Goal: Task Accomplishment & Management: Complete application form

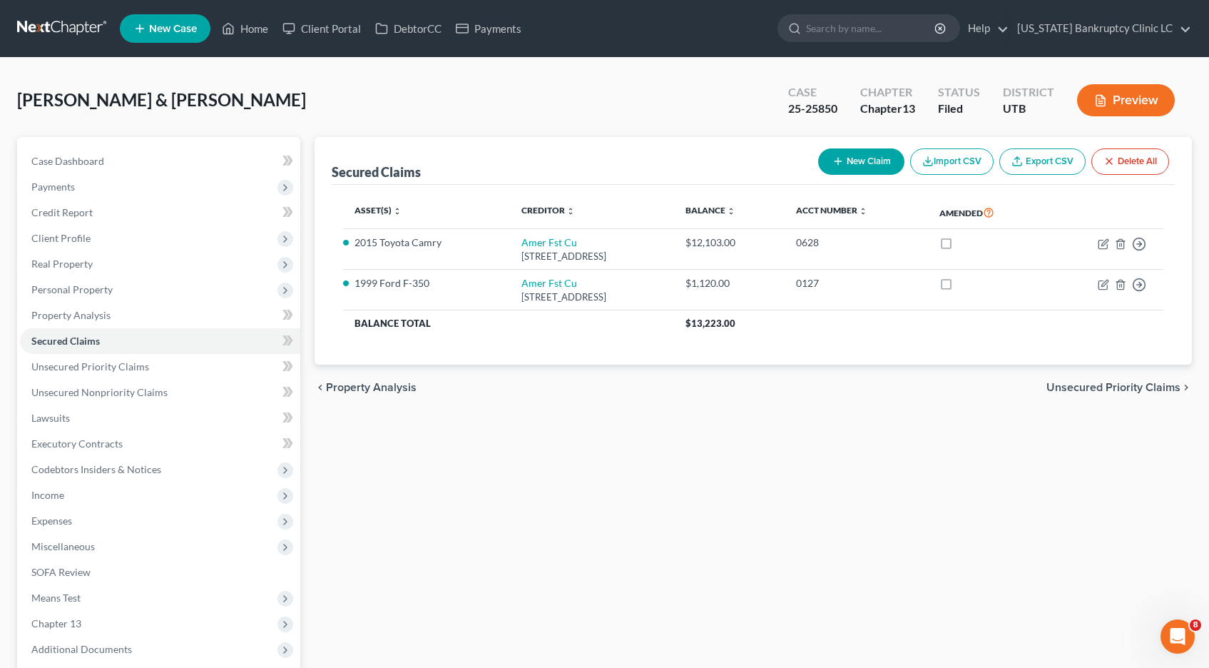
scroll to position [2, 0]
click at [84, 26] on link at bounding box center [62, 29] width 91 height 26
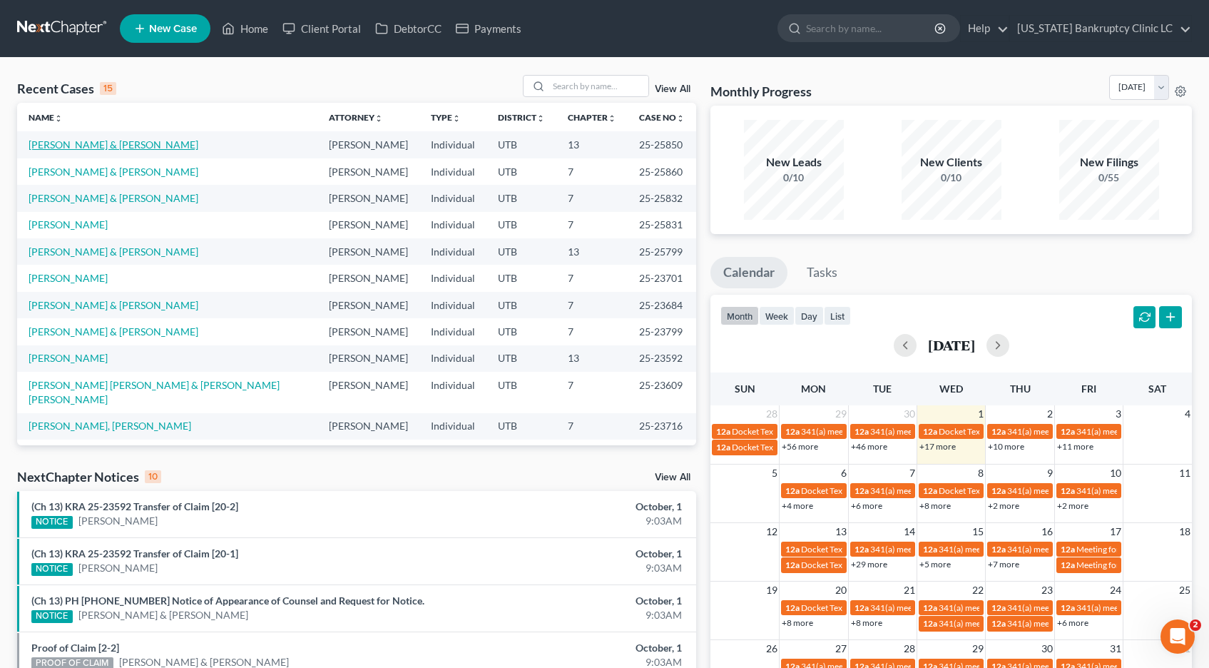
click at [120, 146] on link "[PERSON_NAME] & [PERSON_NAME]" at bounding box center [114, 144] width 170 height 12
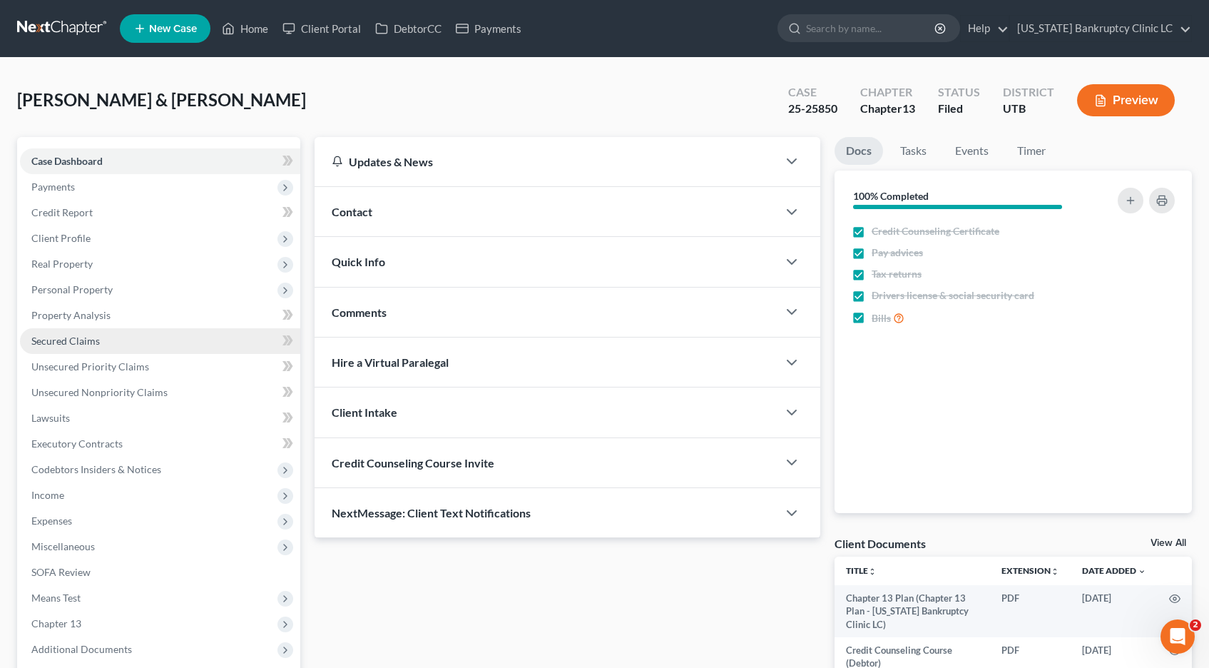
click at [54, 343] on span "Secured Claims" at bounding box center [65, 341] width 68 height 12
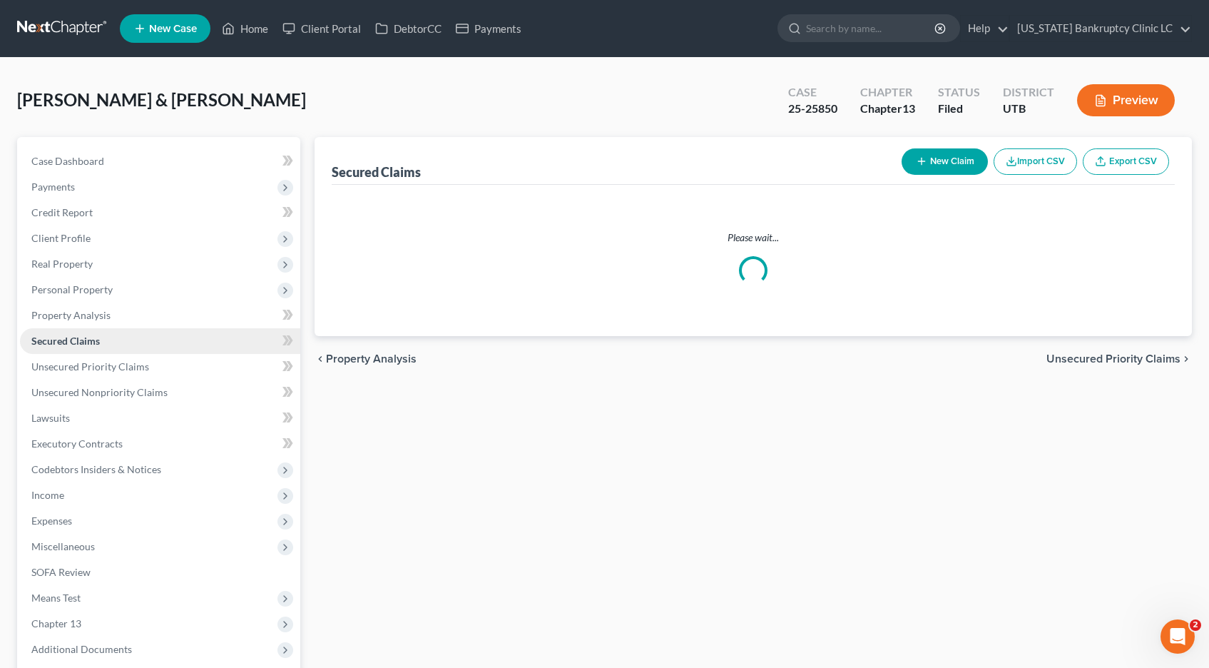
click at [54, 343] on span "Secured Claims" at bounding box center [65, 341] width 68 height 12
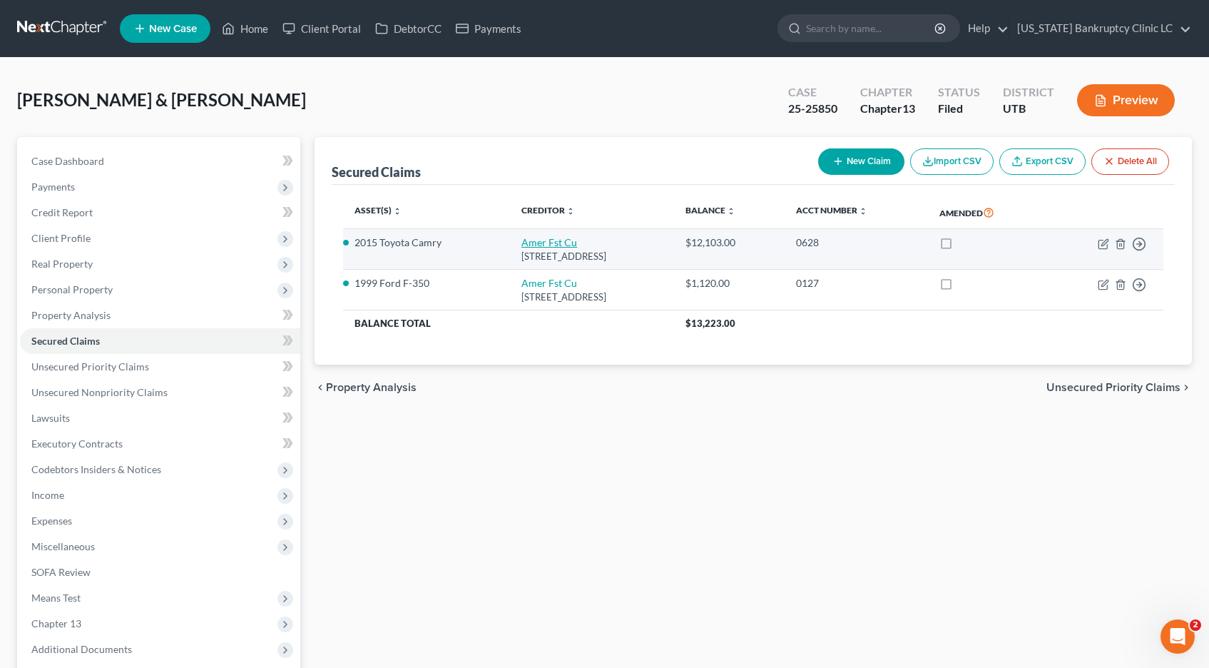
click at [522, 240] on link "Amer Fst Cu" at bounding box center [549, 242] width 56 height 12
select select "46"
select select "2"
select select "0"
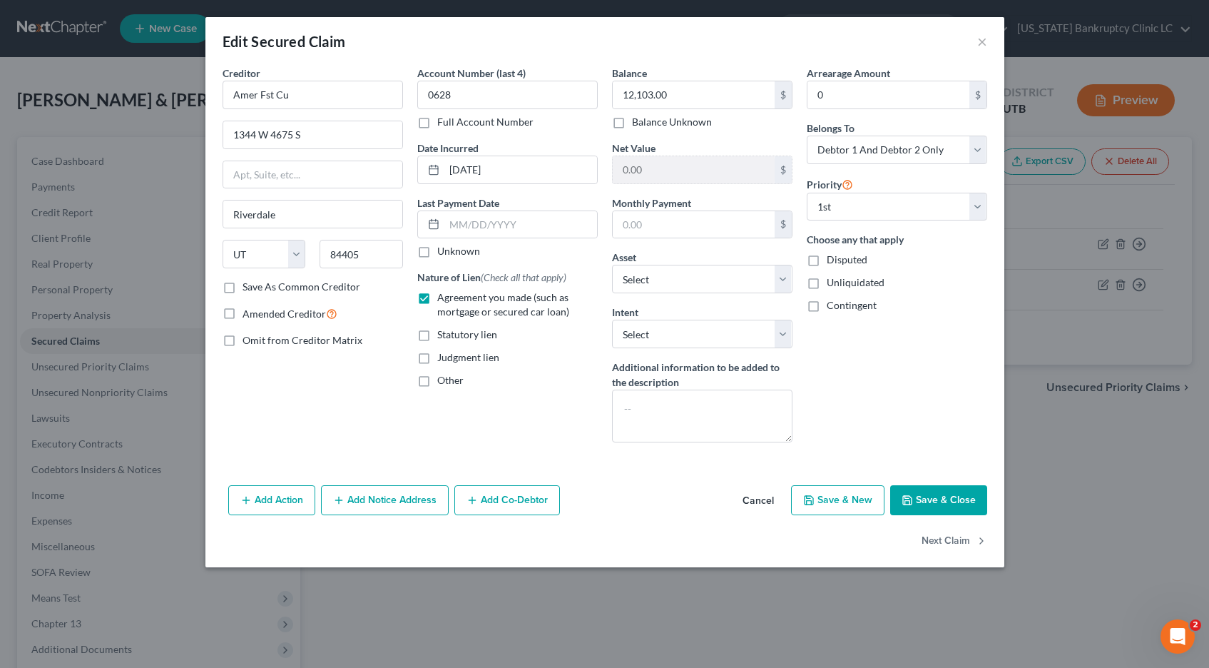
click at [381, 509] on button "Add Notice Address" at bounding box center [385, 500] width 128 height 30
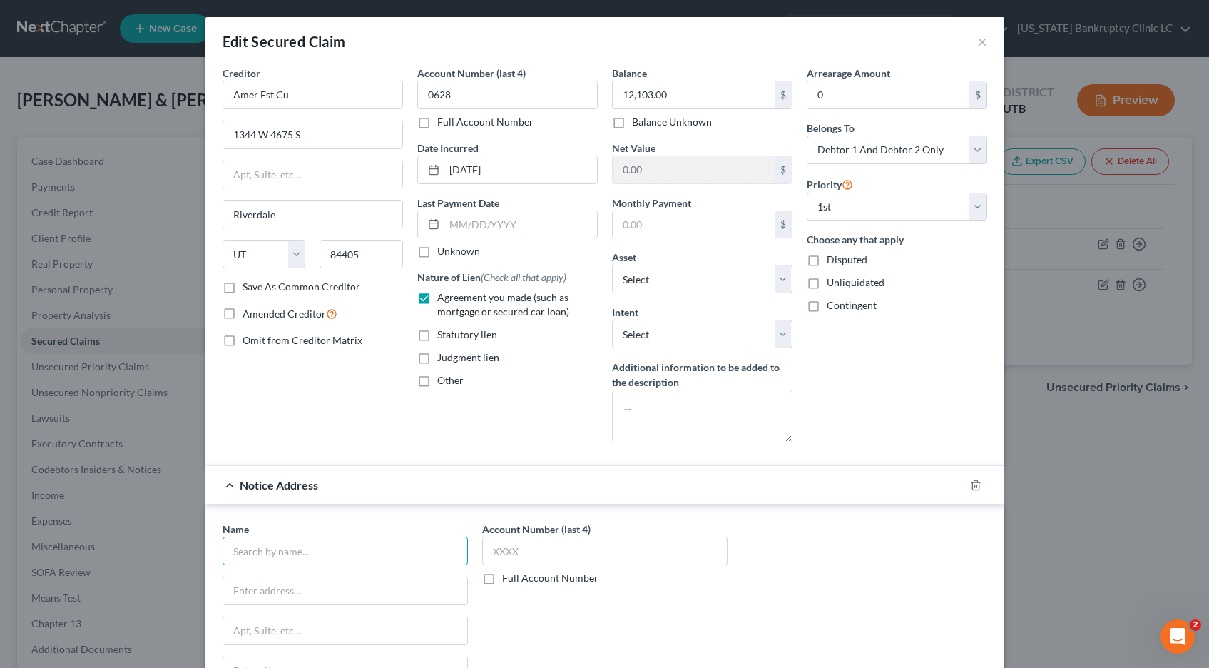
click at [321, 554] on input "text" at bounding box center [345, 550] width 245 height 29
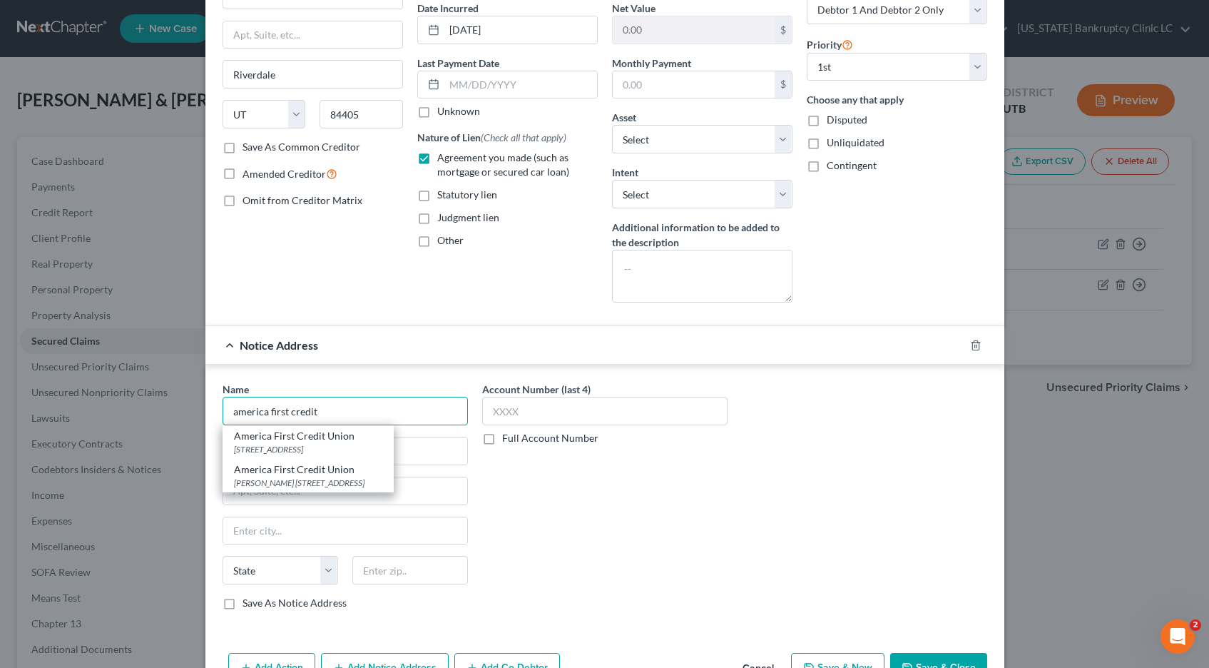
scroll to position [145, 0]
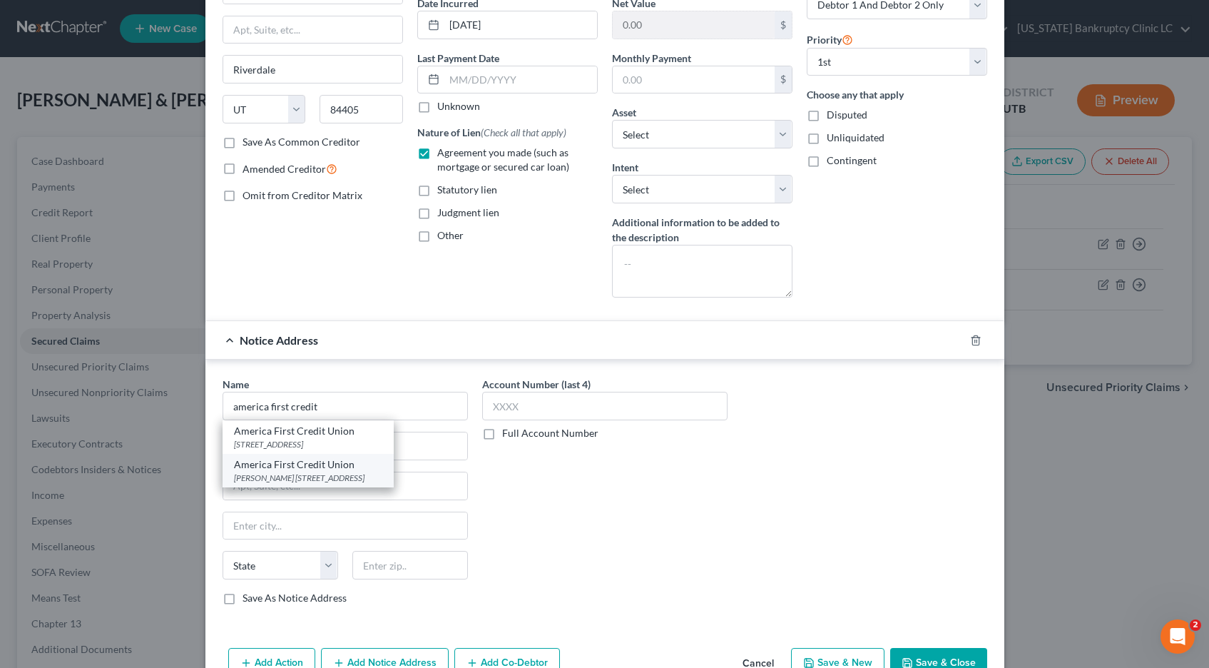
click at [300, 473] on div "Sharee Dickey 1344 W 4678 S, Ogden, UT 84405" at bounding box center [308, 477] width 148 height 12
type input "America First Credit Union"
type input "Sharee Dickey"
type input "1344 W 4678 S"
type input "Ogden"
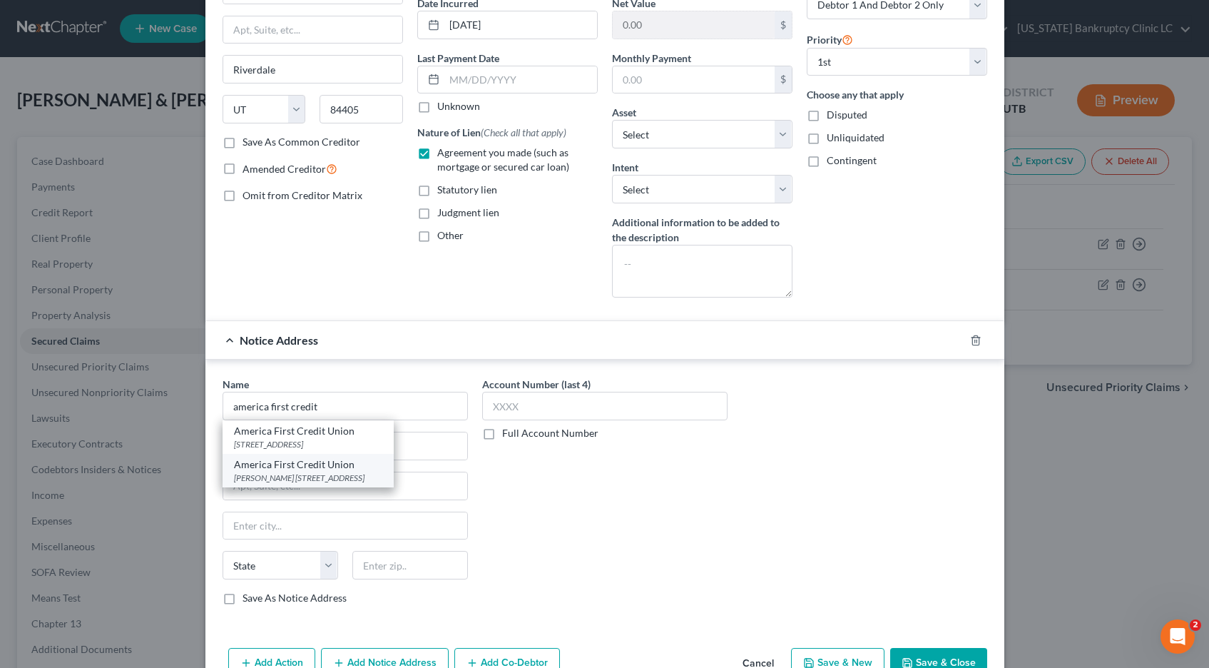
select select "46"
type input "84405"
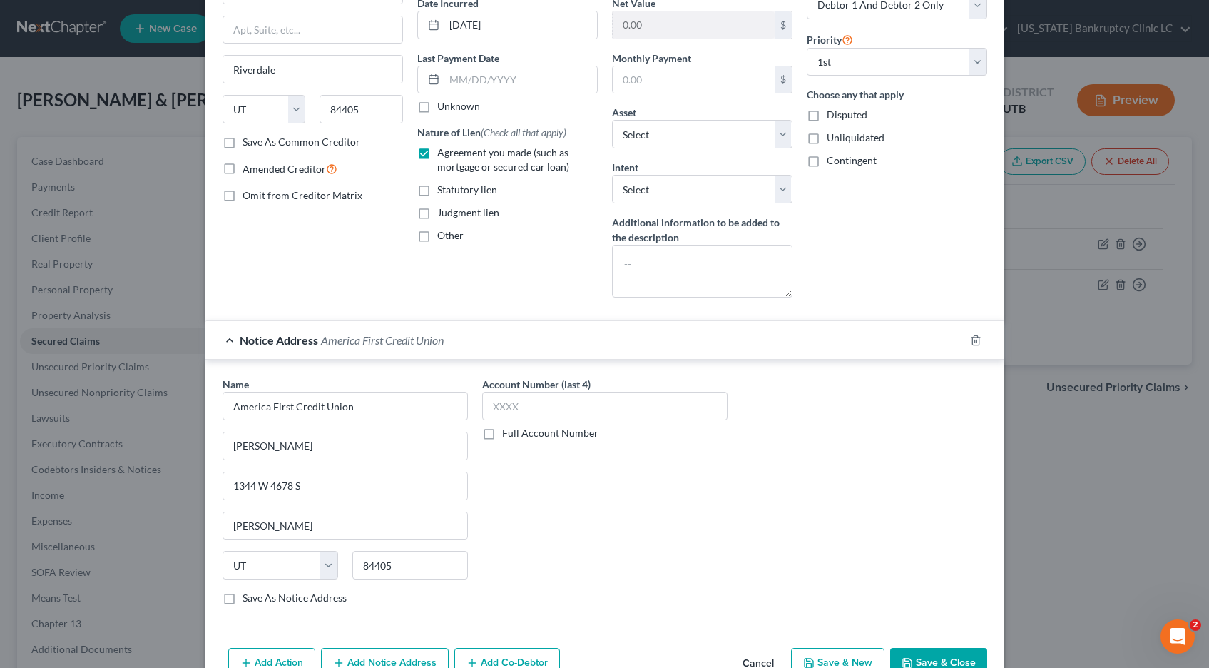
click at [919, 655] on button "Save & Close" at bounding box center [938, 663] width 97 height 30
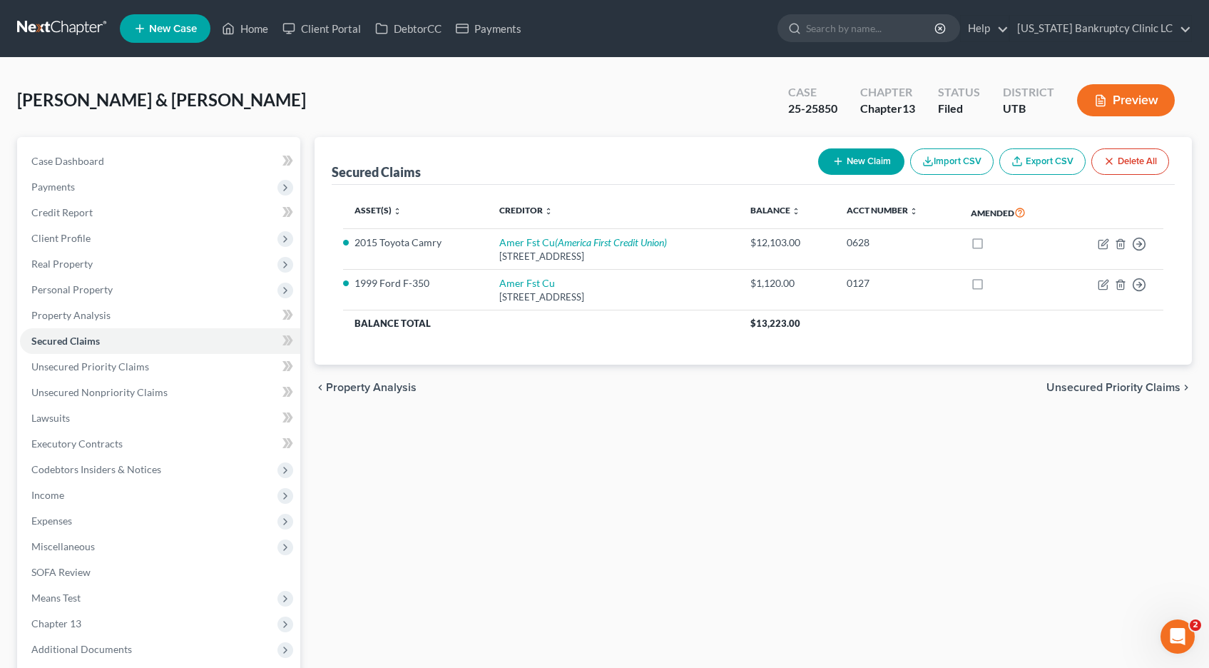
click at [48, 24] on link at bounding box center [62, 29] width 91 height 26
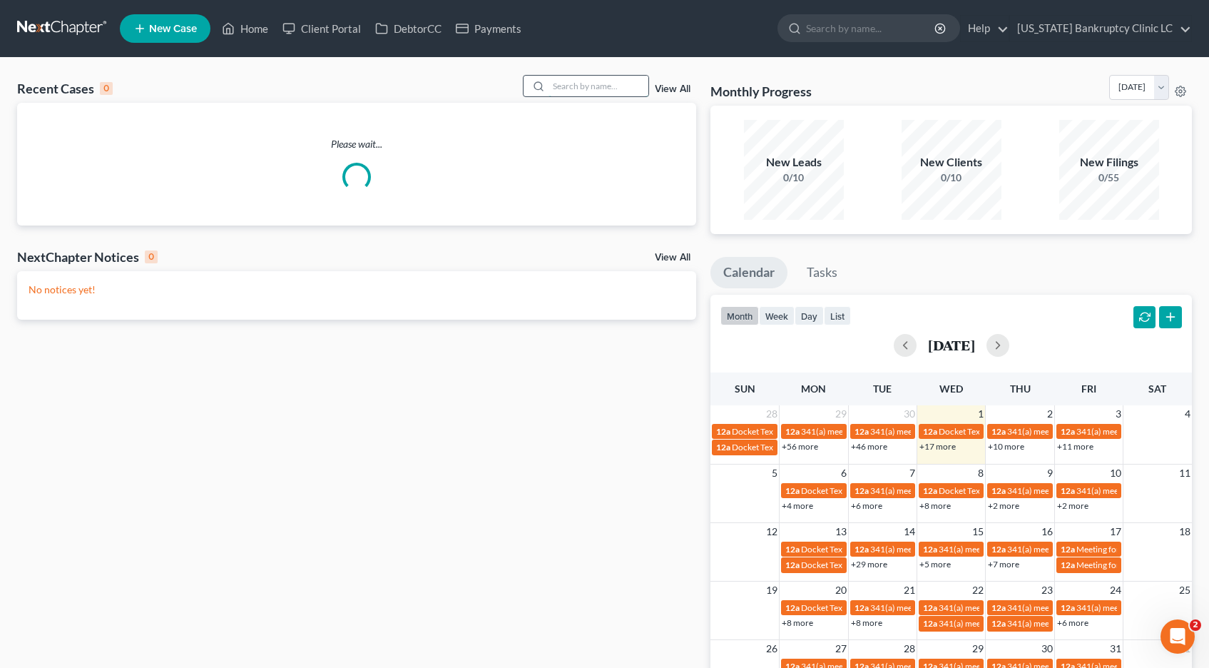
click at [568, 86] on input "search" at bounding box center [599, 86] width 100 height 21
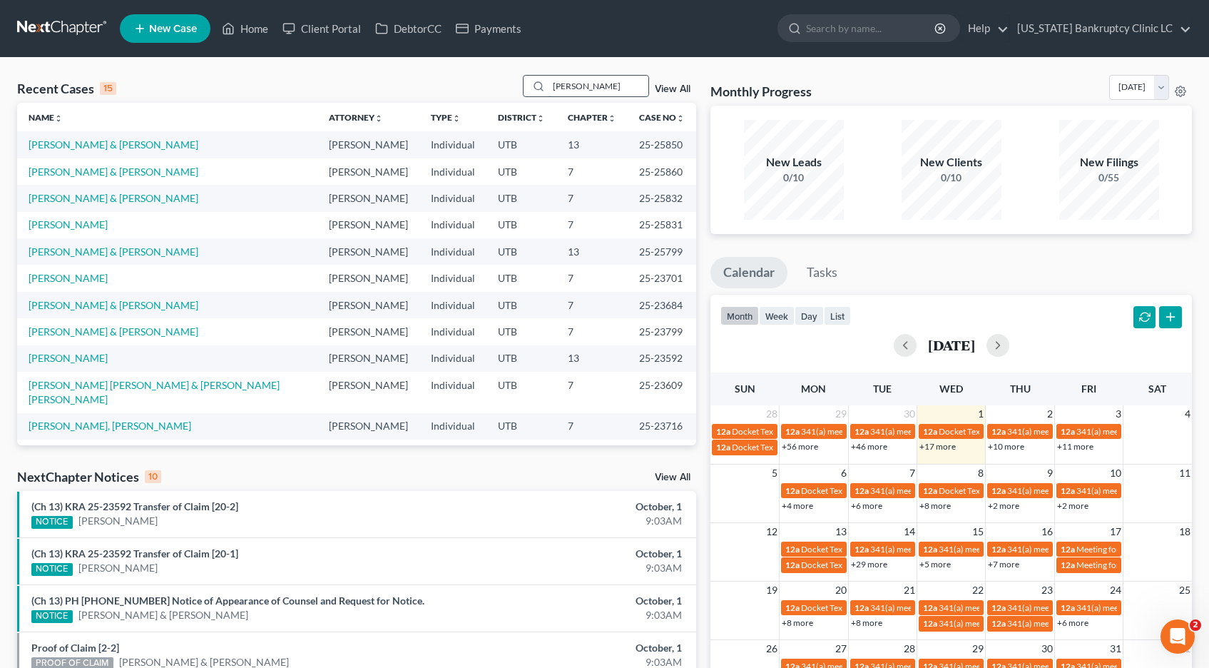
type input "rendon"
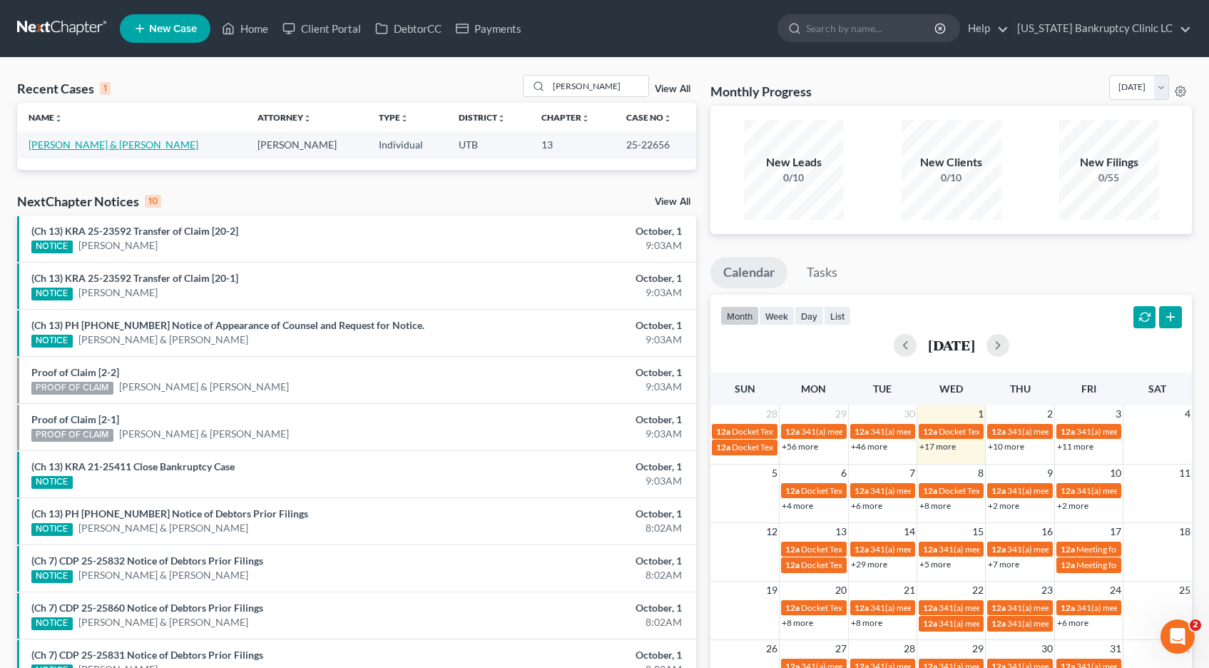
click at [135, 147] on link "[PERSON_NAME] & [PERSON_NAME]" at bounding box center [114, 144] width 170 height 12
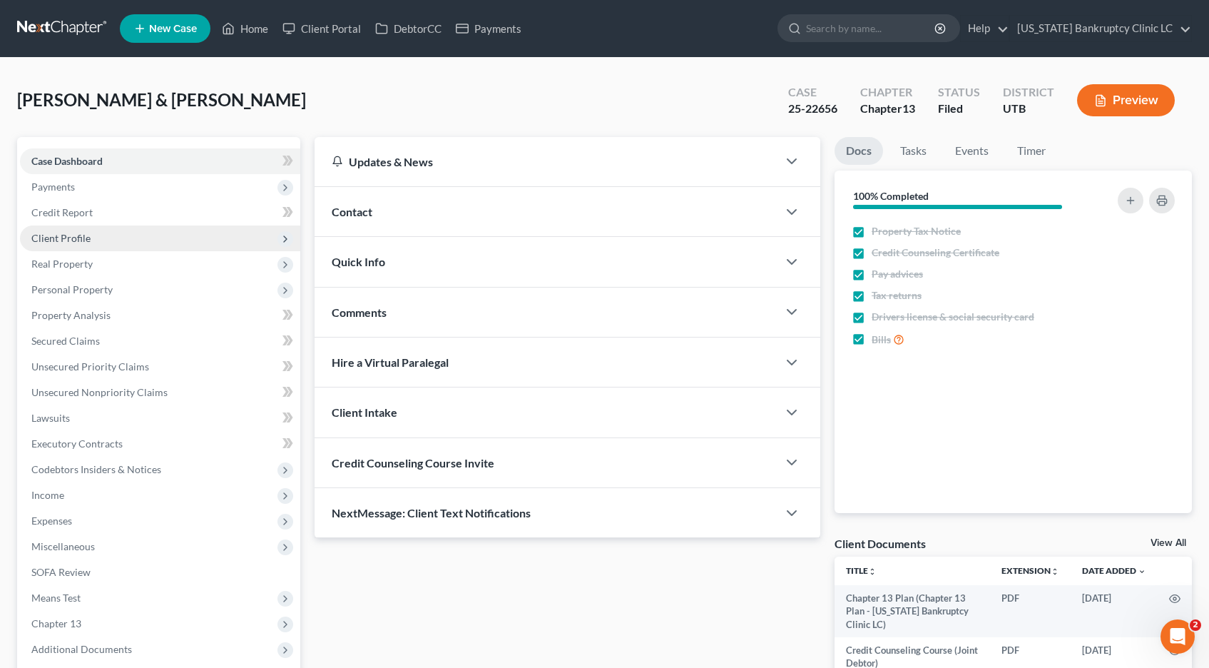
click at [60, 238] on span "Client Profile" at bounding box center [60, 238] width 59 height 12
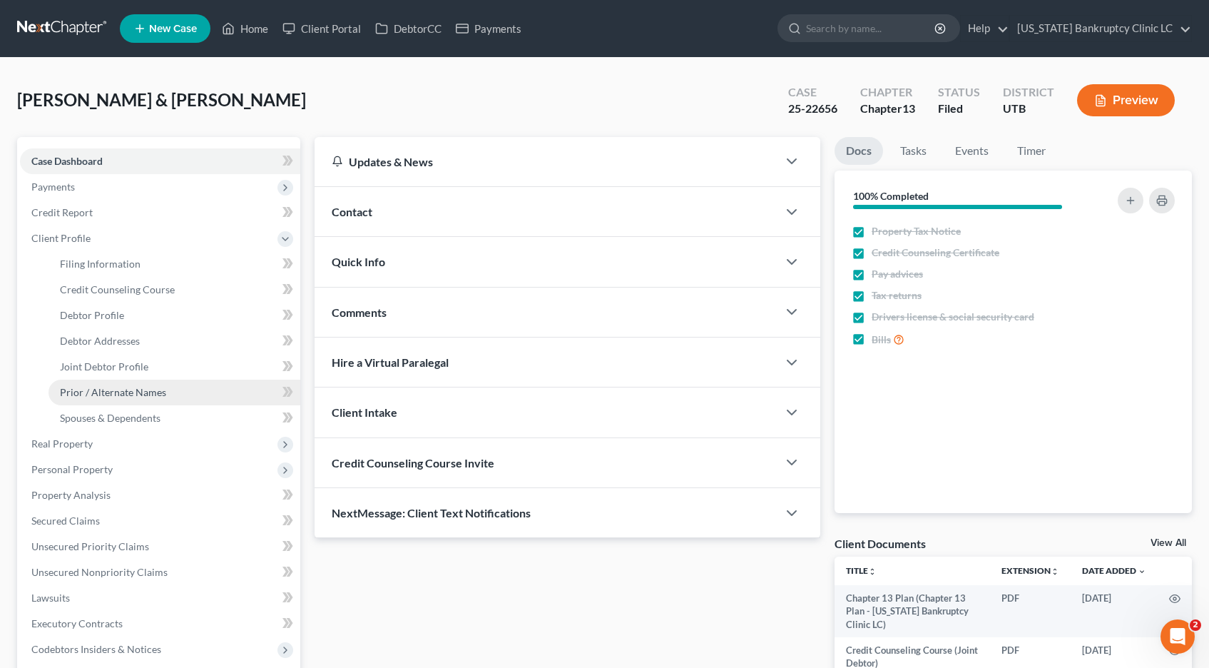
click at [85, 394] on span "Prior / Alternate Names" at bounding box center [113, 392] width 106 height 12
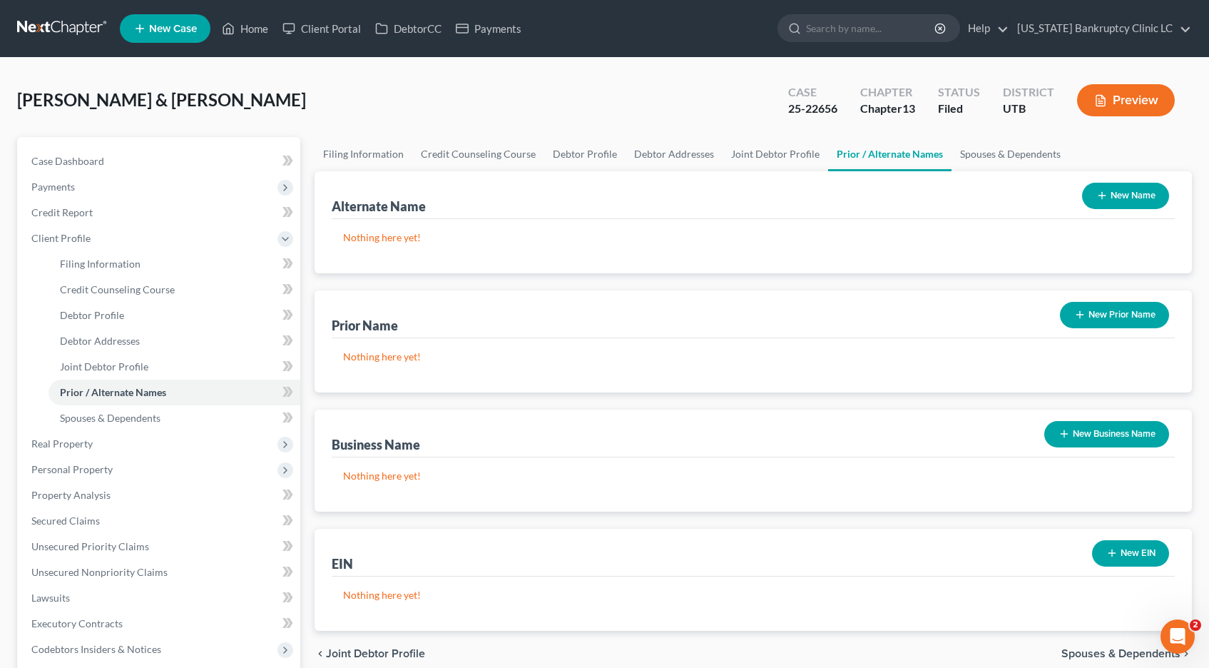
click at [1114, 196] on button "New Name" at bounding box center [1125, 196] width 87 height 26
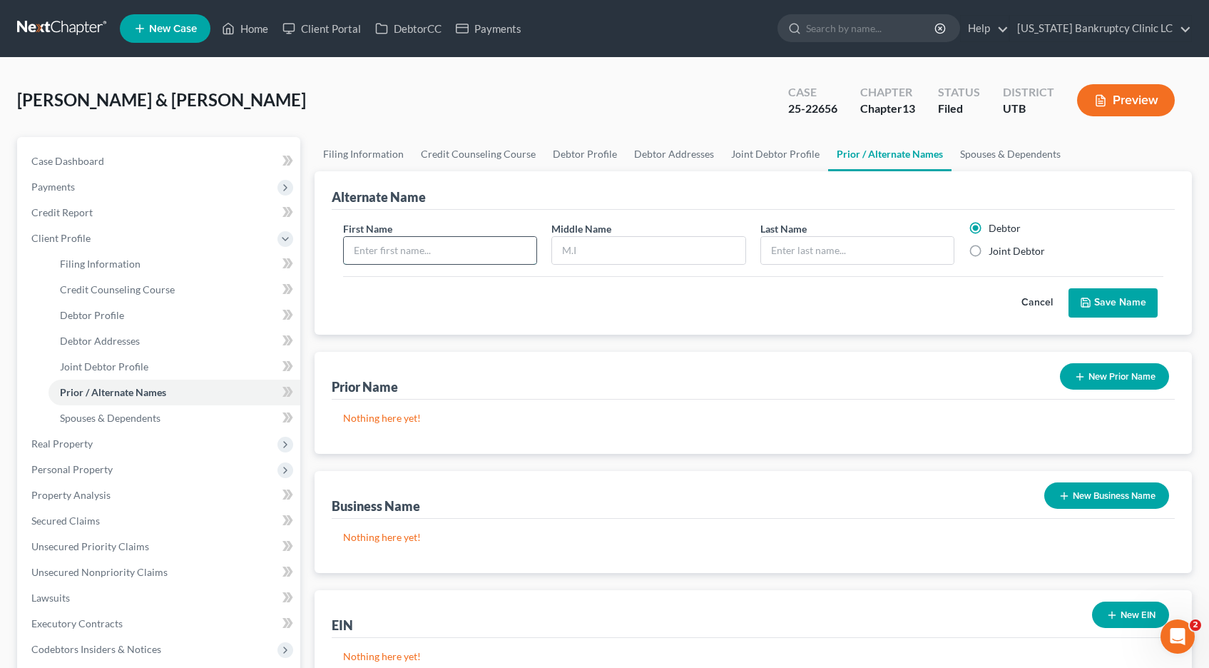
click at [382, 254] on input "text" at bounding box center [440, 250] width 193 height 27
type input "Paige"
type input "Nicole"
type input "Bennett"
click at [989, 251] on label "Joint Debtor" at bounding box center [1017, 251] width 56 height 14
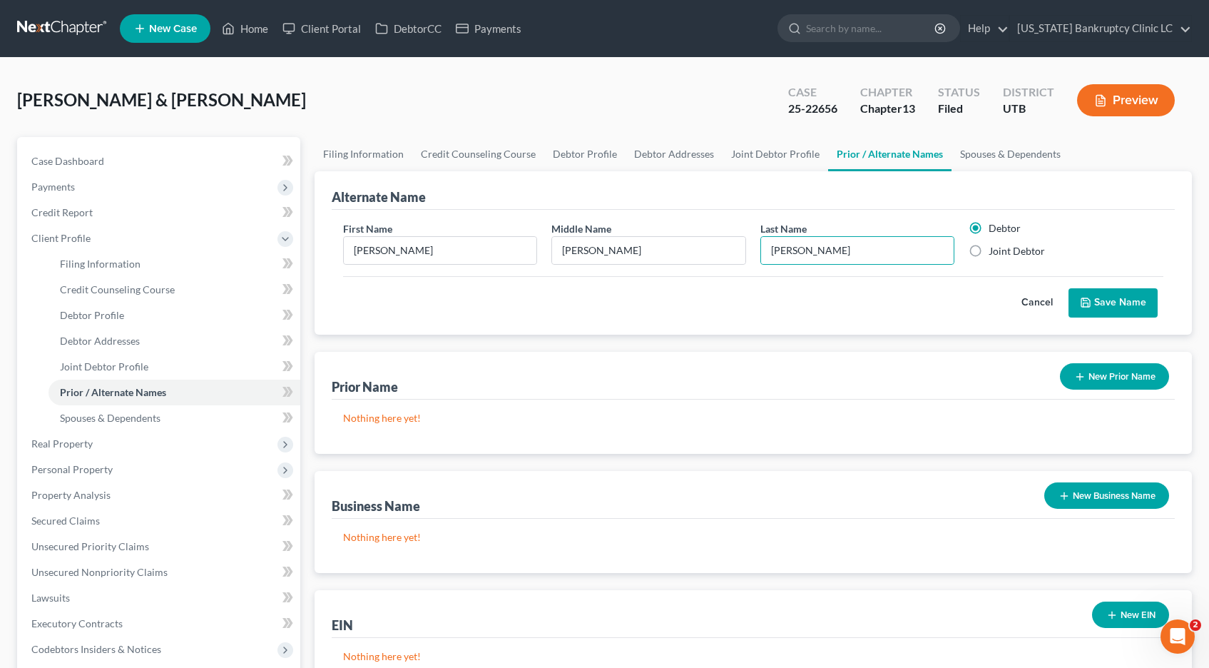
click at [994, 251] on input "Joint Debtor" at bounding box center [998, 248] width 9 height 9
radio input "true"
radio input "false"
click at [1128, 301] on button "Save Name" at bounding box center [1113, 303] width 89 height 30
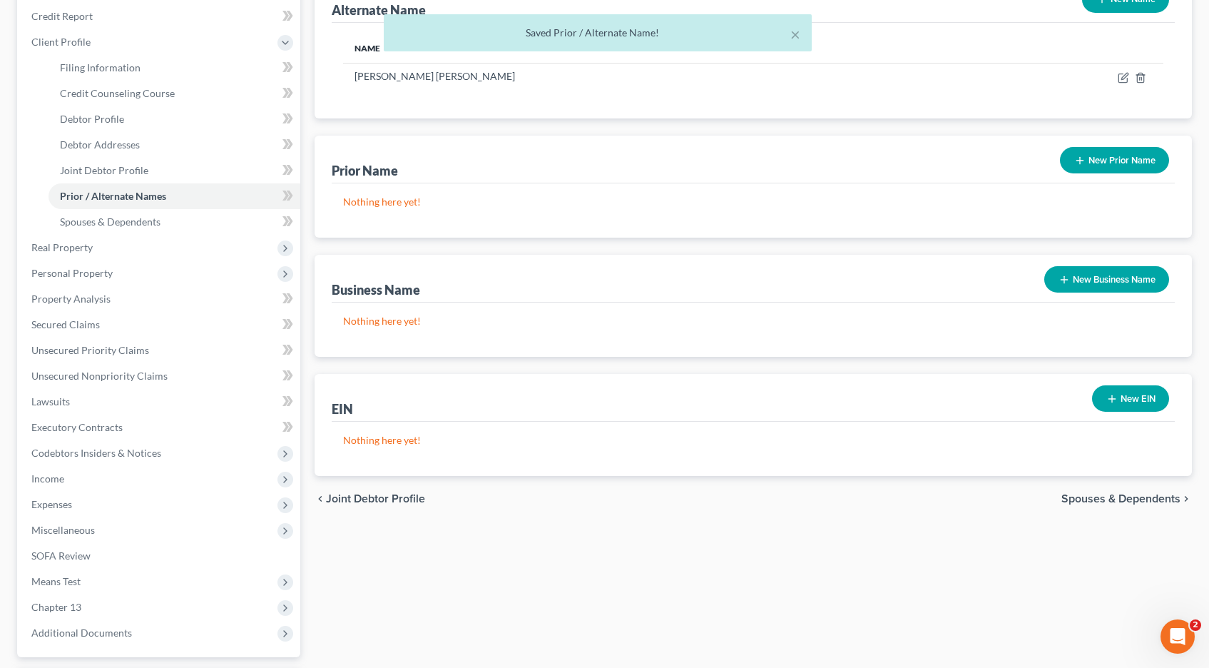
scroll to position [322, 0]
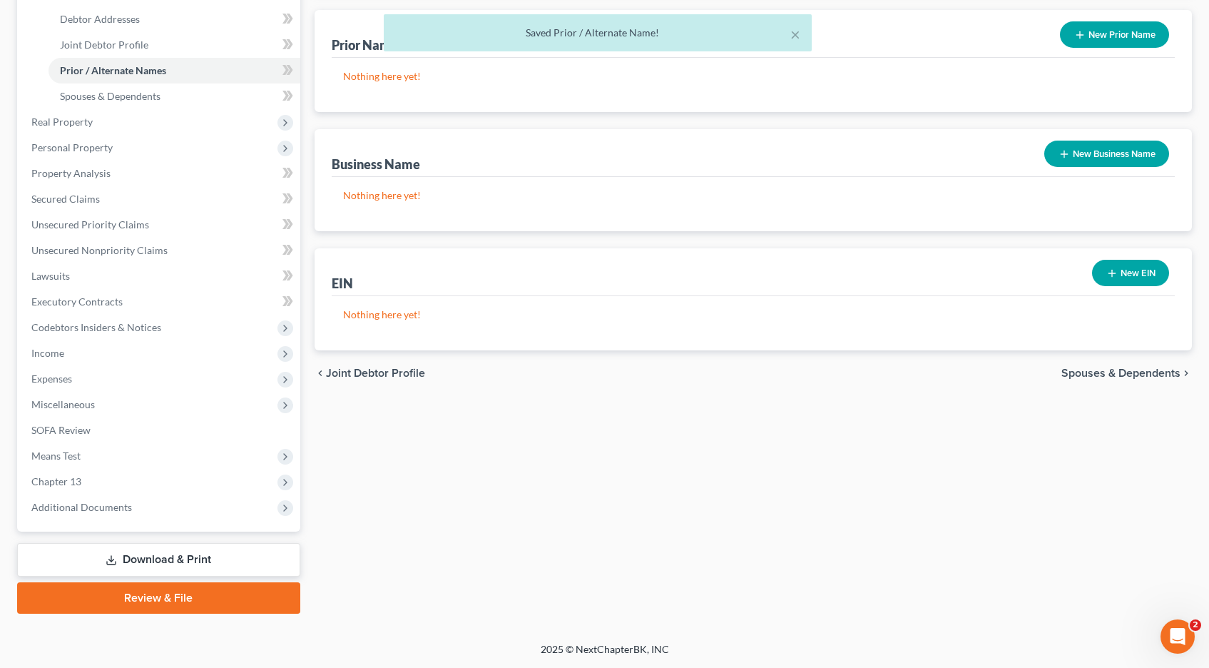
click at [163, 556] on link "Download & Print" at bounding box center [158, 560] width 283 height 34
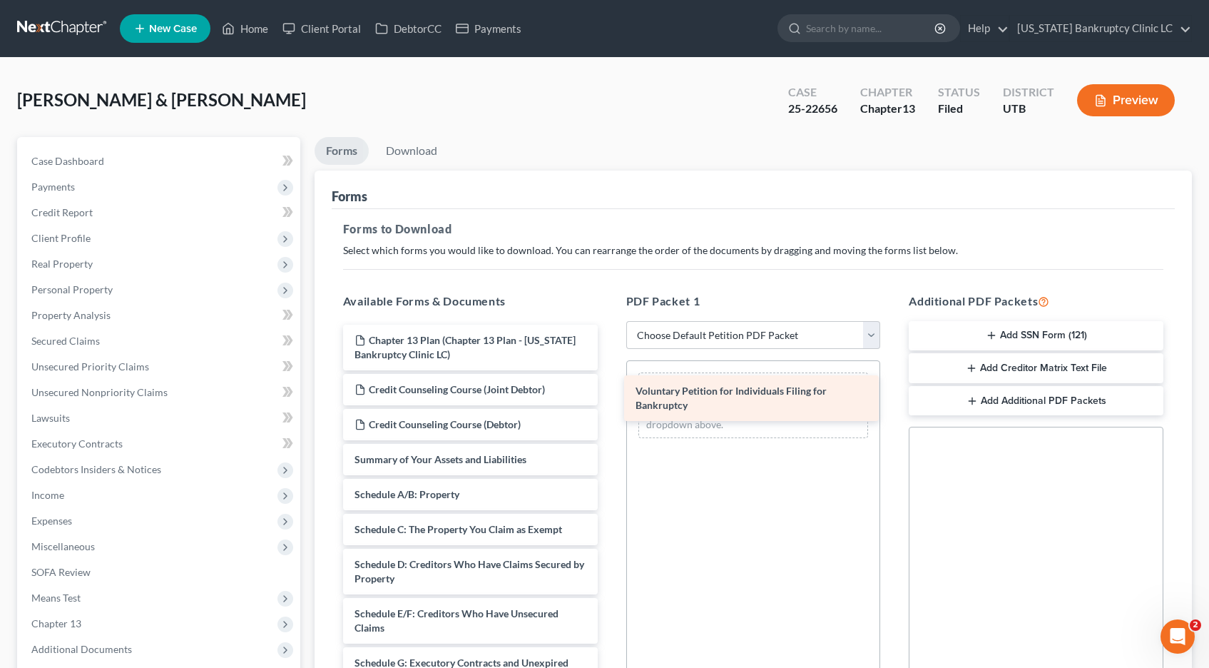
drag, startPoint x: 387, startPoint y: 474, endPoint x: 668, endPoint y: 405, distance: 289.3
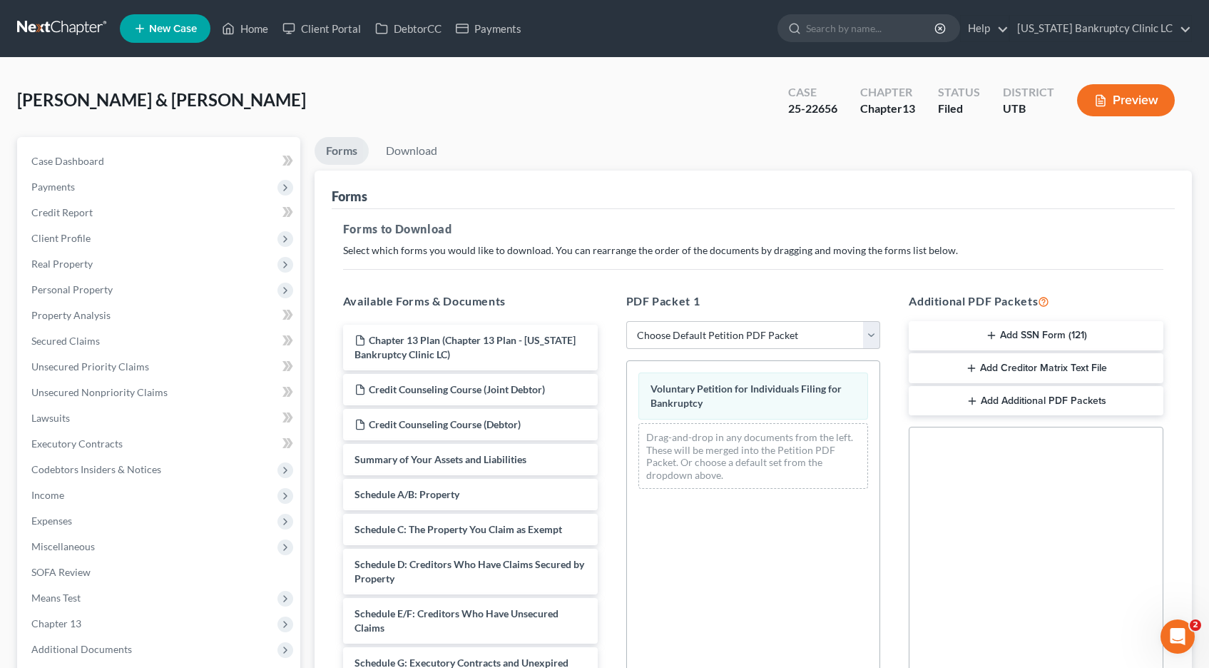
scroll to position [213, 0]
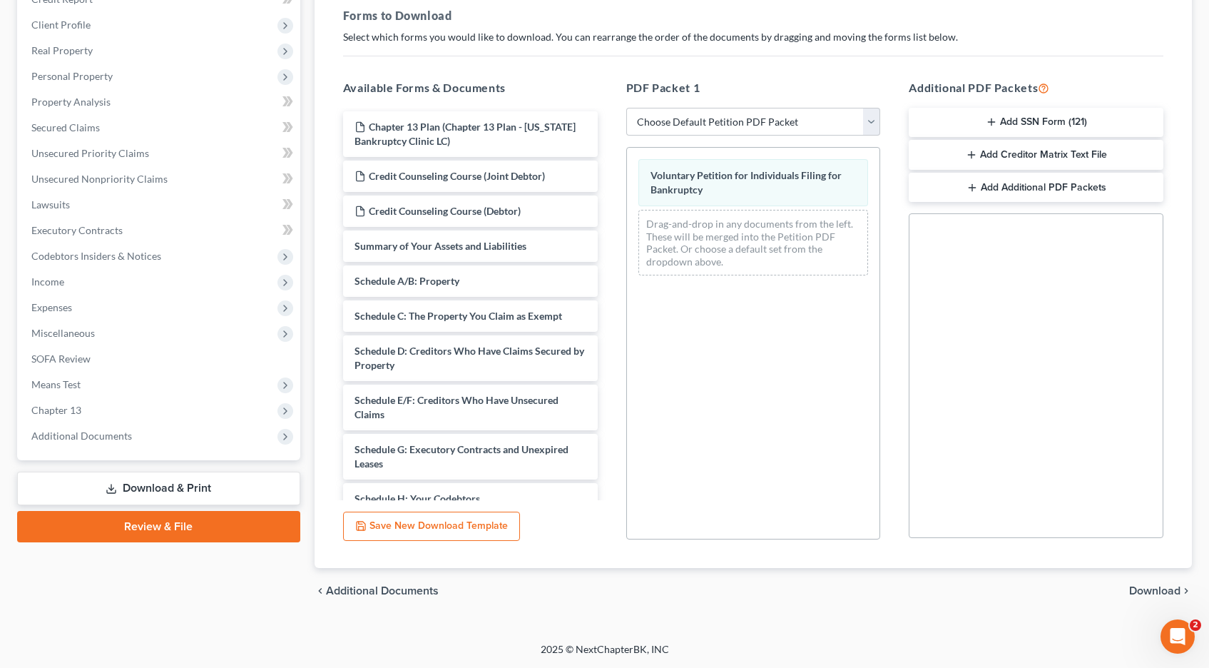
click at [1141, 590] on span "Download" at bounding box center [1154, 590] width 51 height 11
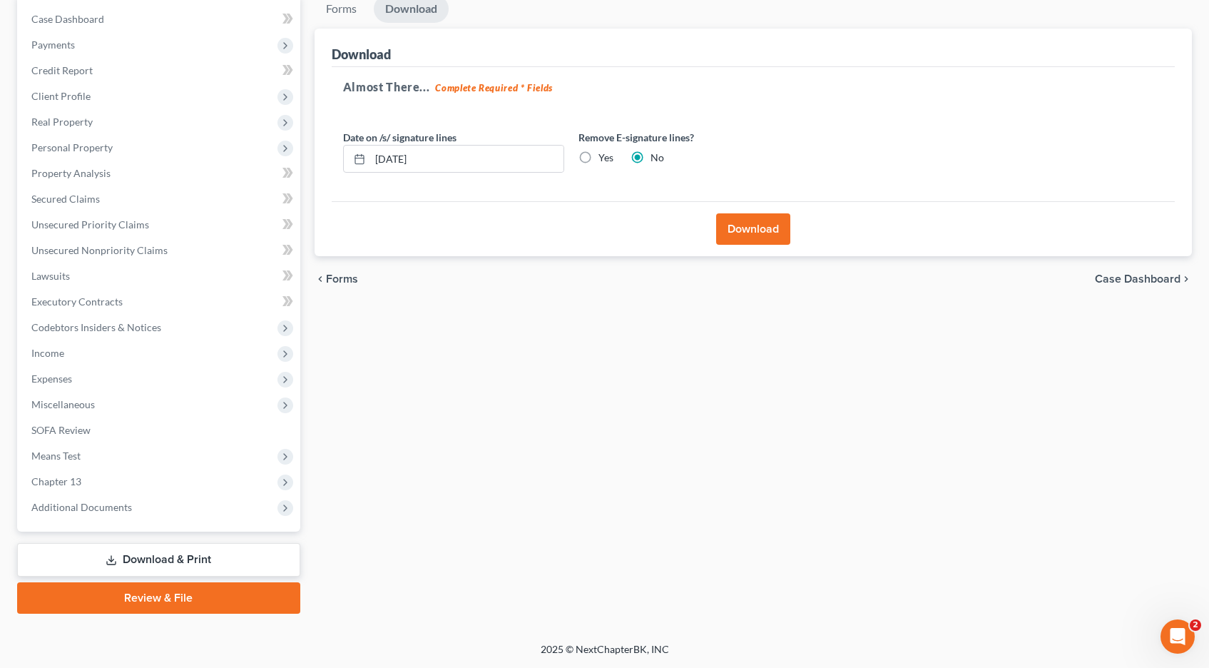
scroll to position [142, 0]
click at [760, 235] on button "Download" at bounding box center [753, 228] width 74 height 31
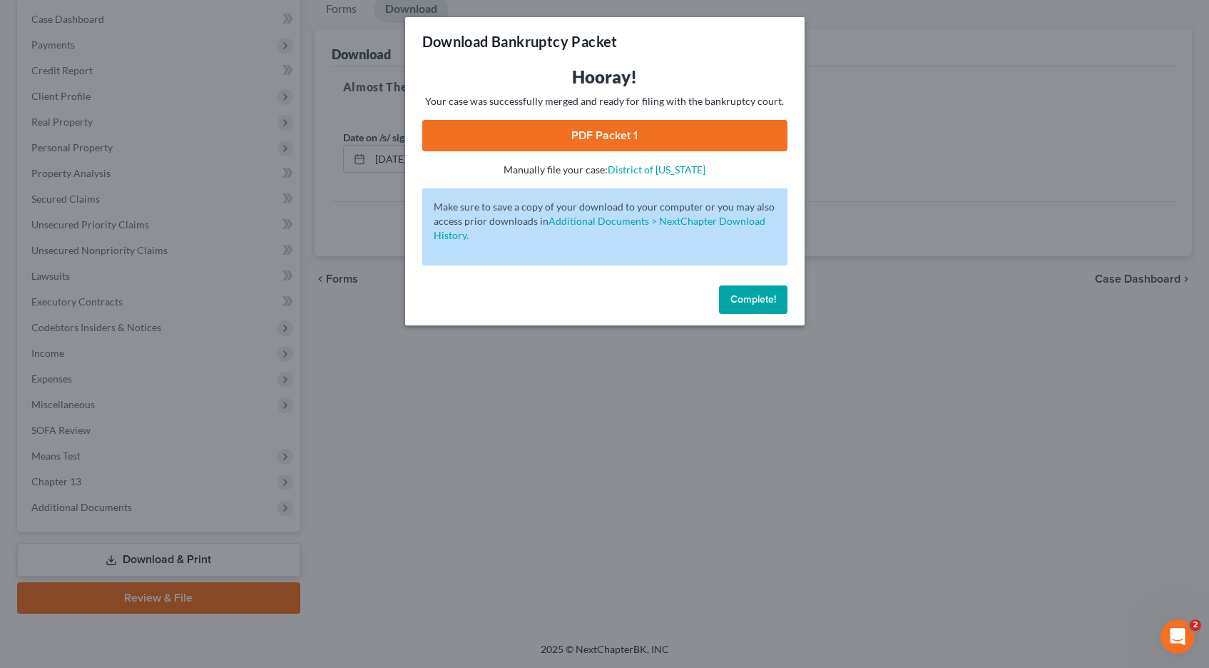
click at [633, 136] on link "PDF Packet 1" at bounding box center [604, 135] width 365 height 31
click at [755, 303] on span "Complete!" at bounding box center [753, 299] width 46 height 12
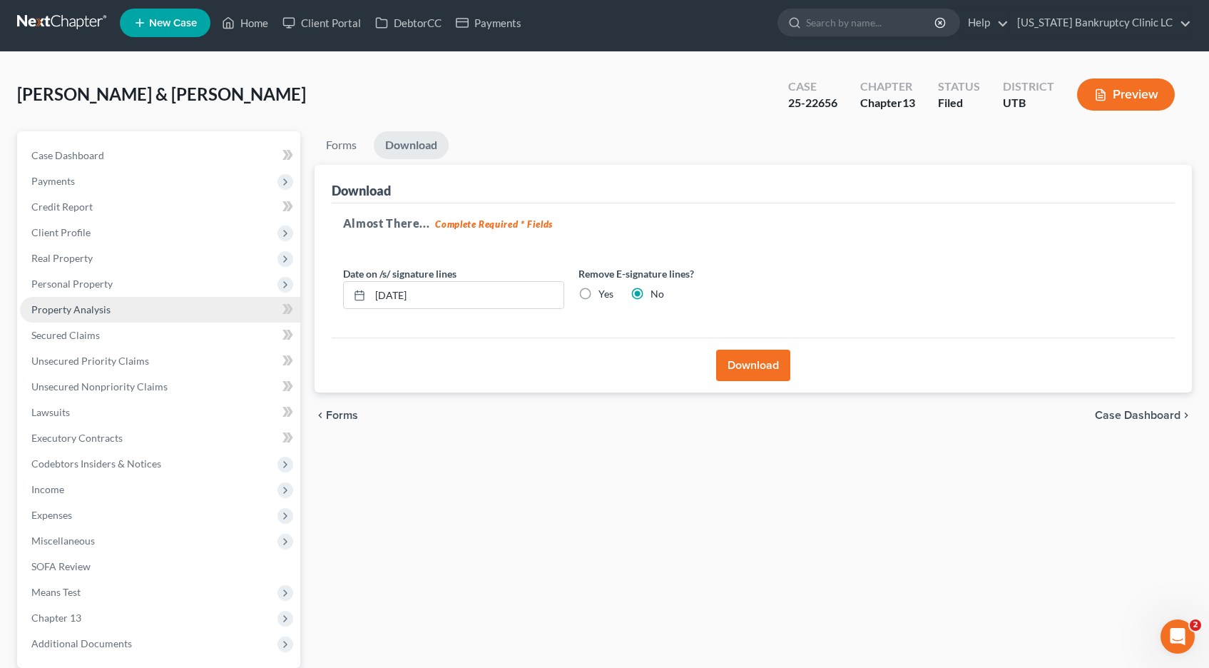
scroll to position [7, 0]
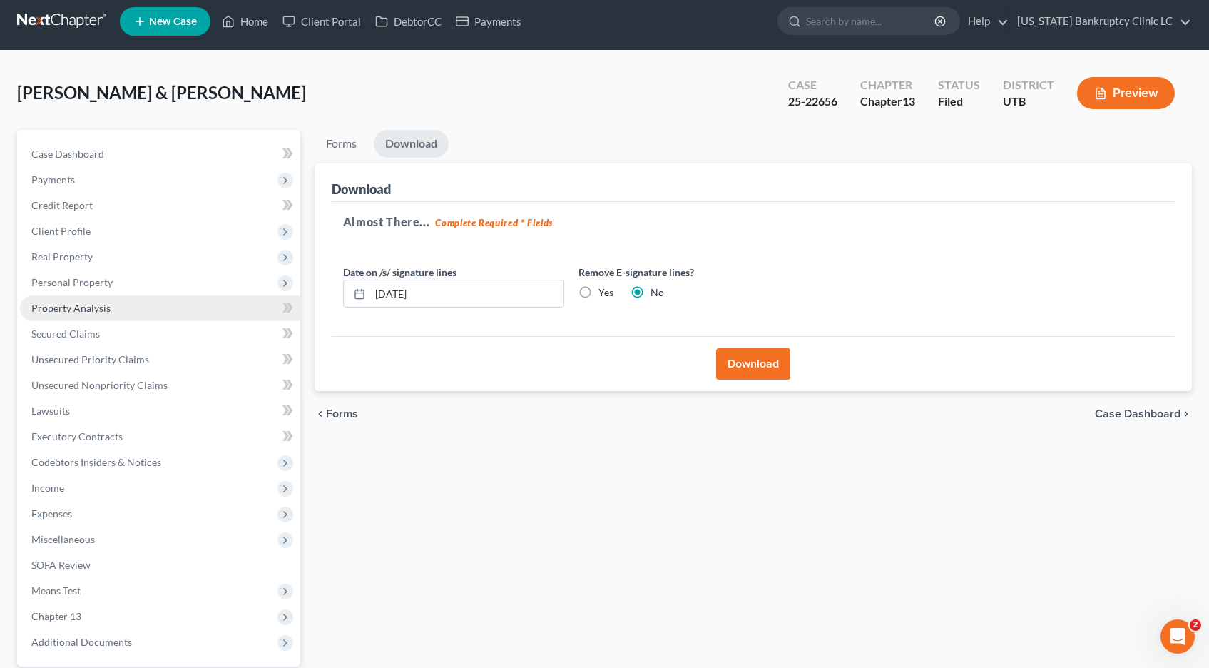
click at [62, 318] on link "Property Analysis" at bounding box center [160, 308] width 280 height 26
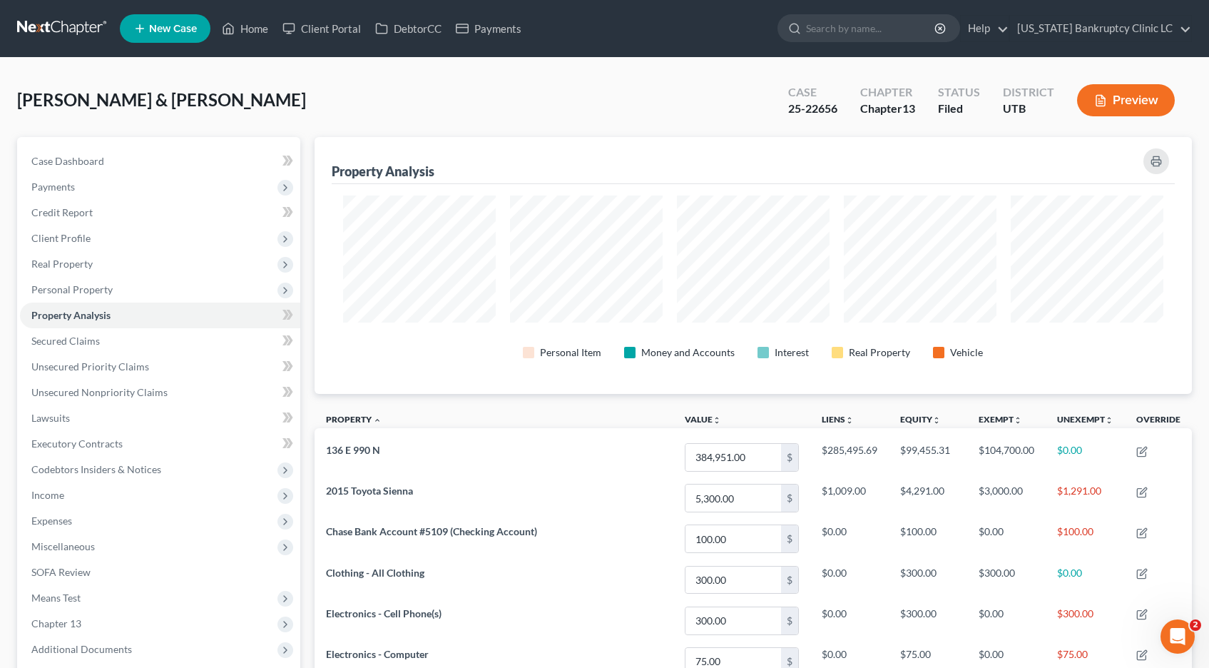
click at [60, 28] on link at bounding box center [62, 29] width 91 height 26
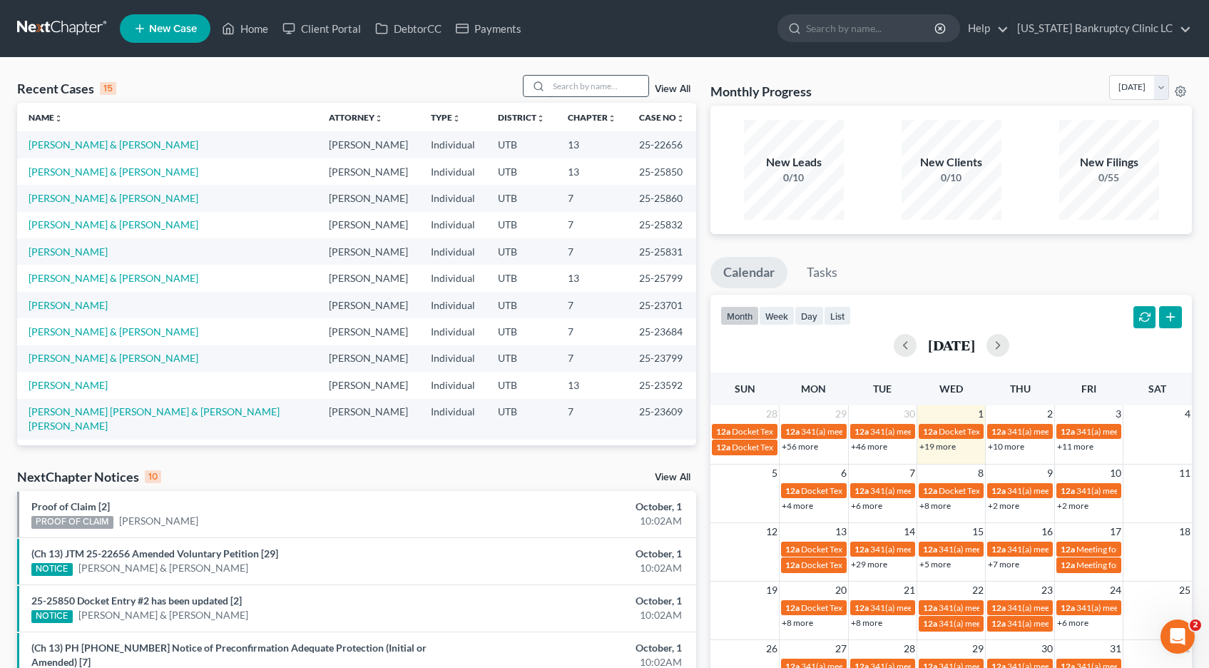
click at [567, 83] on input "search" at bounding box center [599, 86] width 100 height 21
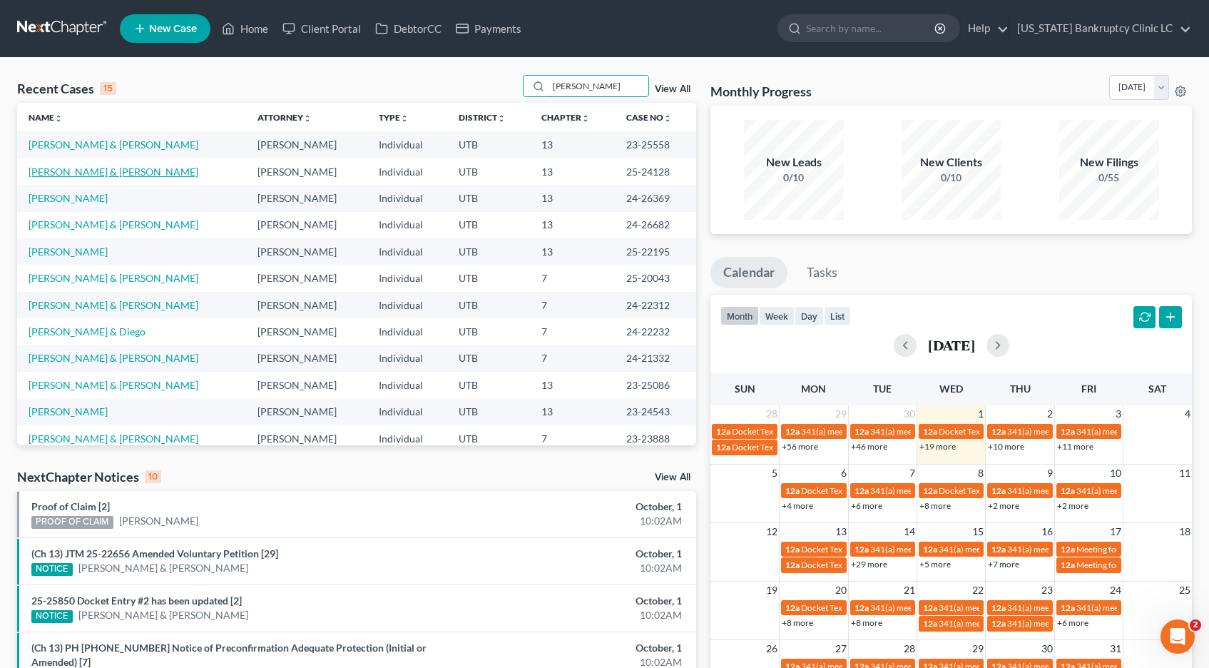
type input "[PERSON_NAME]"
click at [57, 170] on link "[PERSON_NAME] & [PERSON_NAME]" at bounding box center [114, 171] width 170 height 12
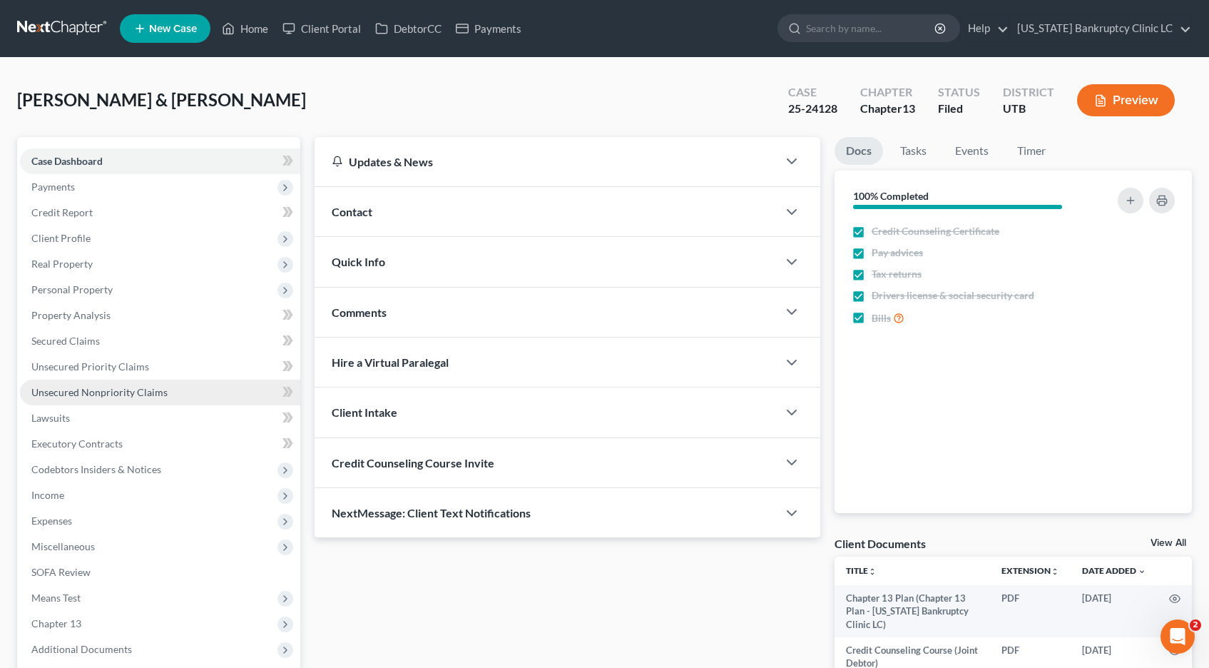
click at [65, 392] on span "Unsecured Nonpriority Claims" at bounding box center [99, 392] width 136 height 12
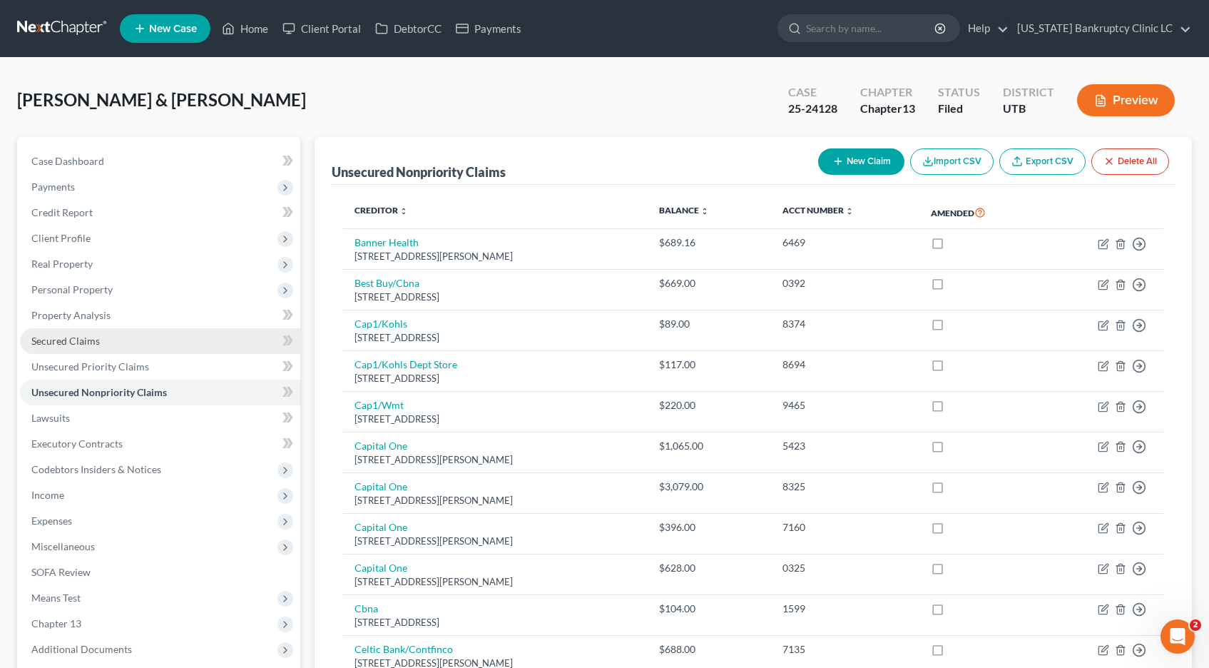
click at [60, 346] on span "Secured Claims" at bounding box center [65, 341] width 68 height 12
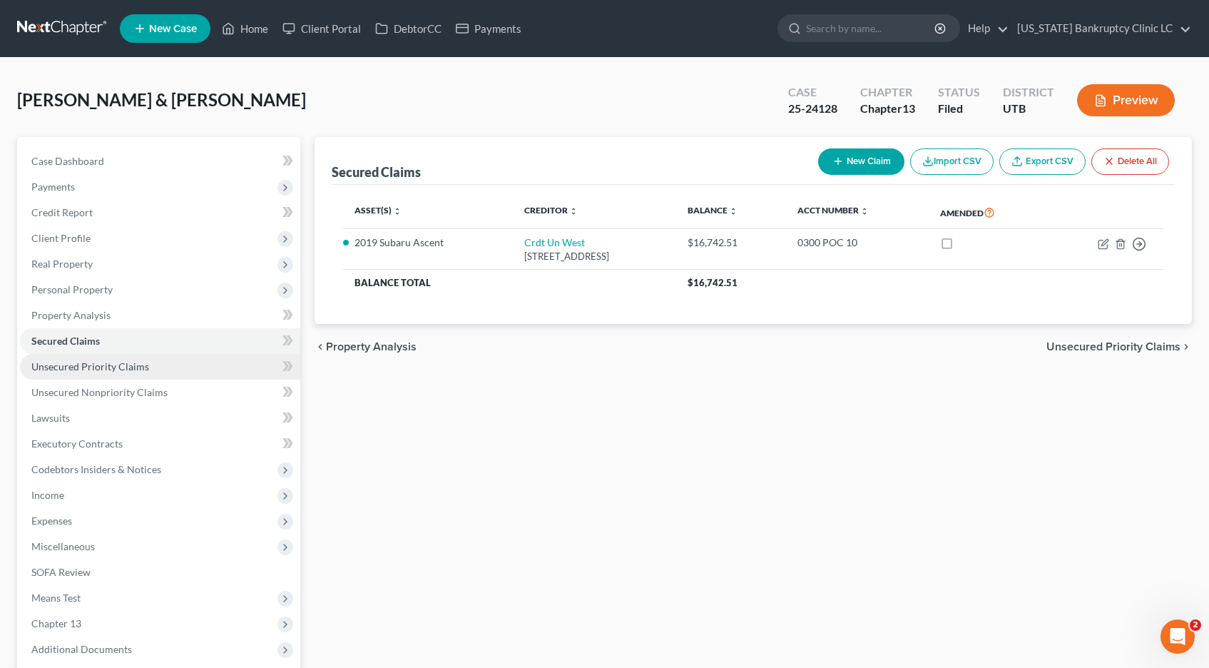
click at [53, 367] on span "Unsecured Priority Claims" at bounding box center [90, 366] width 118 height 12
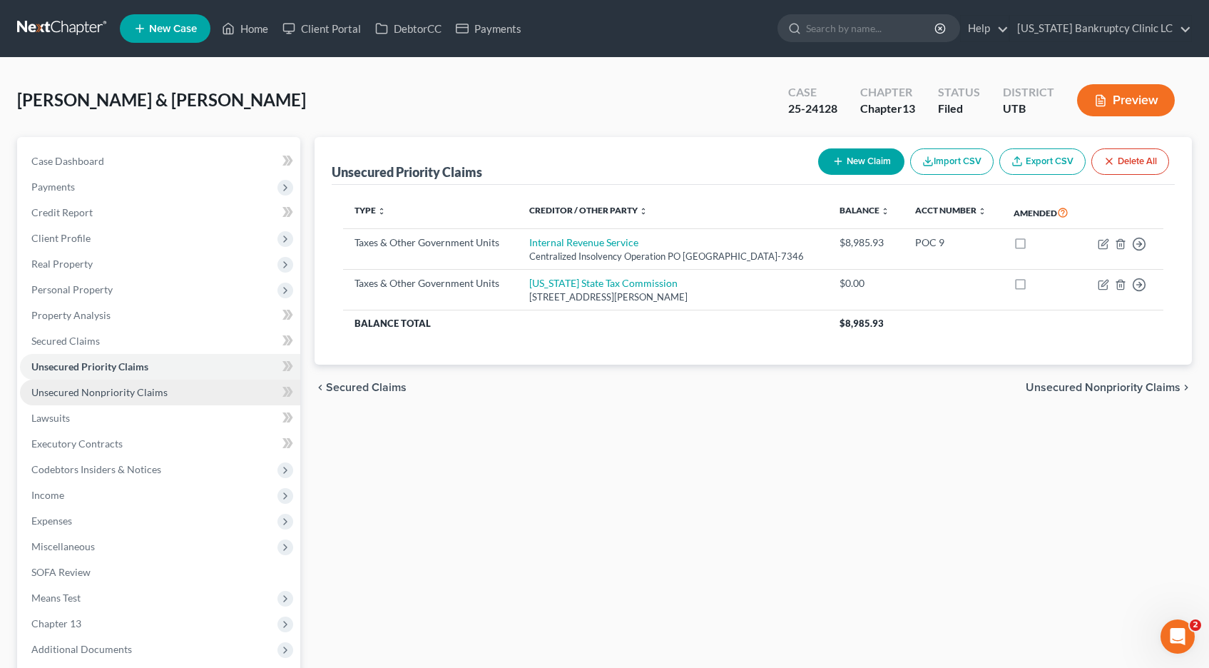
click at [52, 396] on span "Unsecured Nonpriority Claims" at bounding box center [99, 392] width 136 height 12
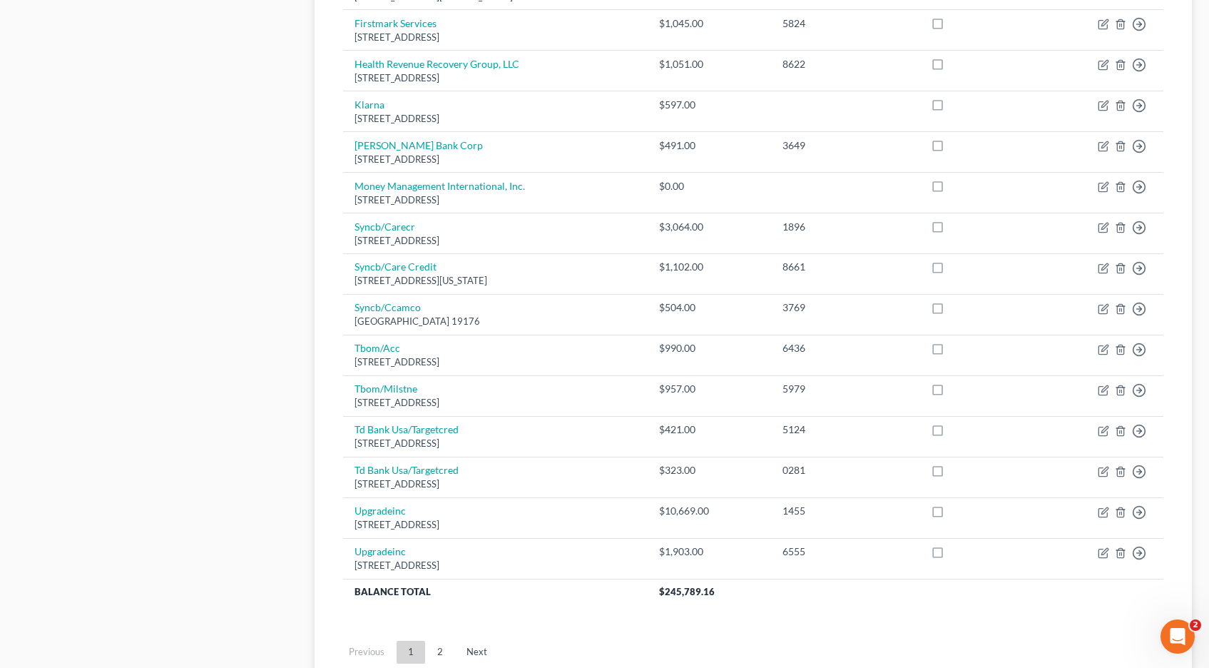
scroll to position [873, 0]
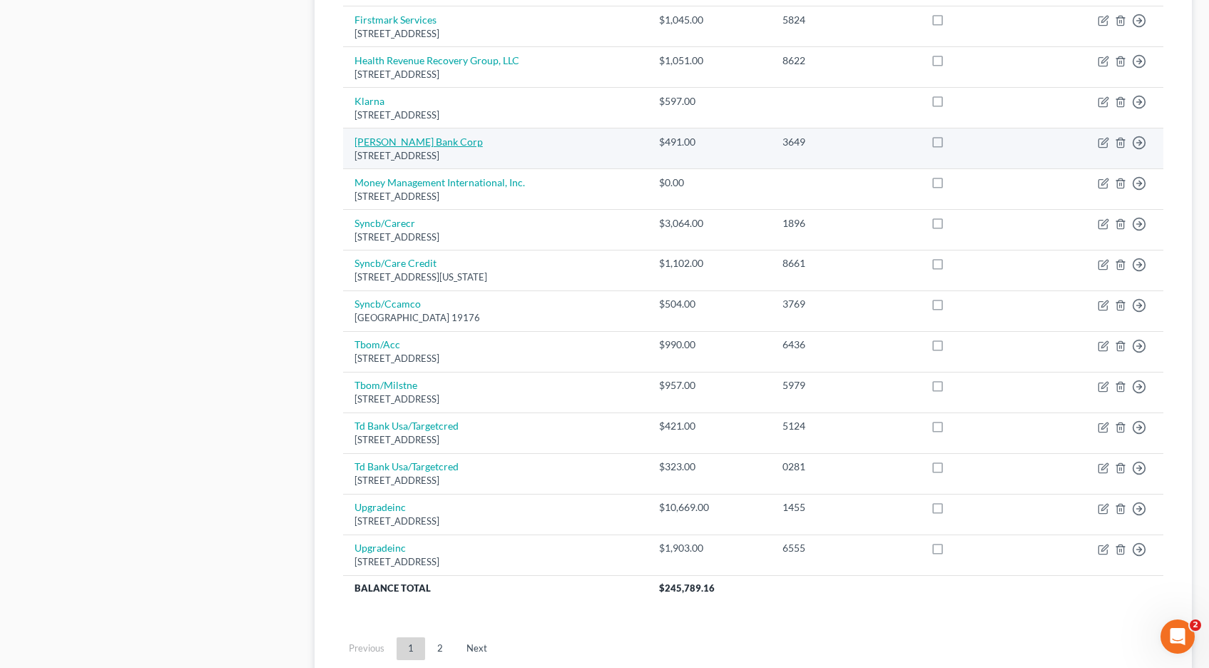
click at [394, 143] on link "Merrick Bank Corp" at bounding box center [419, 142] width 128 height 12
select select "35"
select select "2"
select select "0"
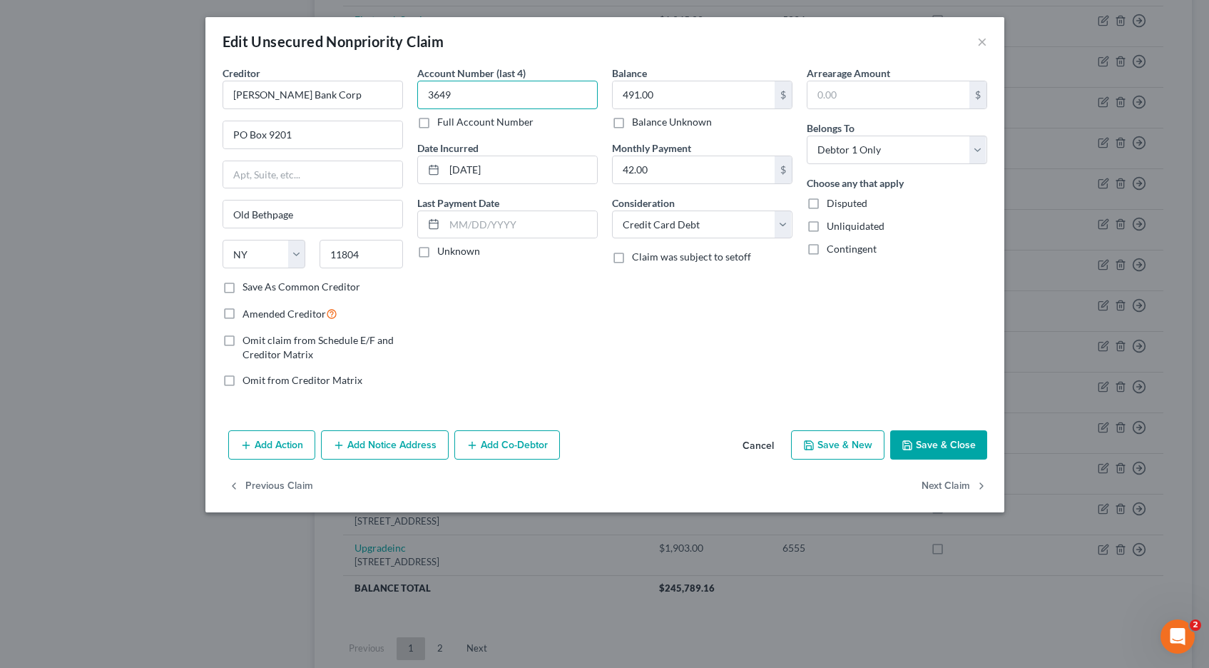
click at [474, 99] on input "3649" at bounding box center [507, 95] width 180 height 29
click at [437, 120] on label "Full Account Number" at bounding box center [485, 122] width 96 height 14
click at [443, 120] on input "Full Account Number" at bounding box center [447, 119] width 9 height 9
click at [466, 100] on input "3649" at bounding box center [507, 95] width 180 height 29
type input "3649 POC 1"
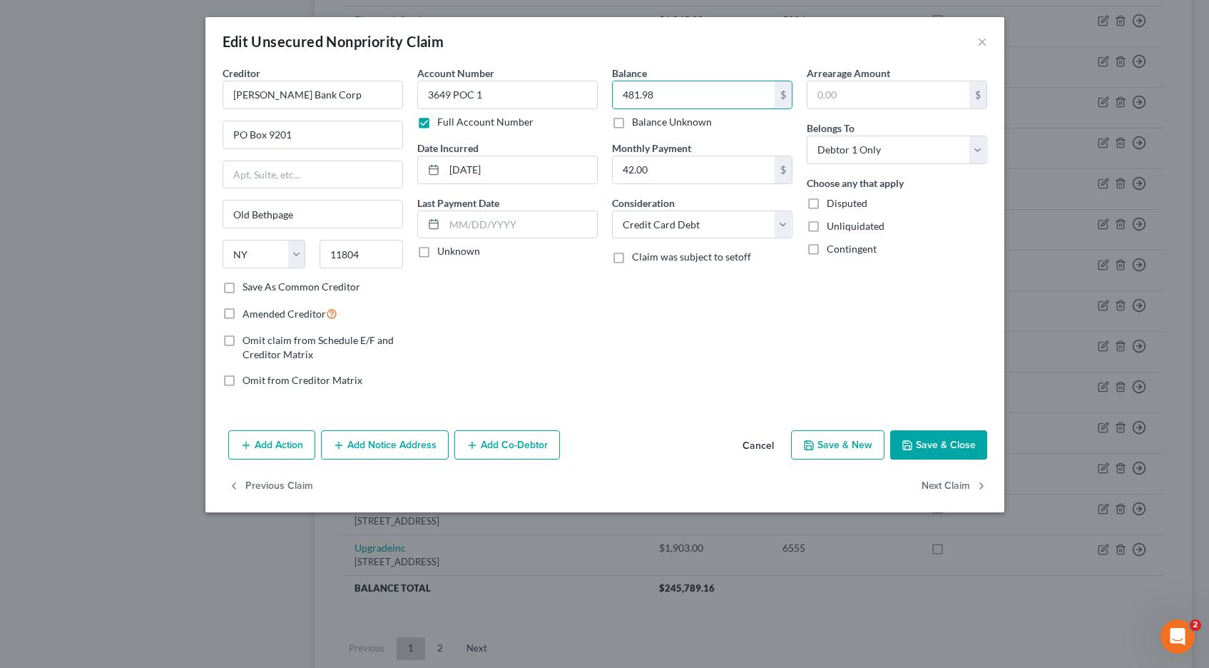
type input "481.98"
click at [920, 444] on button "Save & Close" at bounding box center [938, 445] width 97 height 30
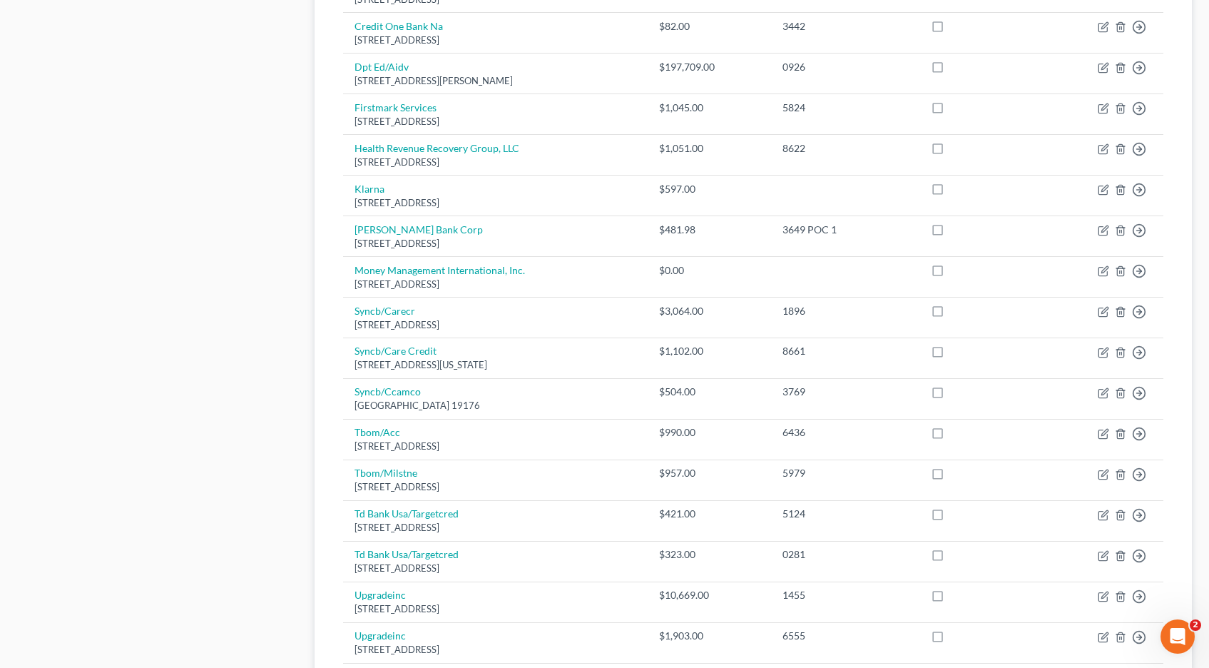
scroll to position [777, 0]
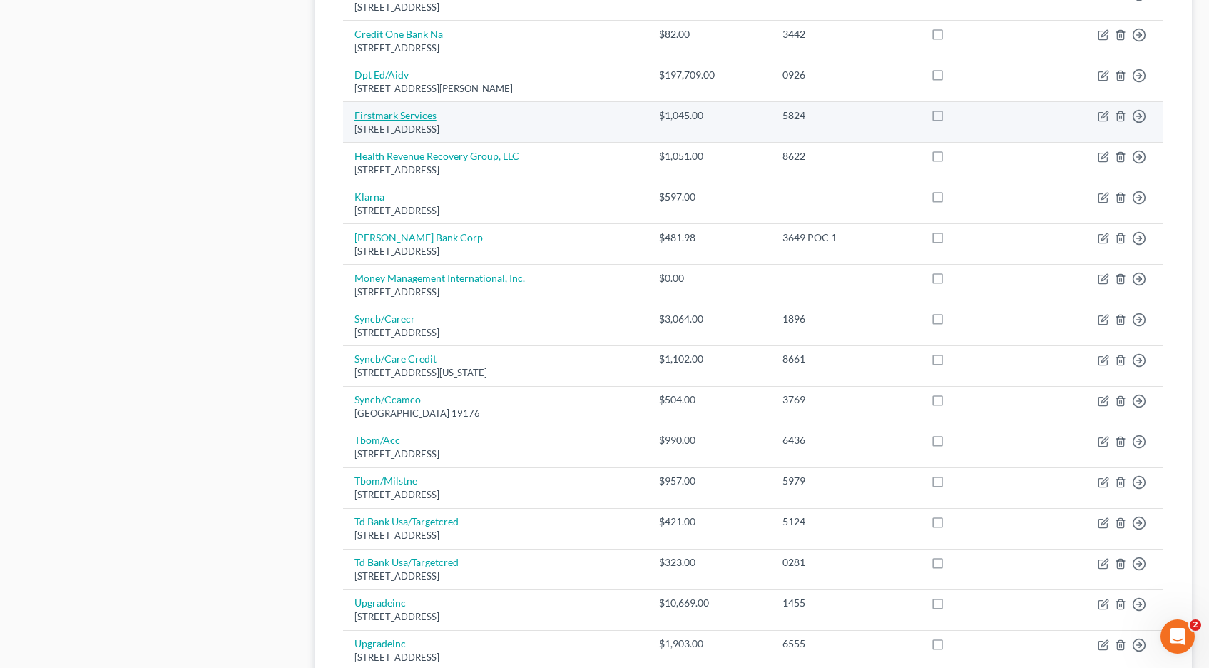
click at [378, 118] on link "Firstmark Services" at bounding box center [396, 115] width 82 height 12
select select "30"
select select "17"
select select "1"
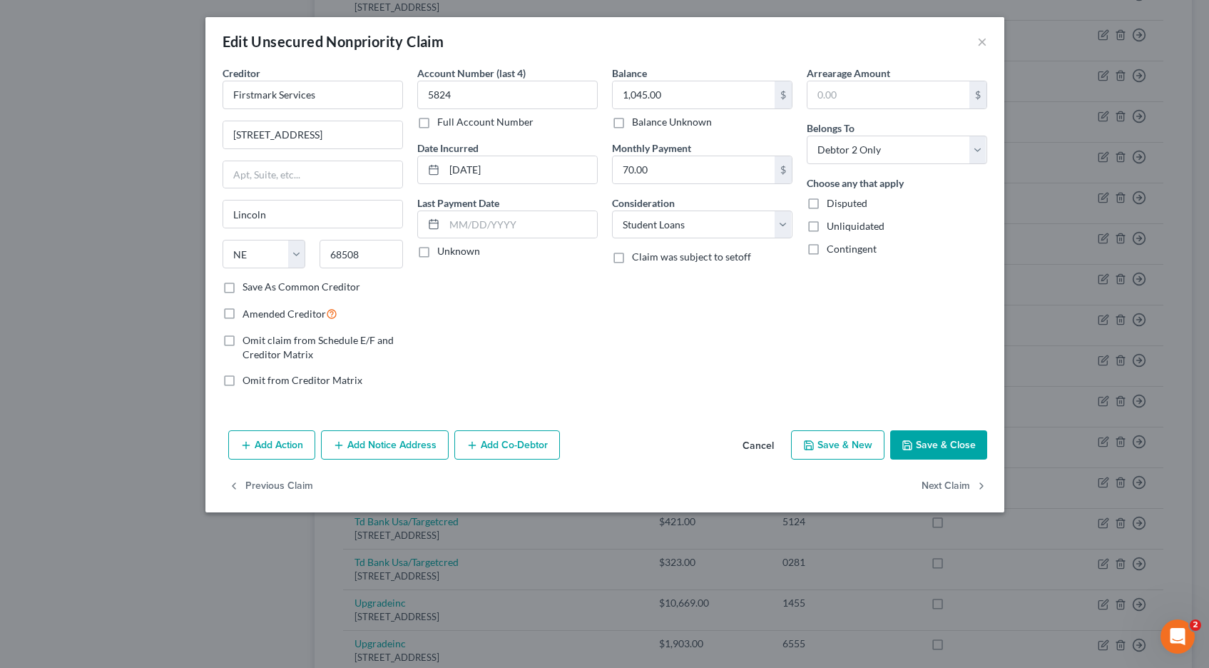
click at [437, 122] on label "Full Account Number" at bounding box center [485, 122] width 96 height 14
click at [443, 122] on input "Full Account Number" at bounding box center [447, 119] width 9 height 9
click at [469, 94] on input "5824" at bounding box center [507, 95] width 180 height 29
type input "5824 POC 2"
click at [713, 96] on input "1,045.00" at bounding box center [694, 94] width 162 height 27
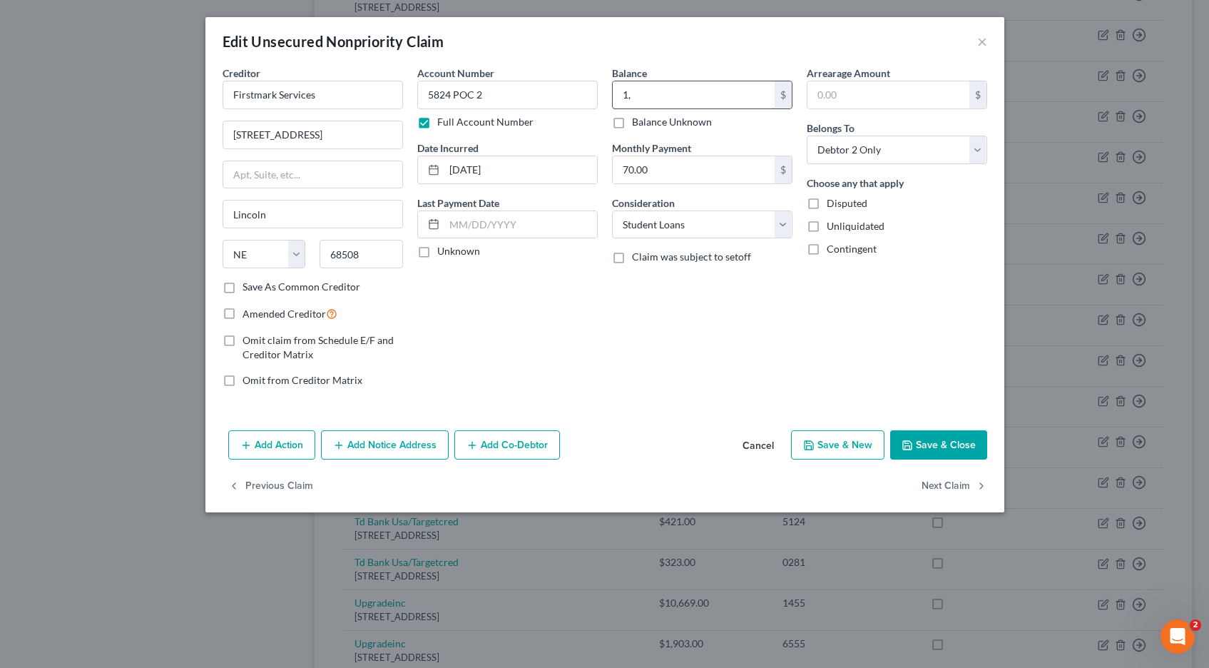
type input "1"
type input "985.71"
drag, startPoint x: 926, startPoint y: 453, endPoint x: 772, endPoint y: 437, distance: 154.2
click at [926, 453] on button "Save & Close" at bounding box center [938, 445] width 97 height 30
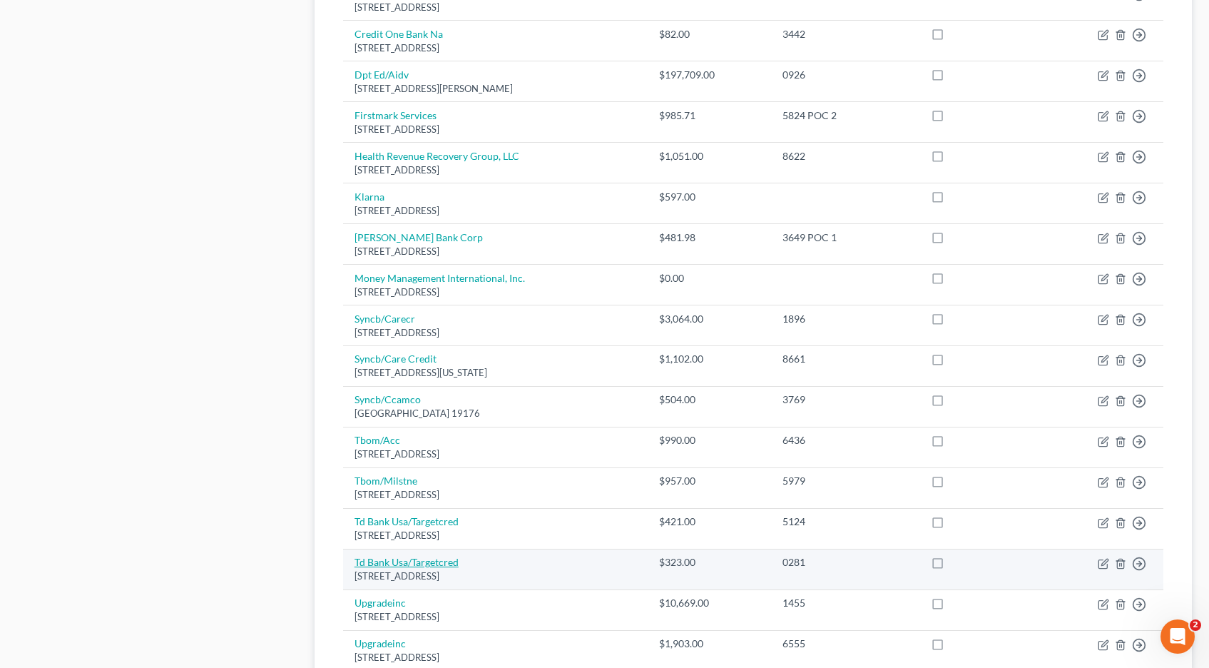
click at [402, 561] on link "Td Bank Usa/Targetcred" at bounding box center [407, 562] width 104 height 12
select select "24"
select select "2"
select select "0"
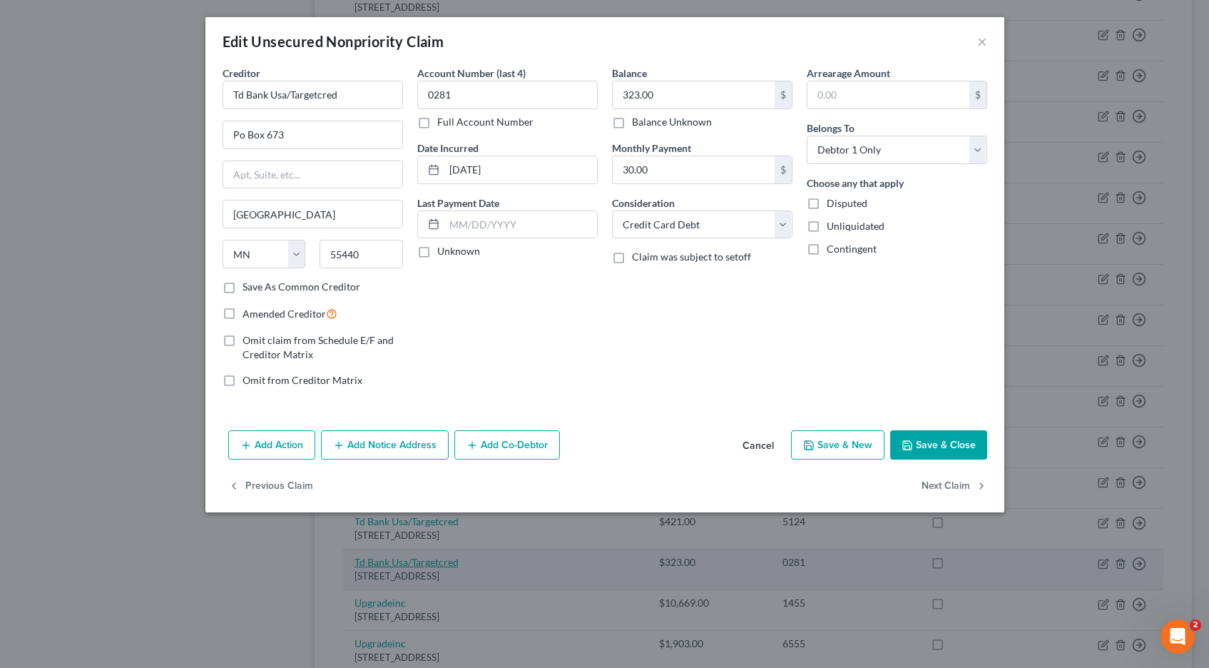
scroll to position [772, 0]
click at [437, 125] on label "Full Account Number" at bounding box center [485, 122] width 96 height 14
click at [443, 124] on input "Full Account Number" at bounding box center [447, 119] width 9 height 9
click at [480, 98] on input "0281" at bounding box center [507, 95] width 180 height 29
type input "0281 POC 3"
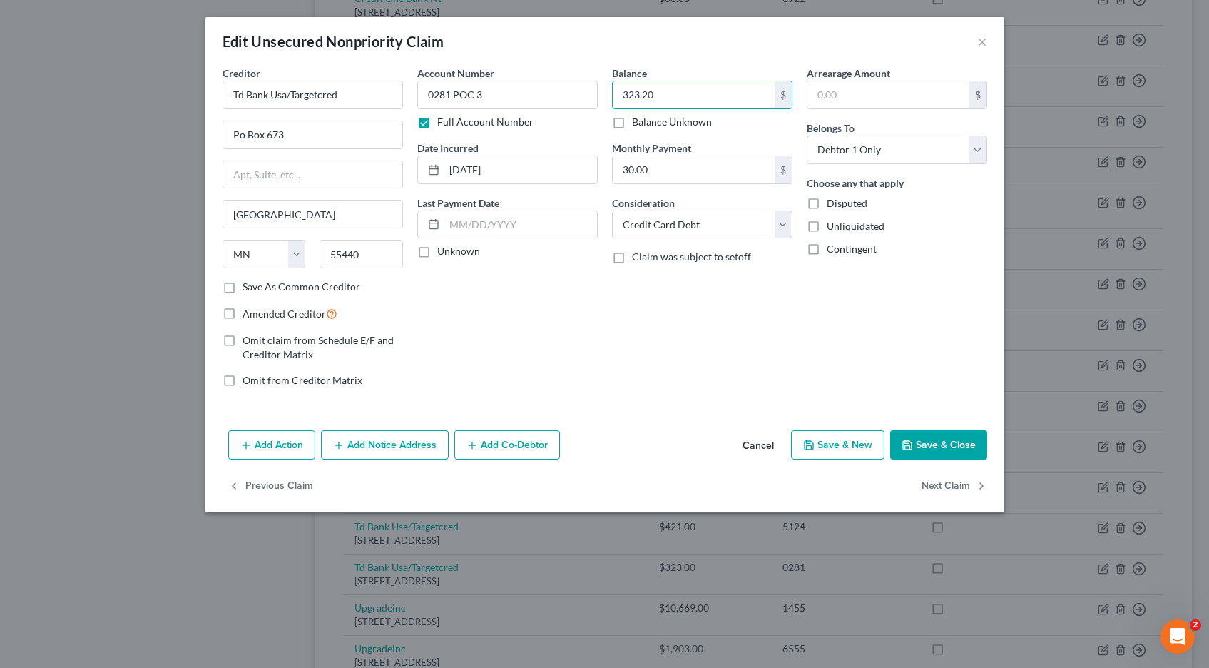
type input "323.20"
click at [932, 440] on button "Save & Close" at bounding box center [938, 445] width 97 height 30
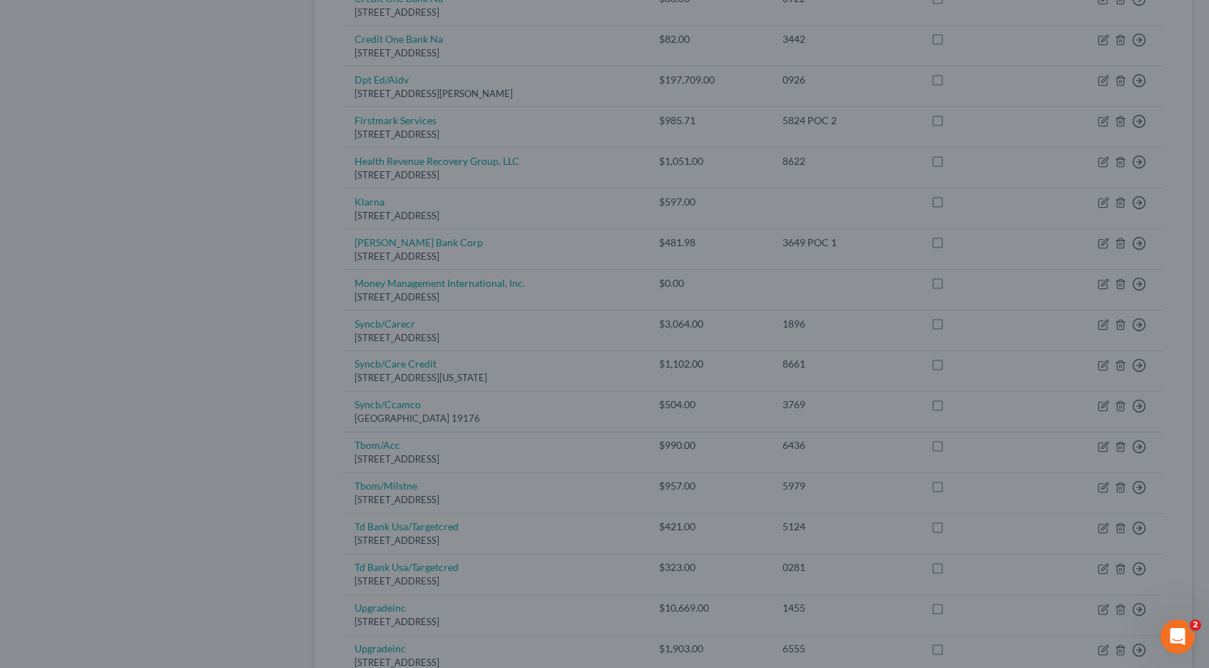
type input "0"
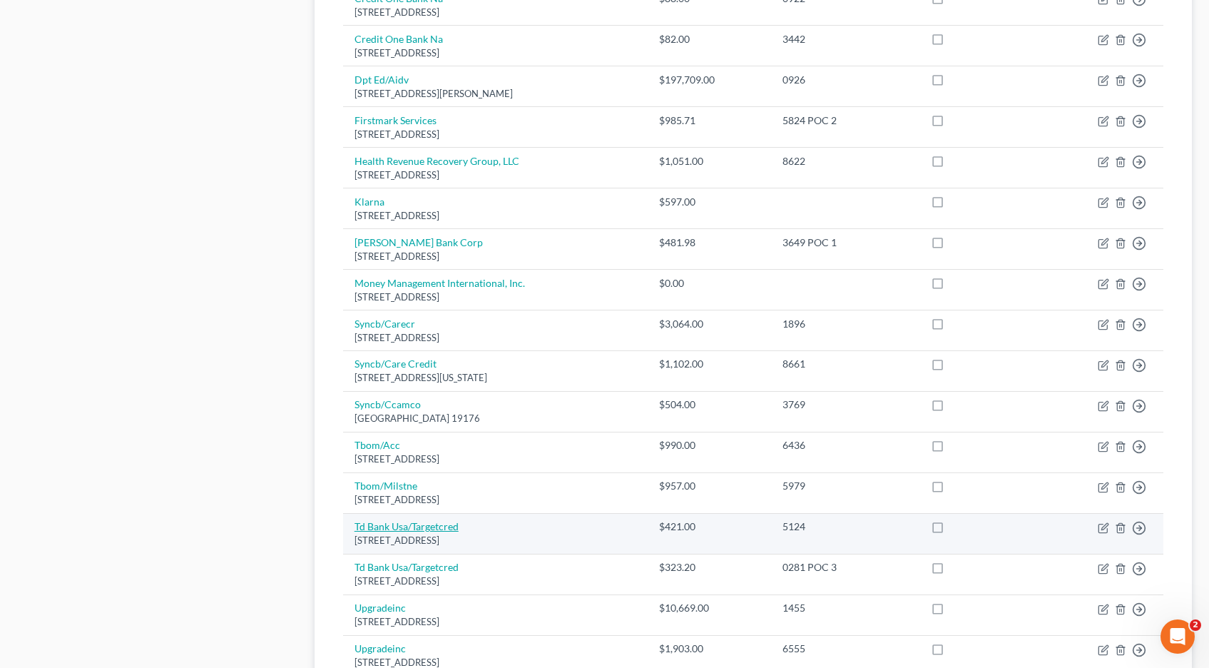
click at [375, 525] on link "Td Bank Usa/Targetcred" at bounding box center [407, 526] width 104 height 12
select select "24"
select select "2"
select select "1"
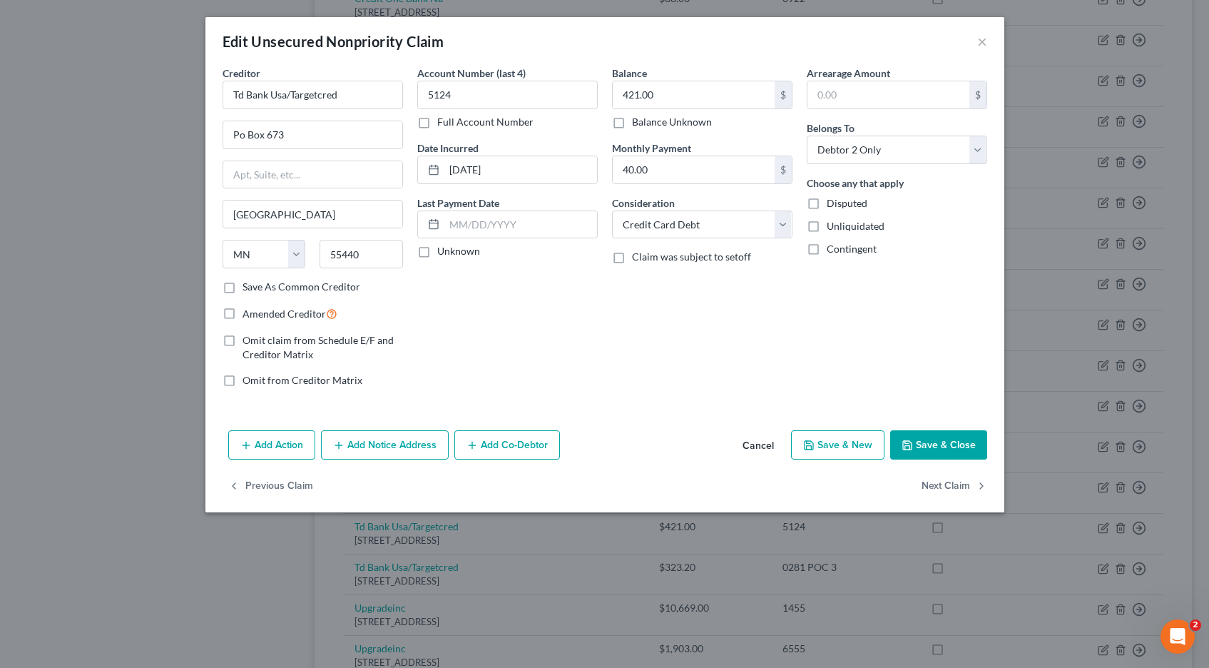
click at [437, 127] on label "Full Account Number" at bounding box center [485, 122] width 96 height 14
click at [443, 124] on input "Full Account Number" at bounding box center [447, 119] width 9 height 9
click at [462, 94] on input "5124" at bounding box center [507, 95] width 180 height 29
type input "5124 POC 4"
type input "421.31"
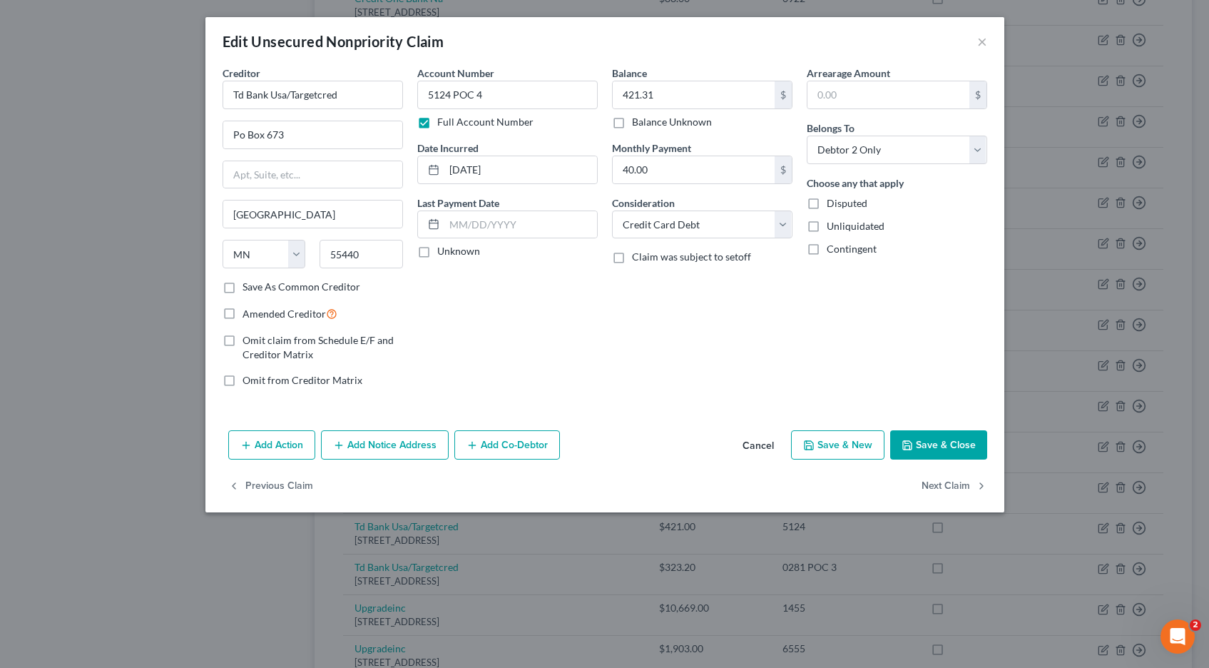
click at [942, 444] on button "Save & Close" at bounding box center [938, 445] width 97 height 30
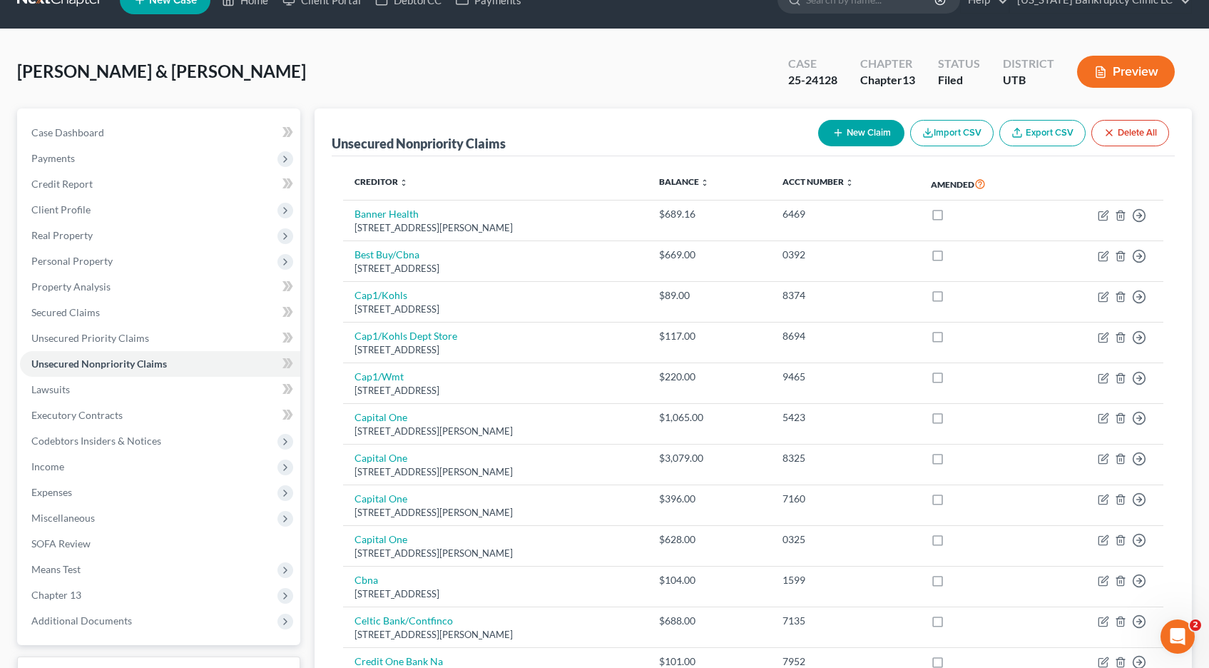
scroll to position [22, 0]
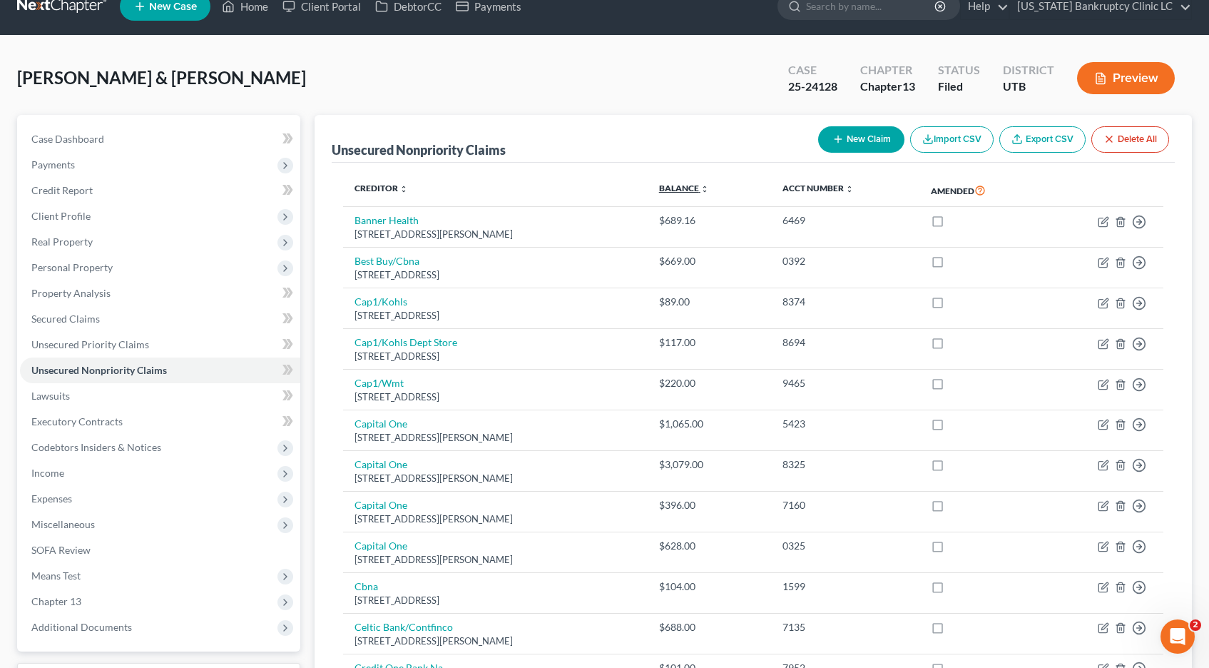
click at [709, 189] on icon "unfold_more" at bounding box center [704, 189] width 9 height 9
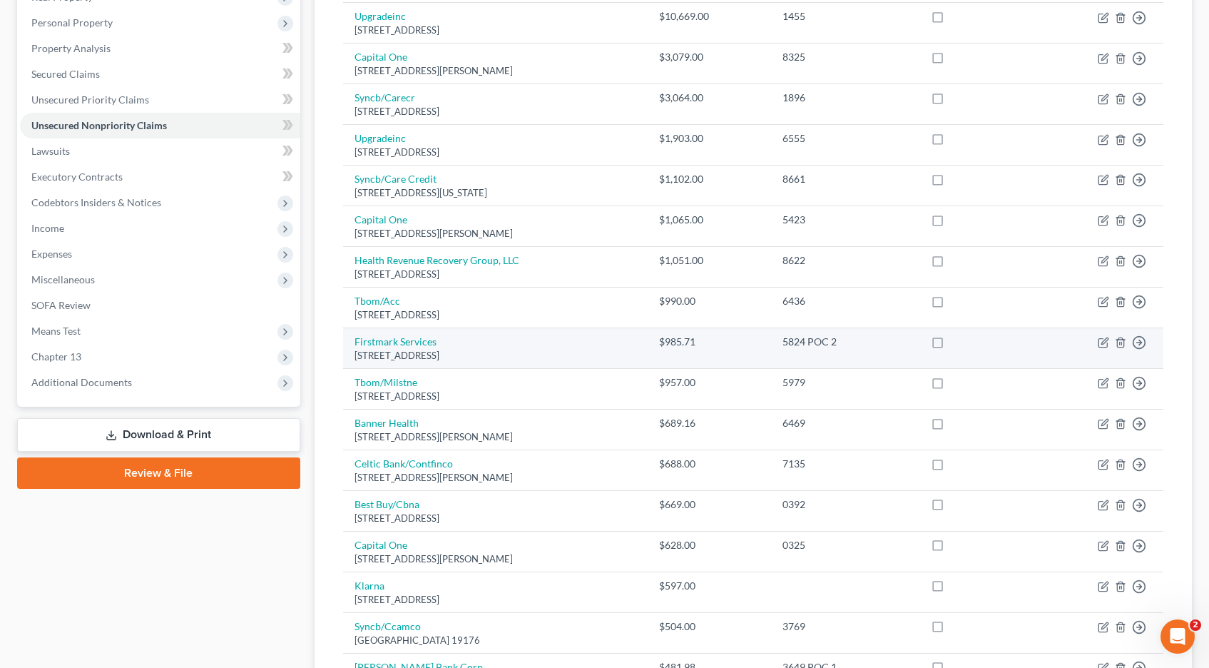
scroll to position [272, 0]
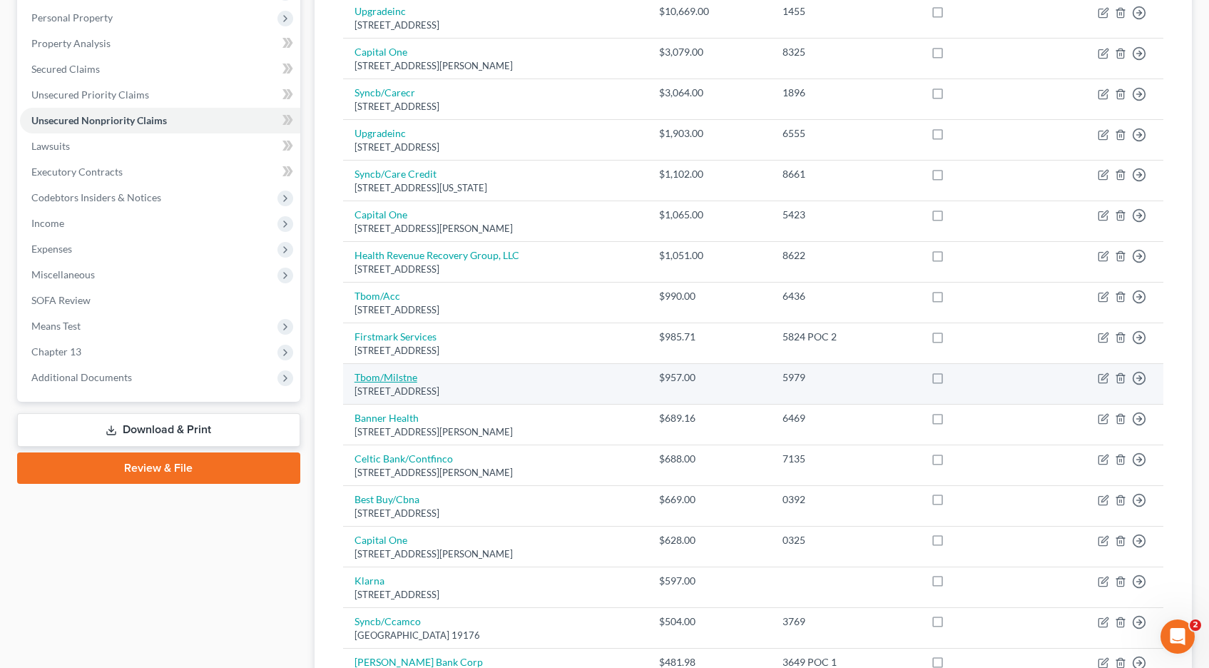
click at [379, 381] on link "Tbom/Milstne" at bounding box center [386, 377] width 63 height 12
select select "38"
select select "2"
select select "1"
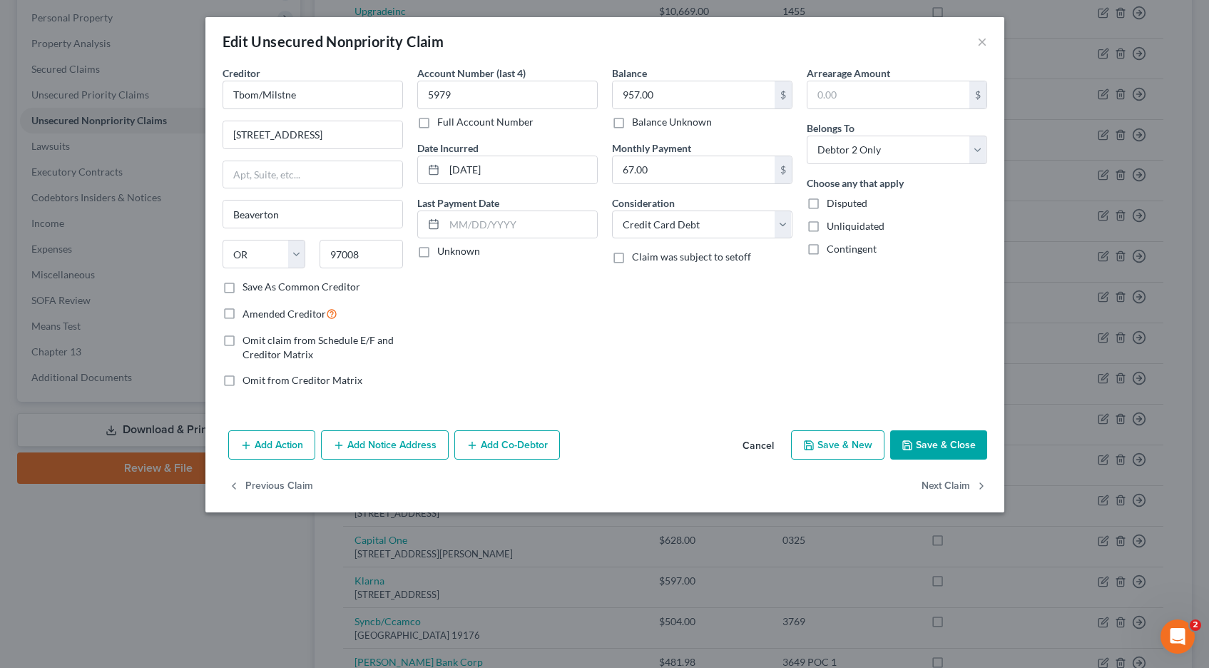
click at [437, 124] on label "Full Account Number" at bounding box center [485, 122] width 96 height 14
click at [443, 124] on input "Full Account Number" at bounding box center [447, 119] width 9 height 9
click at [474, 98] on input "5979" at bounding box center [507, 95] width 180 height 29
type input "5979 POC 5"
type input "957.58"
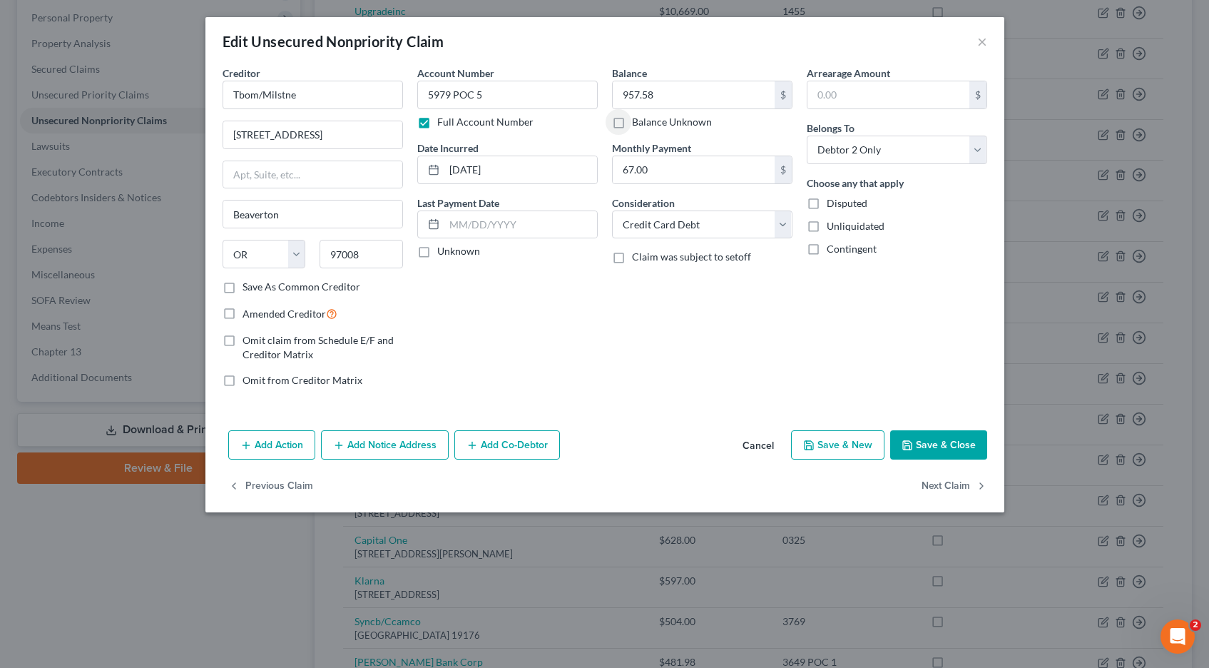
click at [953, 443] on button "Save & Close" at bounding box center [938, 445] width 97 height 30
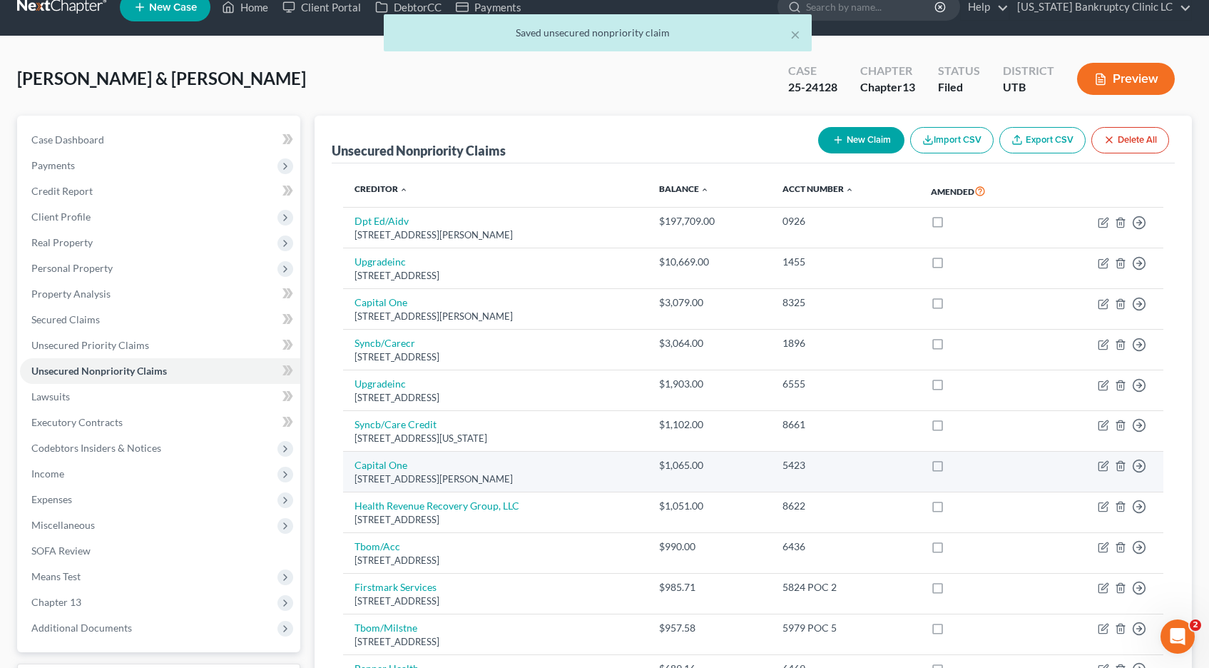
scroll to position [0, 0]
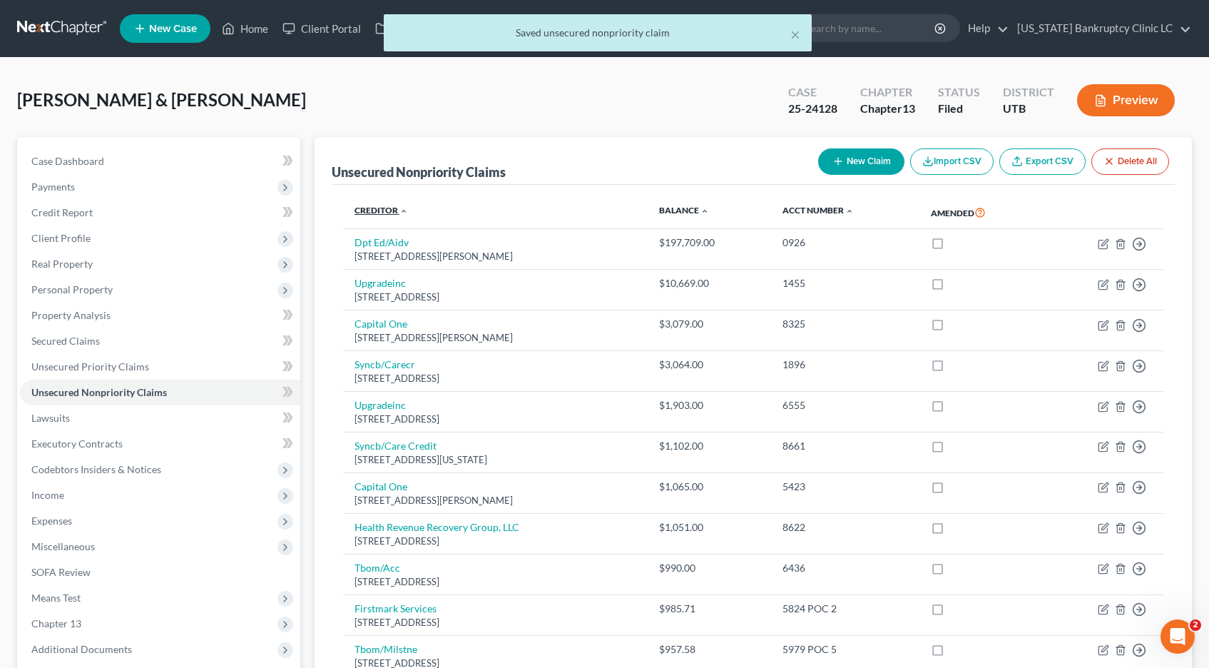
click at [394, 209] on link "Creditor expand_more expand_less unfold_more" at bounding box center [381, 210] width 53 height 11
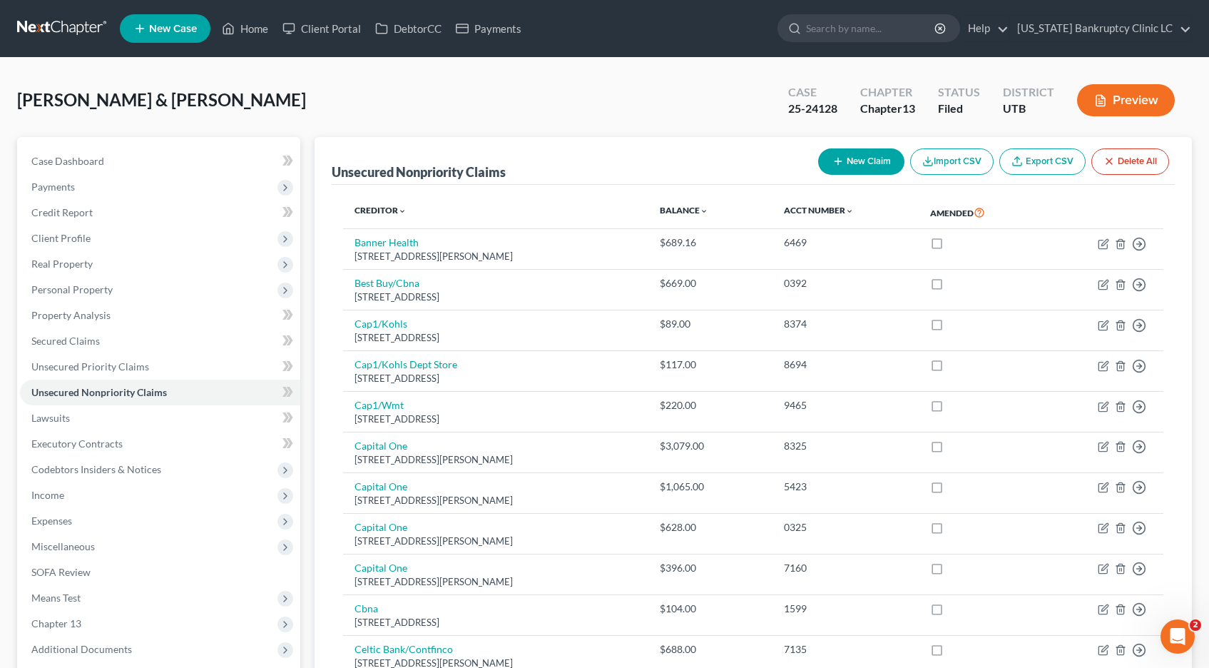
click at [848, 164] on button "New Claim" at bounding box center [861, 161] width 86 height 26
select select "2"
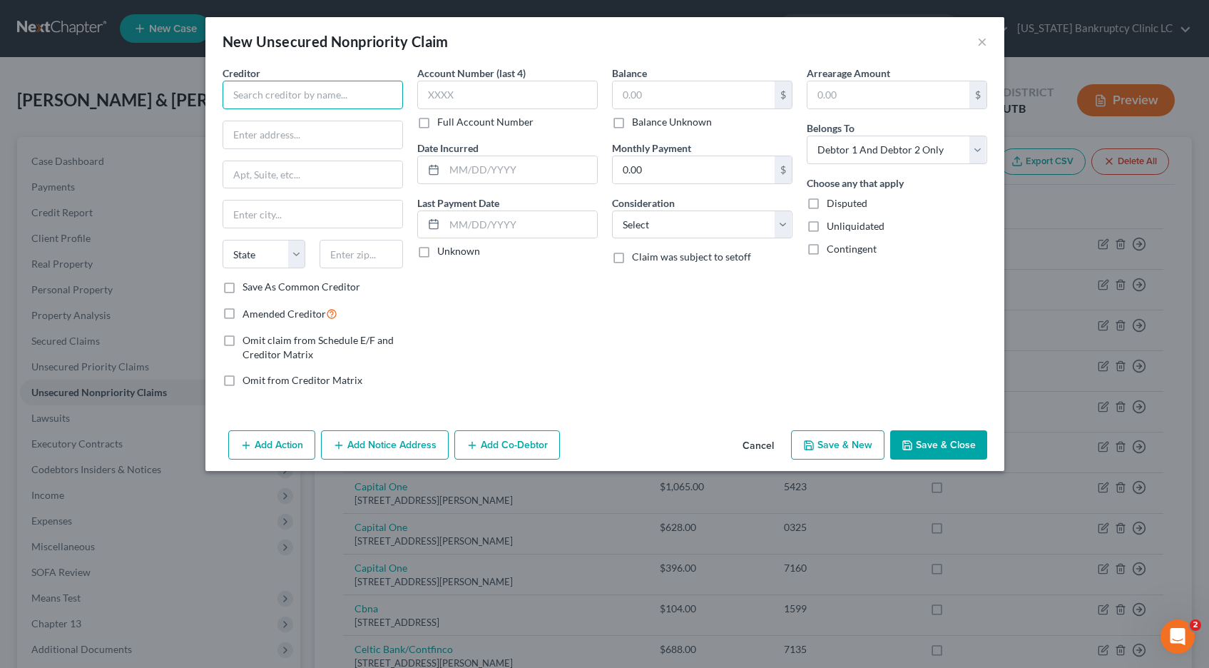
click at [275, 89] on input "text" at bounding box center [313, 95] width 180 height 29
type input "Gateway Medical Center"
click at [304, 131] on input "c/o wakefield & associates, LLC" at bounding box center [312, 134] width 179 height 27
click at [255, 133] on input "c/o wakefield & Associates, LLC" at bounding box center [312, 134] width 179 height 27
type input "c/o Wakefield & Associates, LLC"
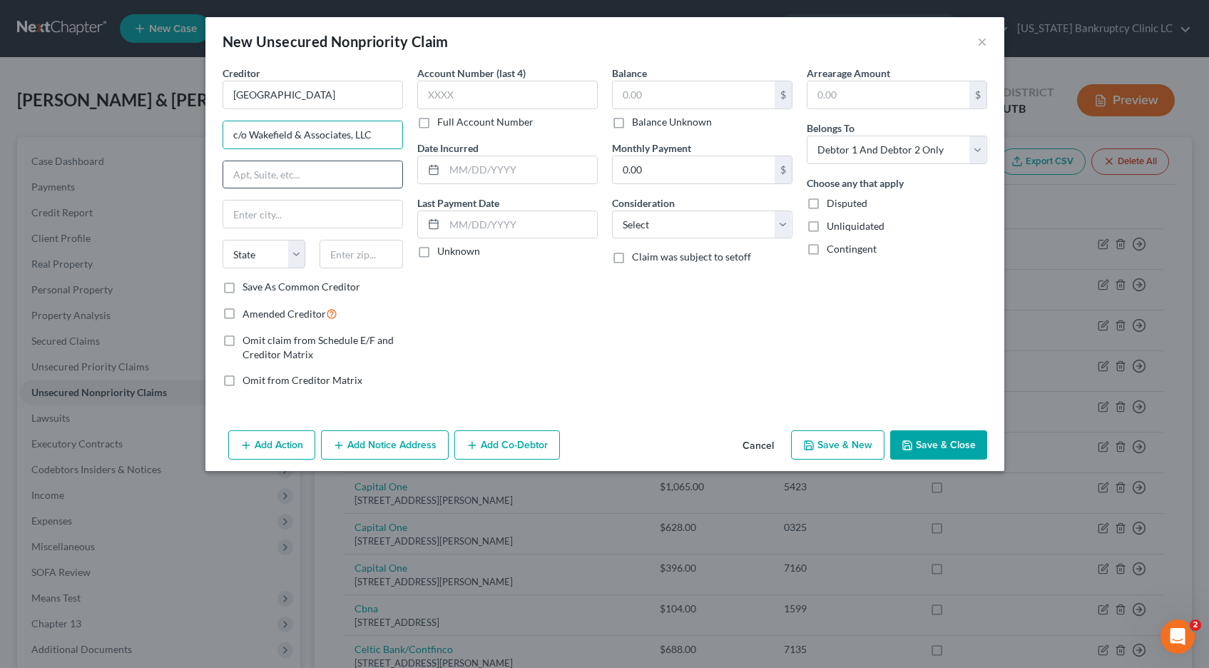
click at [290, 174] on input "text" at bounding box center [312, 174] width 179 height 27
type input "PO Box 58"
type input "Fort Morgan"
select select "5"
type input "80701"
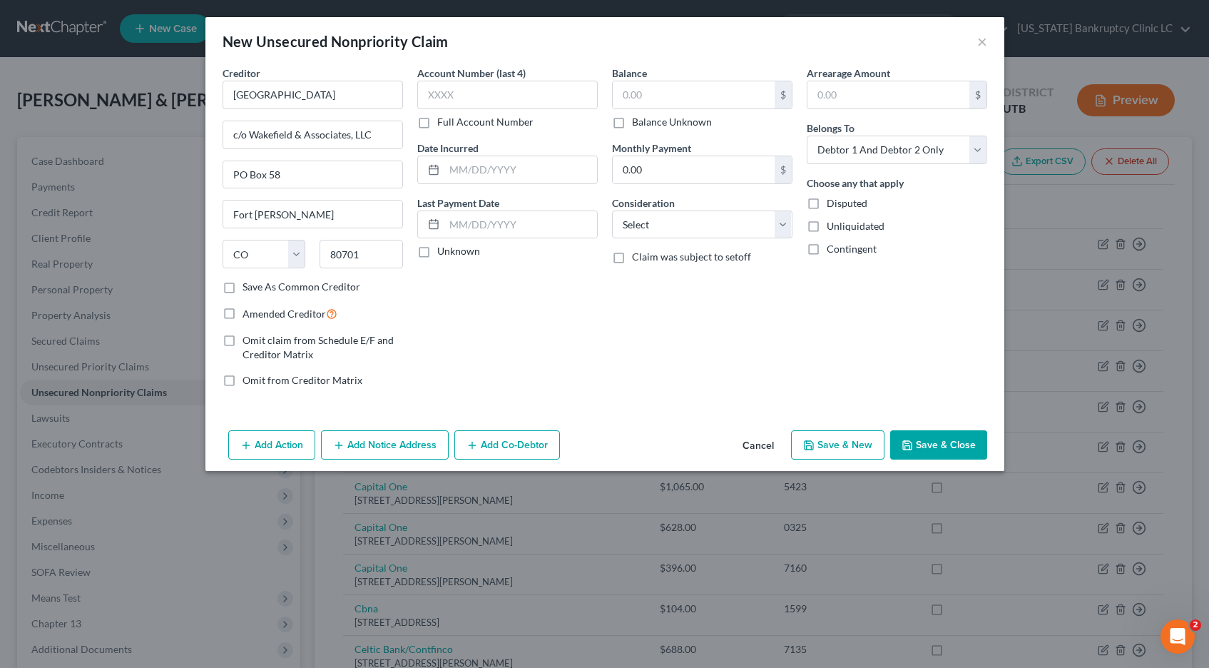
click at [437, 124] on label "Full Account Number" at bounding box center [485, 122] width 96 height 14
click at [443, 124] on input "Full Account Number" at bounding box center [447, 119] width 9 height 9
click at [441, 97] on input "text" at bounding box center [507, 95] width 180 height 29
type input "POC 7"
type input "689.16"
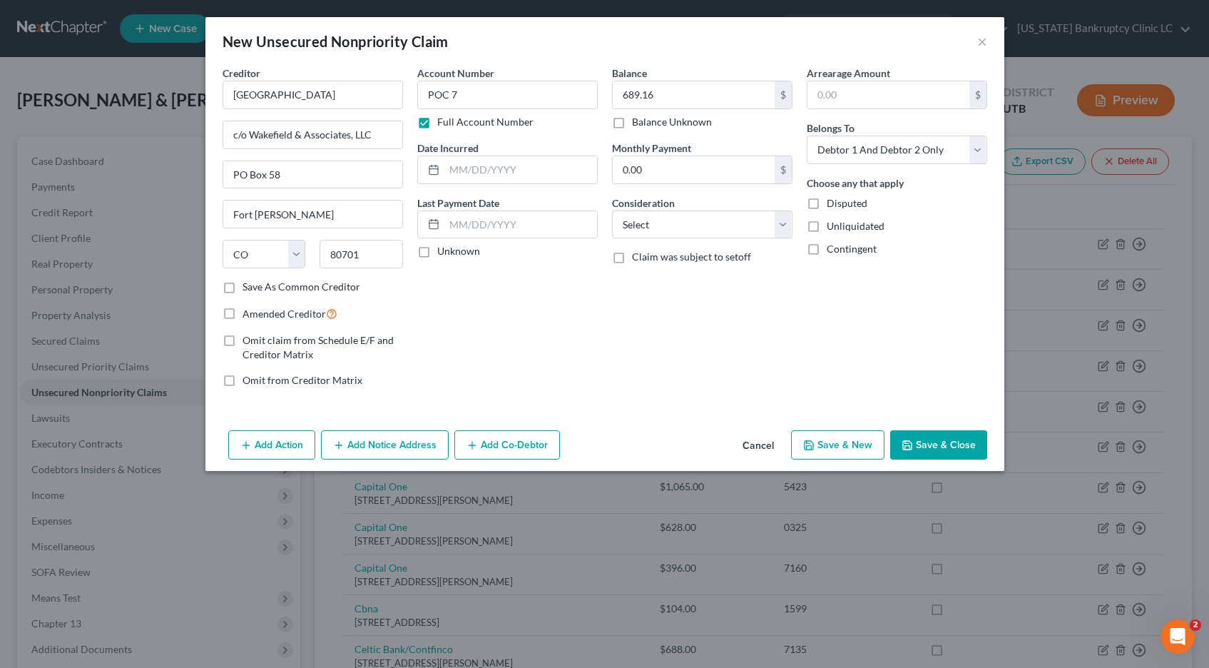
click at [927, 439] on button "Save & Close" at bounding box center [938, 445] width 97 height 30
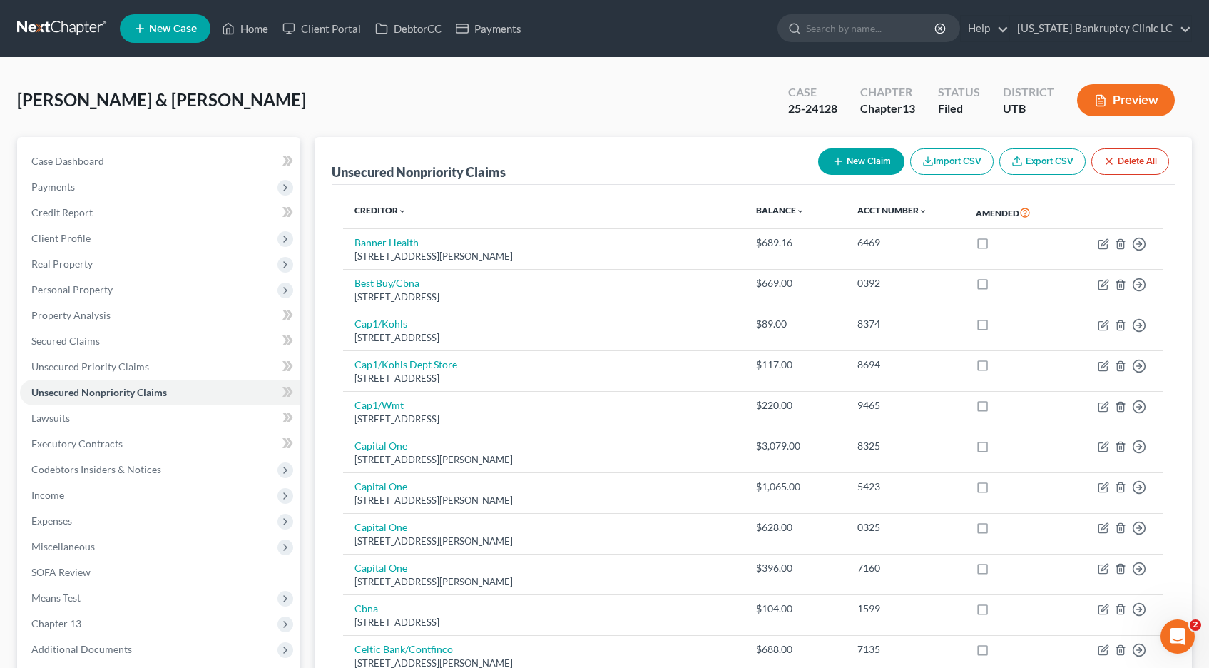
click at [847, 157] on button "New Claim" at bounding box center [861, 161] width 86 height 26
select select "2"
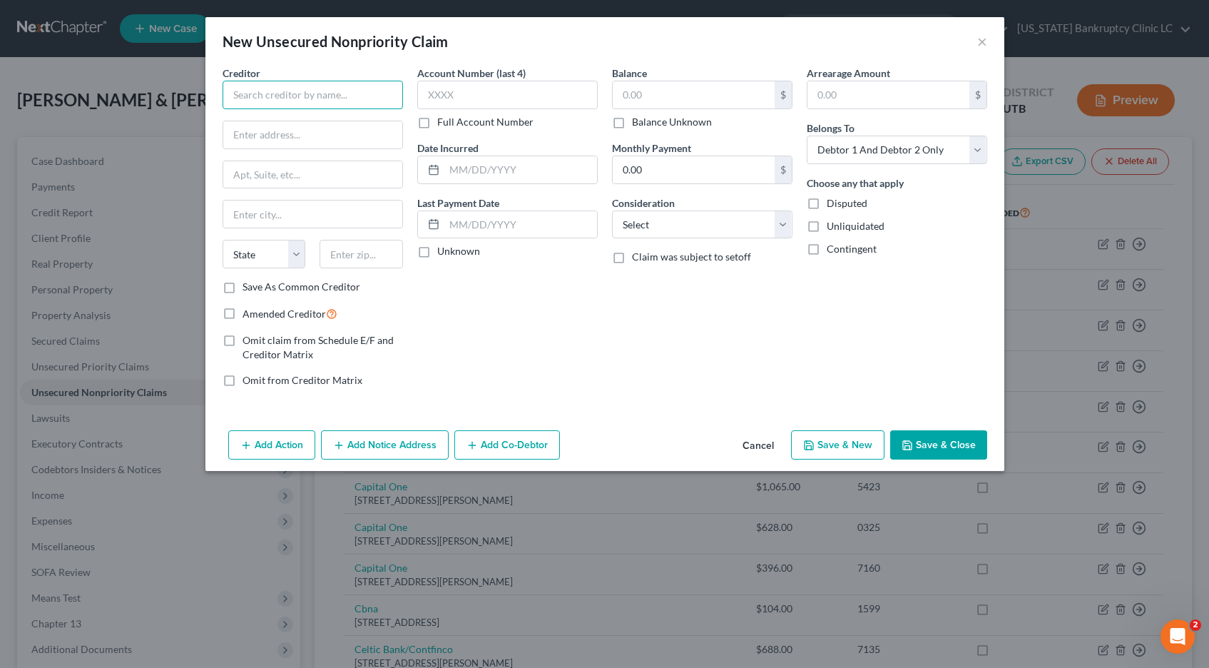
click at [307, 100] on input "text" at bounding box center [313, 95] width 180 height 29
type input "E"
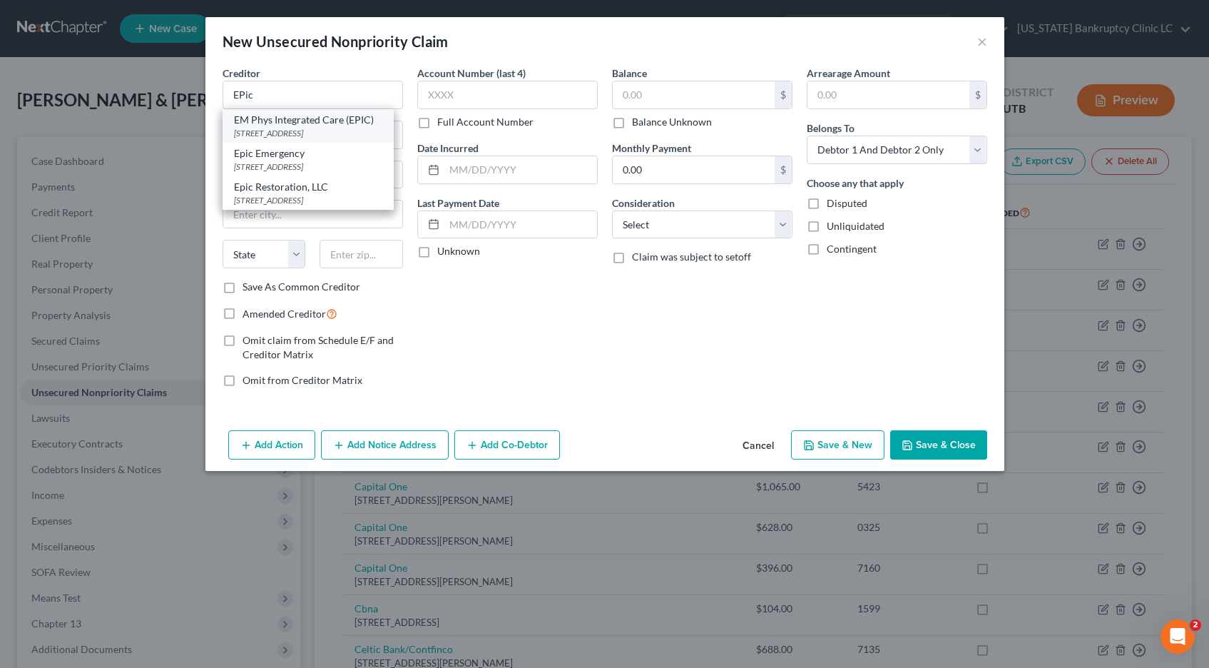
click at [329, 123] on div "EM Phys Integrated Care (EPIC)" at bounding box center [308, 120] width 148 height 14
type input "EM Phys Integrated Care (EPIC)"
type input "333 N. 300 W."
type input "Salt Lake City"
select select "46"
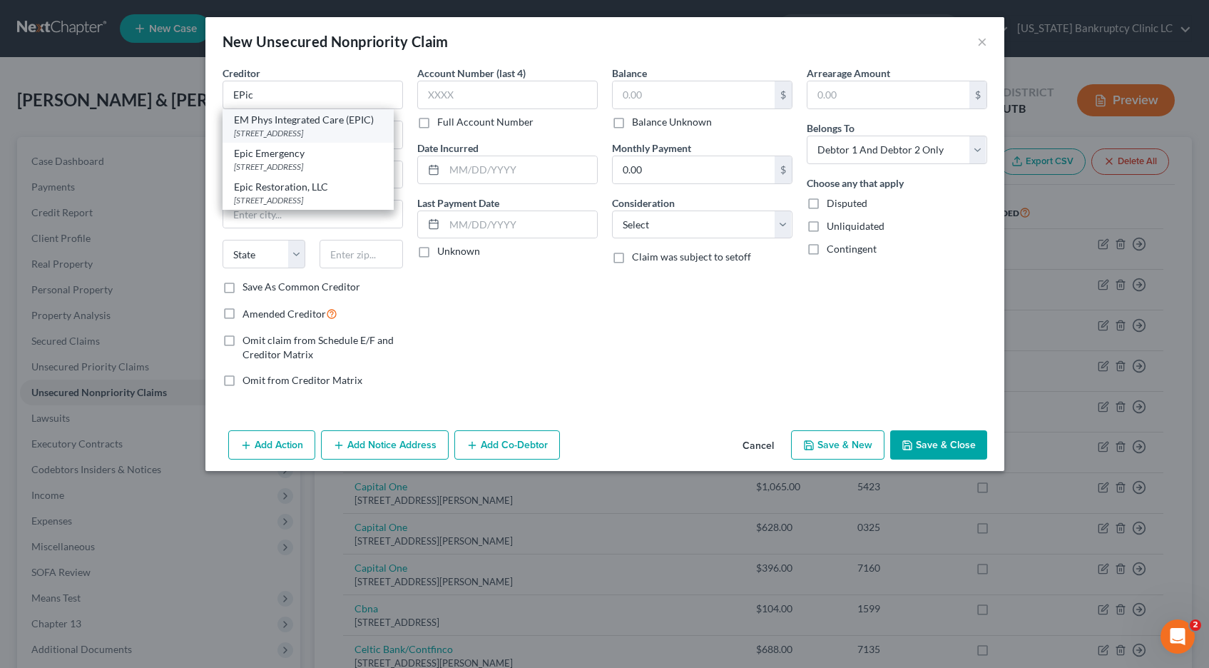
type input "84103"
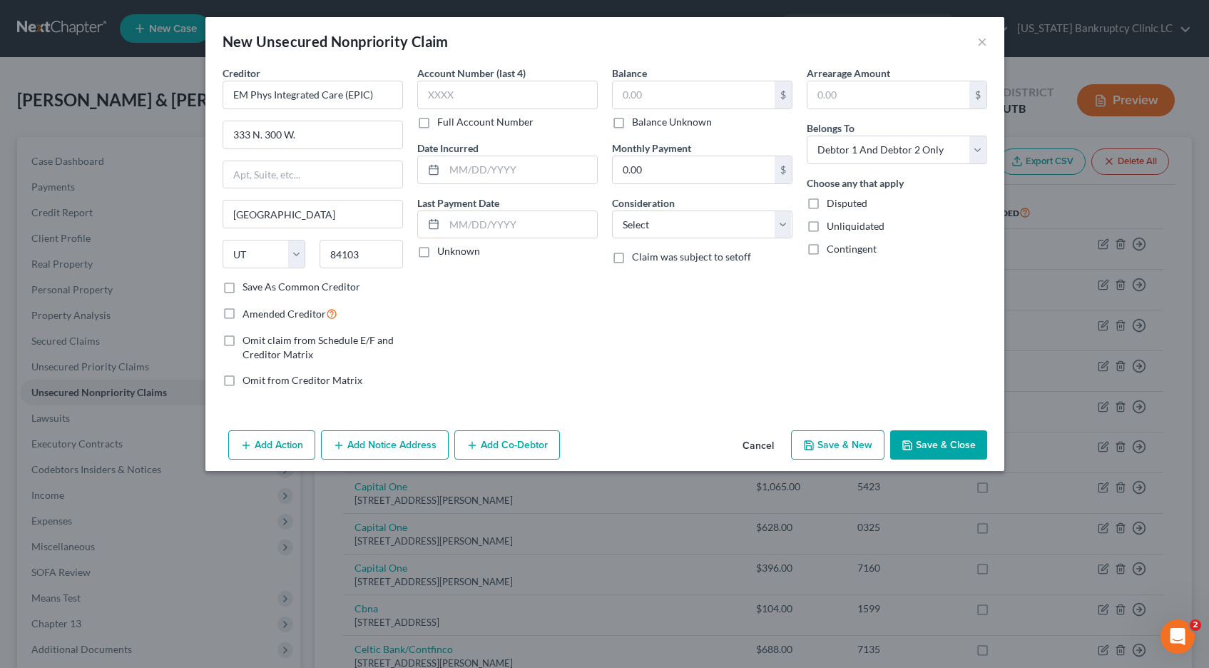
click at [437, 128] on label "Full Account Number" at bounding box center [485, 122] width 96 height 14
click at [443, 124] on input "Full Account Number" at bounding box center [447, 119] width 9 height 9
click at [444, 101] on input "text" at bounding box center [507, 95] width 180 height 29
type input "POC 8"
type input "1,051.00"
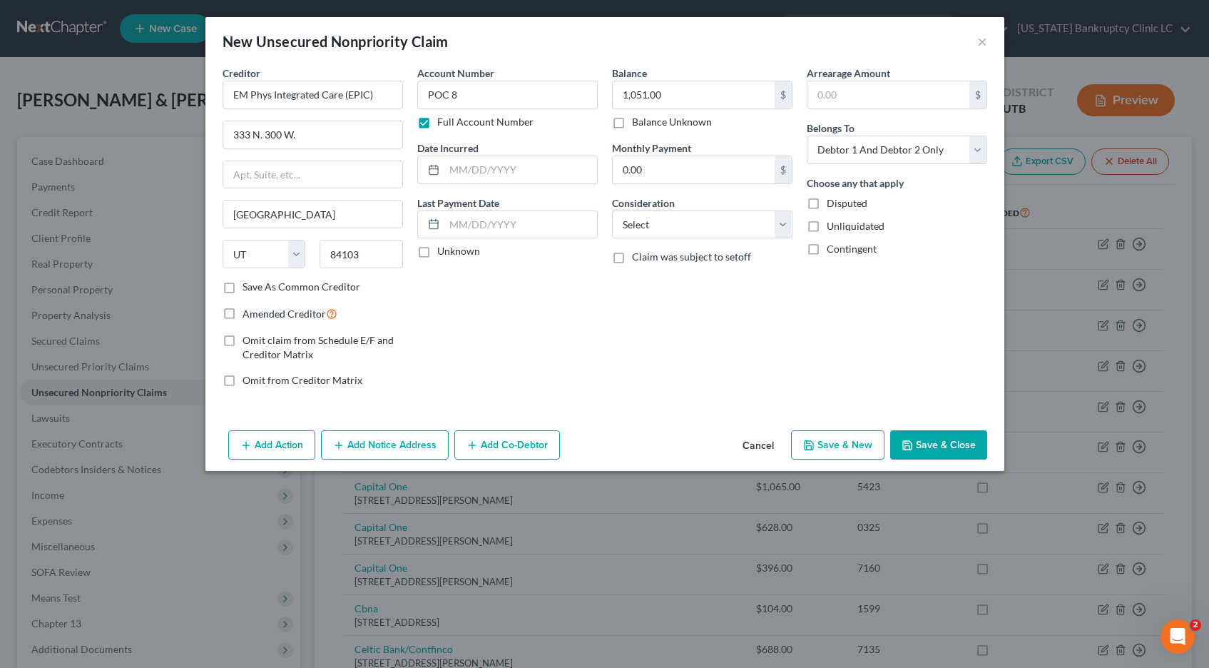
click at [925, 445] on button "Save & Close" at bounding box center [938, 445] width 97 height 30
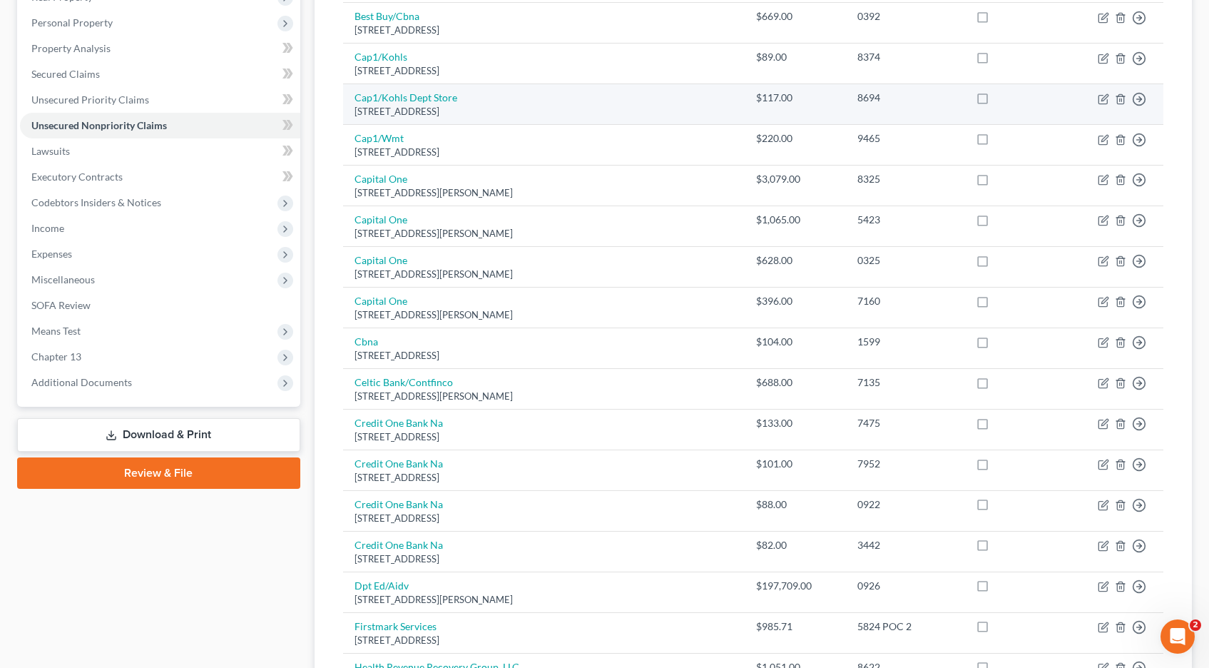
scroll to position [269, 0]
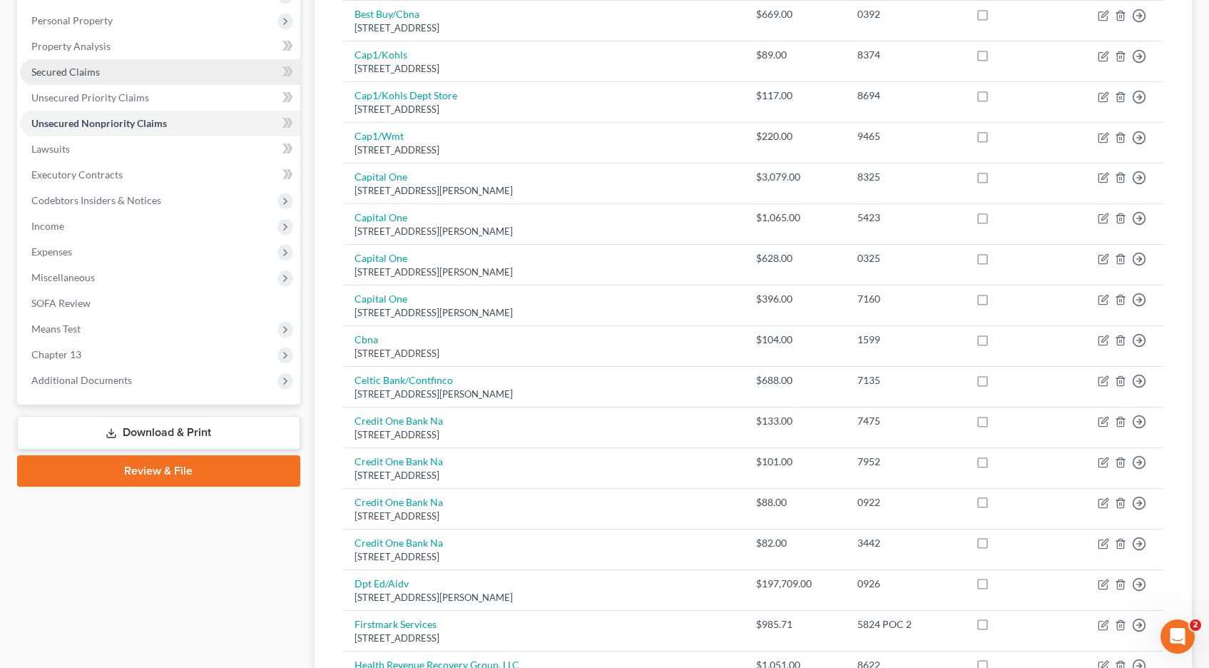
click at [87, 73] on span "Secured Claims" at bounding box center [65, 72] width 68 height 12
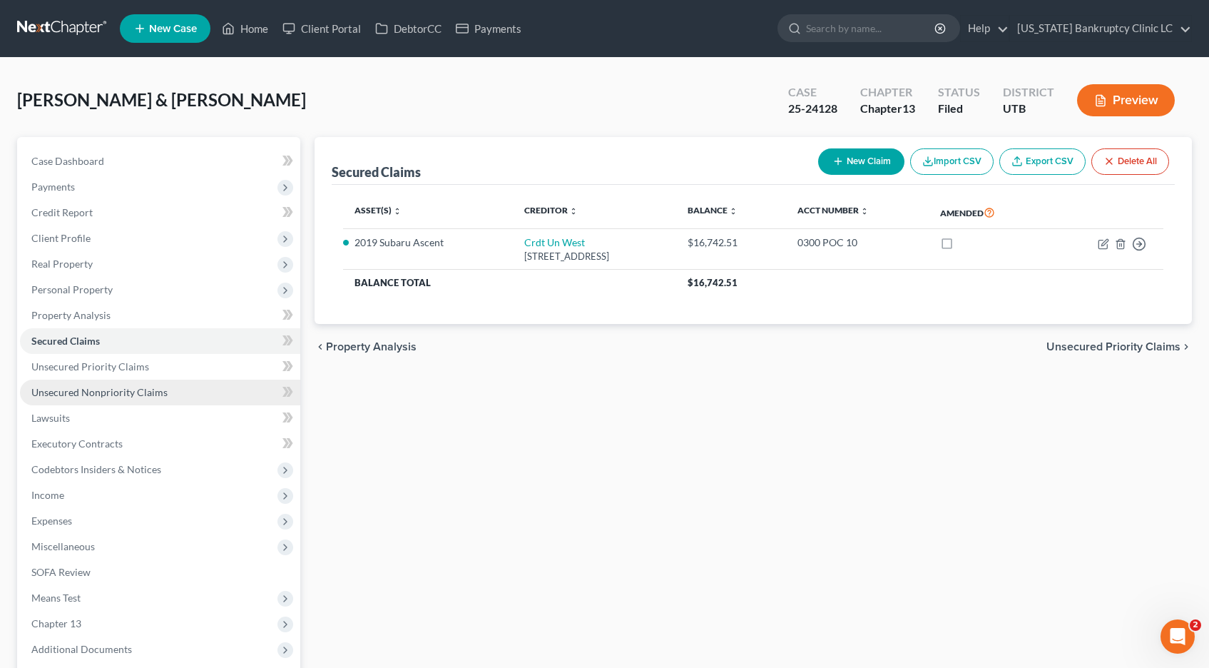
click at [52, 394] on span "Unsecured Nonpriority Claims" at bounding box center [99, 392] width 136 height 12
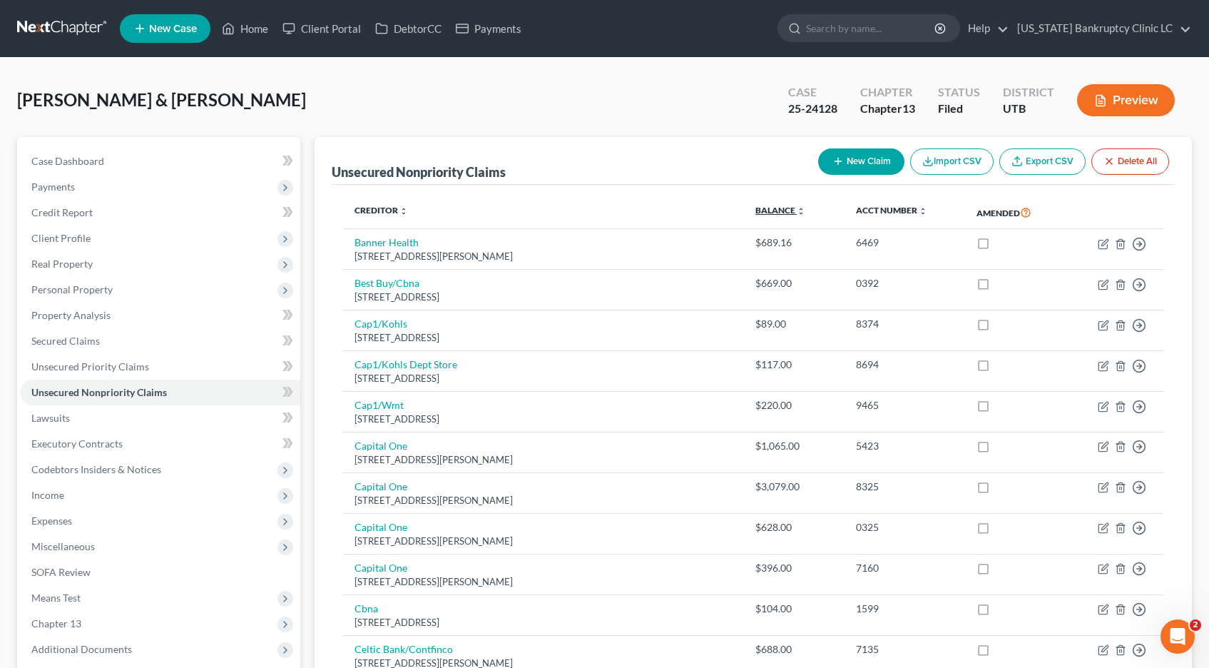
click at [797, 208] on icon "unfold_more" at bounding box center [801, 211] width 9 height 9
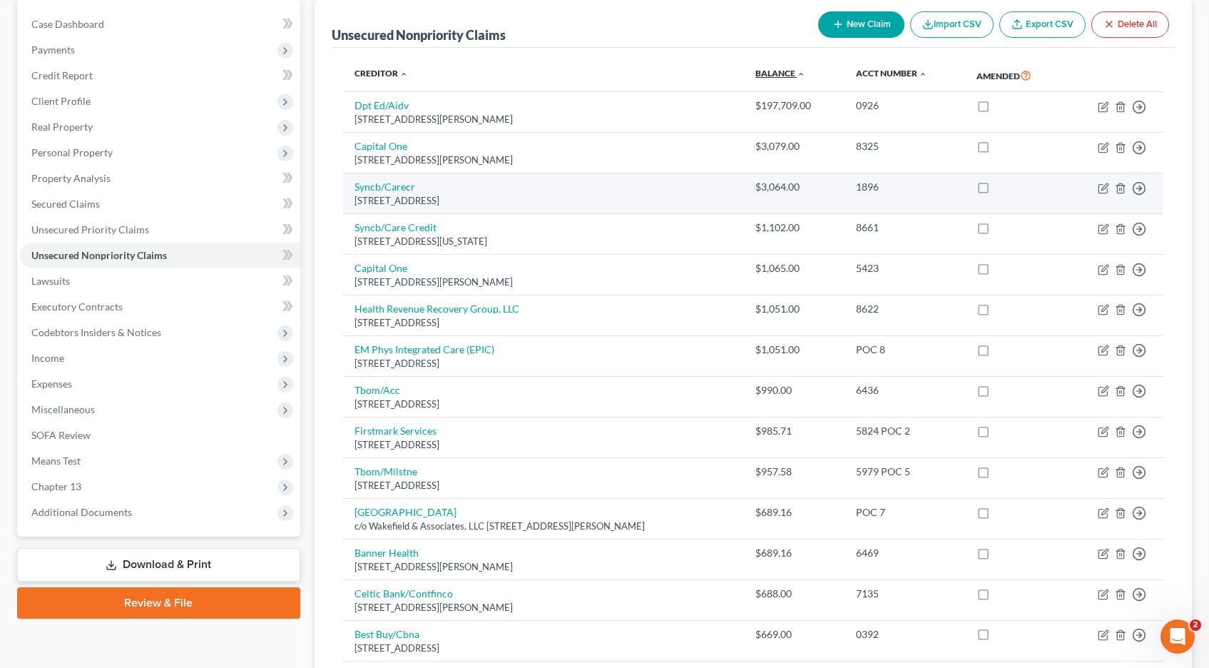
scroll to position [146, 0]
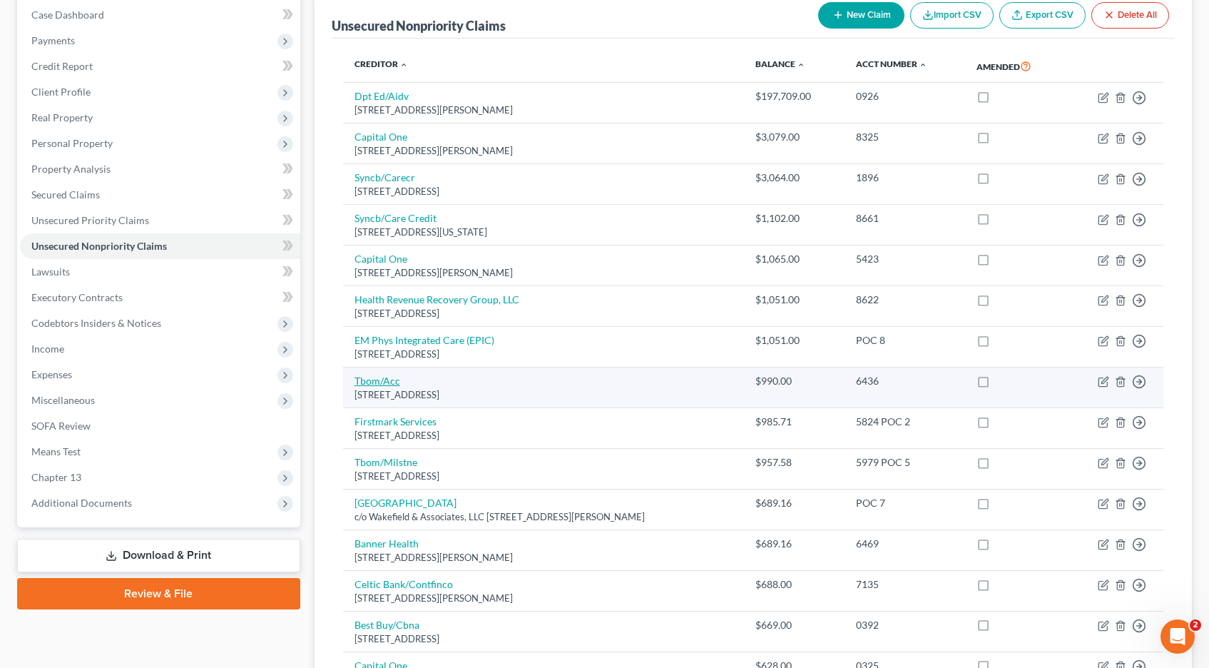
click at [377, 384] on link "Tbom/Acc" at bounding box center [378, 380] width 46 height 12
select select "10"
select select "2"
select select "1"
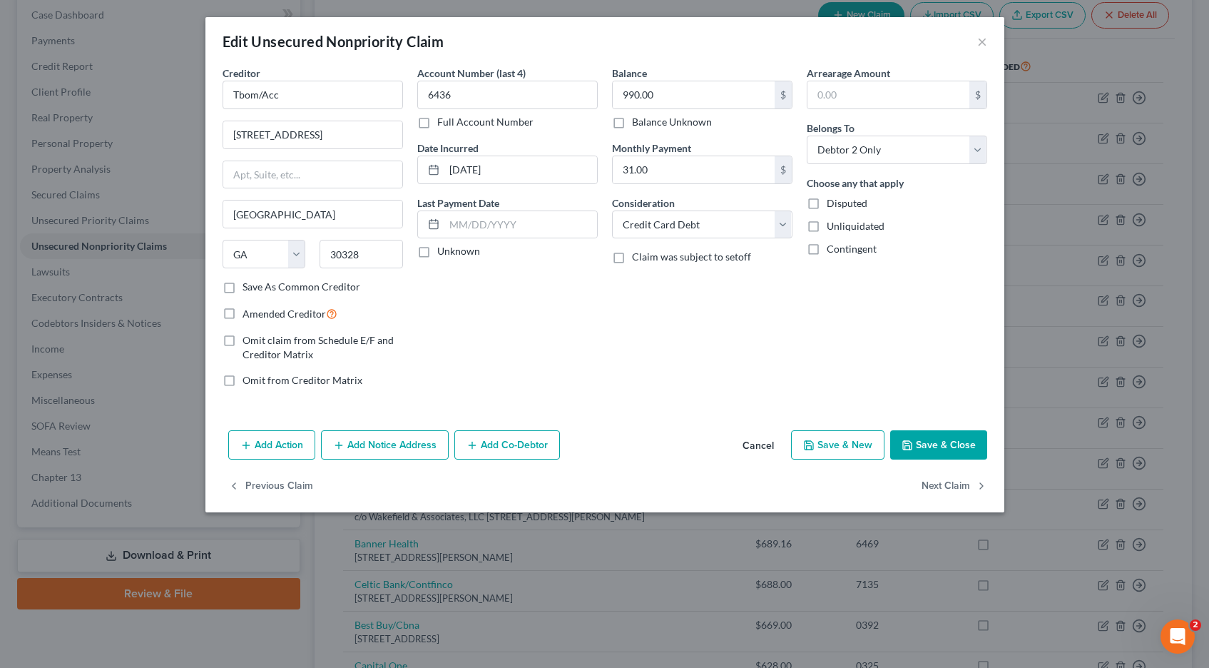
click at [437, 124] on label "Full Account Number" at bounding box center [485, 122] width 96 height 14
click at [443, 124] on input "Full Account Number" at bounding box center [447, 119] width 9 height 9
click at [467, 97] on input "6436" at bounding box center [507, 95] width 180 height 29
type input "6436 POC 11"
type input "990.54"
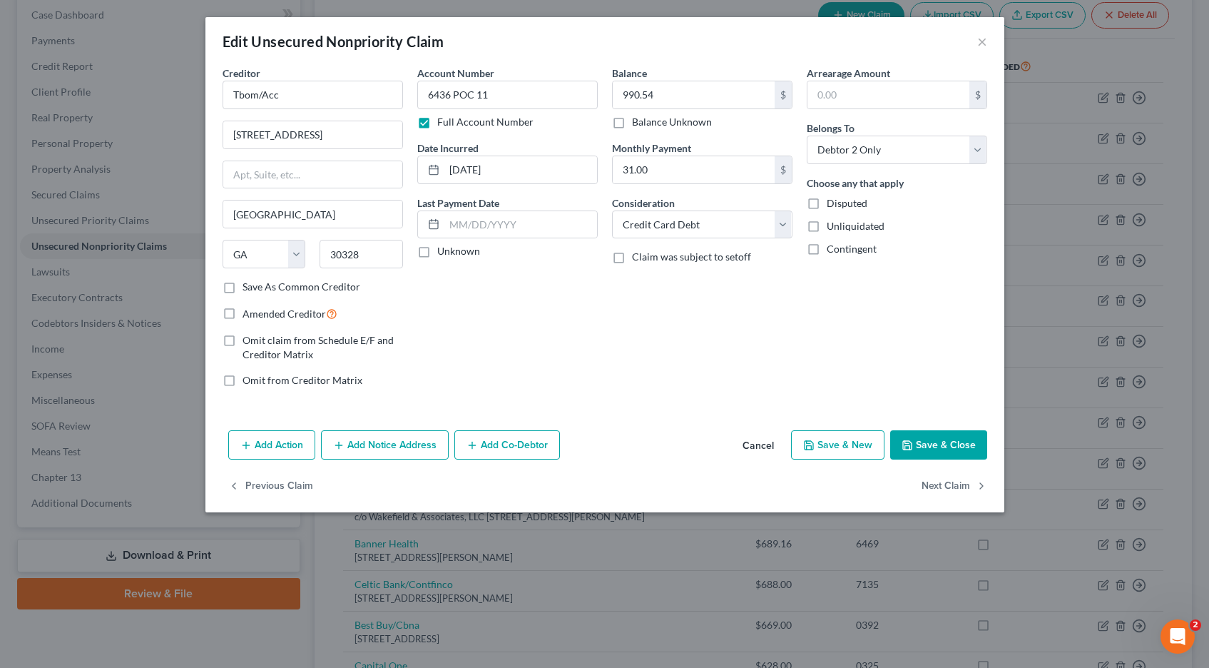
click at [942, 450] on button "Save & Close" at bounding box center [938, 445] width 97 height 30
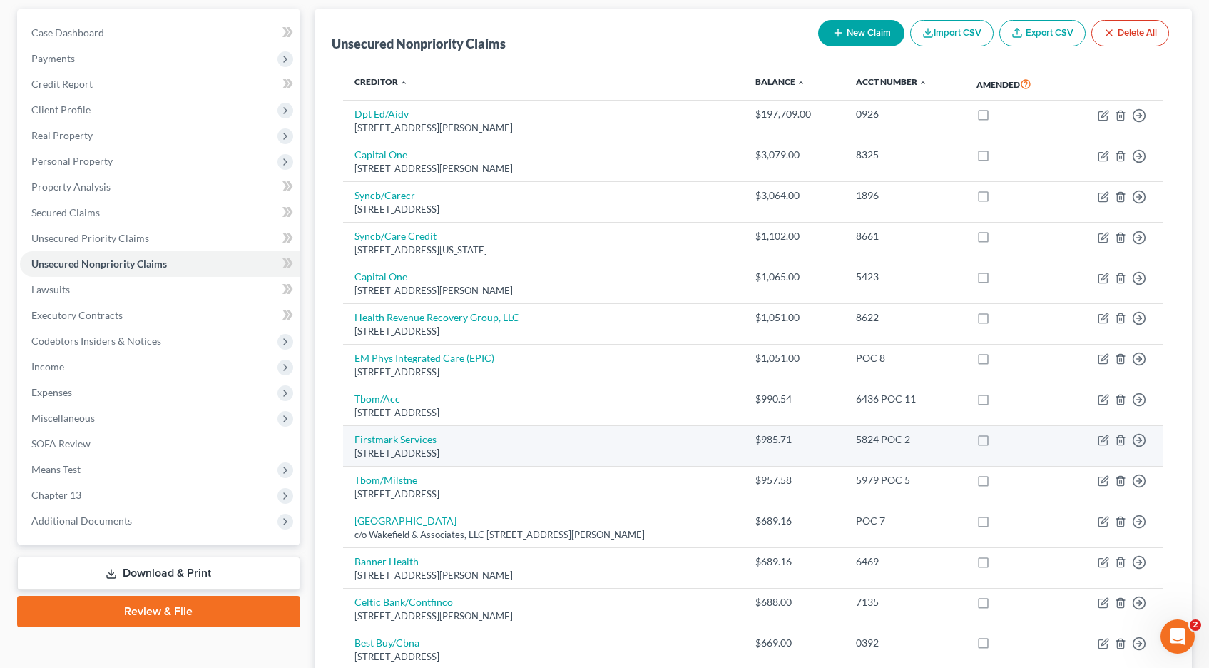
scroll to position [0, 0]
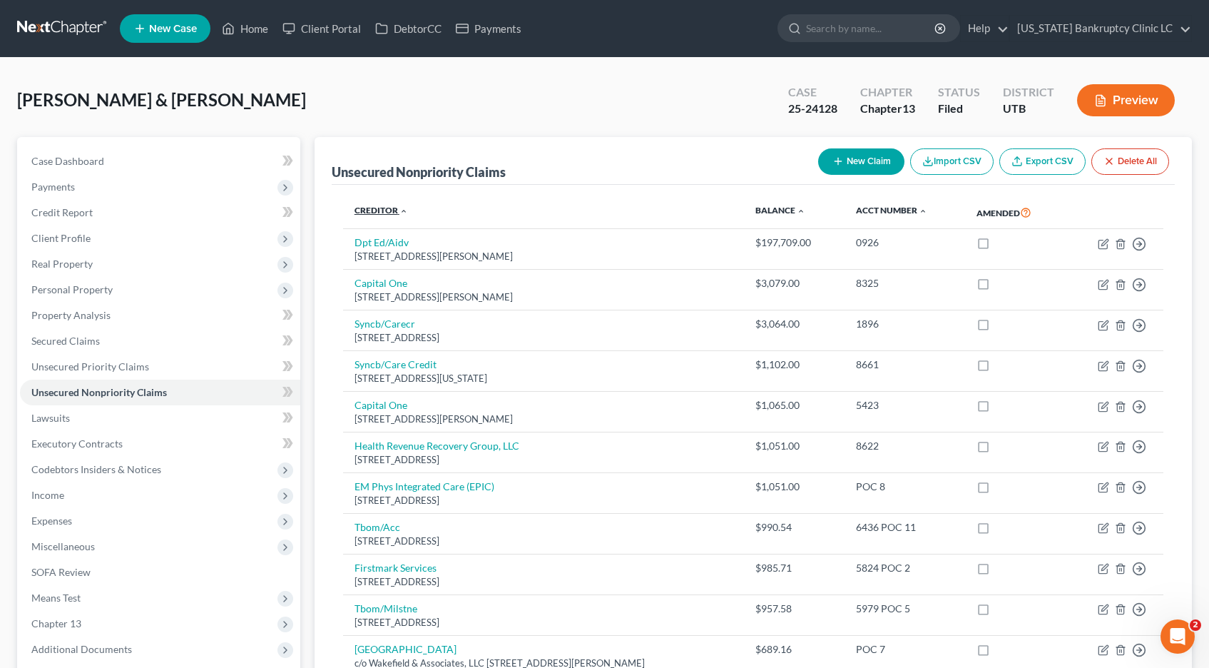
click at [404, 210] on icon "expand_less" at bounding box center [403, 211] width 9 height 9
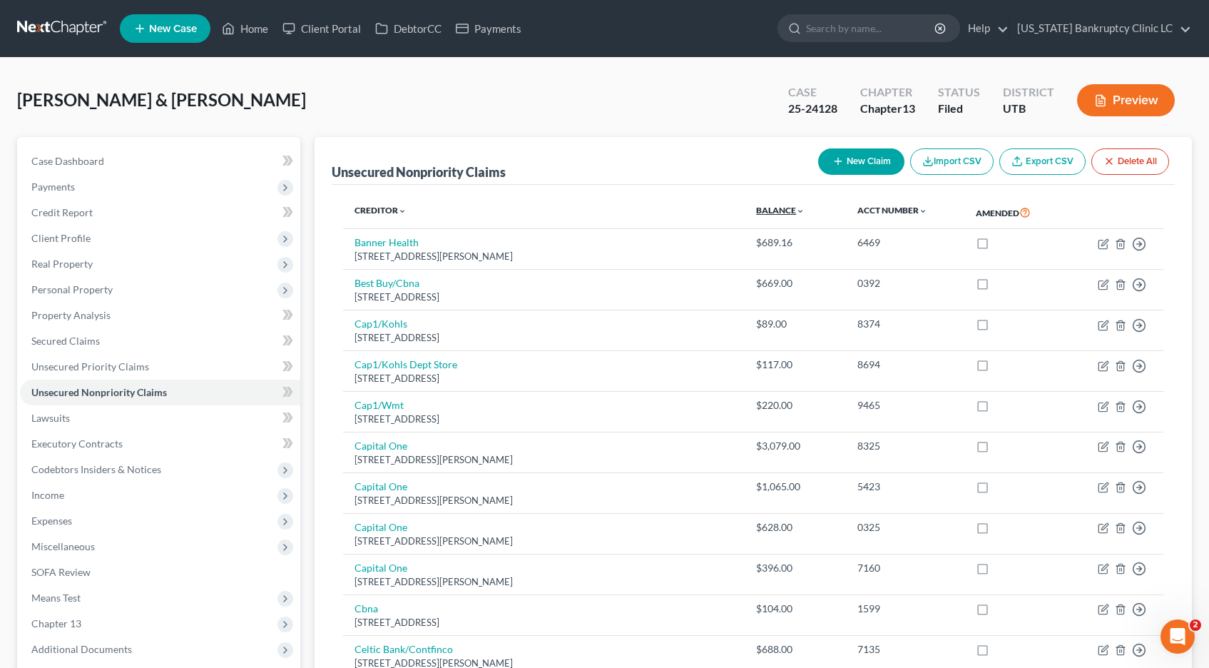
click at [797, 208] on icon "expand_more" at bounding box center [800, 211] width 9 height 9
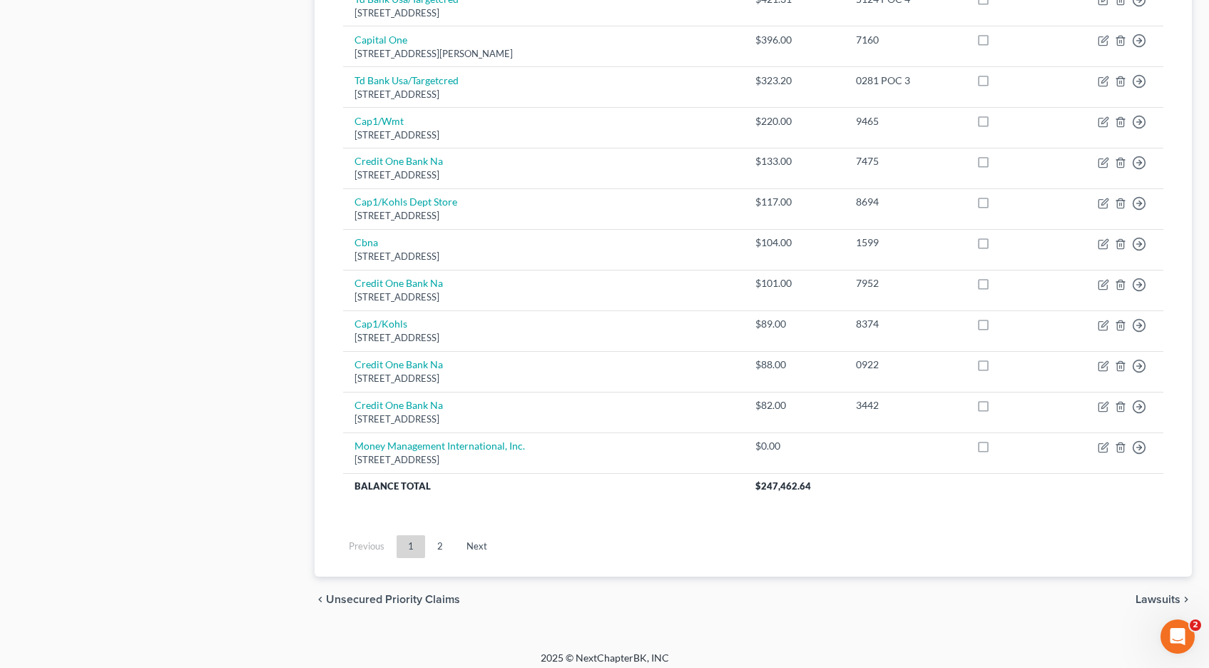
scroll to position [984, 0]
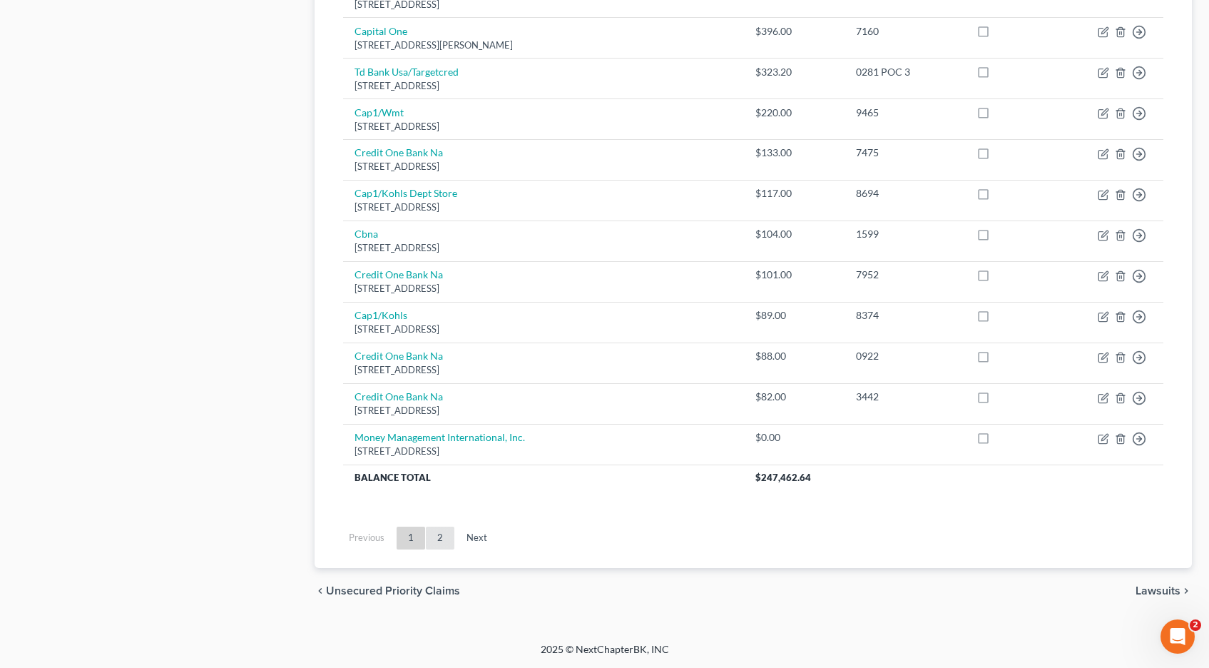
click at [437, 534] on link "2" at bounding box center [440, 537] width 29 height 23
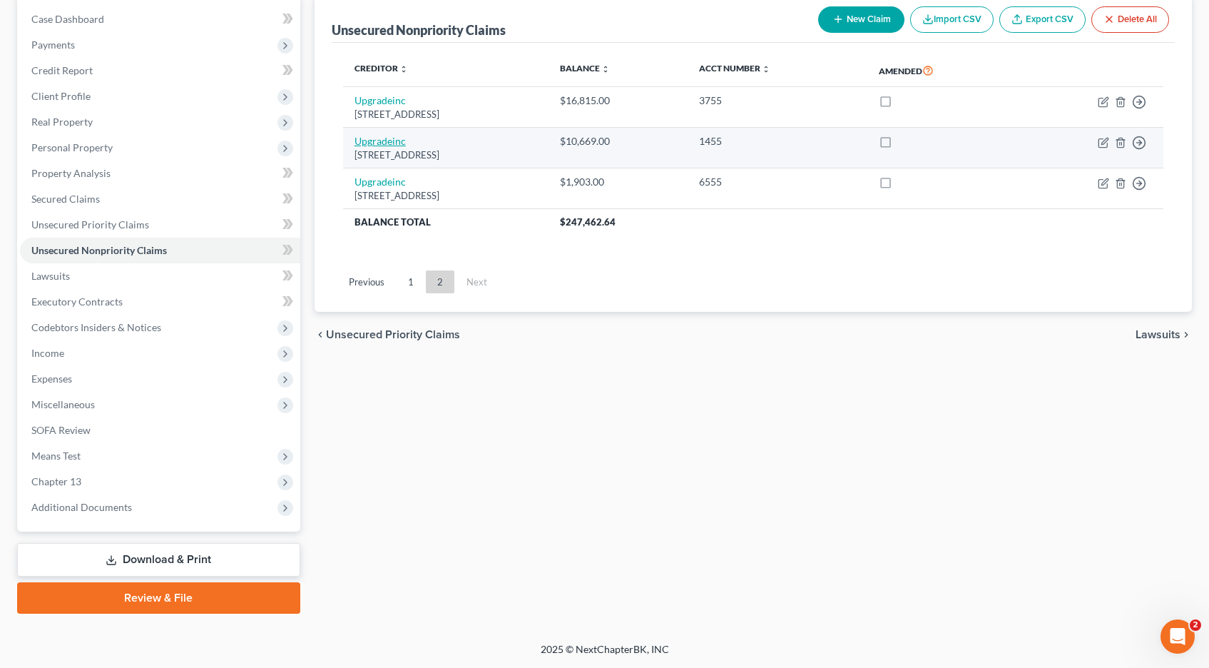
click at [388, 141] on link "Upgradeinc" at bounding box center [380, 141] width 51 height 12
select select "4"
select select "2"
select select "0"
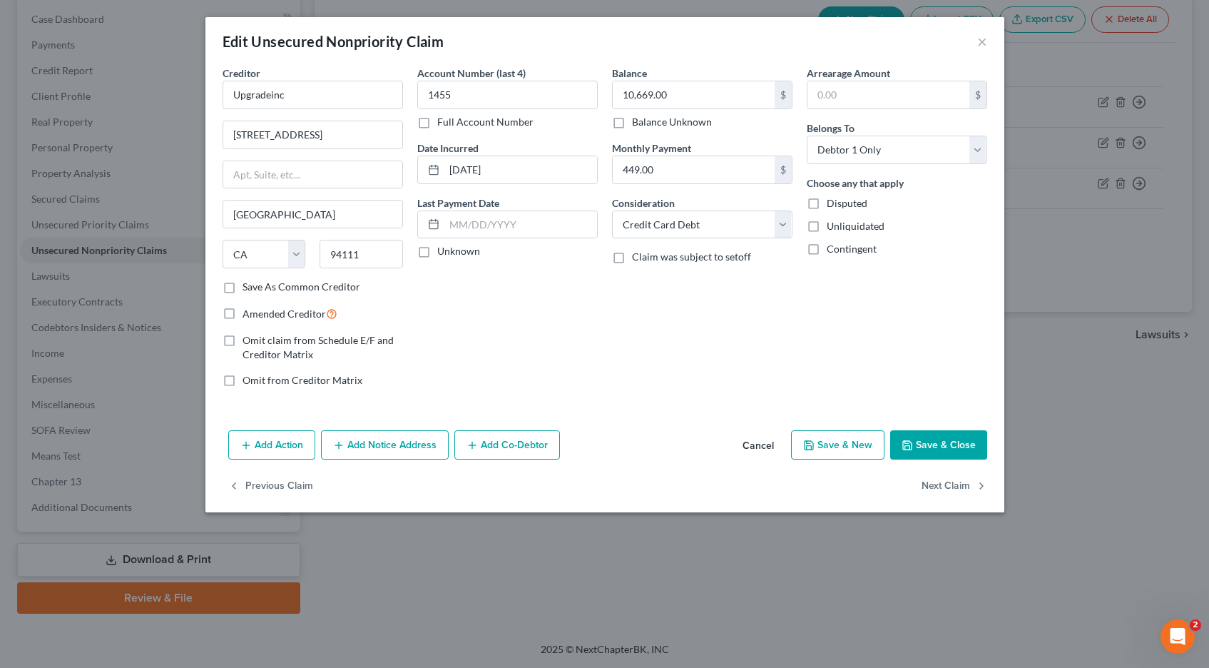
click at [437, 121] on label "Full Account Number" at bounding box center [485, 122] width 96 height 14
click at [443, 121] on input "Full Account Number" at bounding box center [447, 119] width 9 height 9
click at [473, 102] on input "1455" at bounding box center [507, 95] width 180 height 29
type input "1455 POC 12"
type input "10,952.14"
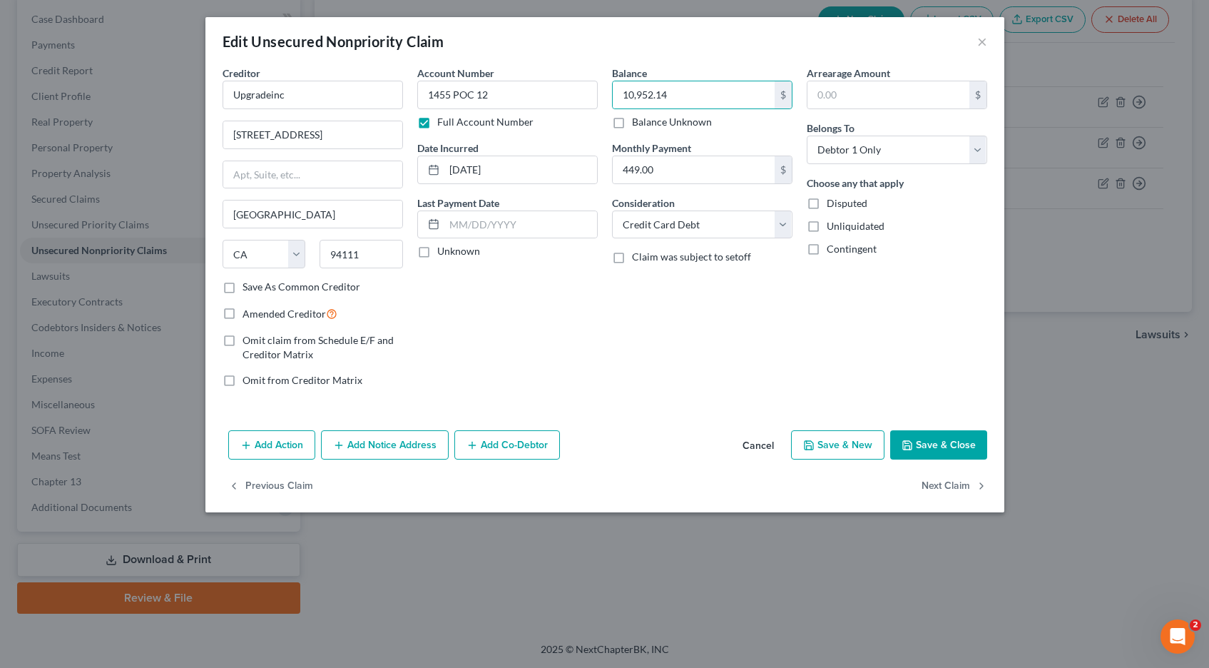
click at [912, 442] on icon "button" at bounding box center [907, 444] width 11 height 11
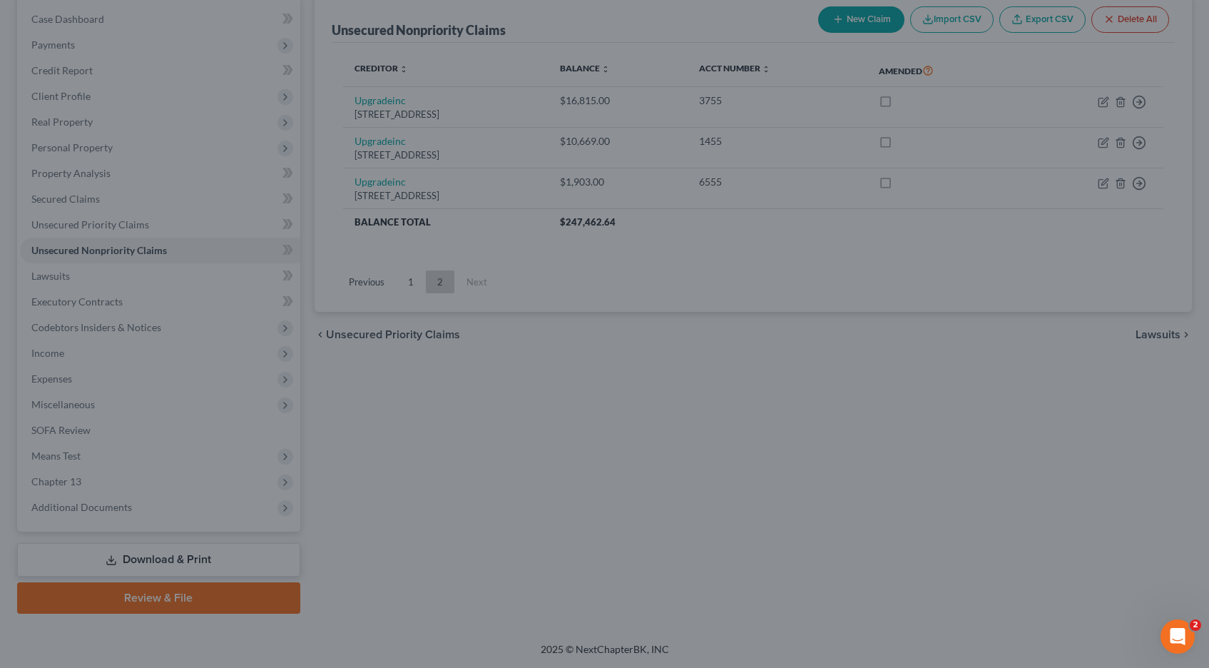
type input "0"
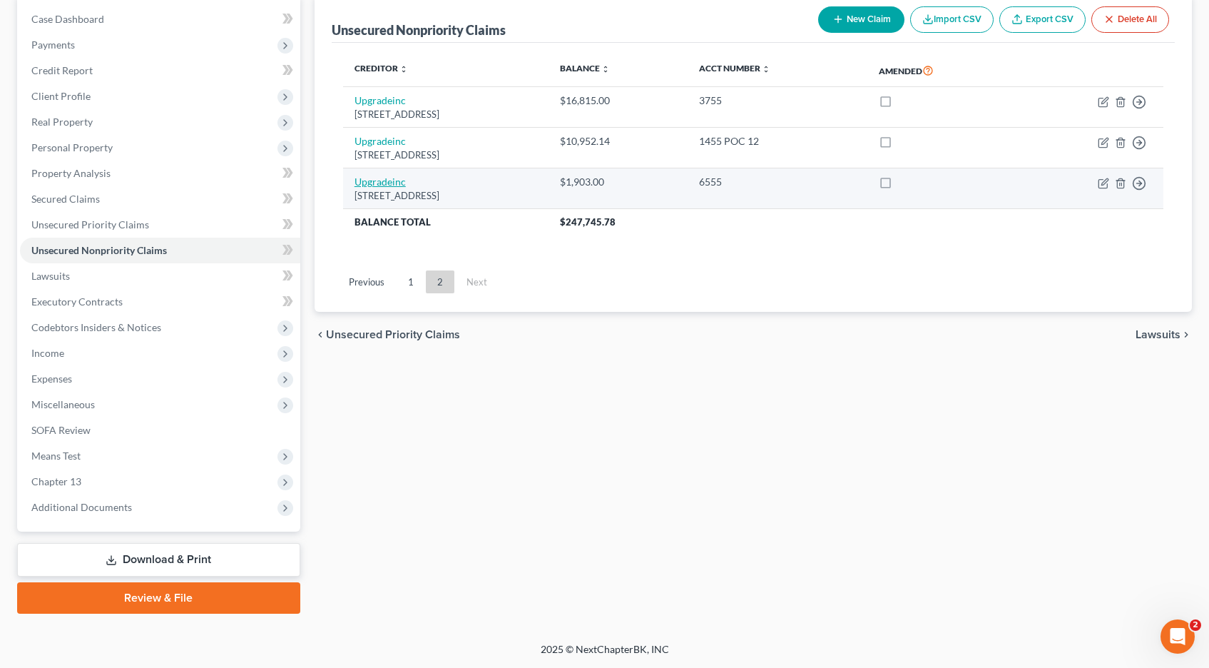
click at [378, 186] on link "Upgradeinc" at bounding box center [380, 181] width 51 height 12
select select "4"
select select "2"
select select "1"
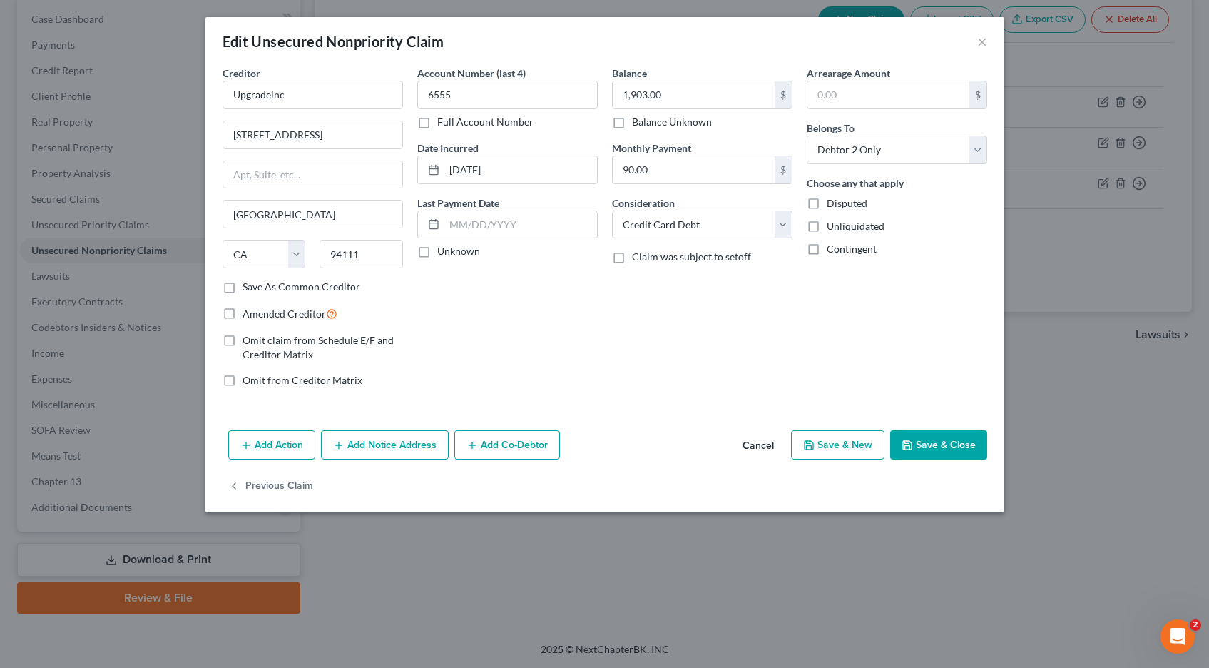
drag, startPoint x: 425, startPoint y: 123, endPoint x: 440, endPoint y: 114, distance: 17.6
click at [437, 119] on label "Full Account Number" at bounding box center [485, 122] width 96 height 14
click at [478, 94] on input "6555" at bounding box center [507, 95] width 180 height 29
type input "6555"
click at [437, 126] on label "Full Account Number" at bounding box center [485, 122] width 96 height 14
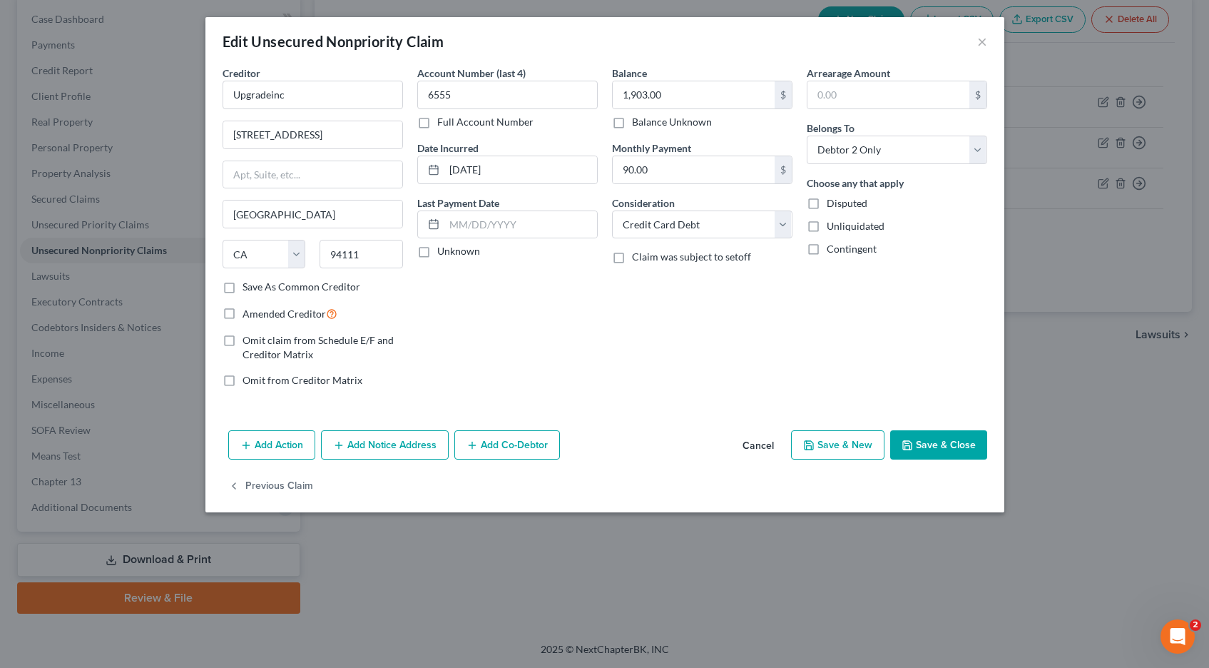
click at [443, 124] on input "Full Account Number" at bounding box center [447, 119] width 9 height 9
click at [467, 100] on input "6555" at bounding box center [507, 95] width 180 height 29
type input "6555 POC 13"
type input "9"
type input "1,979.69"
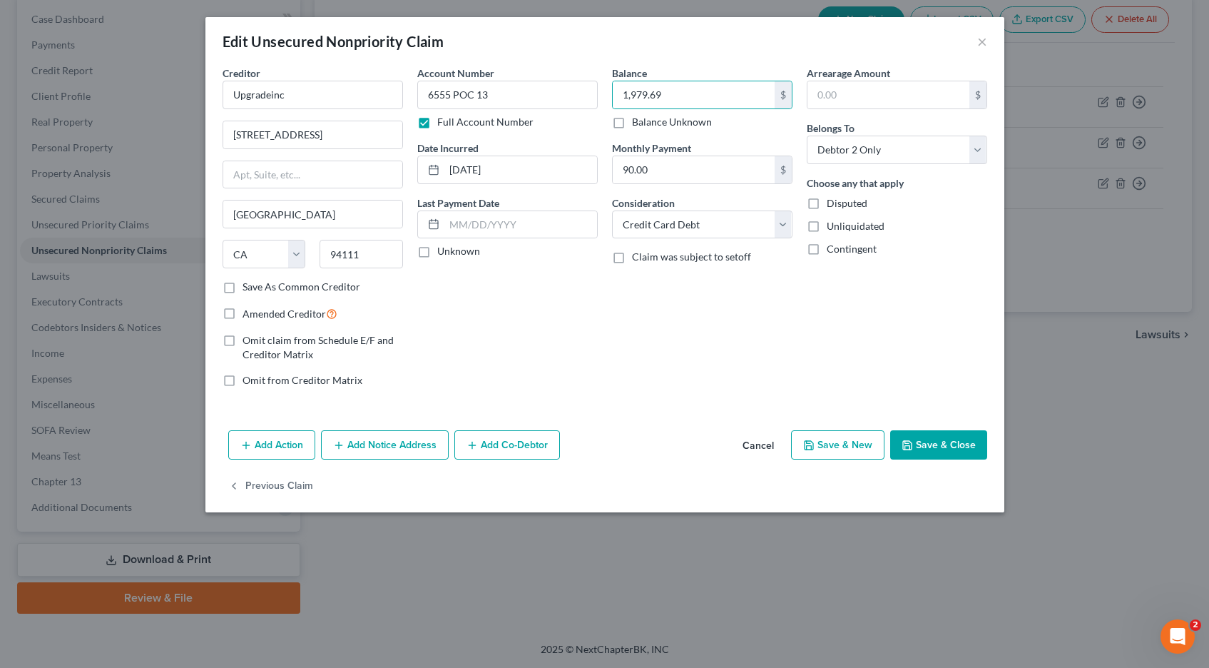
click at [936, 442] on button "Save & Close" at bounding box center [938, 445] width 97 height 30
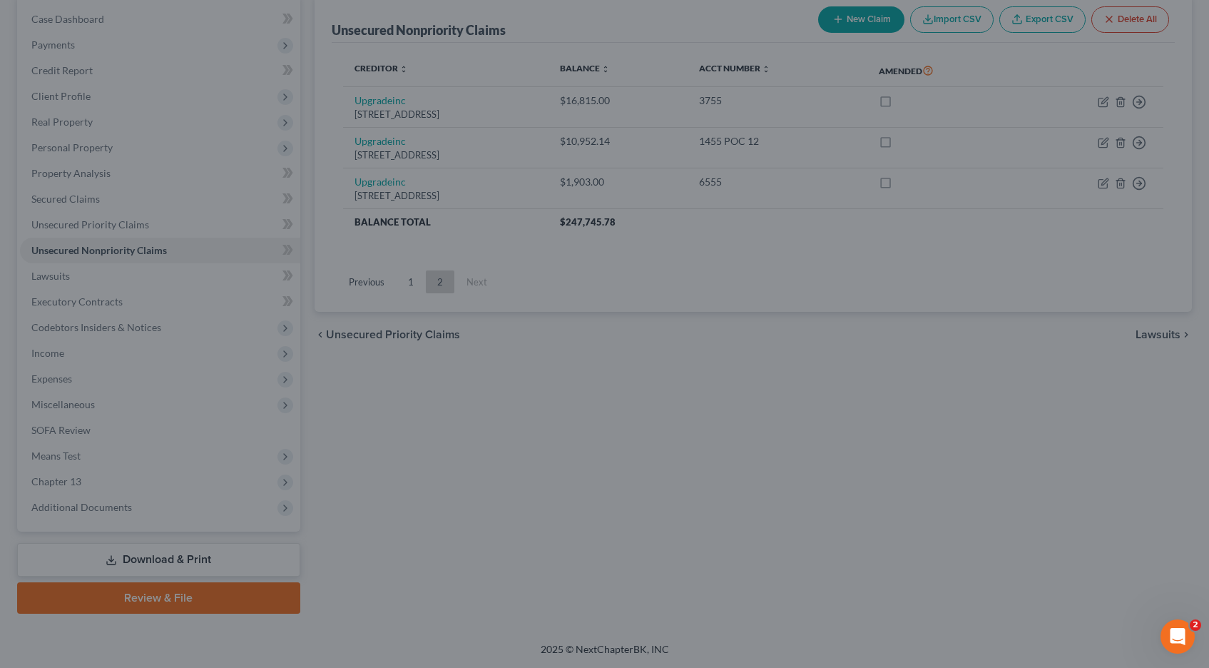
type input "0"
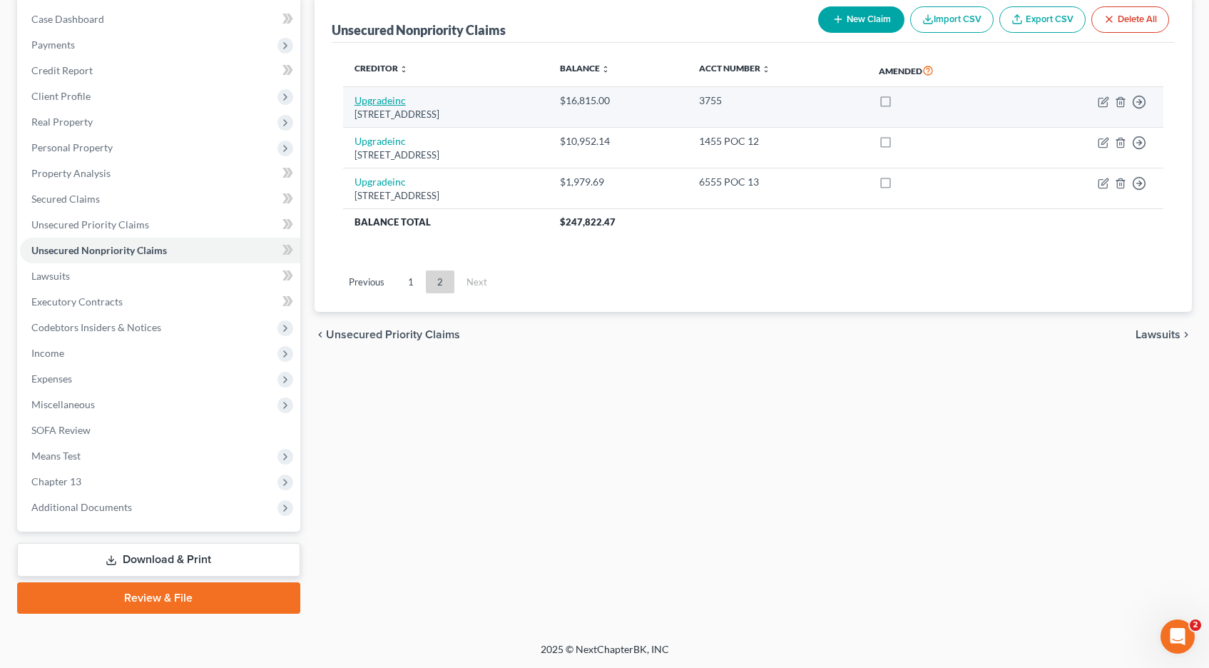
click at [379, 101] on link "Upgradeinc" at bounding box center [380, 100] width 51 height 12
select select "4"
select select "1"
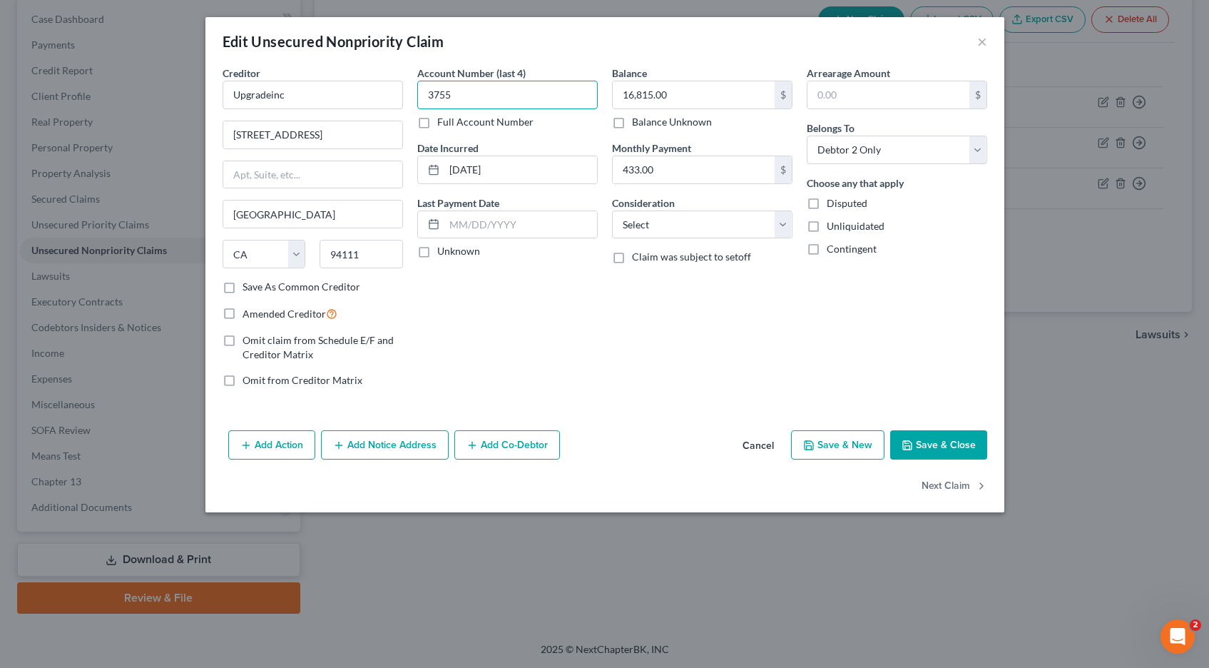
click at [460, 96] on input "3755" at bounding box center [507, 95] width 180 height 29
click at [437, 122] on label "Full Account Number" at bounding box center [485, 122] width 96 height 14
click at [443, 122] on input "Full Account Number" at bounding box center [447, 119] width 9 height 9
click at [474, 97] on input "3755" at bounding box center [507, 95] width 180 height 29
type input "3755 POC 14"
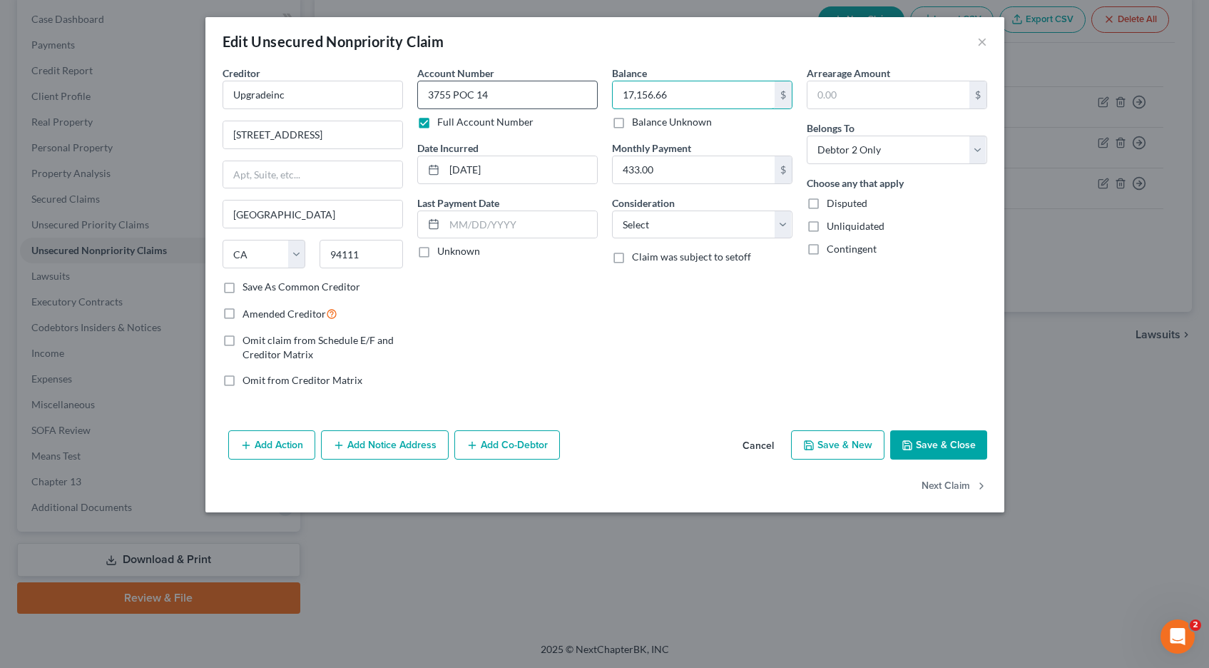
type input "17,156.66"
click at [939, 438] on button "Save & Close" at bounding box center [938, 445] width 97 height 30
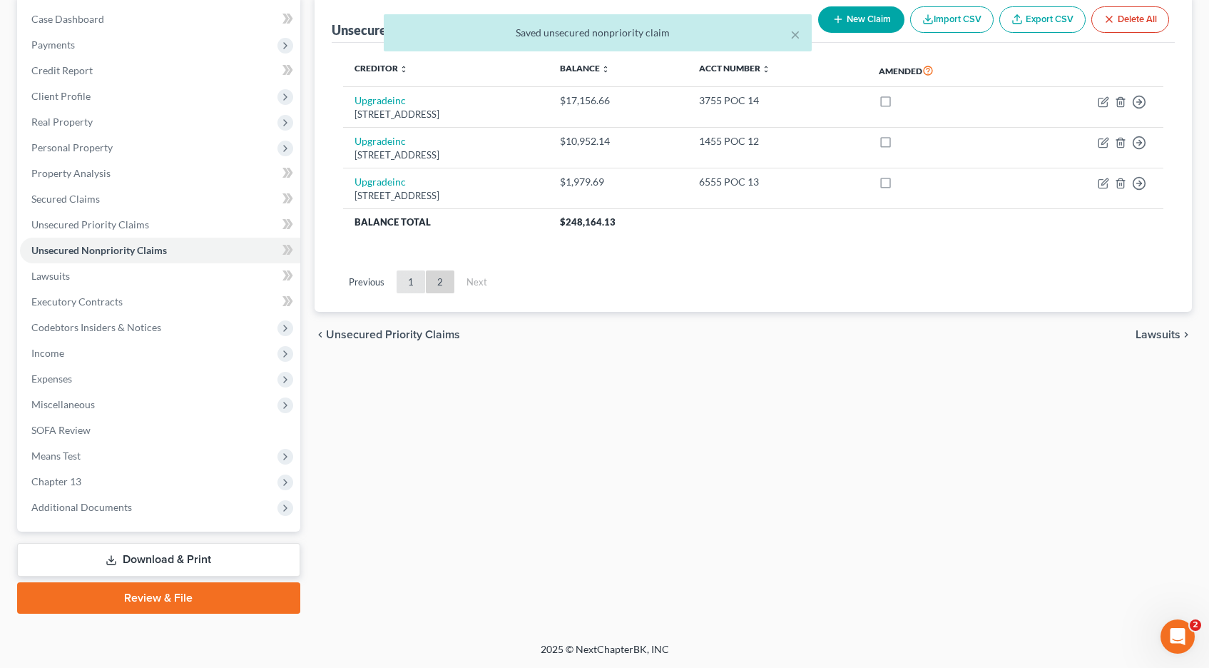
click at [409, 274] on link "1" at bounding box center [411, 281] width 29 height 23
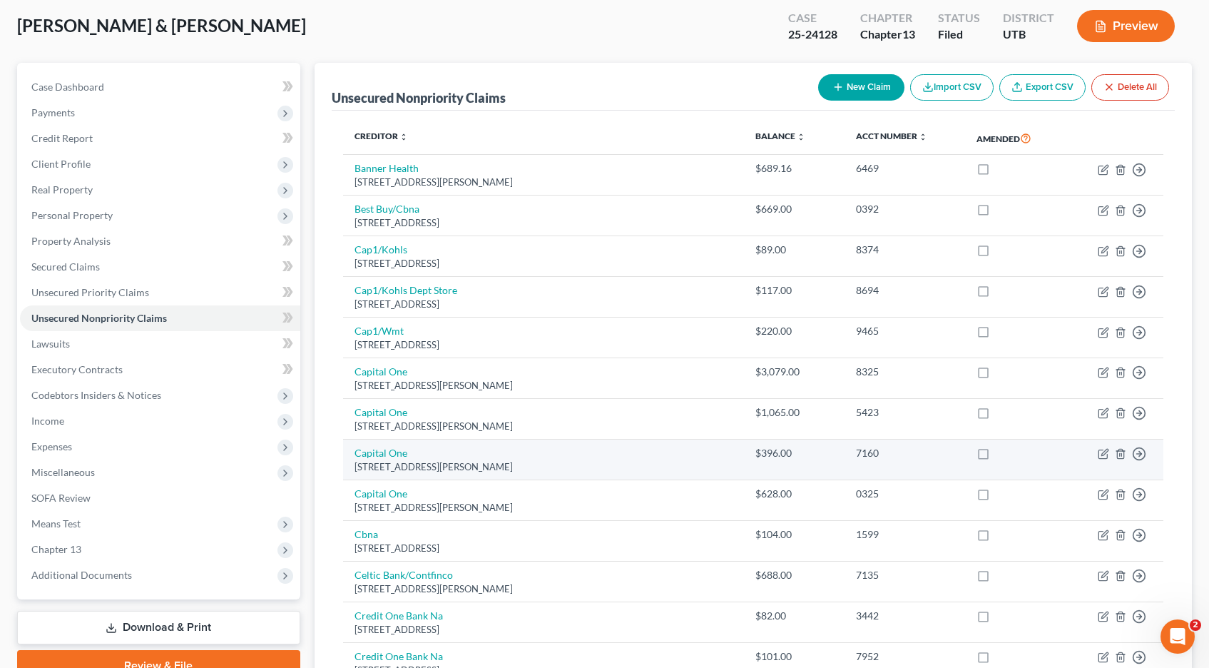
scroll to position [0, 0]
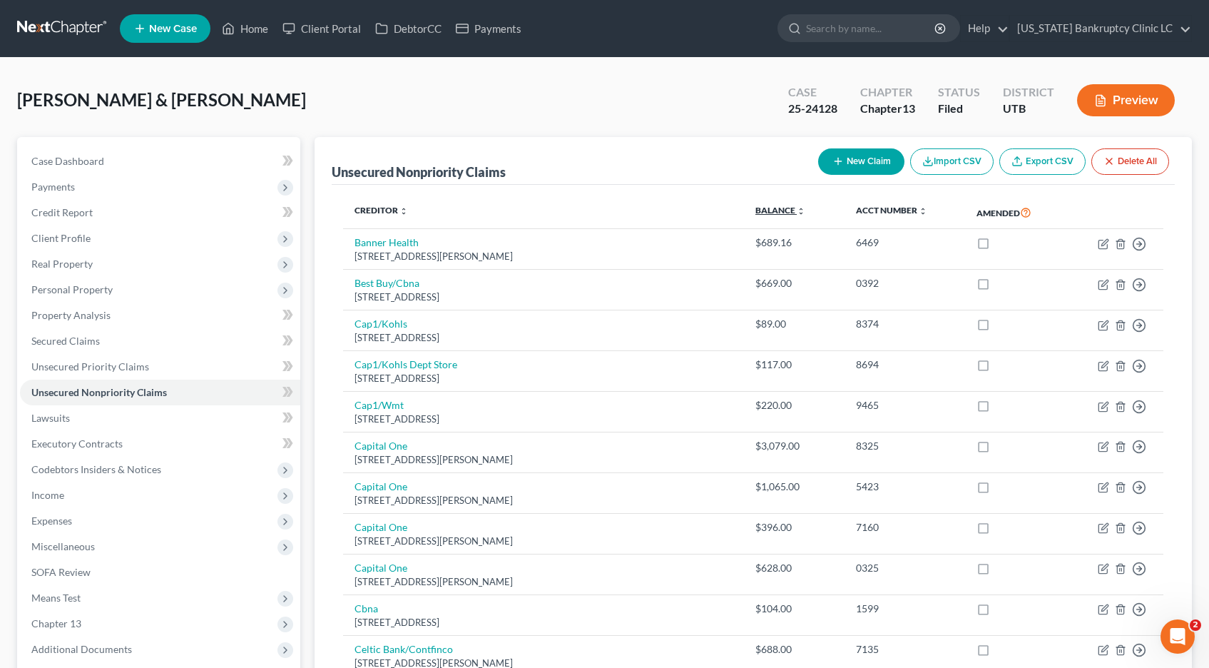
click at [797, 209] on icon "unfold_more" at bounding box center [801, 211] width 9 height 9
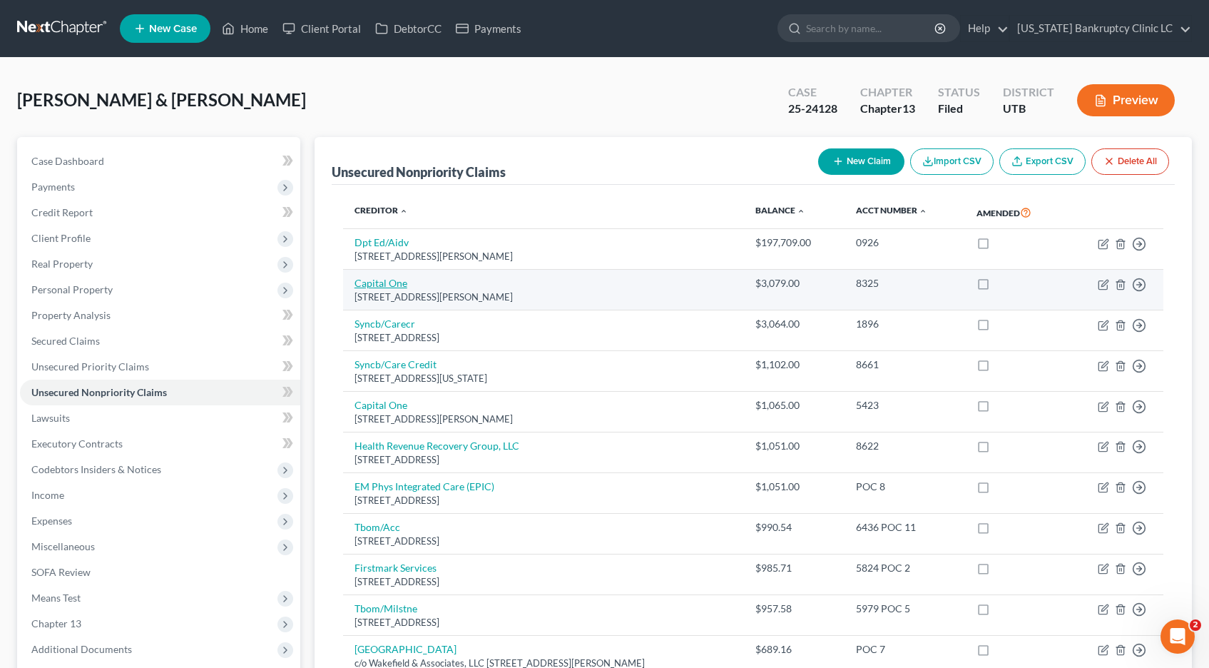
click at [372, 284] on link "Capital One" at bounding box center [381, 283] width 53 height 12
select select "48"
select select "2"
select select "0"
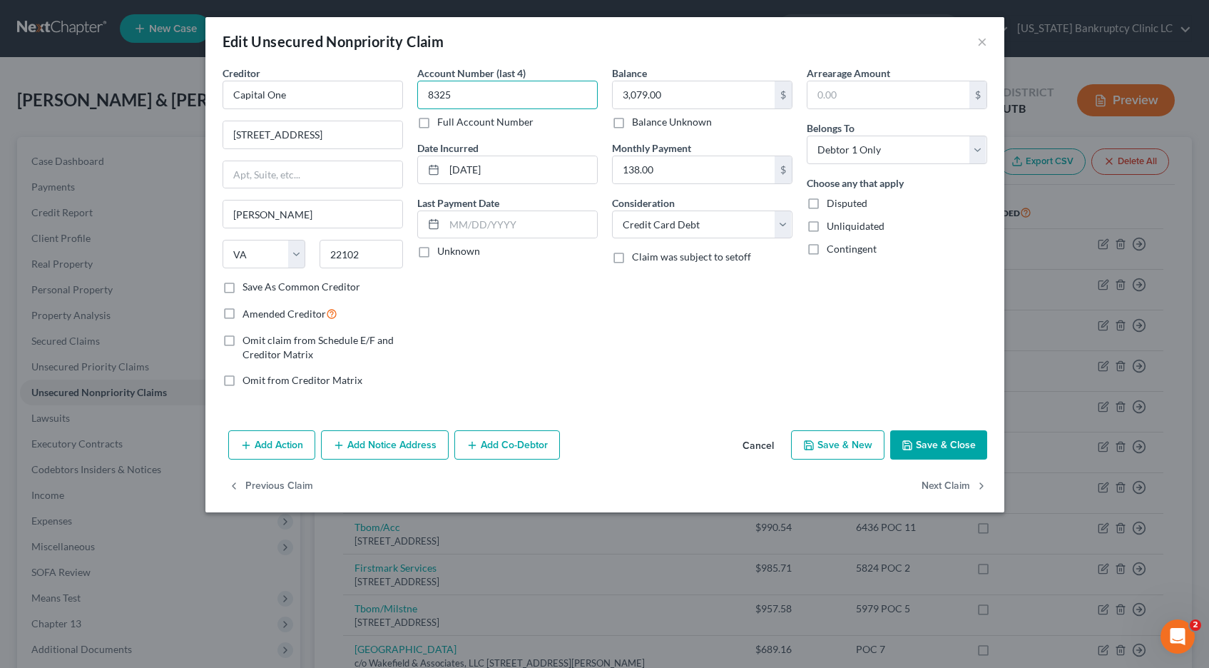
click at [473, 97] on input "8325" at bounding box center [507, 95] width 180 height 29
type input "8325"
click at [437, 124] on label "Full Account Number" at bounding box center [485, 122] width 96 height 14
click at [443, 124] on input "Full Account Number" at bounding box center [447, 119] width 9 height 9
click at [469, 96] on input "8325" at bounding box center [507, 95] width 180 height 29
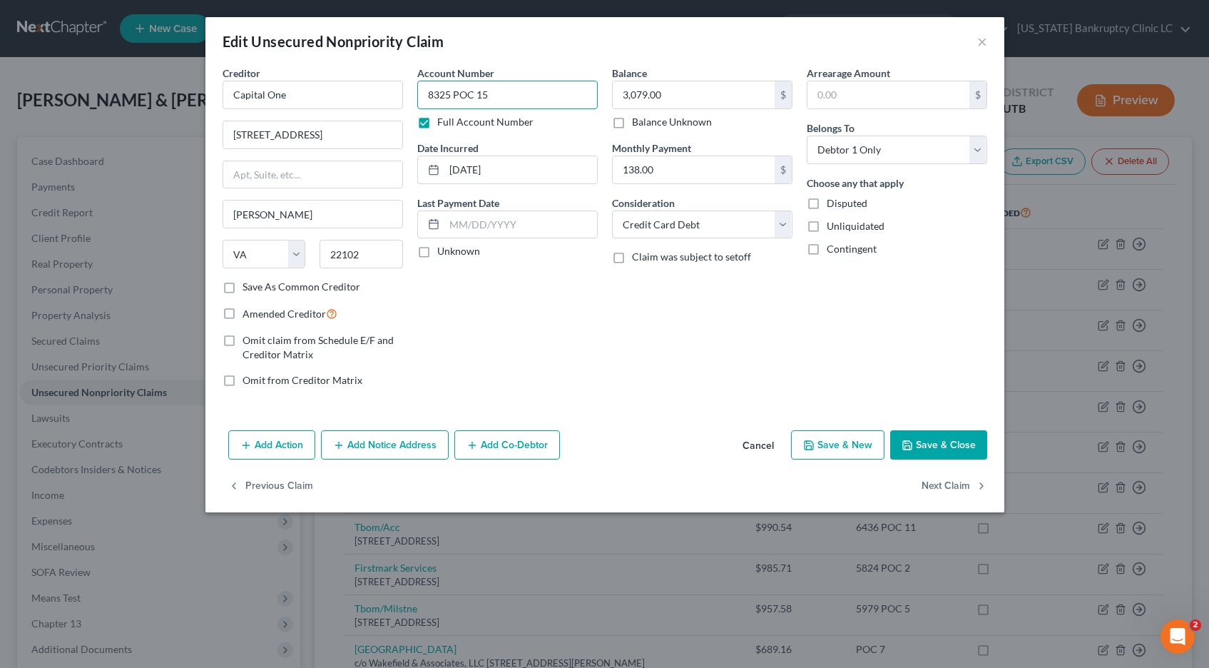
type input "8325 POC 15"
type input "3,079.59"
click at [951, 439] on button "Save & Close" at bounding box center [938, 445] width 97 height 30
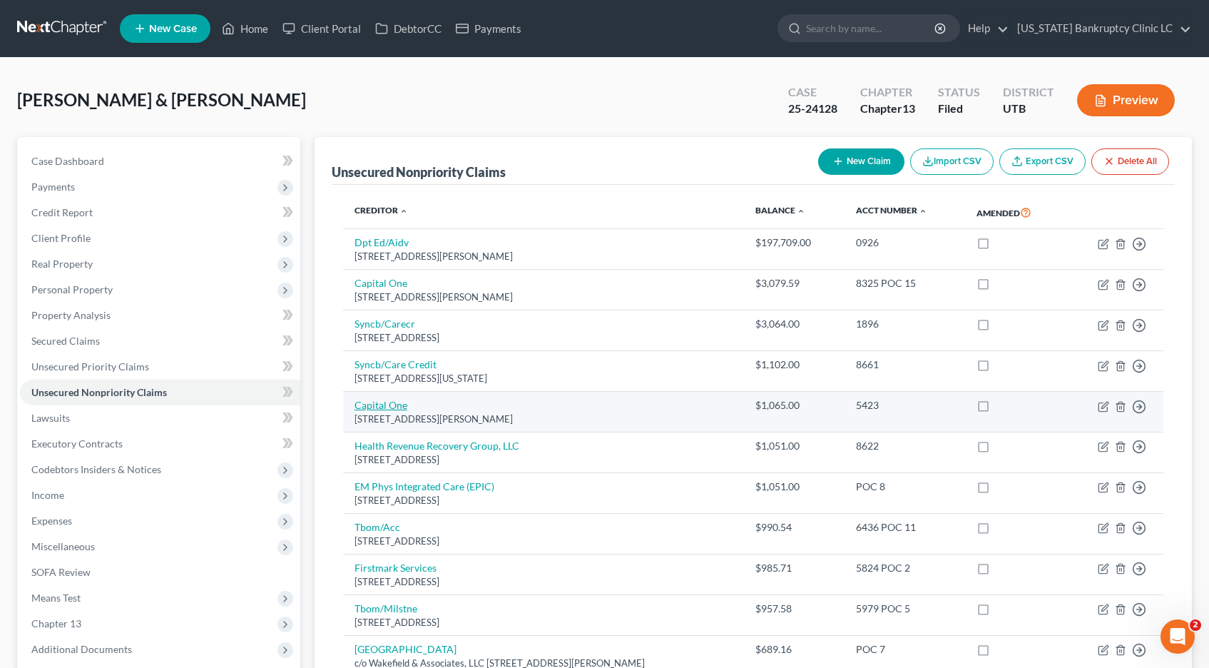
click at [389, 407] on link "Capital One" at bounding box center [381, 405] width 53 height 12
select select "48"
select select "2"
select select "1"
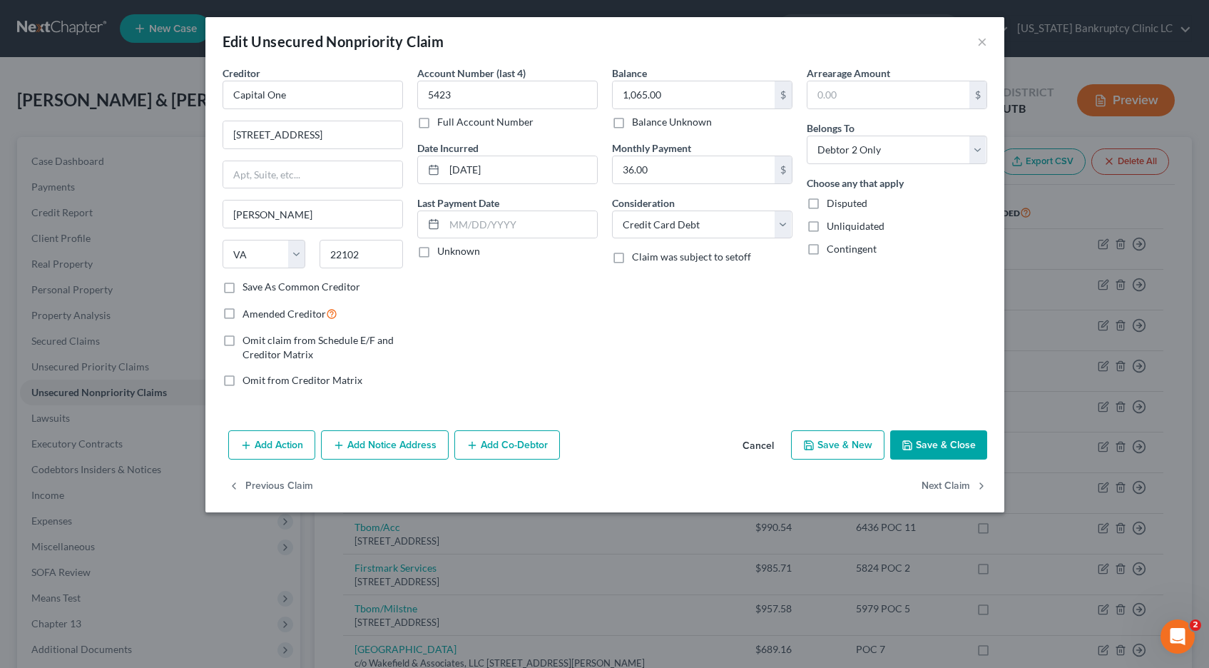
click at [437, 125] on label "Full Account Number" at bounding box center [485, 122] width 96 height 14
click at [443, 124] on input "Full Account Number" at bounding box center [447, 119] width 9 height 9
click at [488, 98] on input "5423" at bounding box center [507, 95] width 180 height 29
type input "5423 POC 16"
type input "1,065.20"
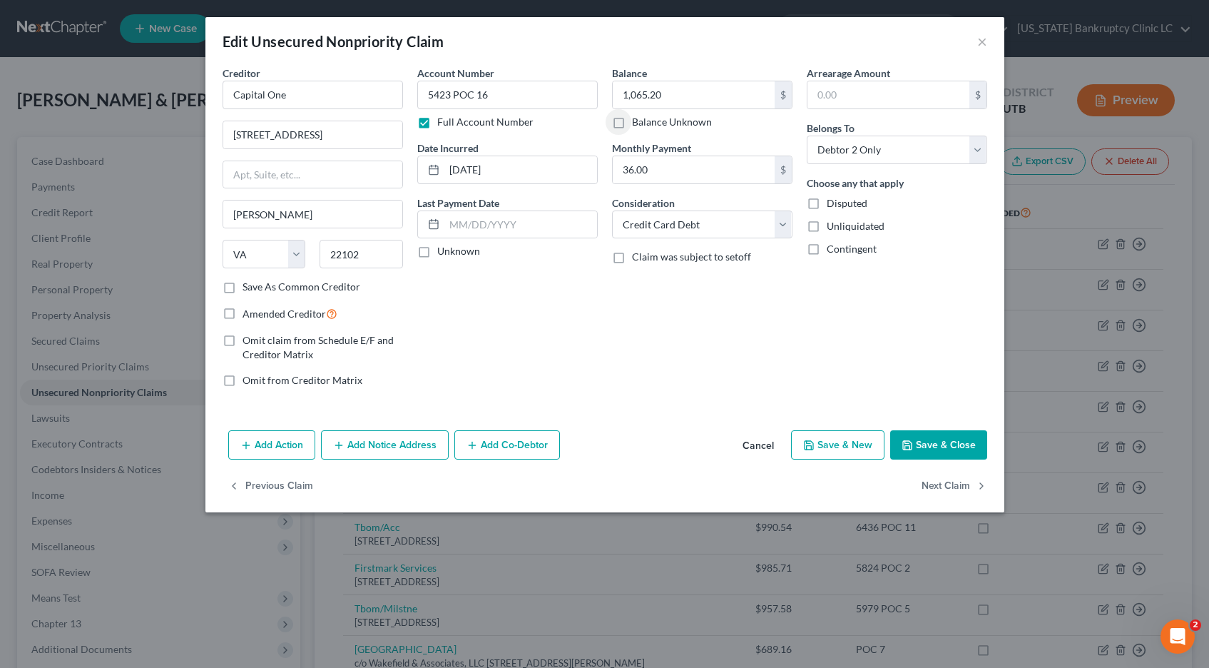
click at [964, 445] on button "Save & Close" at bounding box center [938, 445] width 97 height 30
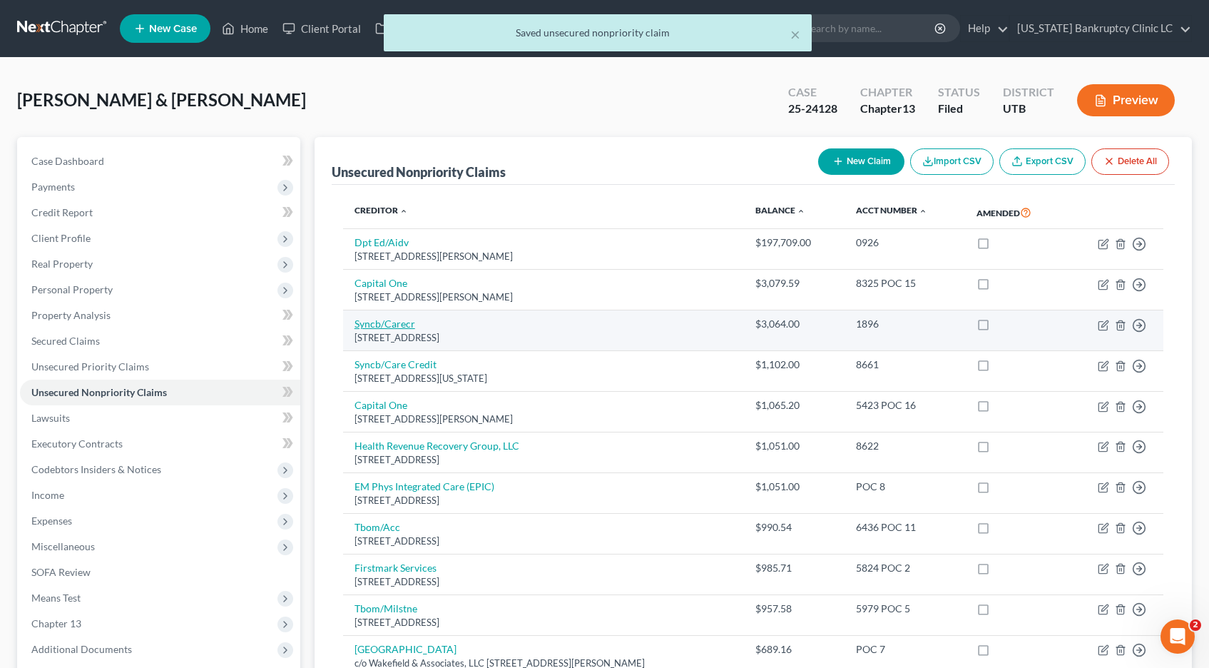
click at [381, 329] on link "Syncb/Carecr" at bounding box center [385, 323] width 61 height 12
select select "45"
select select "2"
select select "1"
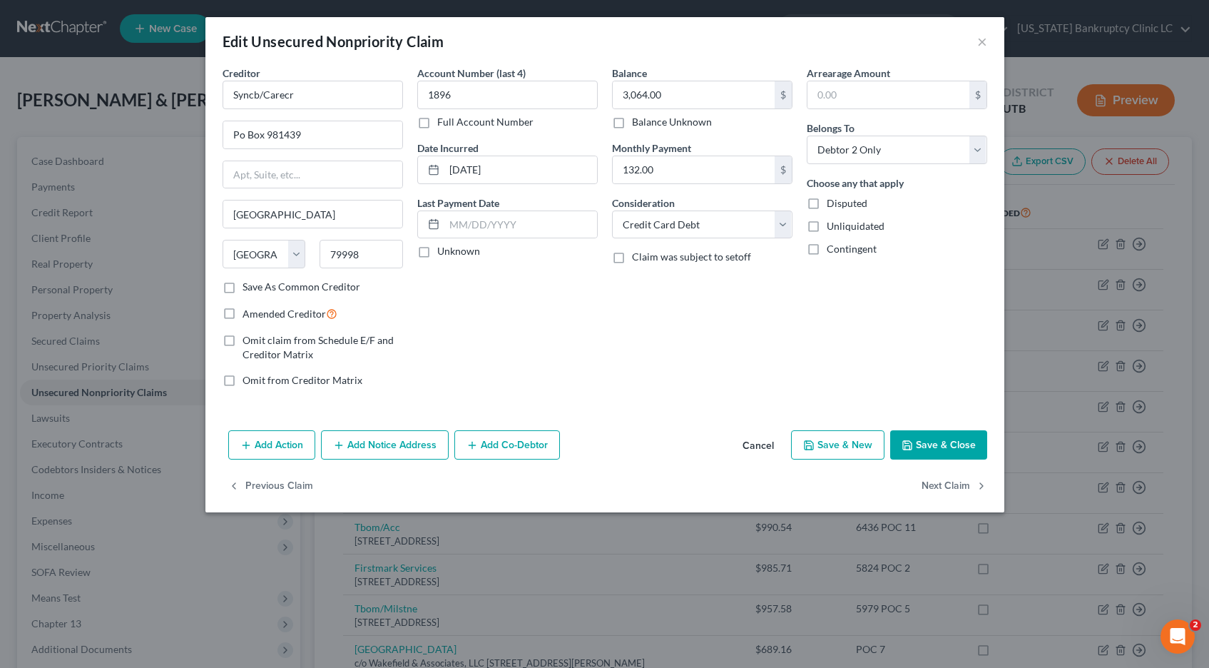
click at [437, 123] on label "Full Account Number" at bounding box center [485, 122] width 96 height 14
click at [443, 123] on input "Full Account Number" at bounding box center [447, 119] width 9 height 9
click at [467, 94] on input "1896" at bounding box center [507, 95] width 180 height 29
type input "1896 POC 17"
type input "6"
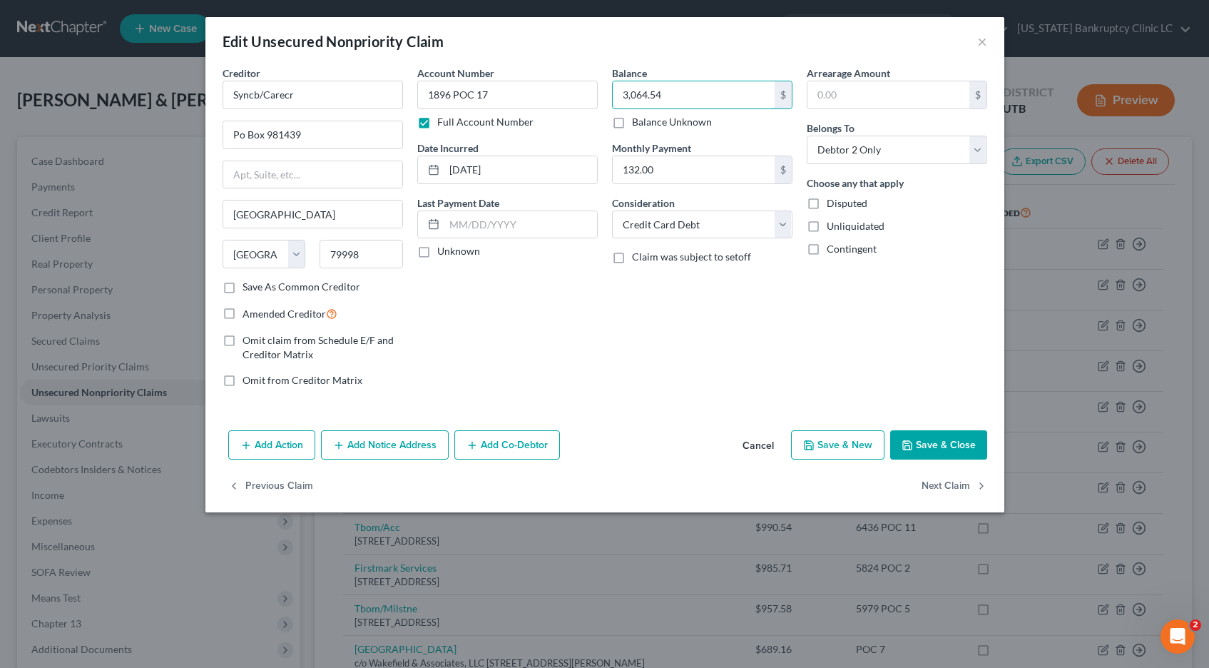
type input "3,064.54"
click at [922, 448] on button "Save & Close" at bounding box center [938, 445] width 97 height 30
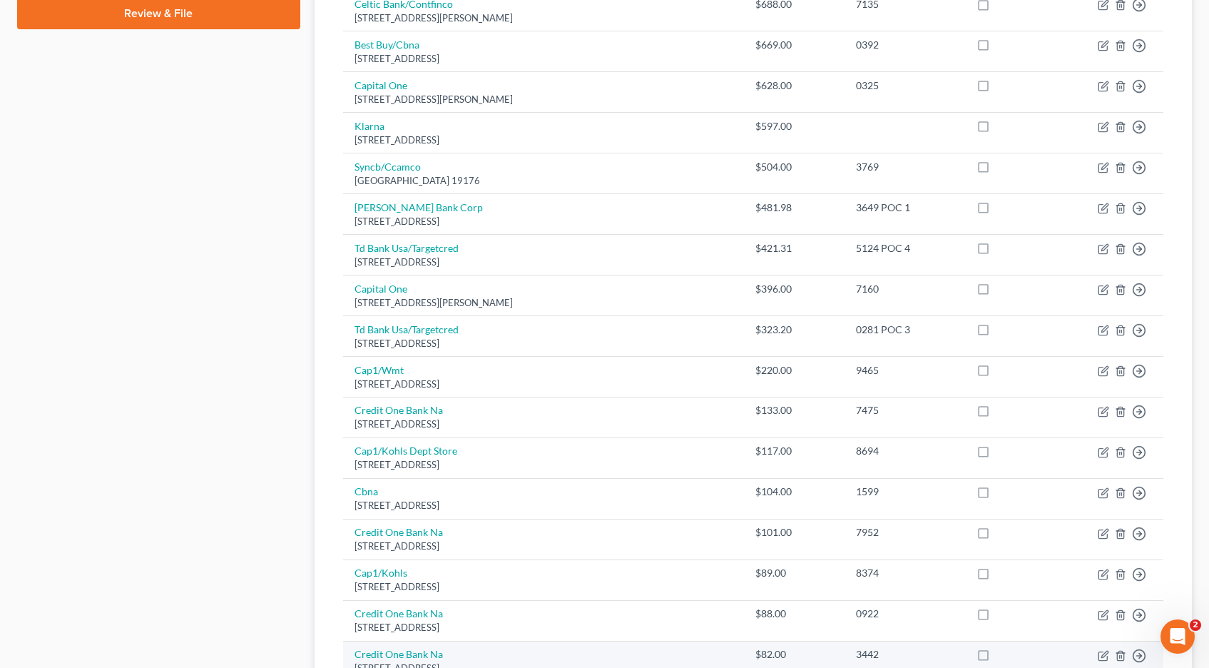
scroll to position [733, 0]
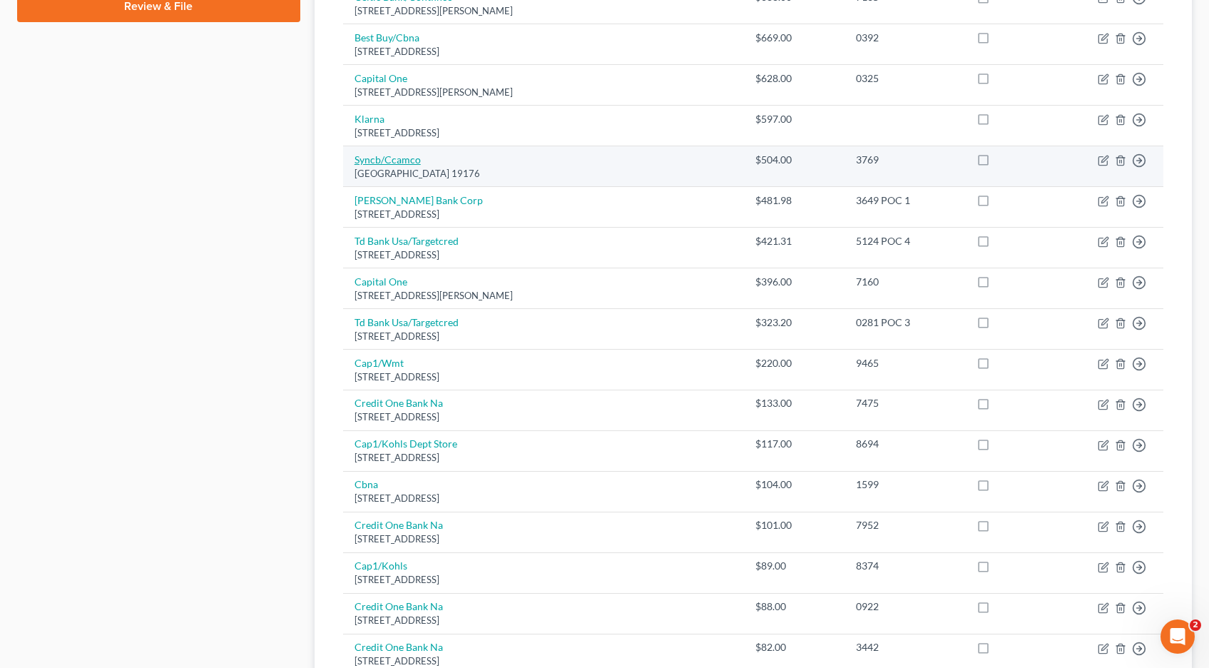
click at [385, 159] on link "Syncb/Ccamco" at bounding box center [388, 159] width 66 height 12
select select "39"
select select "2"
select select "1"
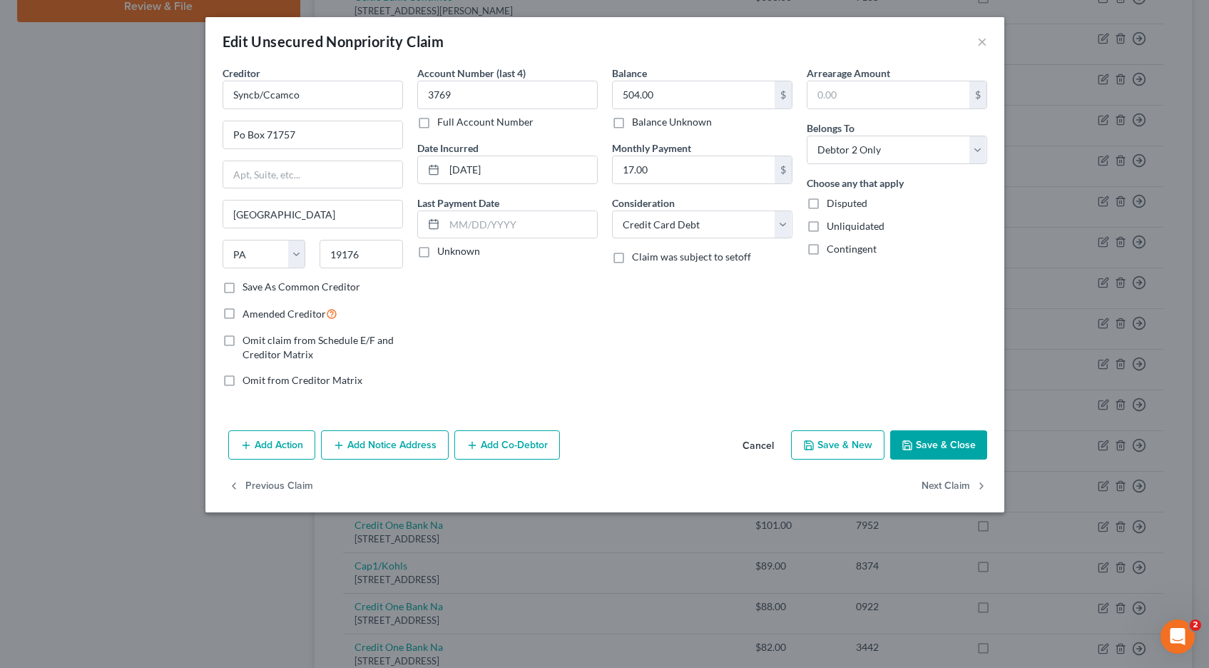
click at [437, 125] on label "Full Account Number" at bounding box center [485, 122] width 96 height 14
click at [443, 124] on input "Full Account Number" at bounding box center [447, 119] width 9 height 9
click at [473, 93] on input "3769" at bounding box center [507, 95] width 180 height 29
type input "3769 POC 19"
type input "504.72"
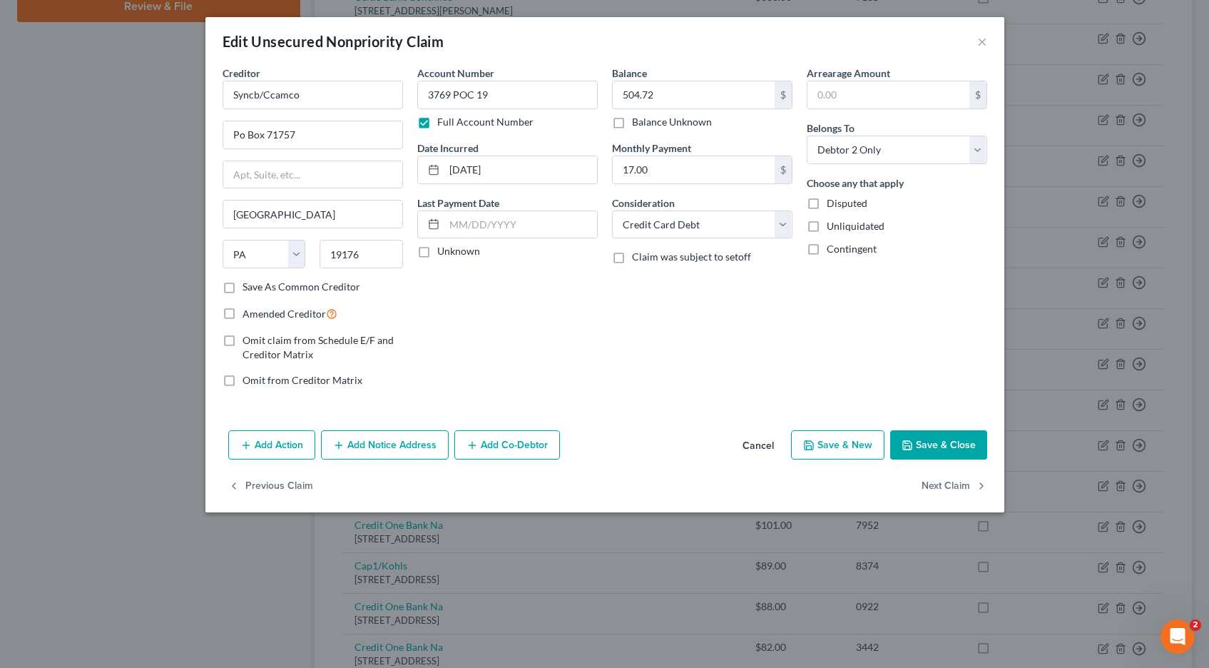
click at [911, 443] on icon "button" at bounding box center [907, 444] width 11 height 11
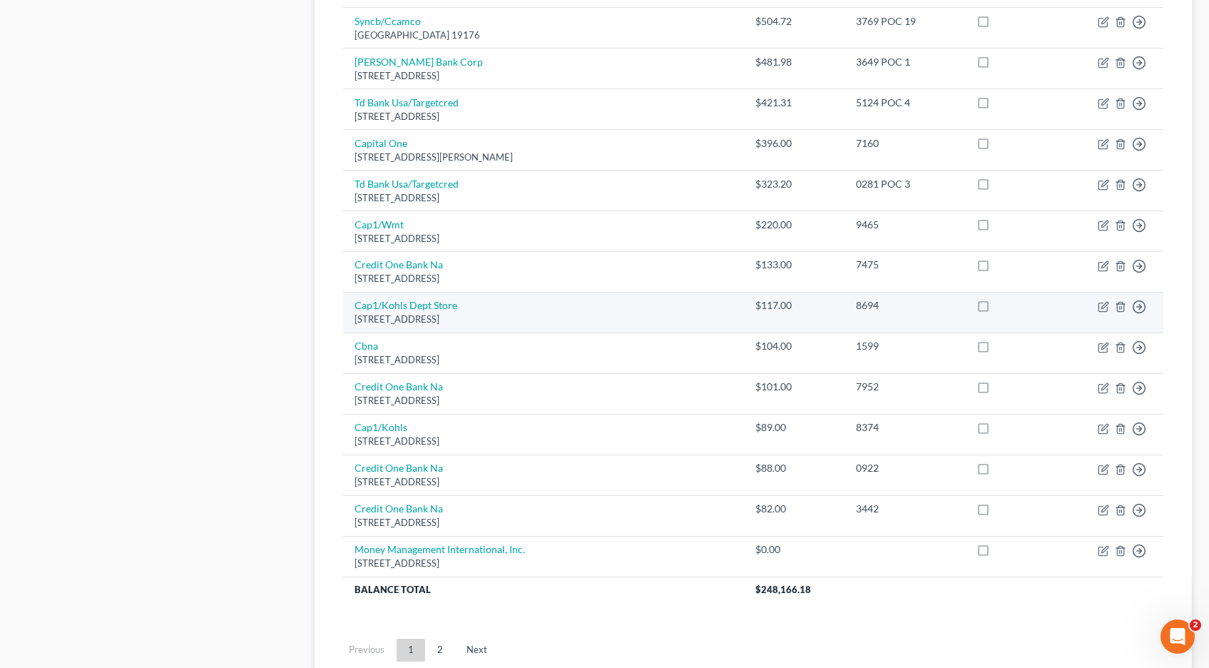
scroll to position [877, 0]
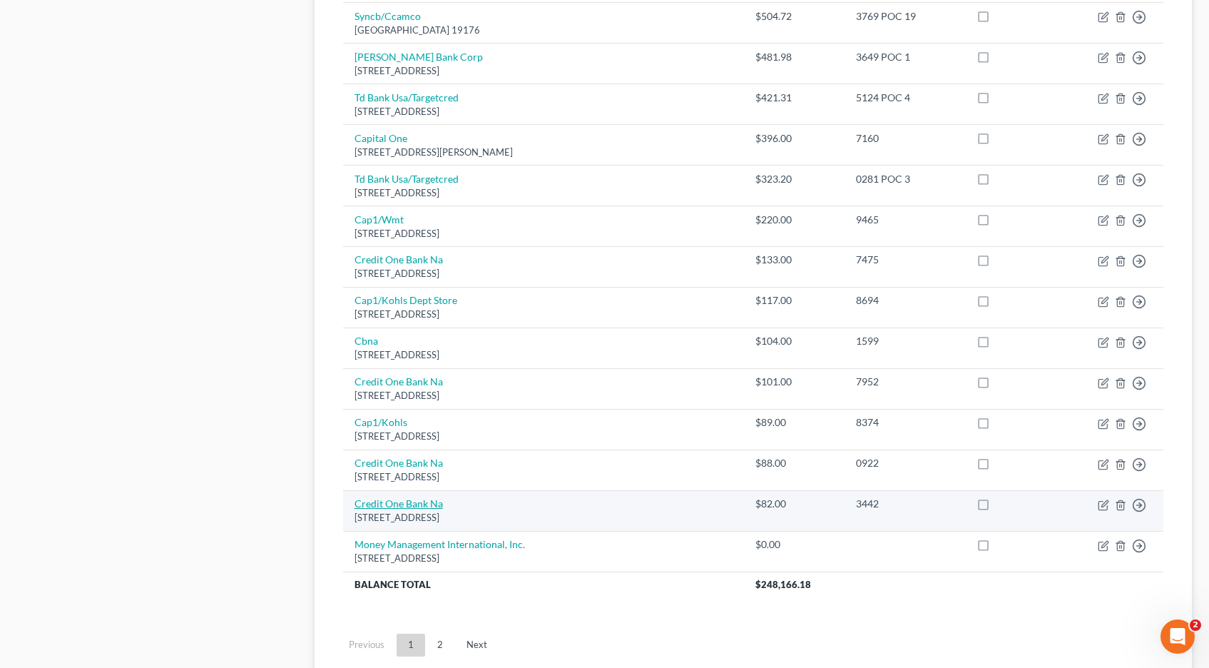
click at [392, 504] on link "Credit One Bank Na" at bounding box center [399, 503] width 88 height 12
select select "31"
select select "2"
select select "0"
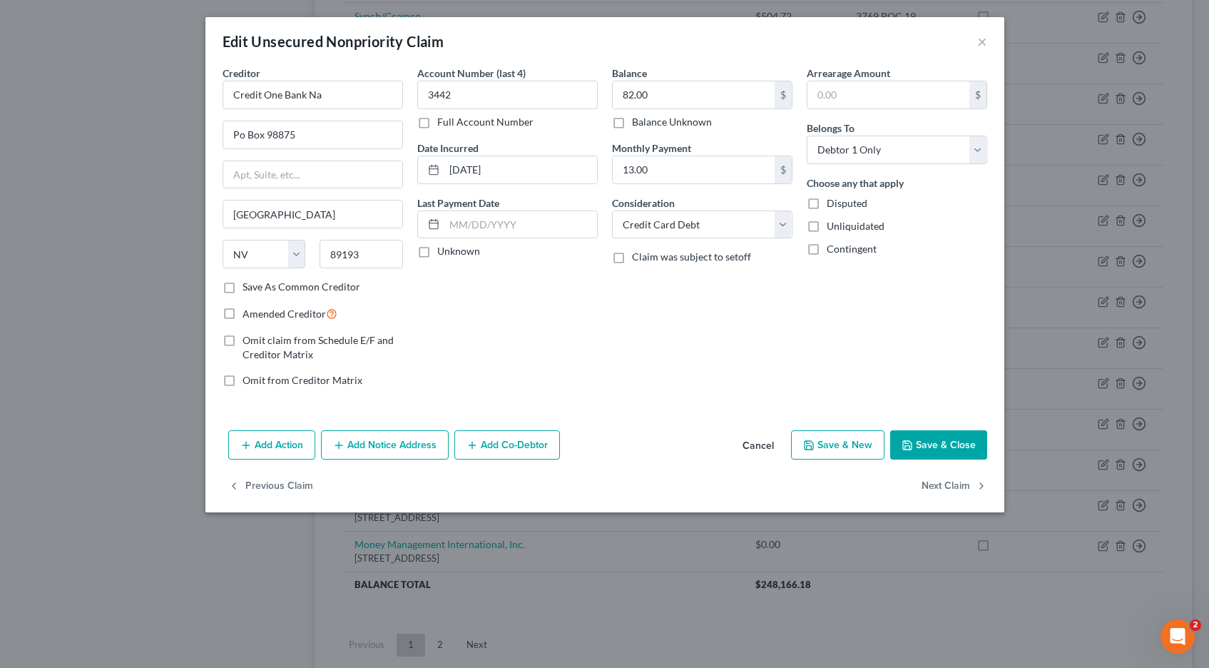
click at [437, 125] on label "Full Account Number" at bounding box center [485, 122] width 96 height 14
click at [443, 124] on input "Full Account Number" at bounding box center [447, 119] width 9 height 9
click at [496, 93] on input "3442" at bounding box center [507, 95] width 180 height 29
type input "3442 POC 18"
type input "86.39"
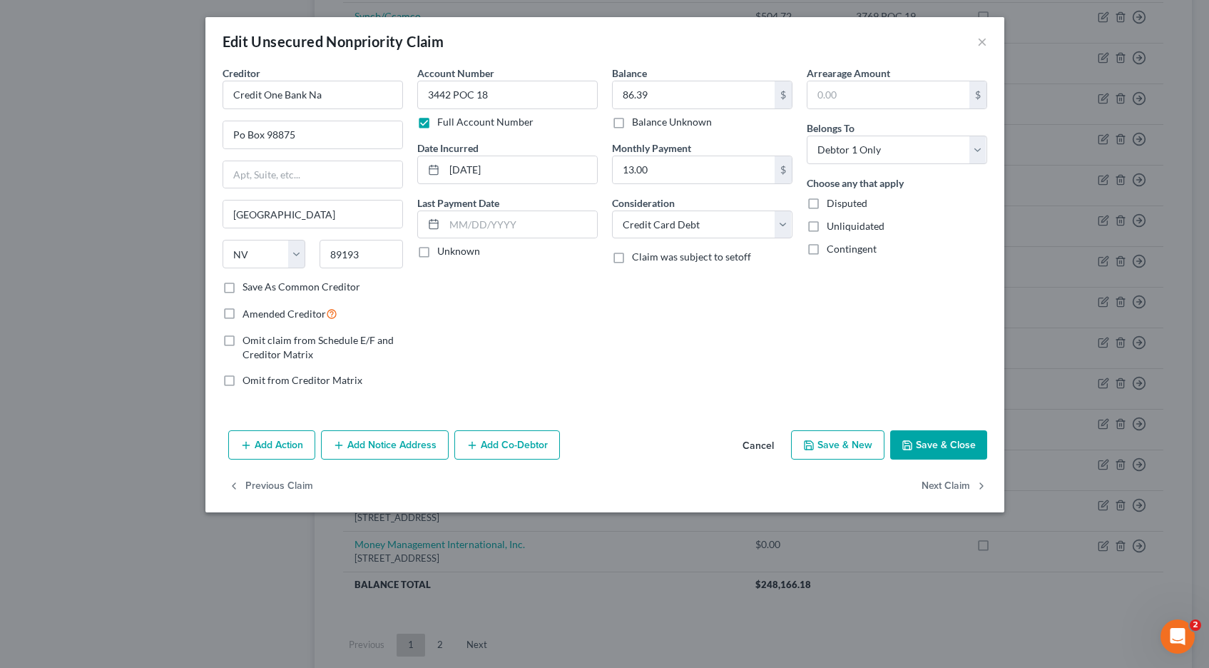
click at [919, 439] on button "Save & Close" at bounding box center [938, 445] width 97 height 30
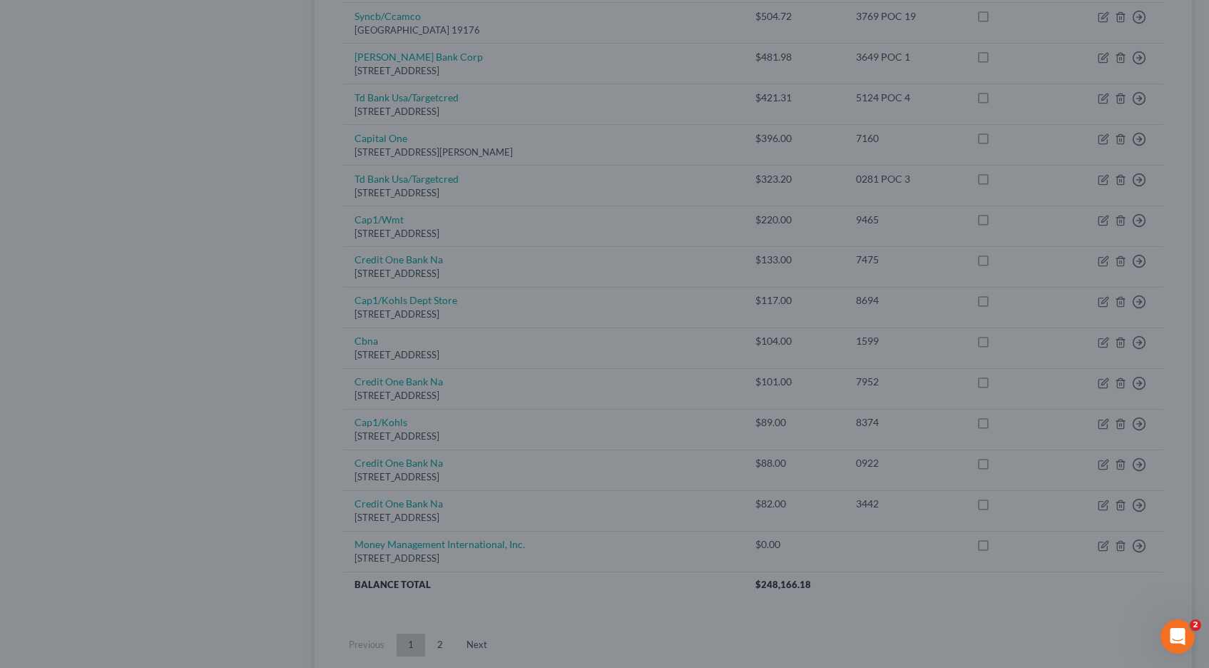
type input "0"
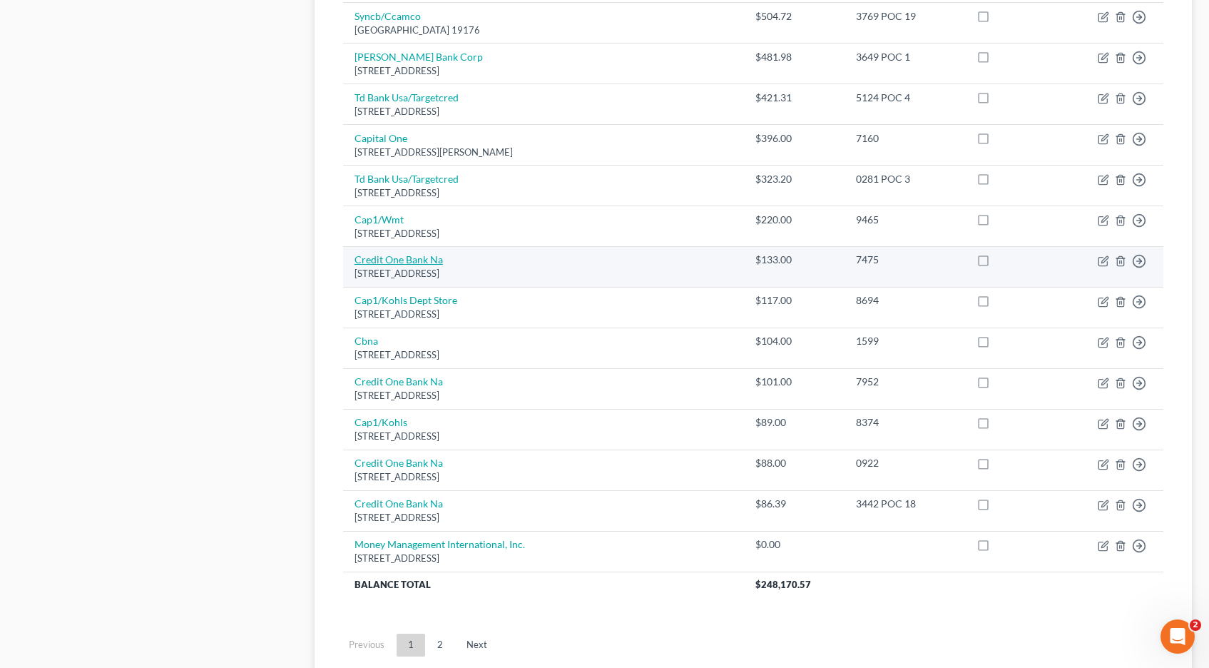
click at [371, 260] on link "Credit One Bank Na" at bounding box center [399, 259] width 88 height 12
select select "31"
select select "2"
select select "1"
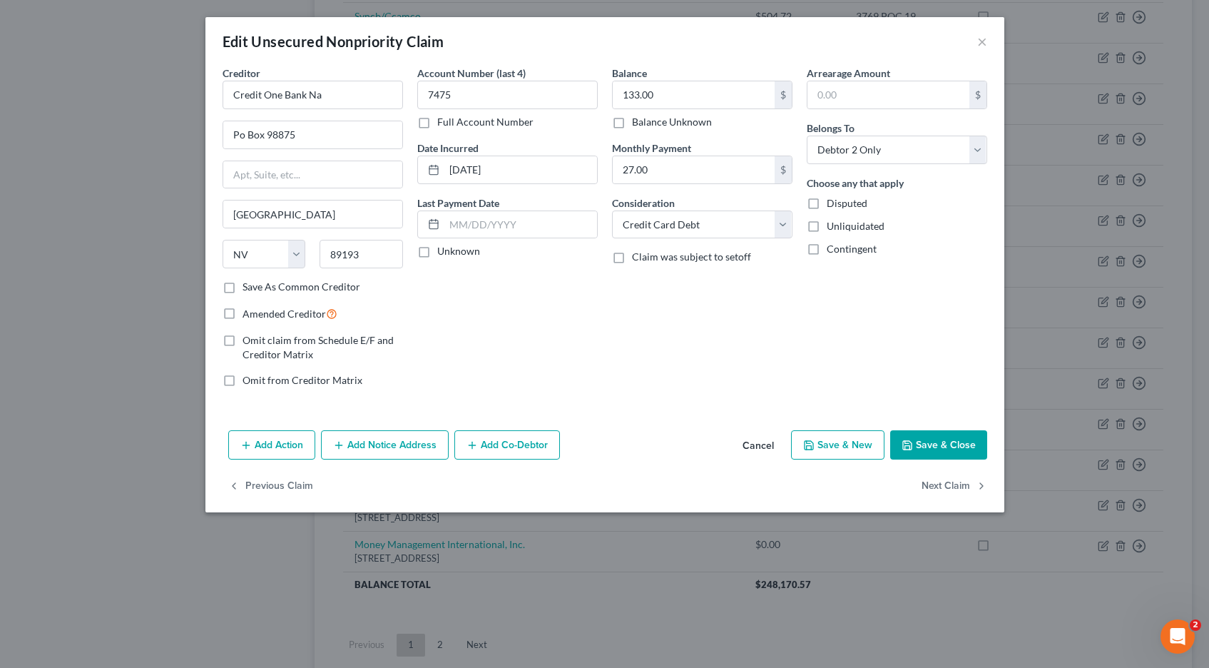
click at [437, 125] on label "Full Account Number" at bounding box center [485, 122] width 96 height 14
click at [443, 124] on input "Full Account Number" at bounding box center [447, 119] width 9 height 9
click at [465, 95] on input "7475" at bounding box center [507, 95] width 180 height 29
type input "7475 POC 20"
type input "137.12"
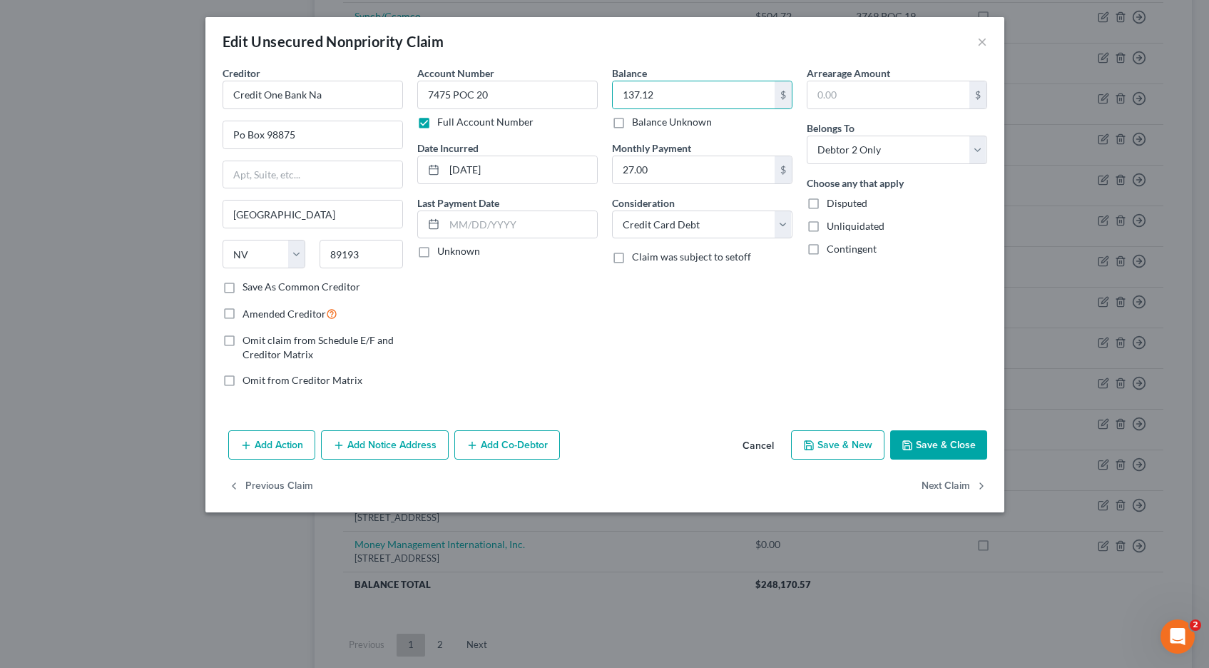
click at [924, 452] on button "Save & Close" at bounding box center [938, 445] width 97 height 30
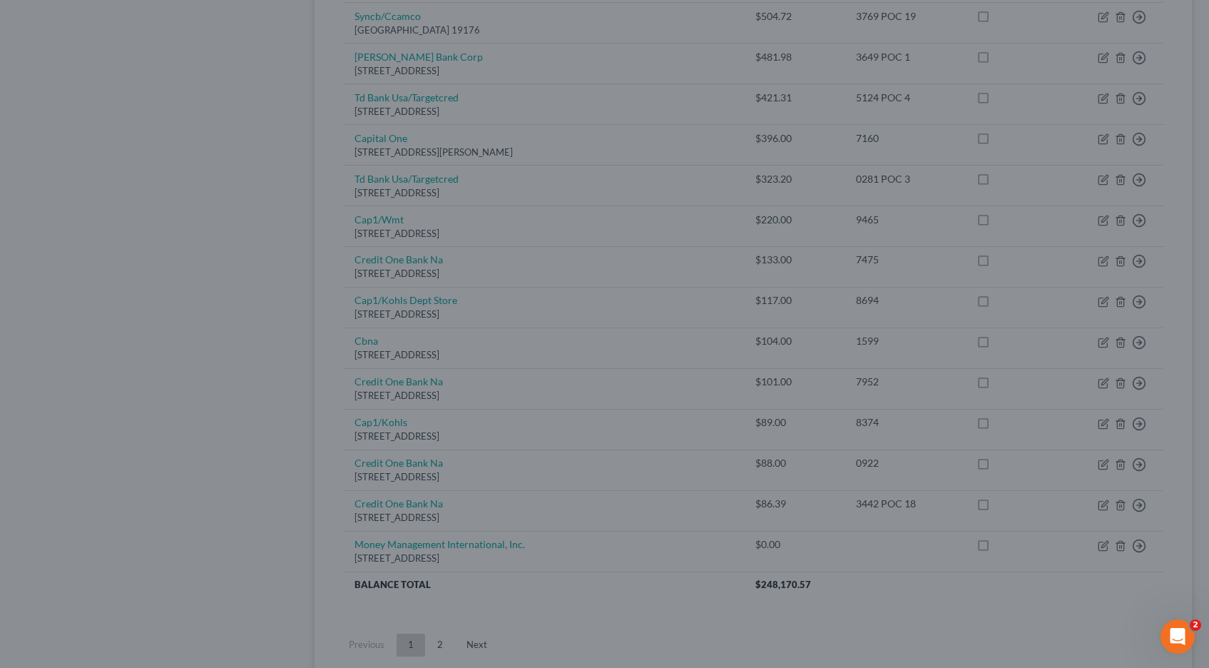
type input "0"
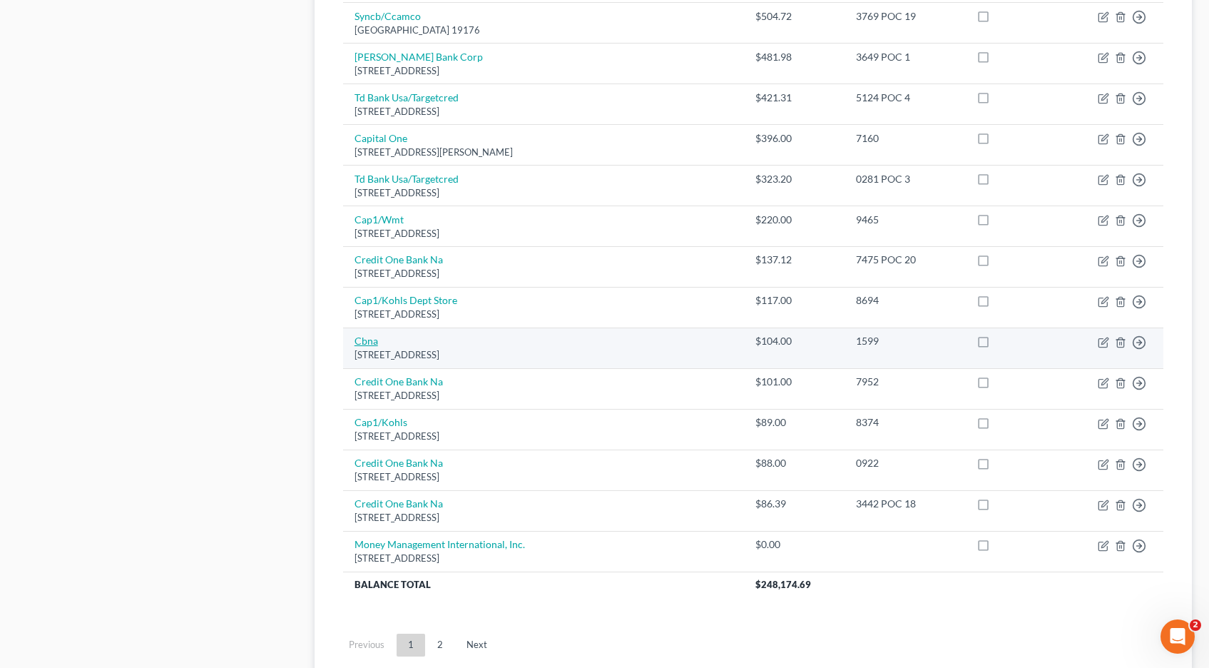
click at [372, 343] on link "Cbna" at bounding box center [367, 341] width 24 height 12
select select "14"
select select "2"
select select "1"
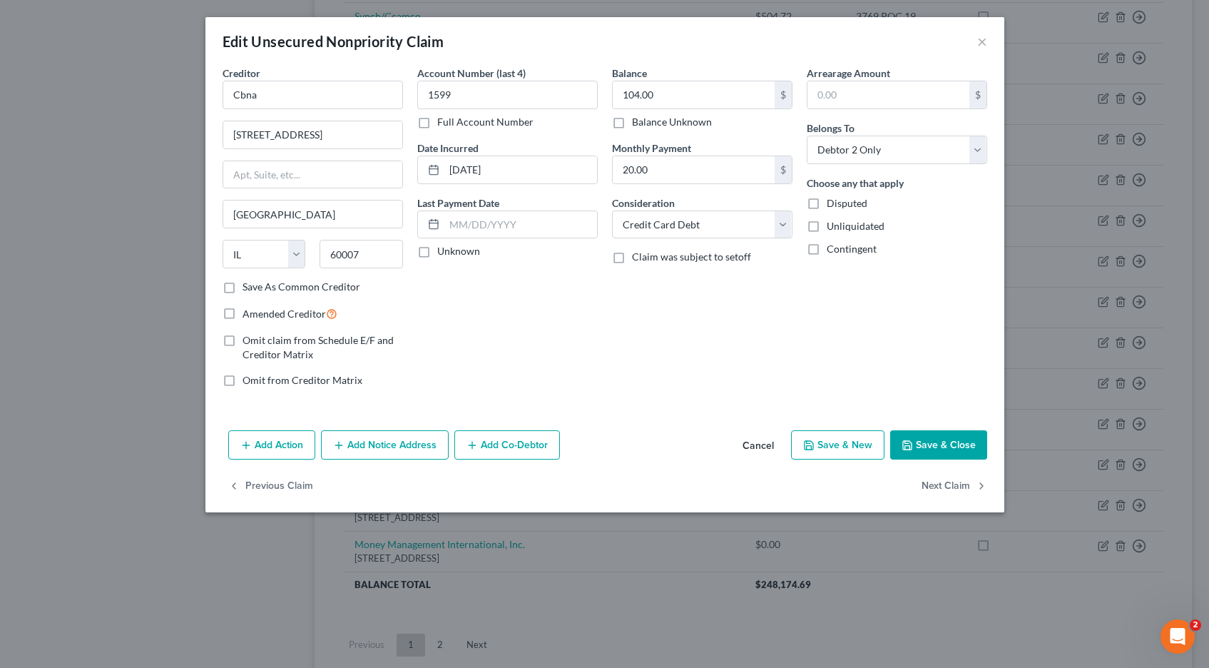
click at [437, 123] on label "Full Account Number" at bounding box center [485, 122] width 96 height 14
click at [443, 123] on input "Full Account Number" at bounding box center [447, 119] width 9 height 9
click at [494, 98] on input "1599" at bounding box center [507, 95] width 180 height 29
type input "1599 POC 21"
type input "105.56"
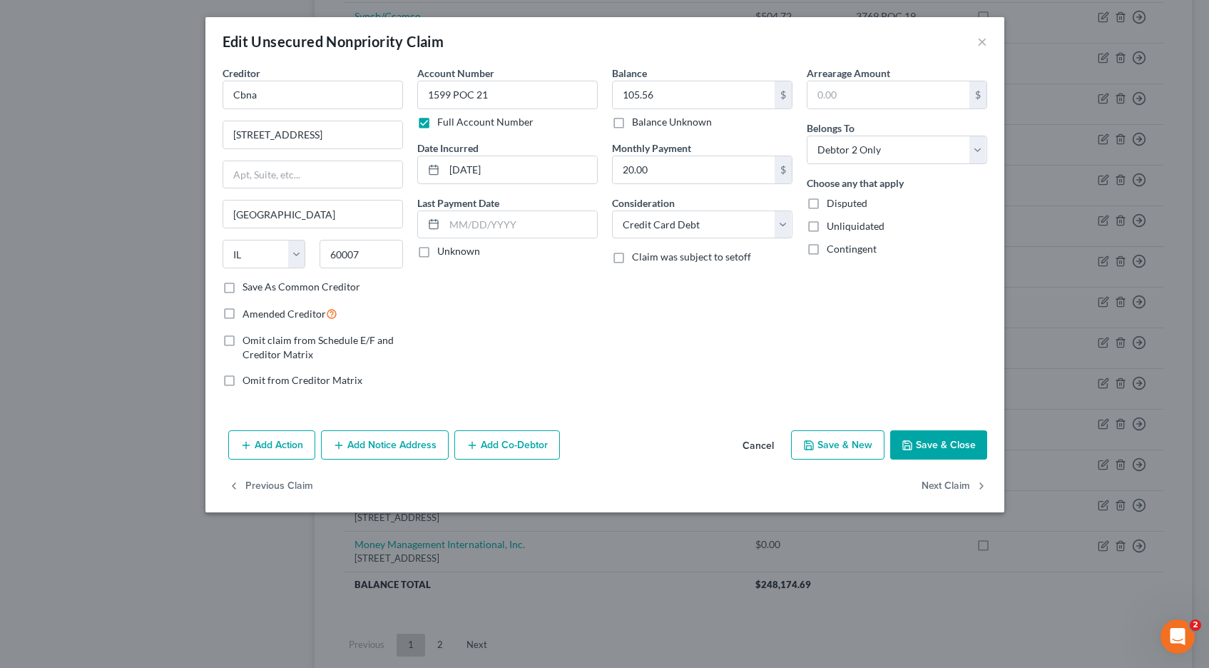
click at [929, 449] on button "Save & Close" at bounding box center [938, 445] width 97 height 30
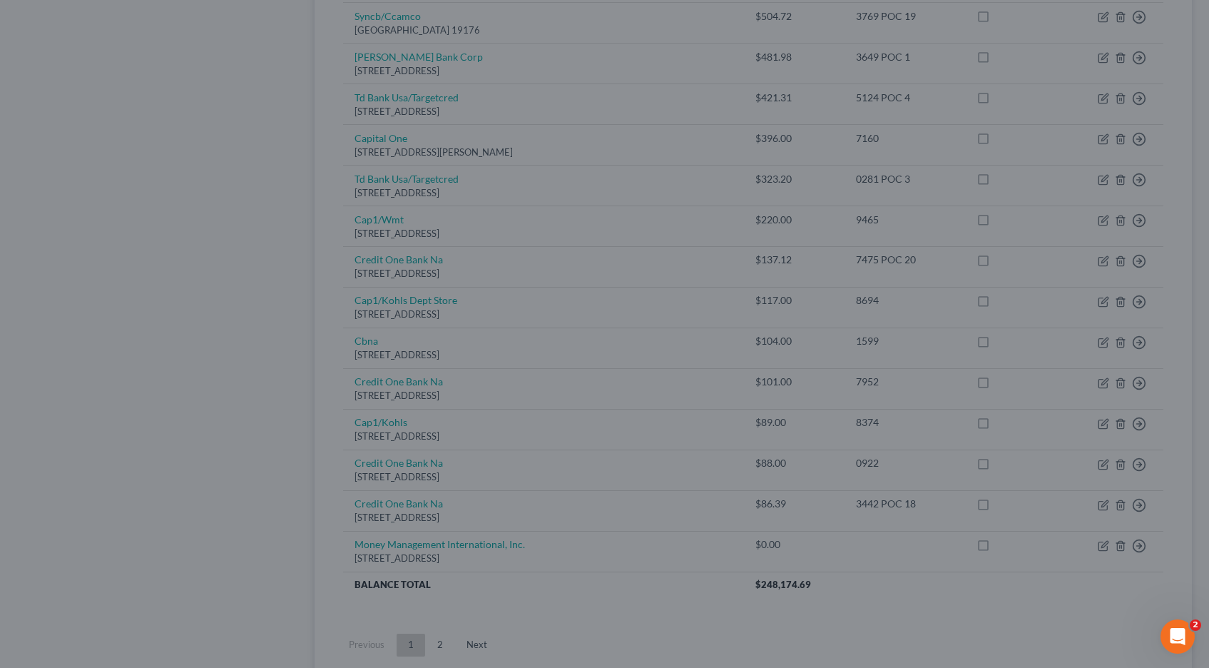
type input "0"
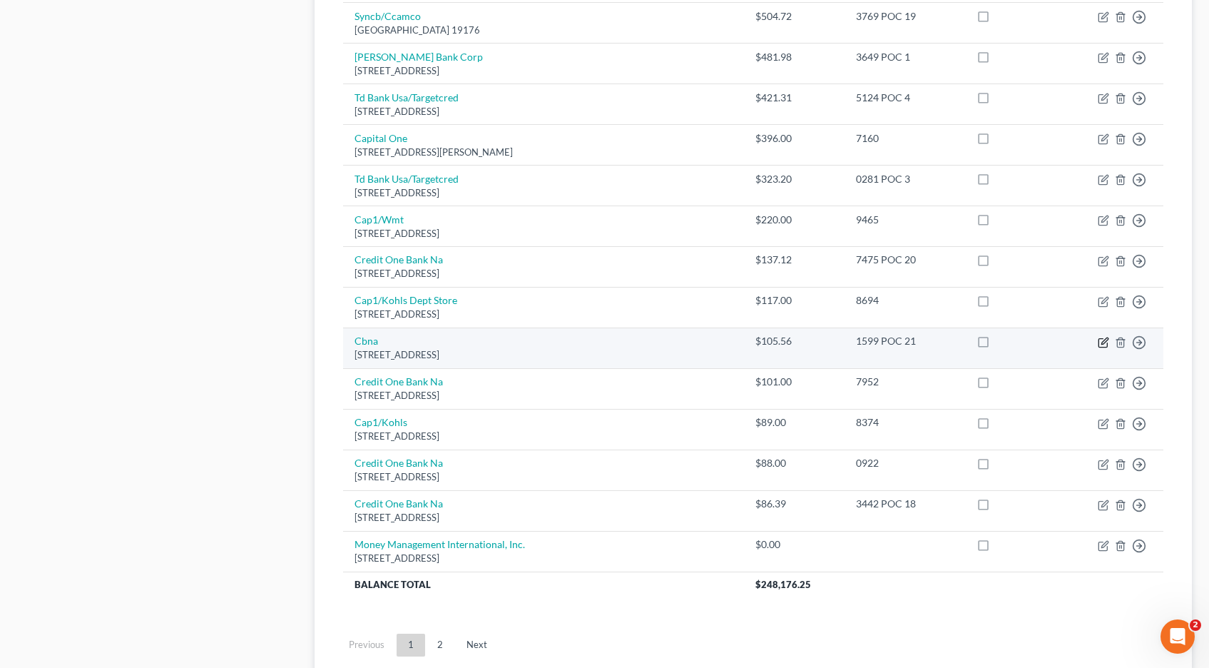
click at [1103, 342] on icon "button" at bounding box center [1103, 342] width 11 height 11
select select "14"
select select "2"
select select "1"
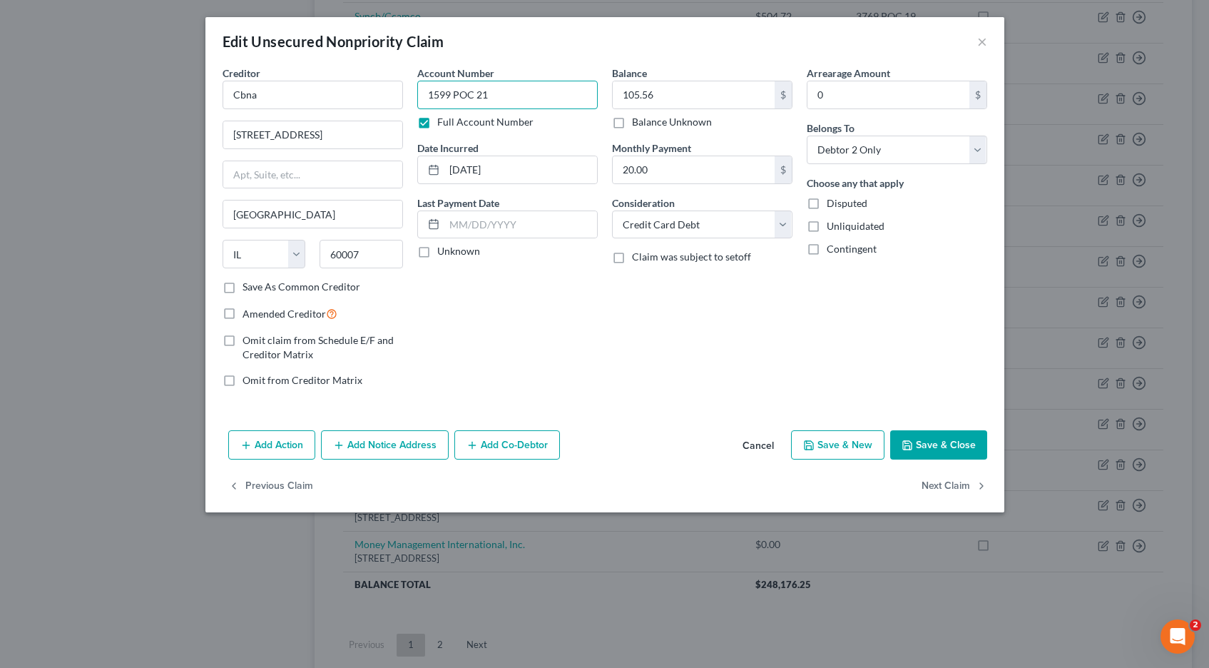
click at [492, 96] on input "1599 POC 21" at bounding box center [507, 95] width 180 height 29
type input "1599 POC 22"
type input "104.86"
click at [927, 444] on button "Save & Close" at bounding box center [938, 445] width 97 height 30
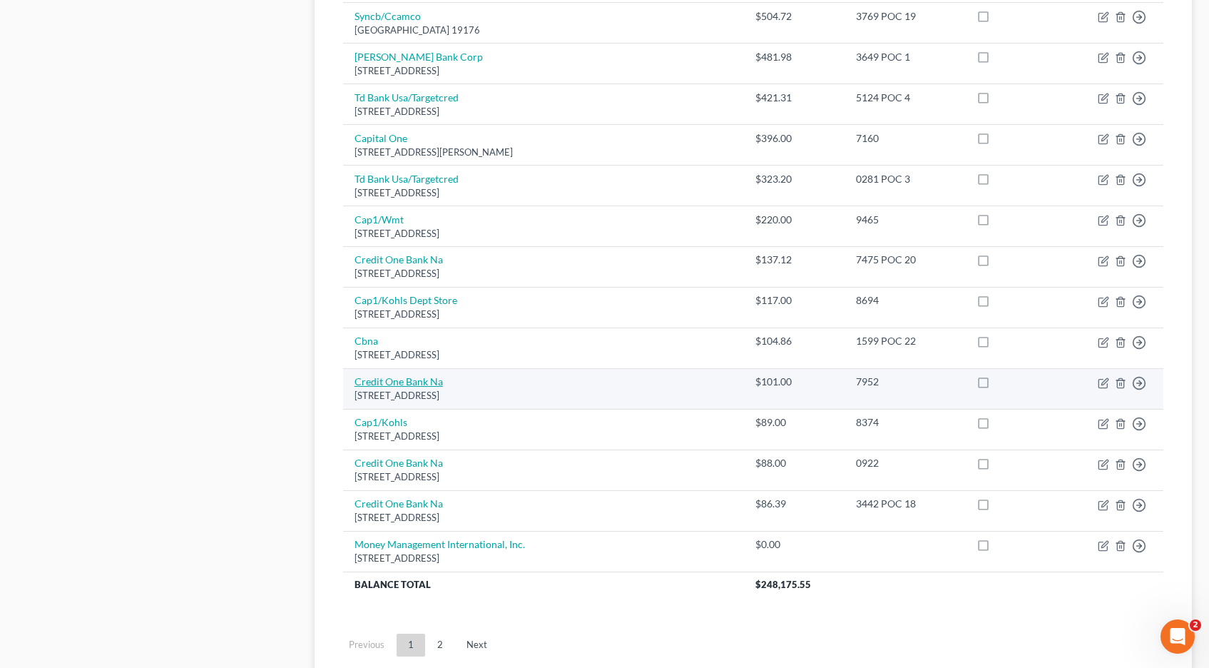
click at [398, 379] on link "Credit One Bank Na" at bounding box center [399, 381] width 88 height 12
select select "31"
select select "2"
select select "0"
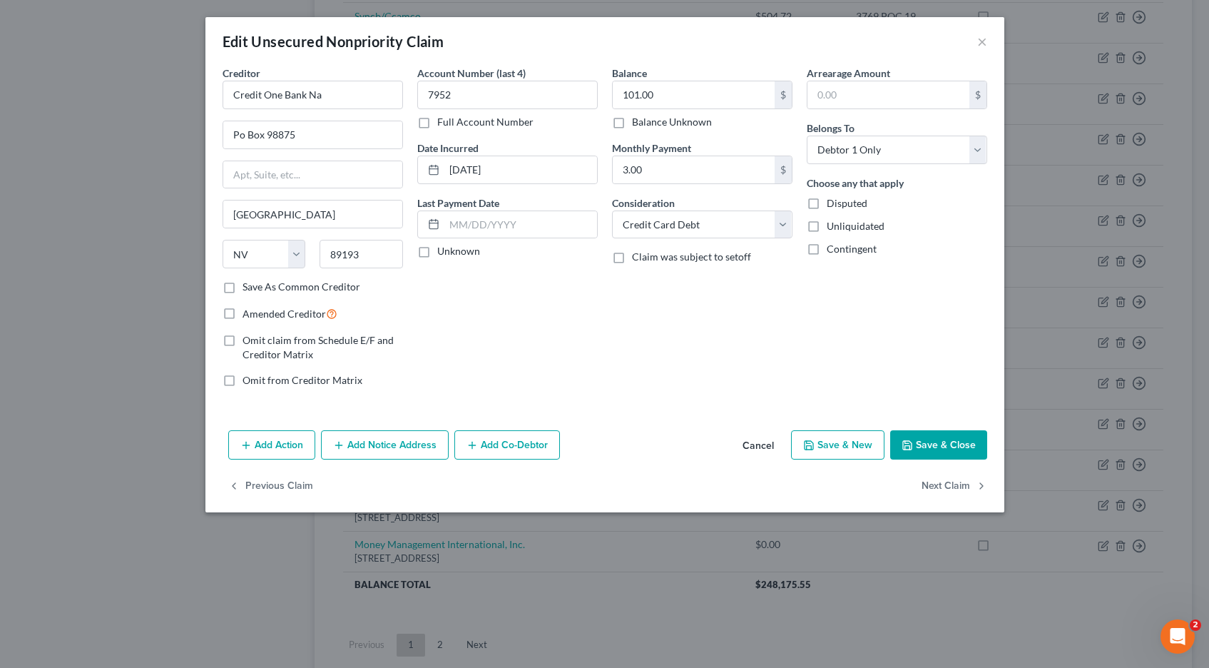
click at [437, 124] on label "Full Account Number" at bounding box center [485, 122] width 96 height 14
click at [443, 124] on input "Full Account Number" at bounding box center [447, 119] width 9 height 9
click at [475, 95] on input "7952" at bounding box center [507, 95] width 180 height 29
type input "7952 POC 21"
type input "105.56"
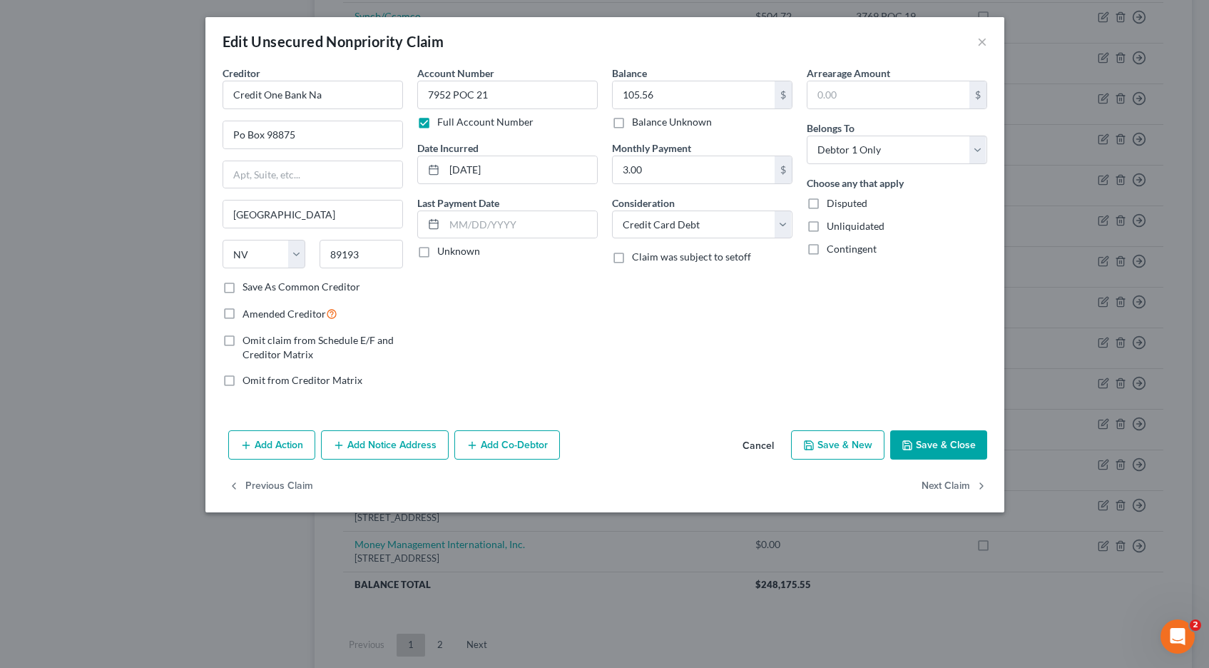
click at [945, 447] on button "Save & Close" at bounding box center [938, 445] width 97 height 30
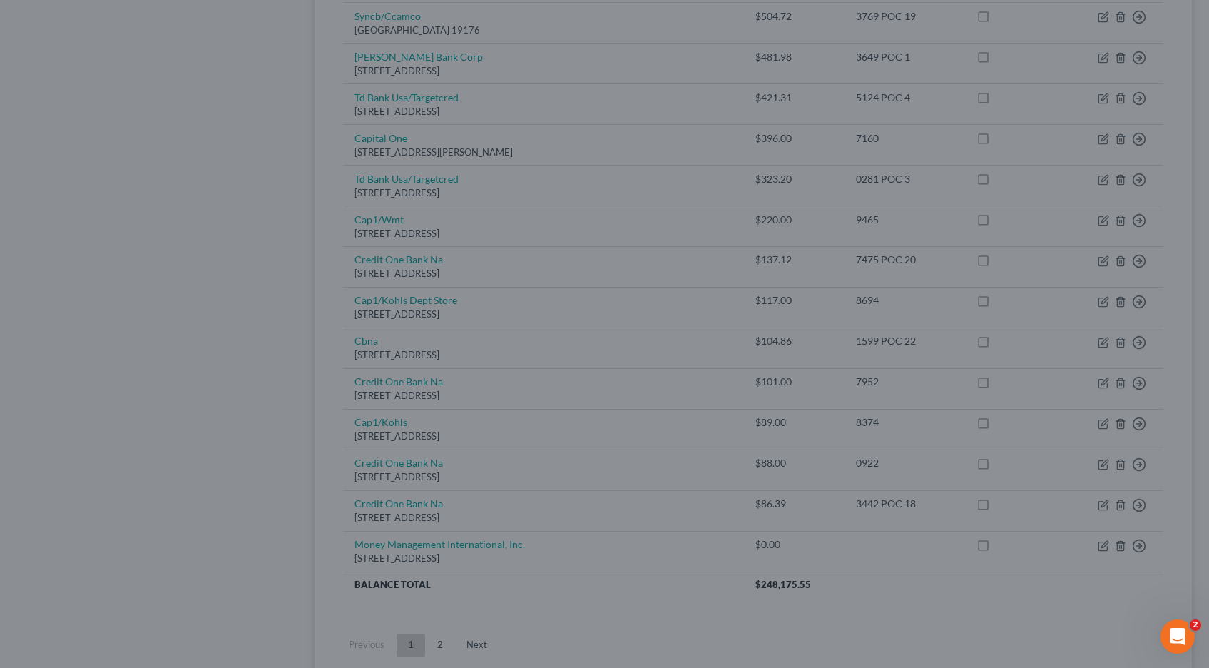
type input "0"
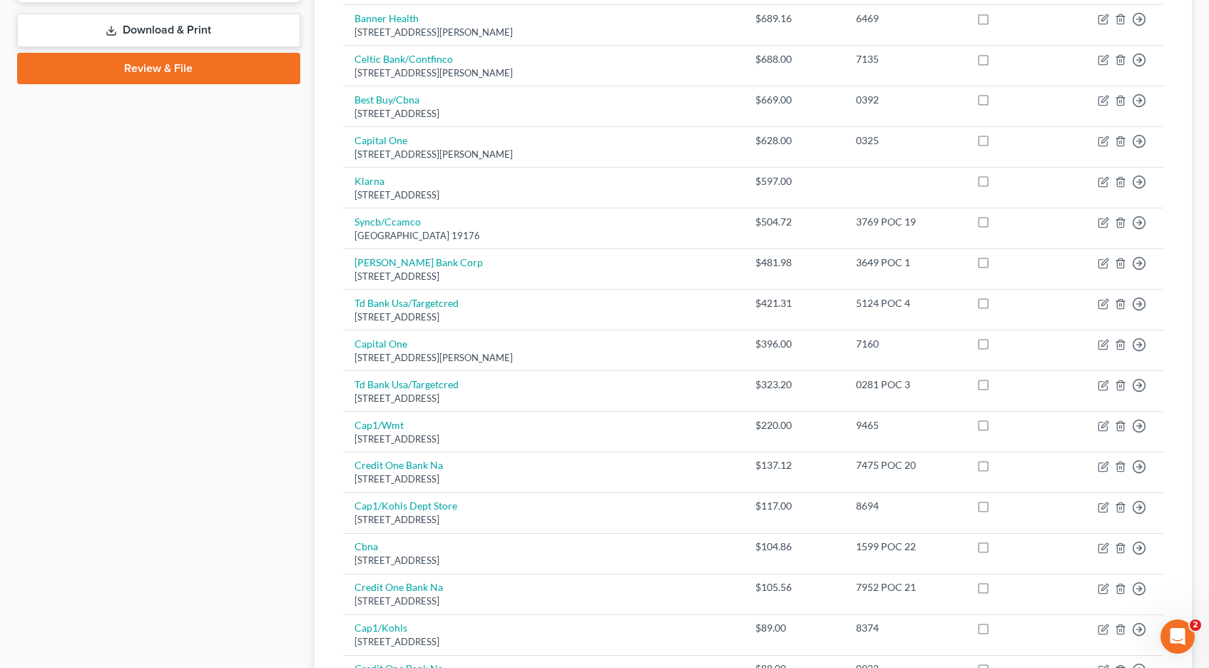
scroll to position [670, 0]
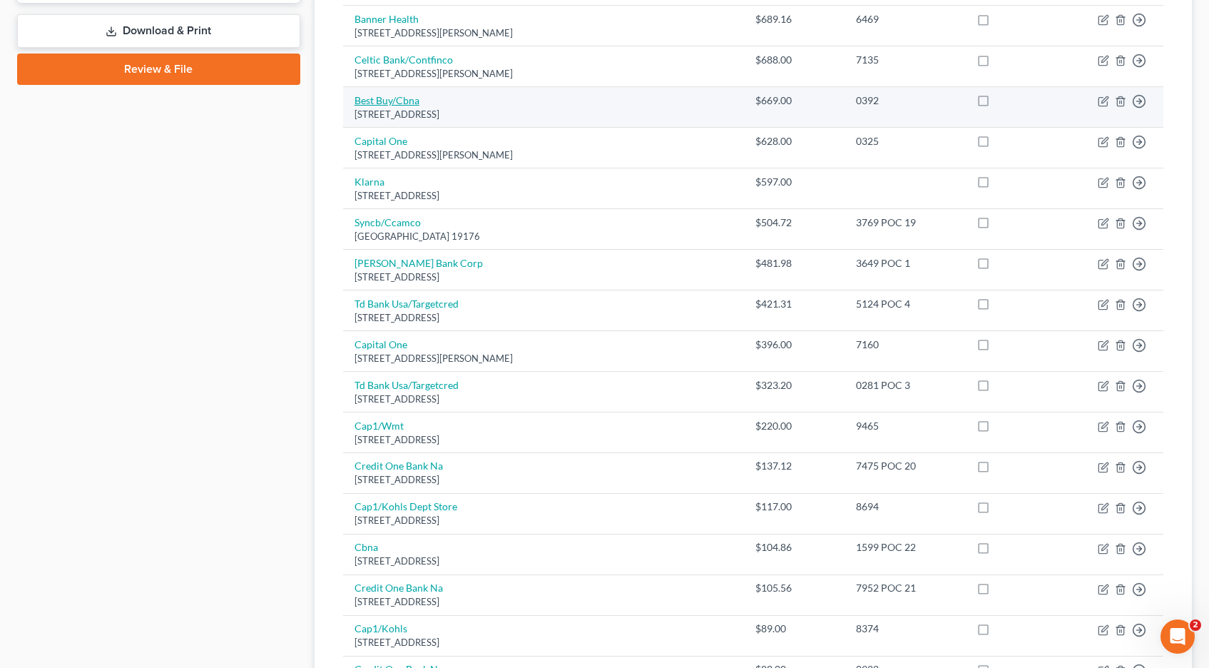
click at [401, 102] on link "Best Buy/Cbna" at bounding box center [387, 100] width 65 height 12
select select "43"
select select "2"
select select "0"
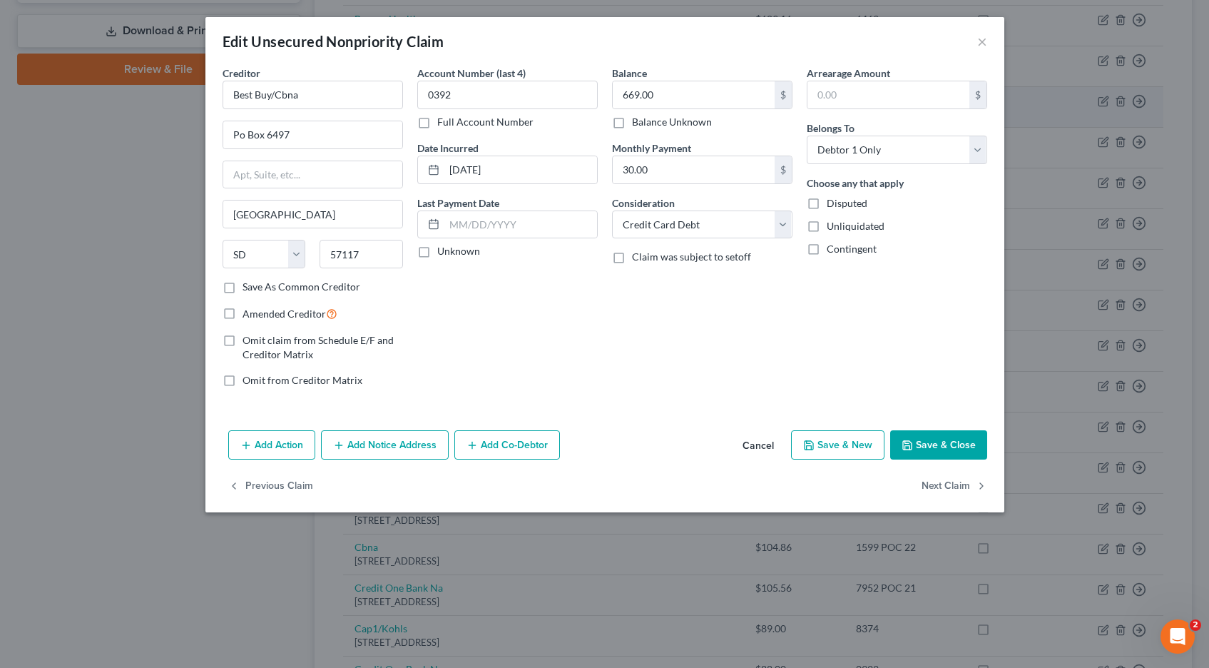
click at [401, 102] on div "Creditor * Best Buy/Cbna" at bounding box center [313, 88] width 180 height 44
click at [467, 91] on input "0392" at bounding box center [507, 95] width 180 height 29
type input "0392"
click at [437, 123] on label "Full Account Number" at bounding box center [485, 122] width 96 height 14
click at [443, 123] on input "Full Account Number" at bounding box center [447, 119] width 9 height 9
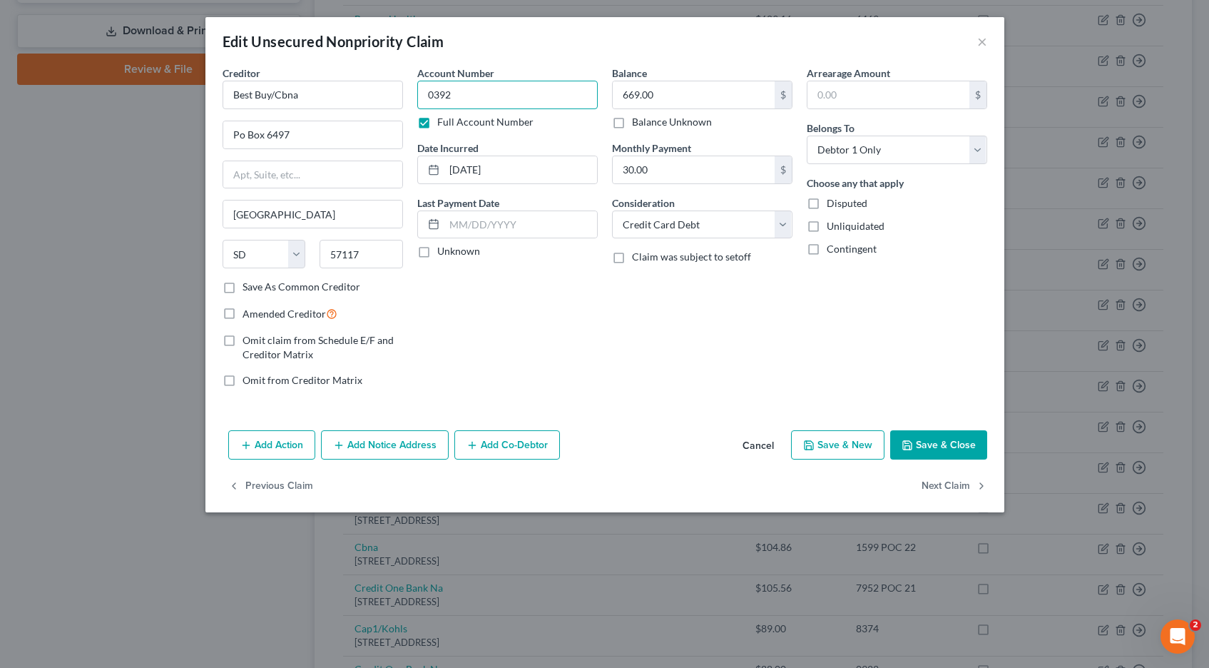
click at [471, 100] on input "0392" at bounding box center [507, 95] width 180 height 29
type input "0392 POC 23"
type input "669.31"
click at [922, 444] on button "Save & Close" at bounding box center [938, 445] width 97 height 30
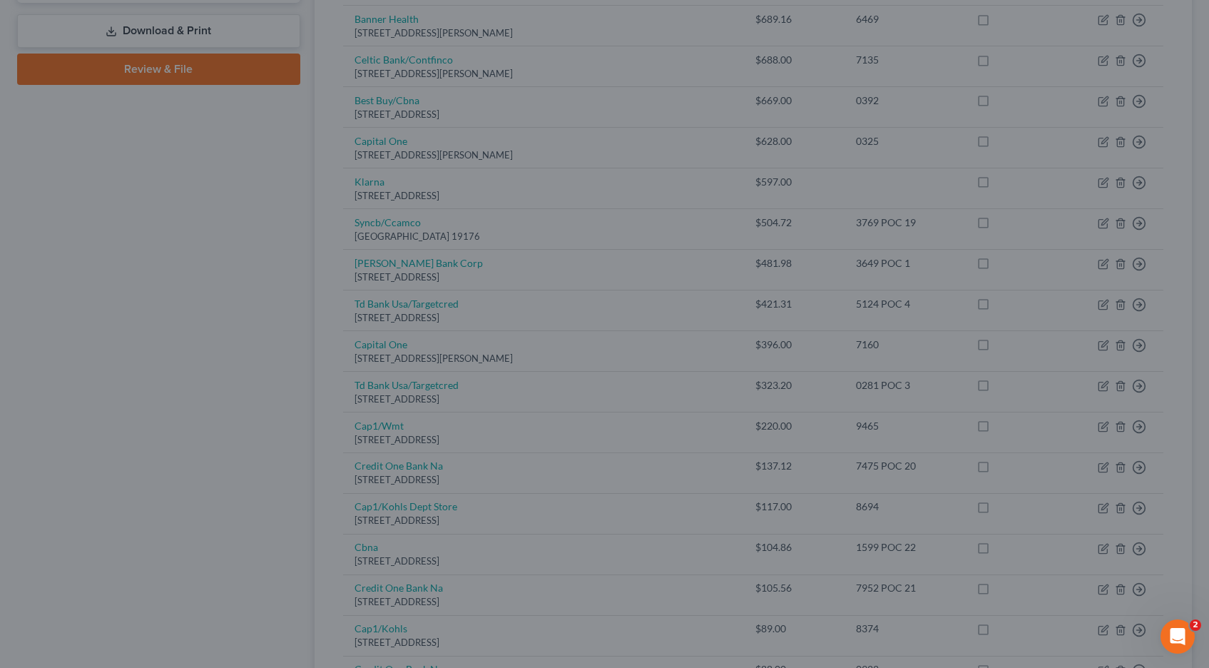
type input "0"
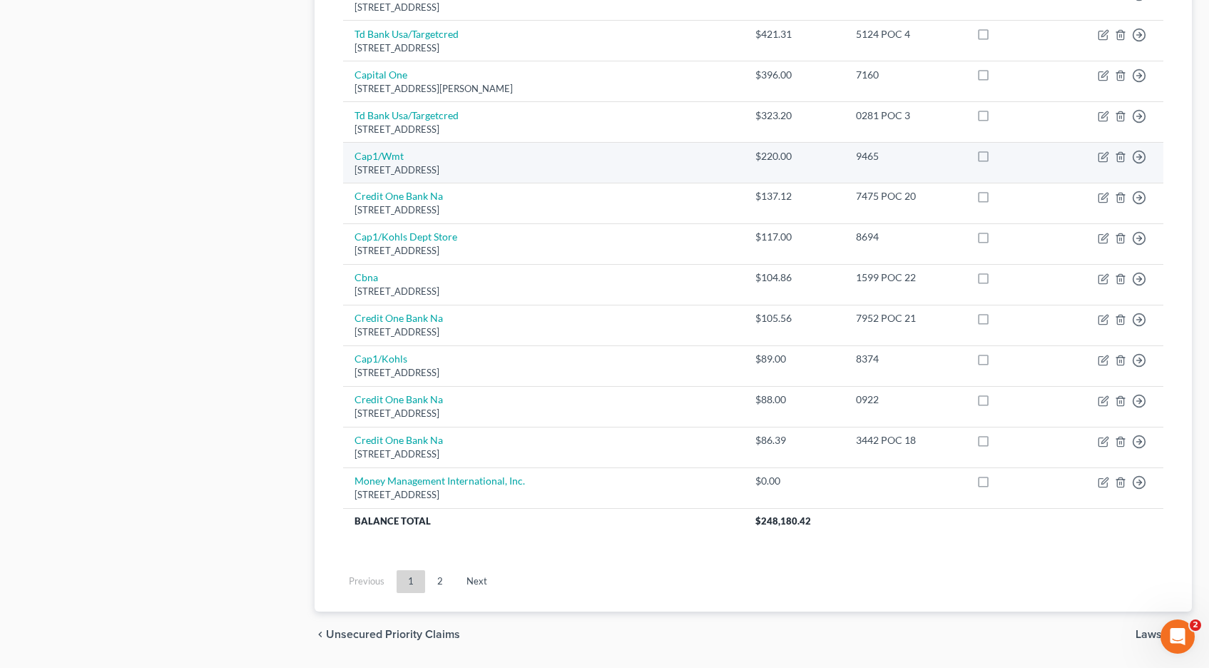
scroll to position [984, 0]
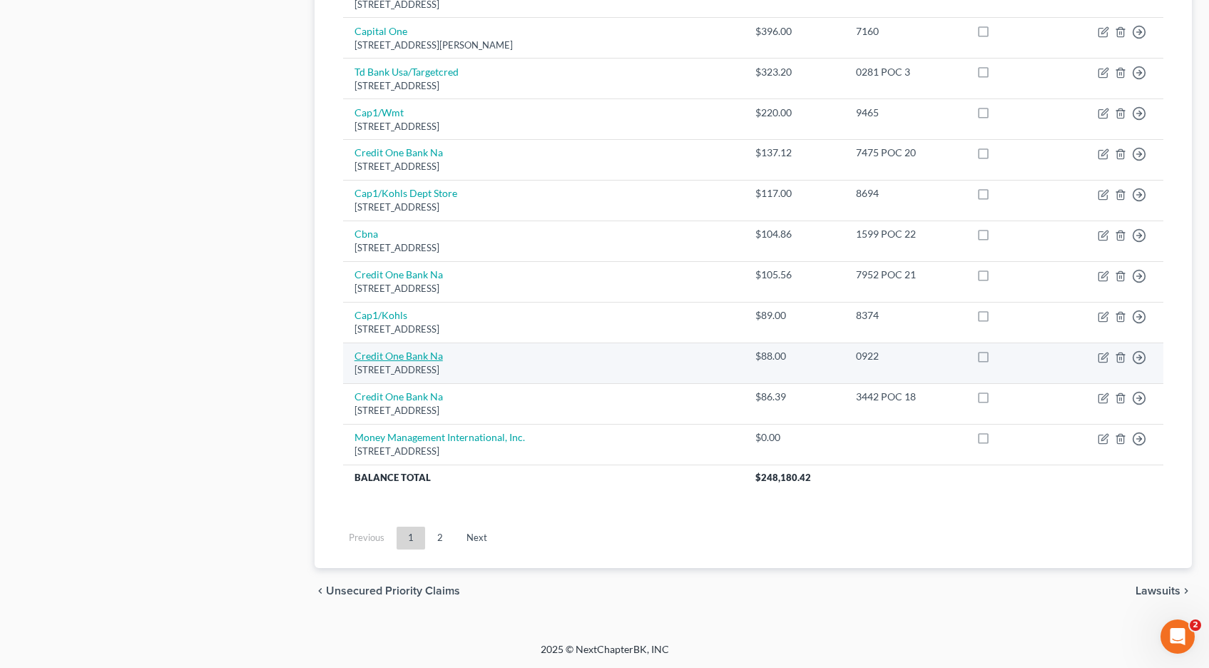
click at [394, 356] on link "Credit One Bank Na" at bounding box center [399, 356] width 88 height 12
select select "31"
select select "2"
select select "1"
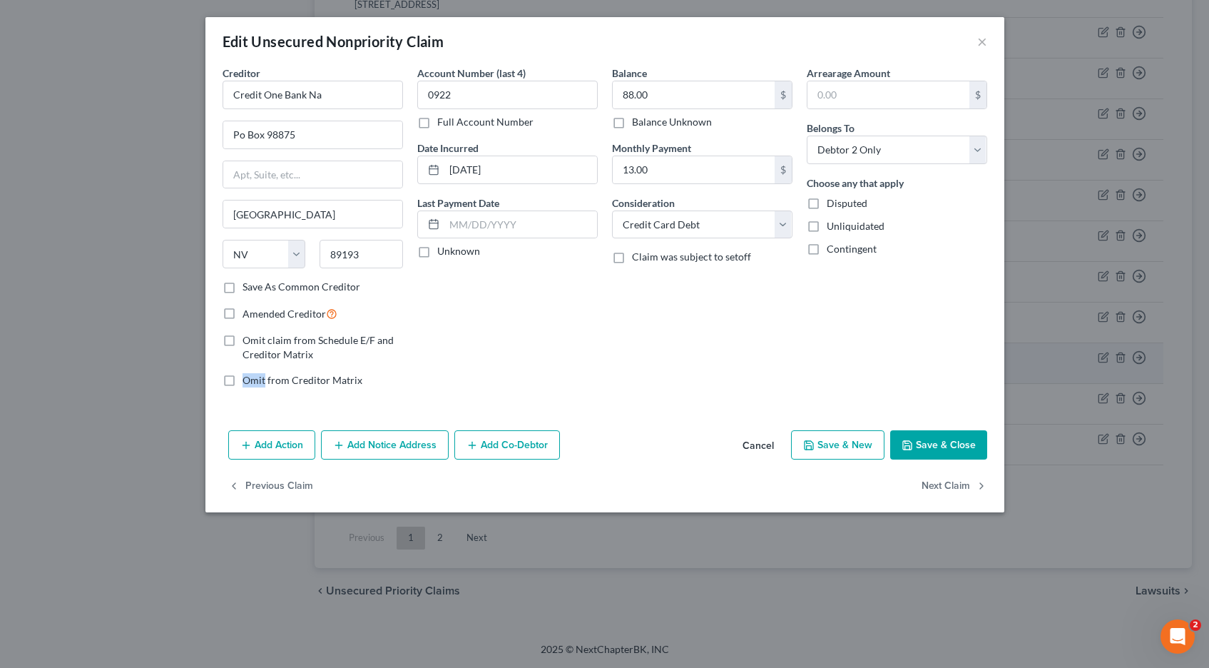
click at [394, 356] on div "Creditor * Credit One Bank Na Po Box 98875 Las Vegas State AL AK AR AZ CA CO CT…" at bounding box center [312, 232] width 195 height 333
click at [437, 123] on label "Full Account Number" at bounding box center [485, 122] width 96 height 14
click at [443, 123] on input "Full Account Number" at bounding box center [447, 119] width 9 height 9
click at [479, 95] on input "0922" at bounding box center [507, 95] width 180 height 29
type input "0922 POC 24"
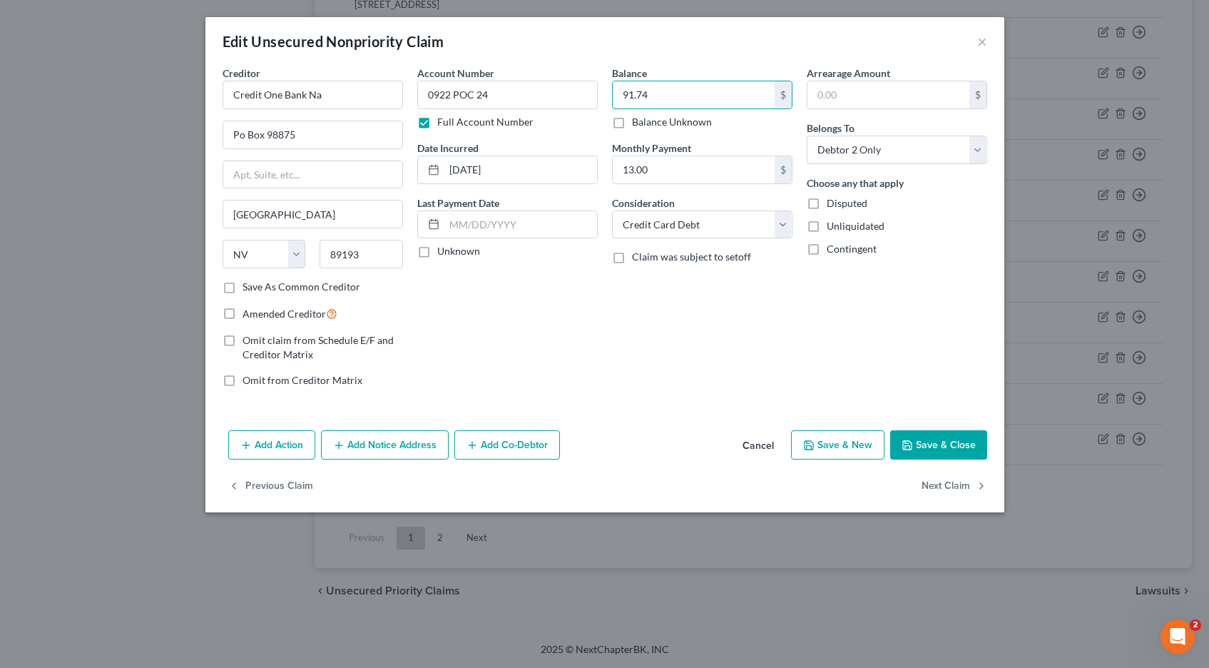
type input "91.74"
click at [953, 449] on button "Save & Close" at bounding box center [938, 445] width 97 height 30
type input "0"
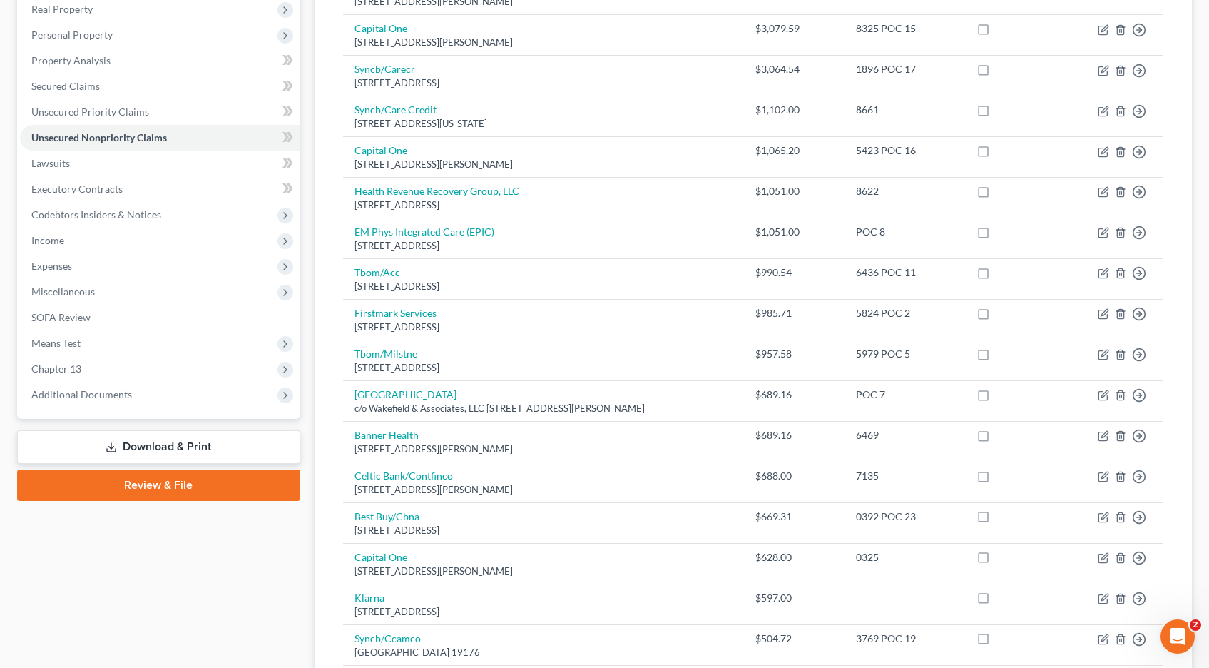
scroll to position [253, 0]
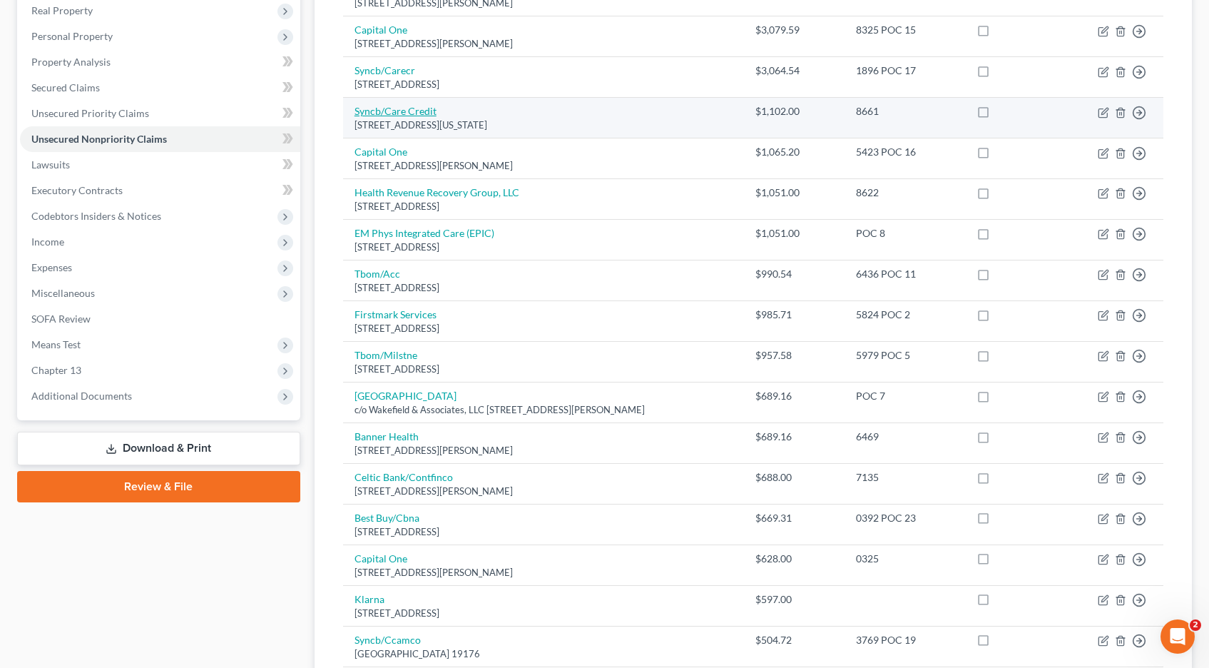
click at [398, 115] on link "Syncb/Care Credit" at bounding box center [396, 111] width 82 height 12
select select "8"
select select "2"
select select "0"
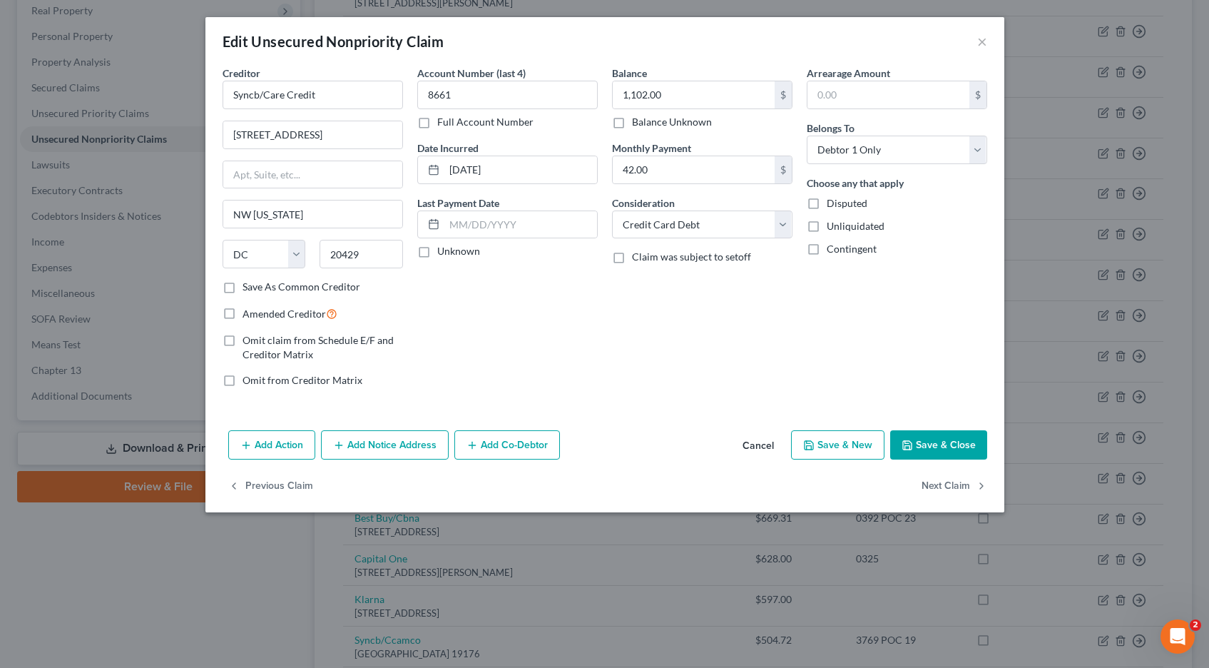
click at [437, 123] on label "Full Account Number" at bounding box center [485, 122] width 96 height 14
click at [443, 123] on input "Full Account Number" at bounding box center [447, 119] width 9 height 9
click at [477, 99] on input "8661" at bounding box center [507, 95] width 180 height 29
type input "8661 POC 25"
type input "1,102.28"
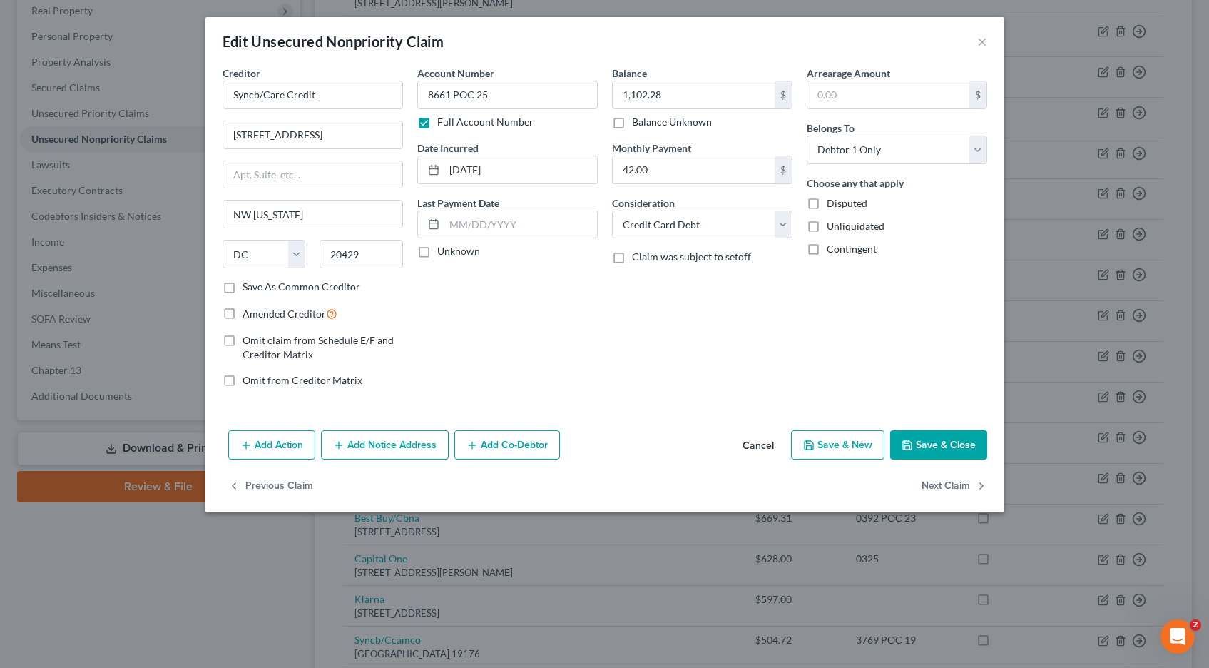
click at [945, 444] on button "Save & Close" at bounding box center [938, 445] width 97 height 30
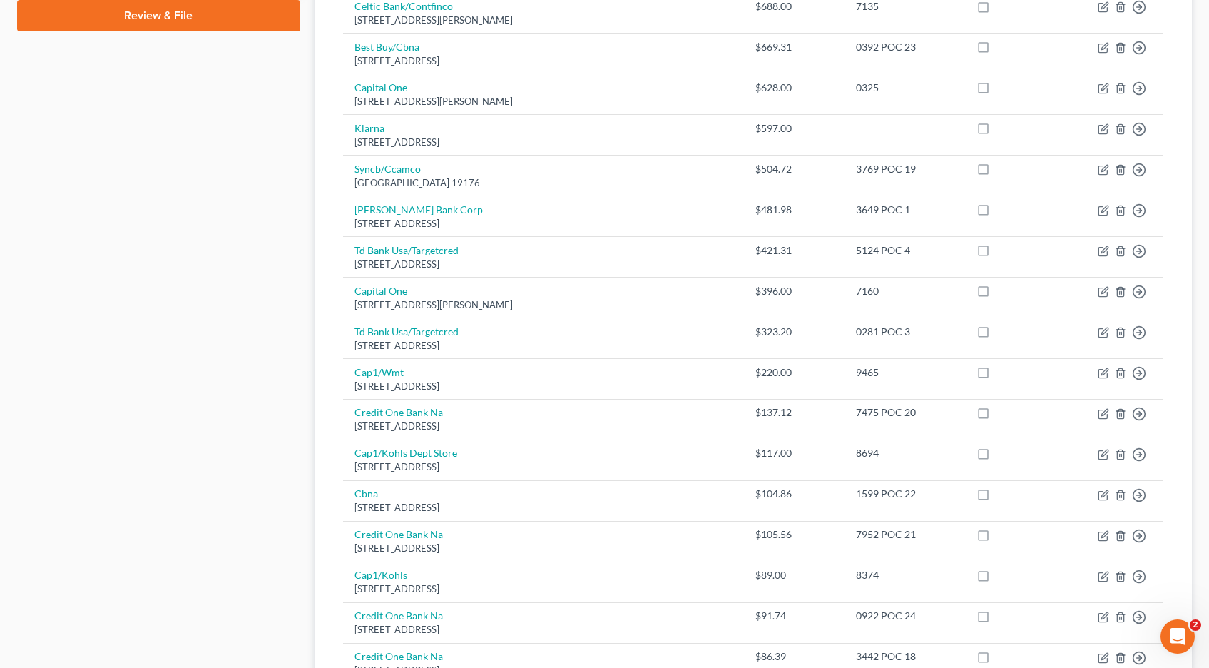
scroll to position [726, 0]
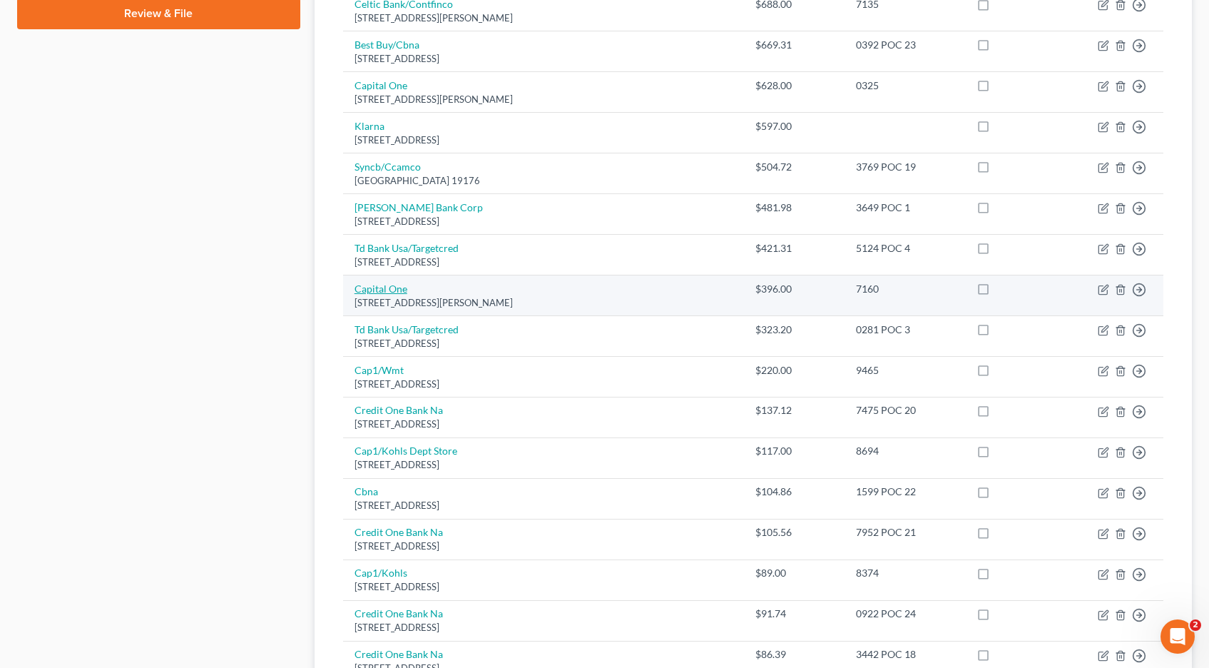
click at [380, 286] on link "Capital One" at bounding box center [381, 288] width 53 height 12
select select "48"
select select "2"
select select "1"
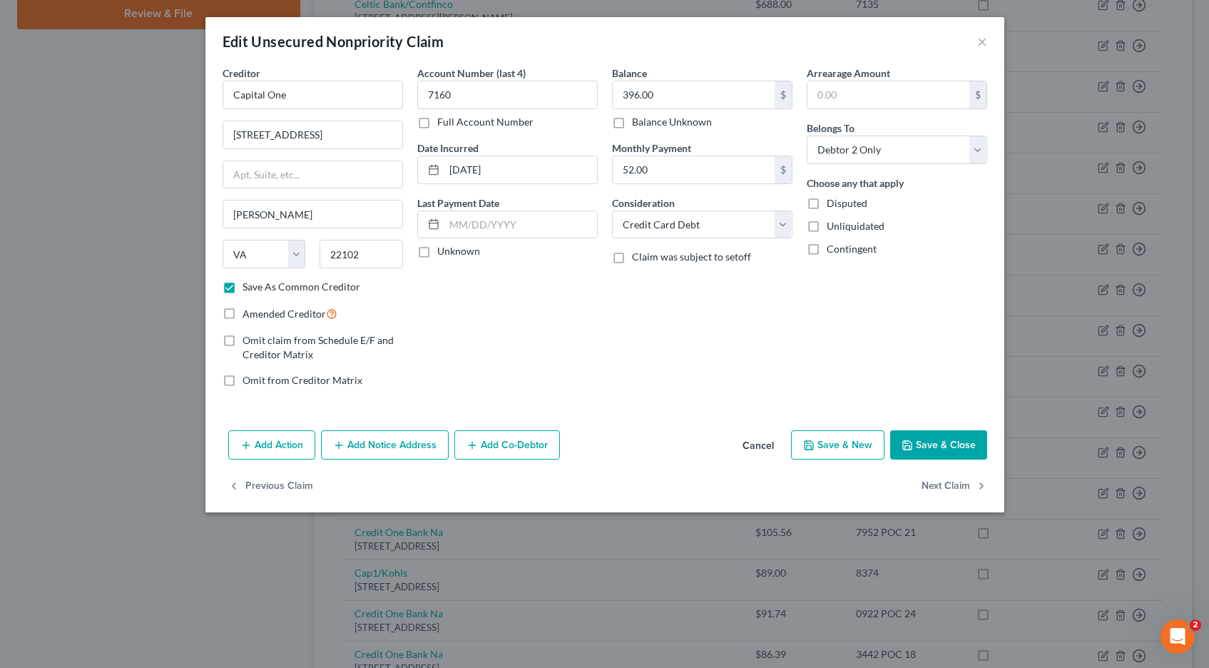
click at [437, 126] on label "Full Account Number" at bounding box center [485, 122] width 96 height 14
click at [443, 124] on input "Full Account Number" at bounding box center [447, 119] width 9 height 9
click at [472, 94] on input "7160" at bounding box center [507, 95] width 180 height 29
type input "7160 POC 26"
type input "406.61"
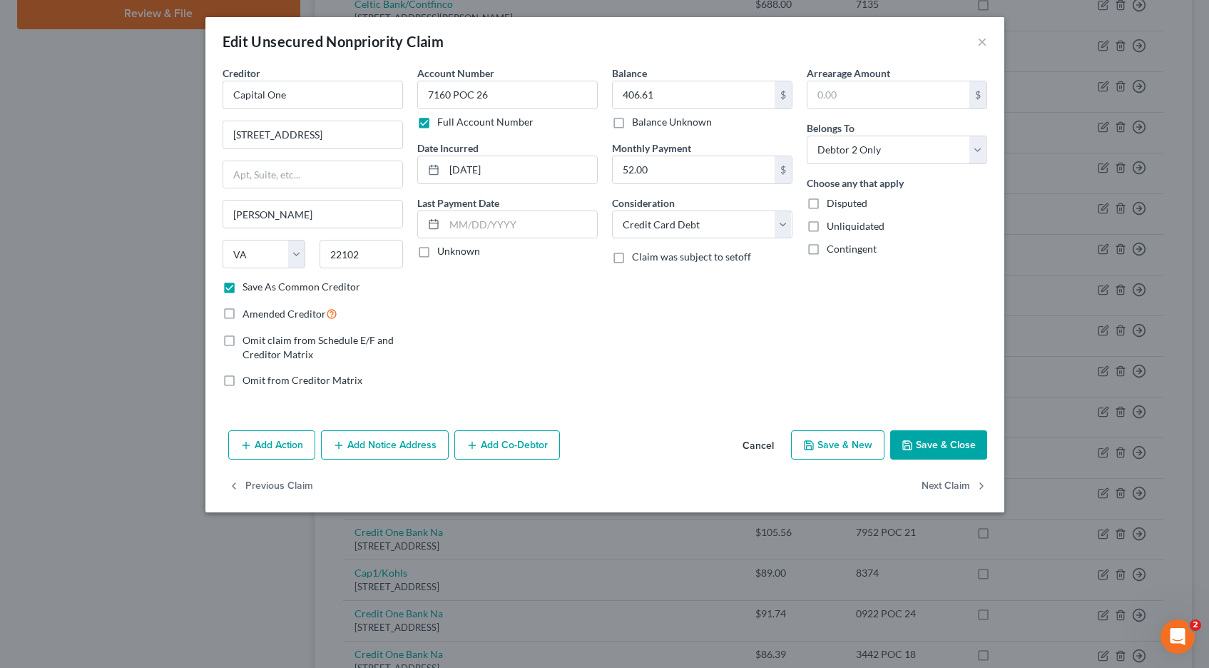
click at [946, 449] on button "Save & Close" at bounding box center [938, 445] width 97 height 30
checkbox input "false"
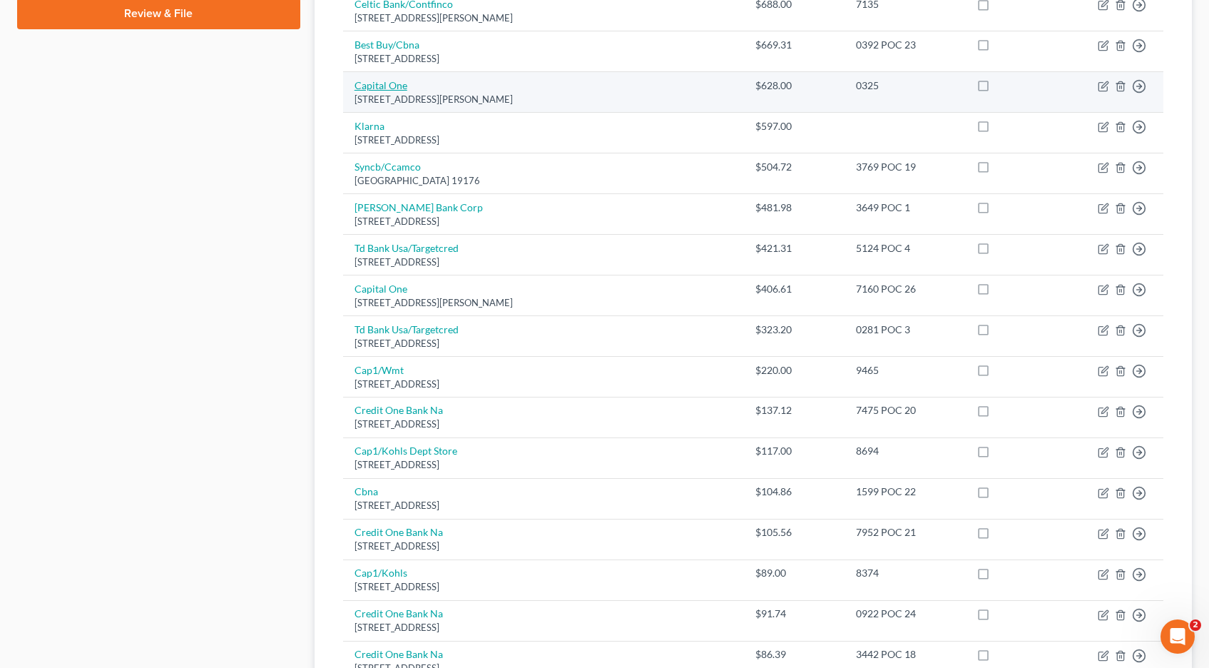
click at [403, 86] on link "Capital One" at bounding box center [381, 85] width 53 height 12
select select "48"
select select "2"
select select "0"
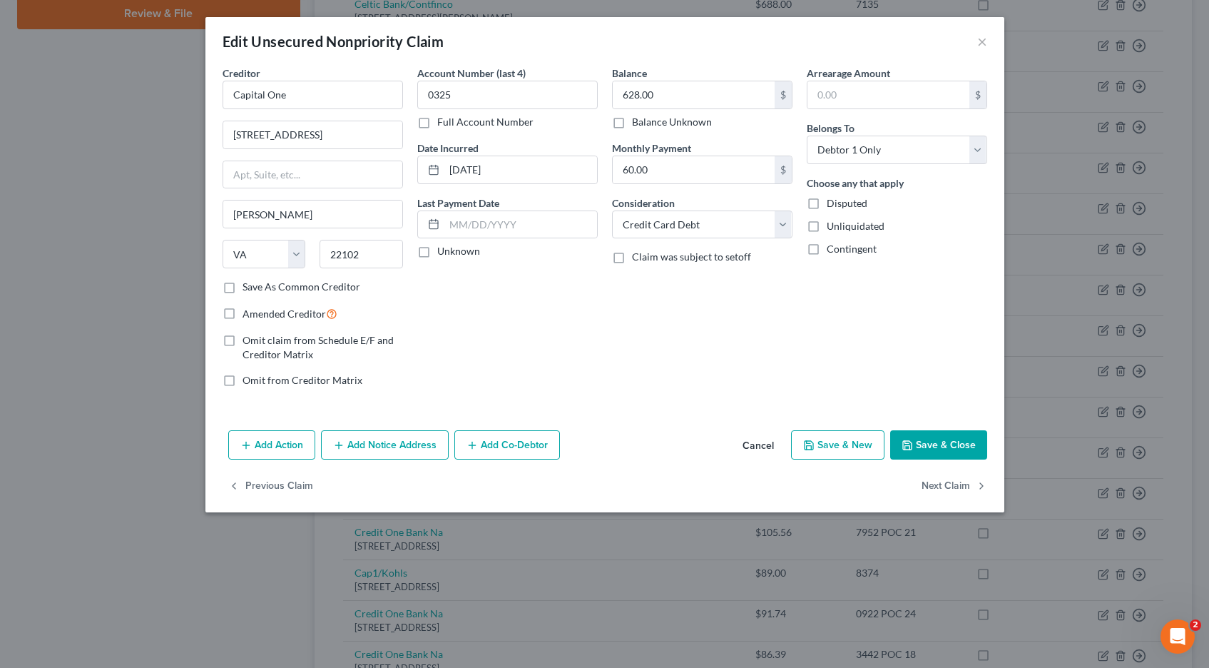
click at [437, 126] on label "Full Account Number" at bounding box center [485, 122] width 96 height 14
click at [443, 124] on input "Full Account Number" at bounding box center [447, 119] width 9 height 9
click at [482, 93] on input "0325" at bounding box center [507, 95] width 180 height 29
type input "0325 POC 27"
click at [693, 94] on input "628.00" at bounding box center [694, 94] width 162 height 27
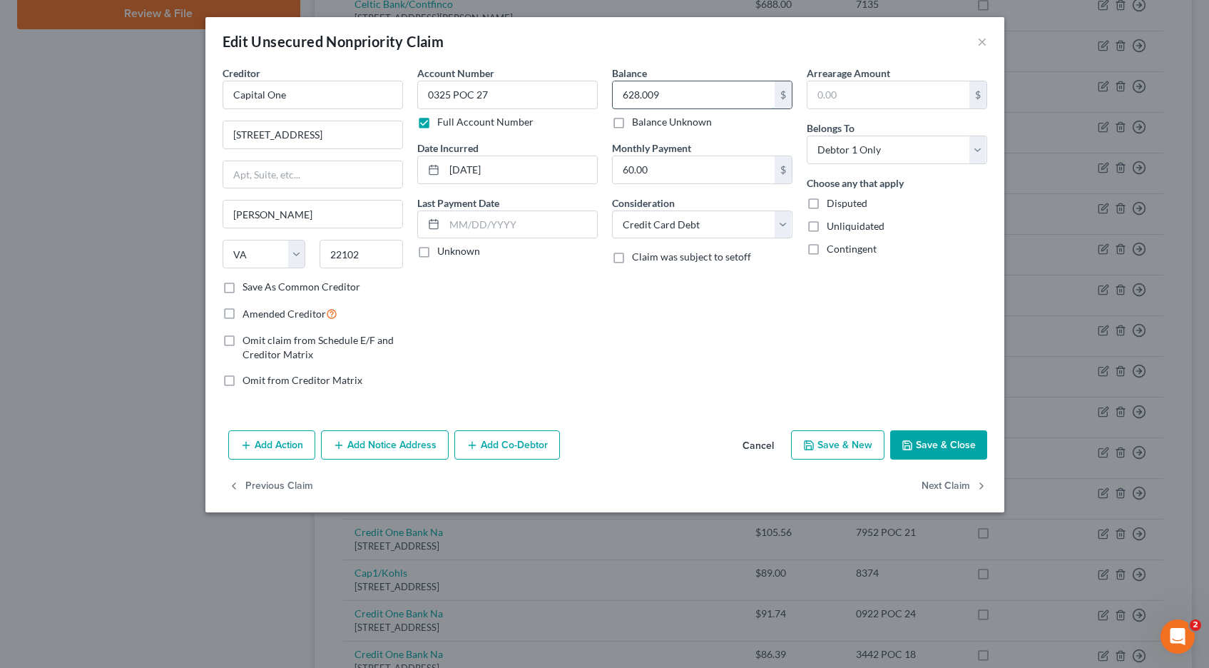
type input "628.00"
click at [921, 437] on button "Save & Close" at bounding box center [938, 445] width 97 height 30
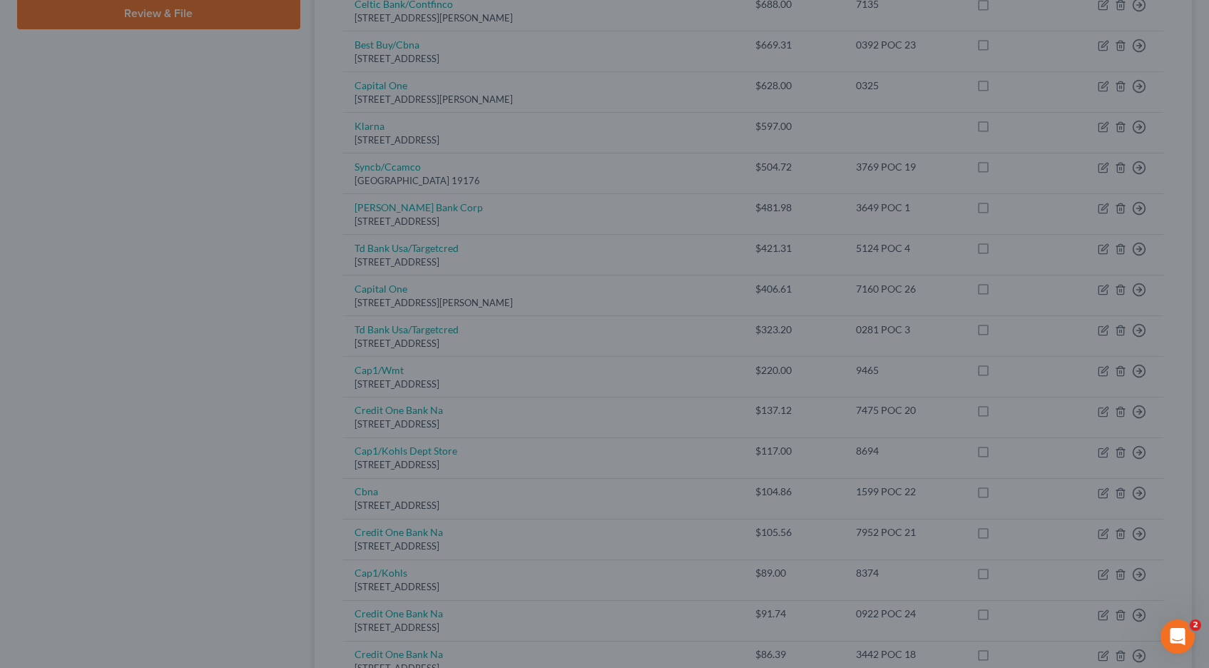
type input "0"
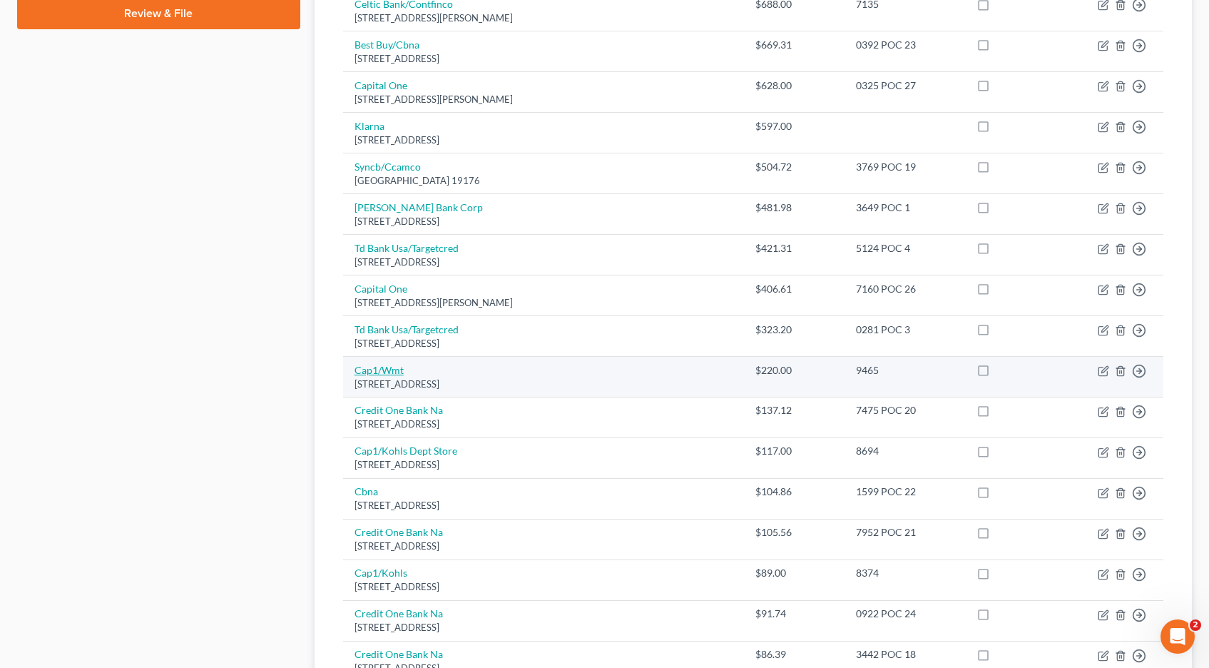
click at [382, 372] on link "Cap1/Wmt" at bounding box center [379, 370] width 49 height 12
select select "46"
select select "2"
select select "0"
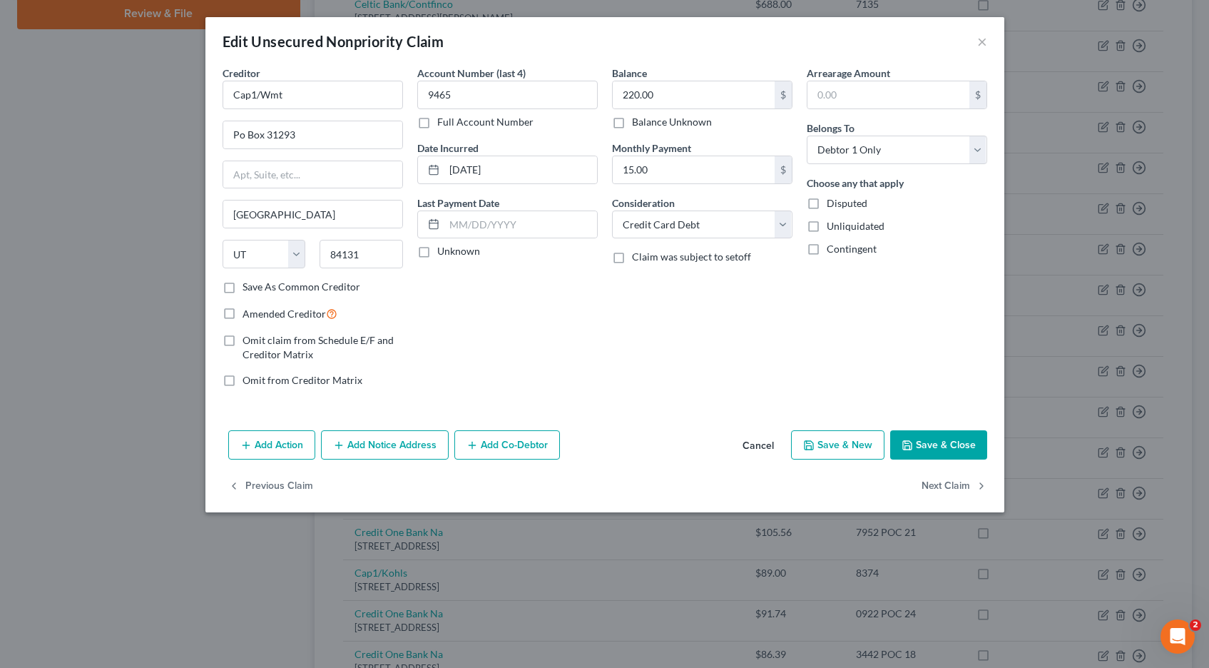
click at [437, 123] on label "Full Account Number" at bounding box center [485, 122] width 96 height 14
click at [443, 123] on input "Full Account Number" at bounding box center [447, 119] width 9 height 9
click at [488, 89] on input "9465" at bounding box center [507, 95] width 180 height 29
type input "9465 POC 28"
type input "222.34"
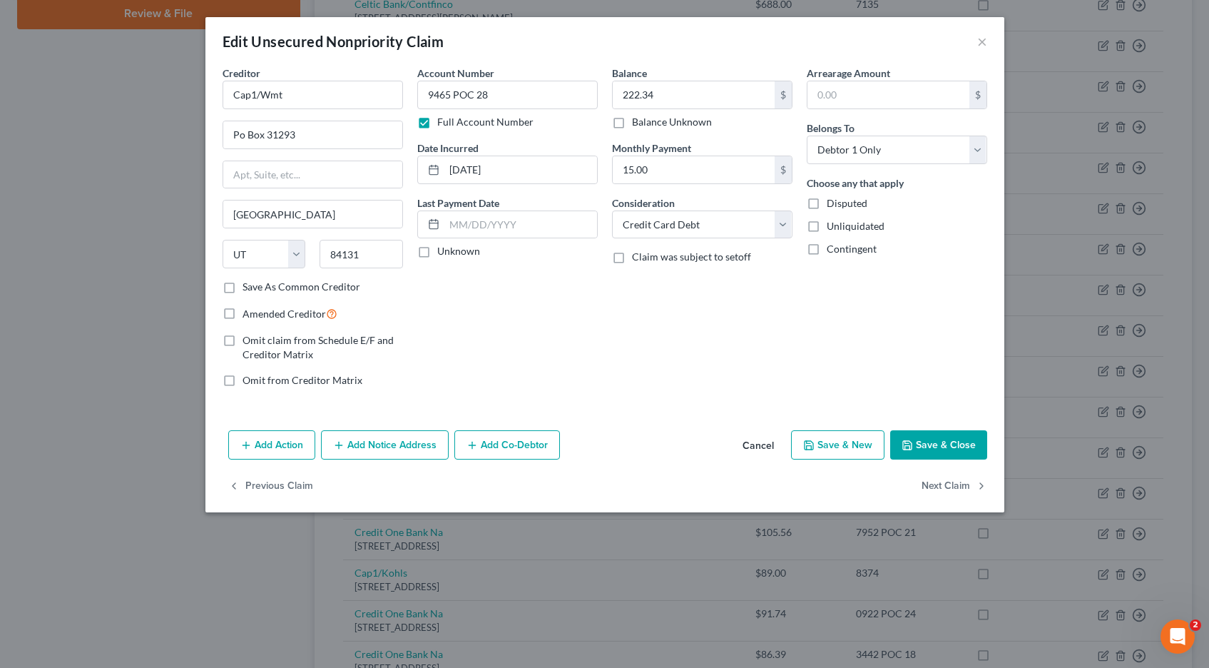
click at [949, 446] on button "Save & Close" at bounding box center [938, 445] width 97 height 30
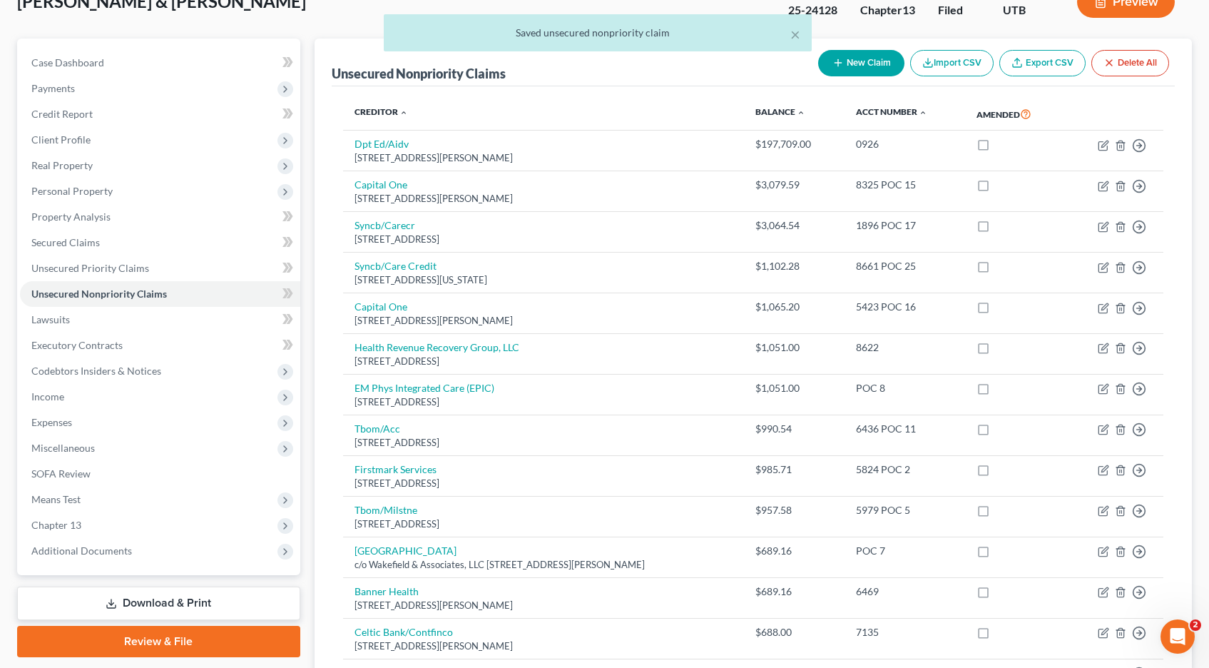
scroll to position [0, 0]
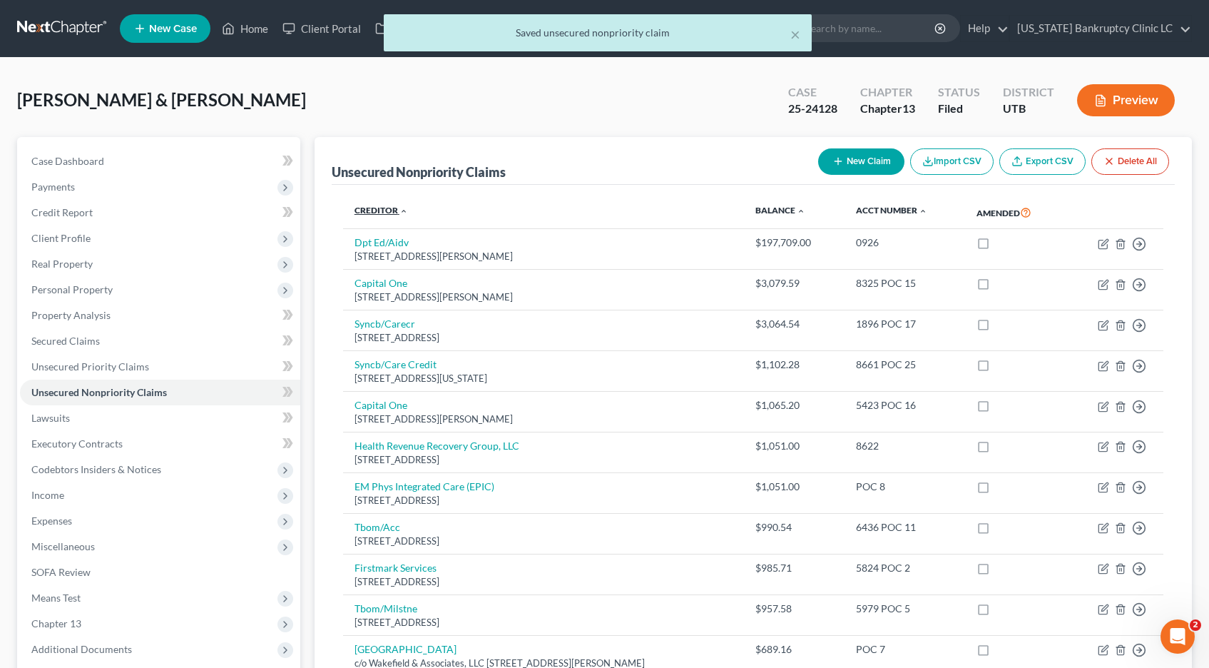
click at [382, 208] on link "Creditor expand_more expand_less unfold_more" at bounding box center [381, 210] width 53 height 11
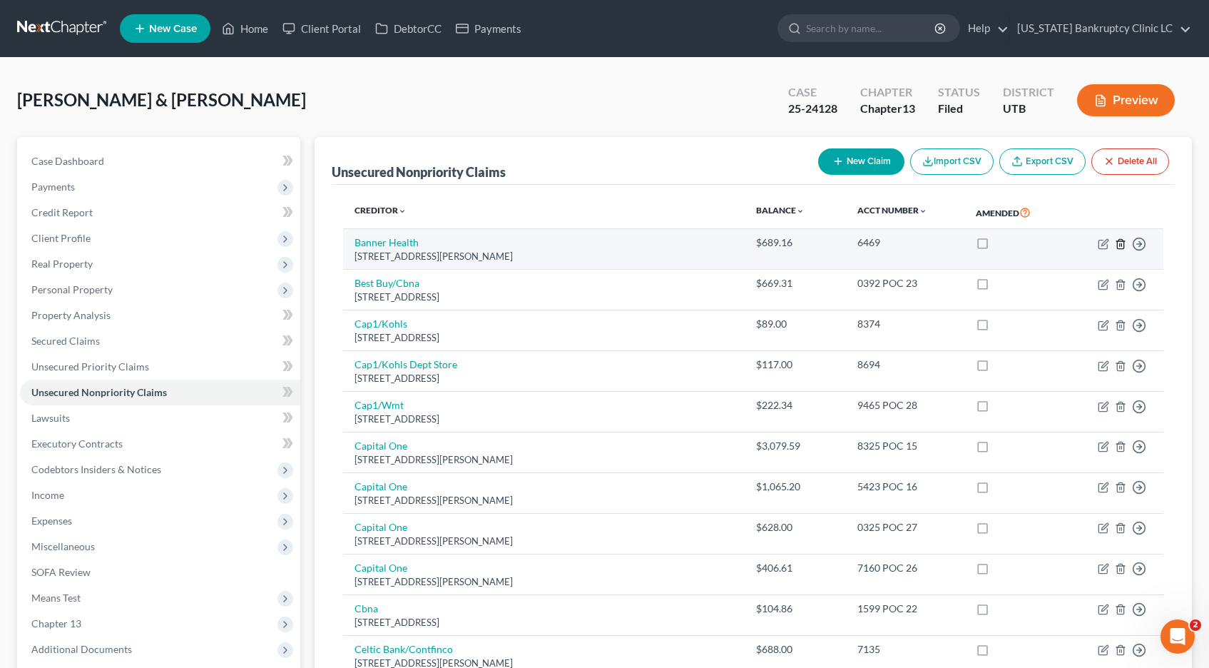
click at [1120, 245] on line "button" at bounding box center [1120, 244] width 0 height 3
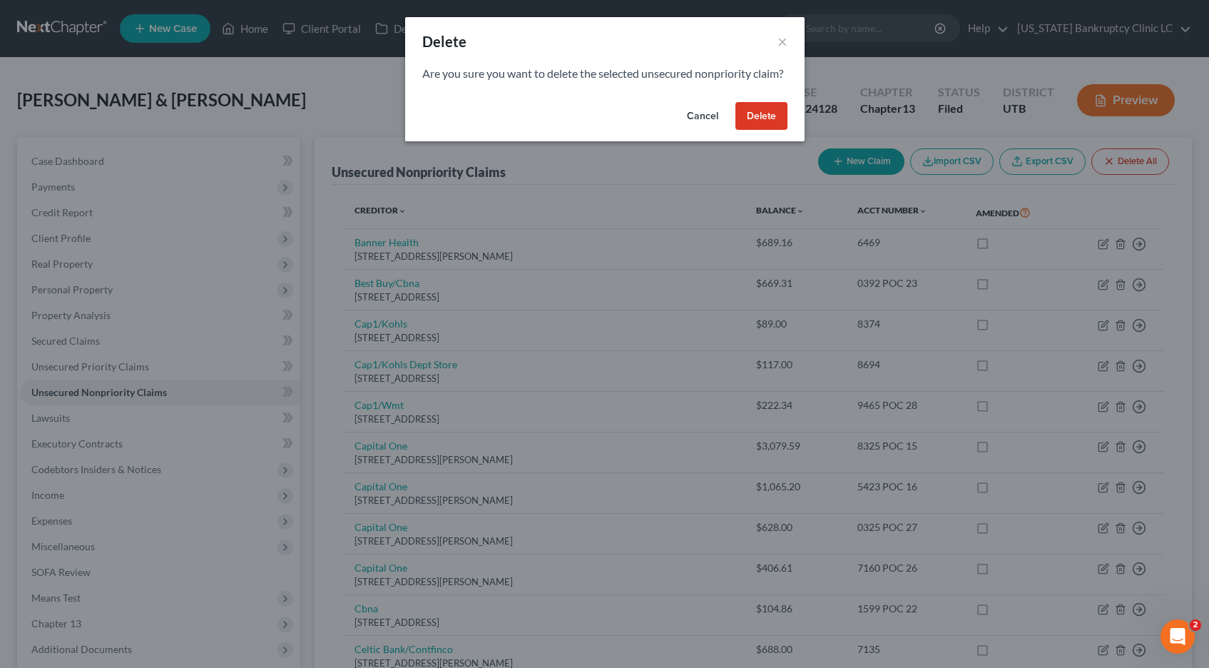
click at [764, 128] on button "Delete" at bounding box center [761, 116] width 52 height 29
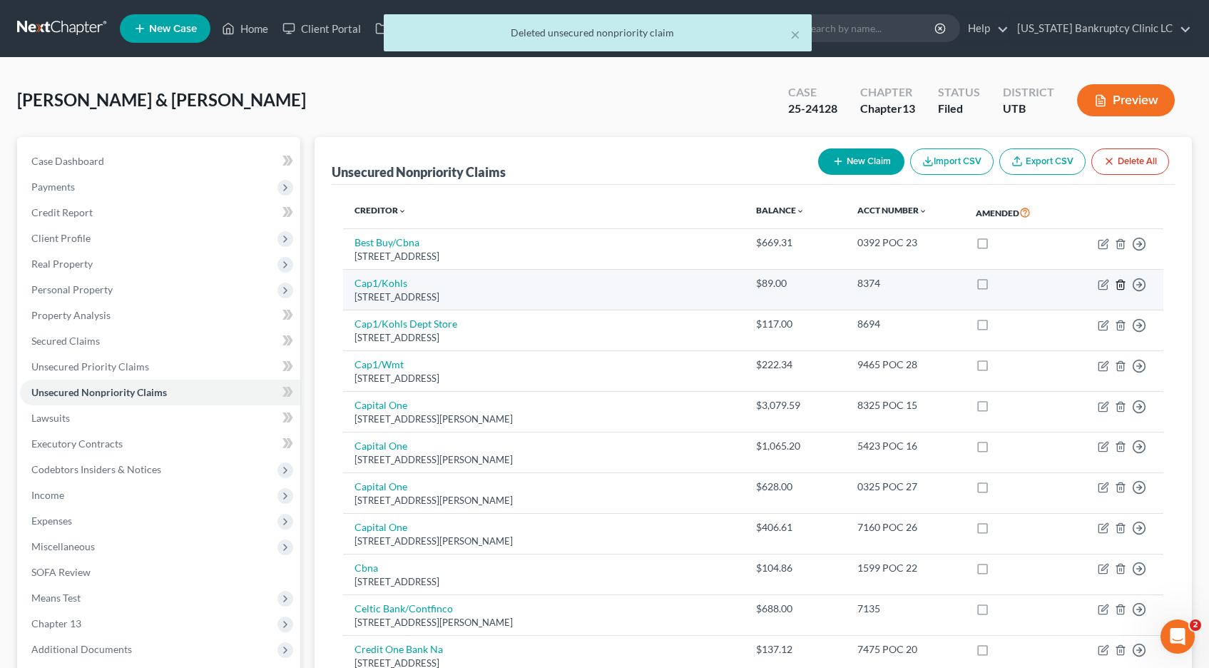
click at [1122, 285] on icon "button" at bounding box center [1120, 284] width 11 height 11
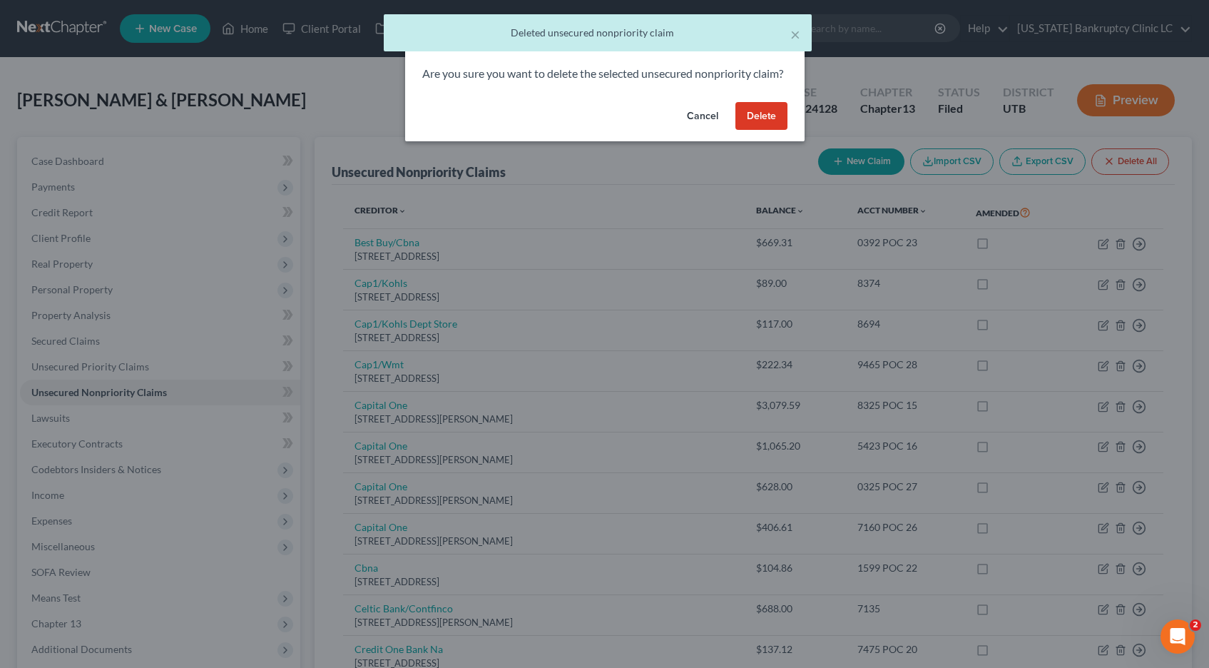
click at [763, 131] on button "Delete" at bounding box center [761, 116] width 52 height 29
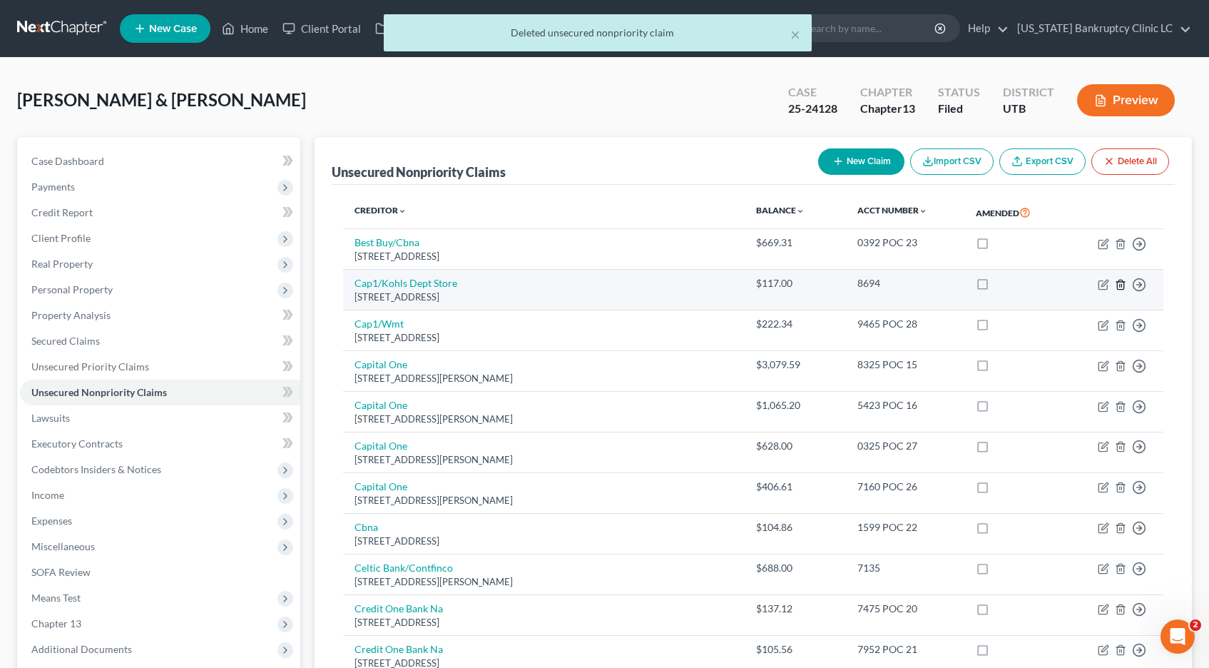
click at [1122, 283] on icon "button" at bounding box center [1120, 284] width 11 height 11
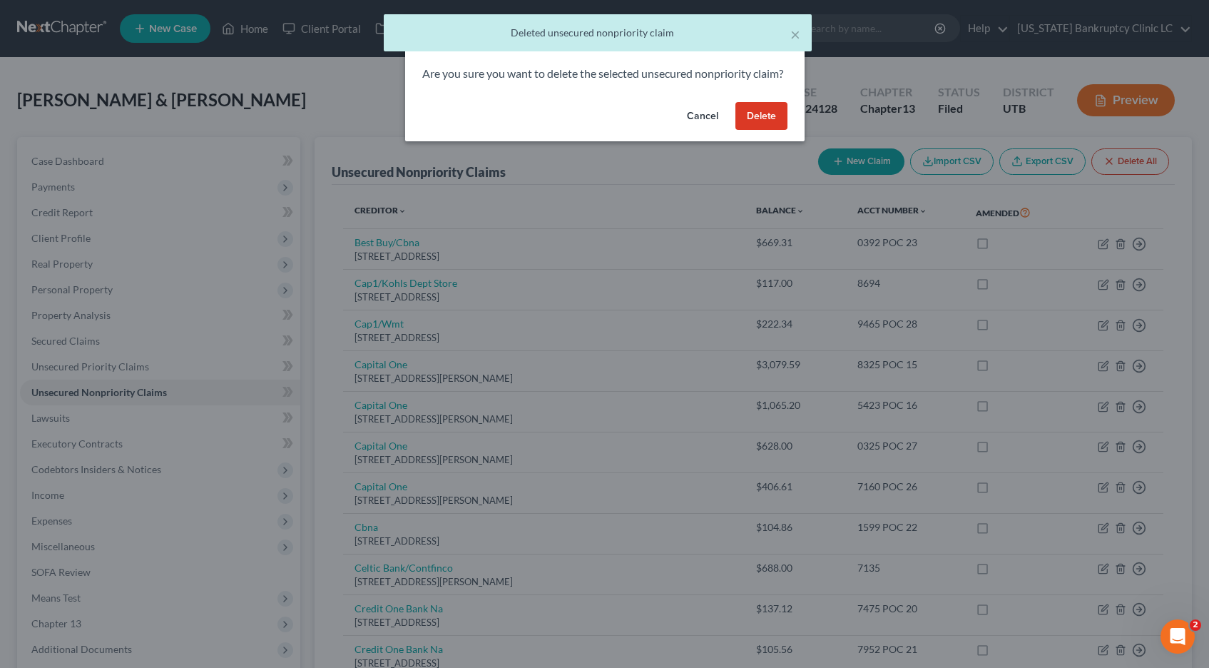
click at [755, 131] on button "Delete" at bounding box center [761, 116] width 52 height 29
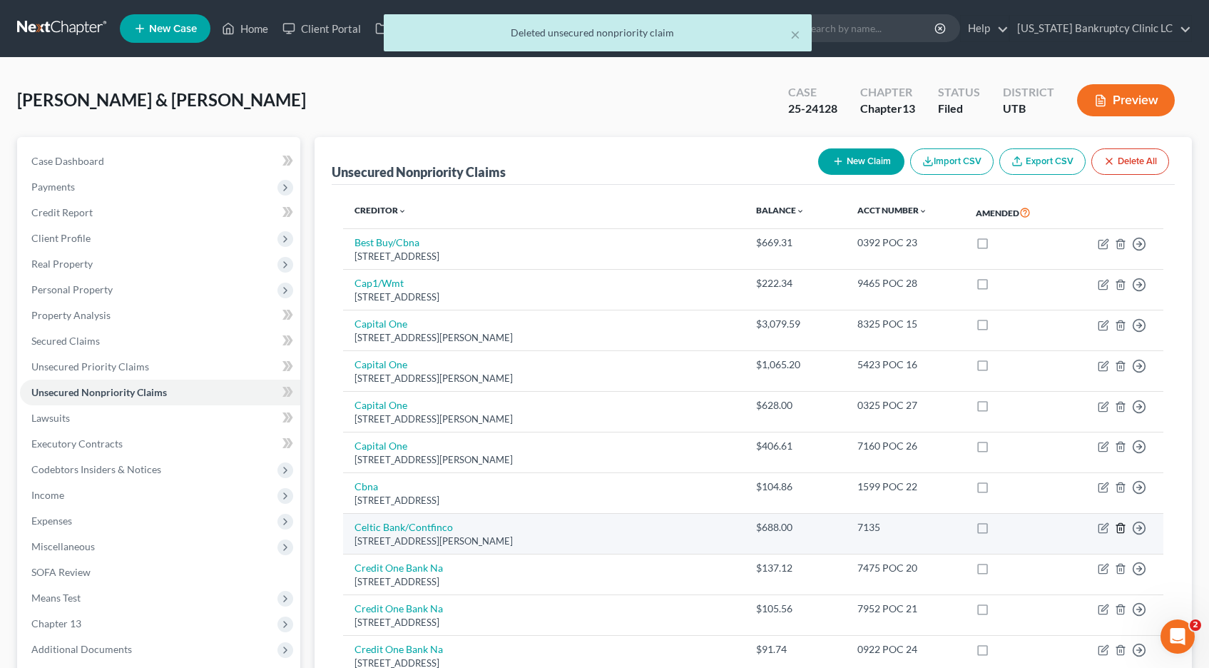
click at [1120, 529] on line "button" at bounding box center [1120, 529] width 0 height 3
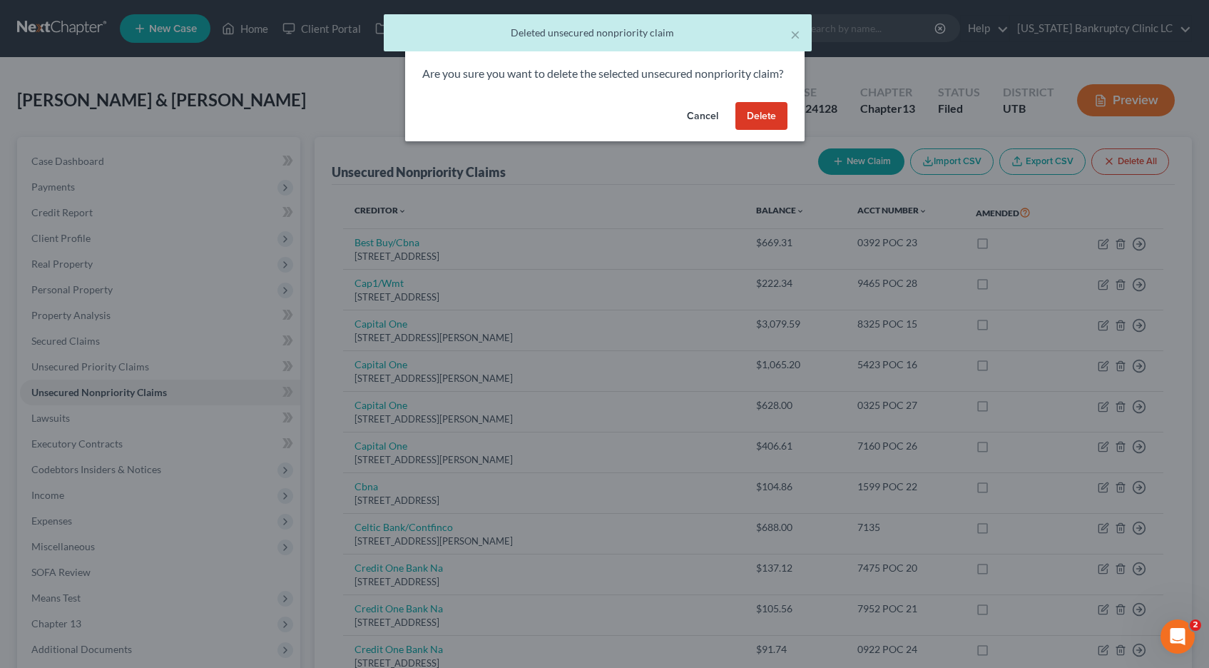
click at [755, 126] on button "Delete" at bounding box center [761, 116] width 52 height 29
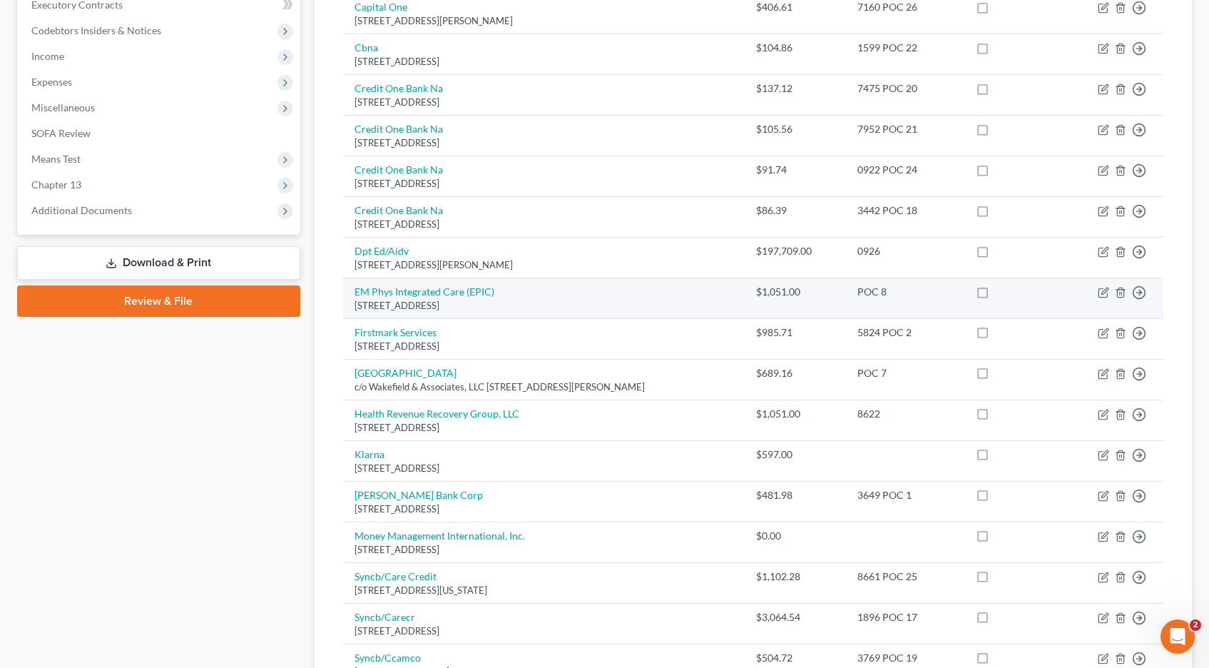
scroll to position [440, 0]
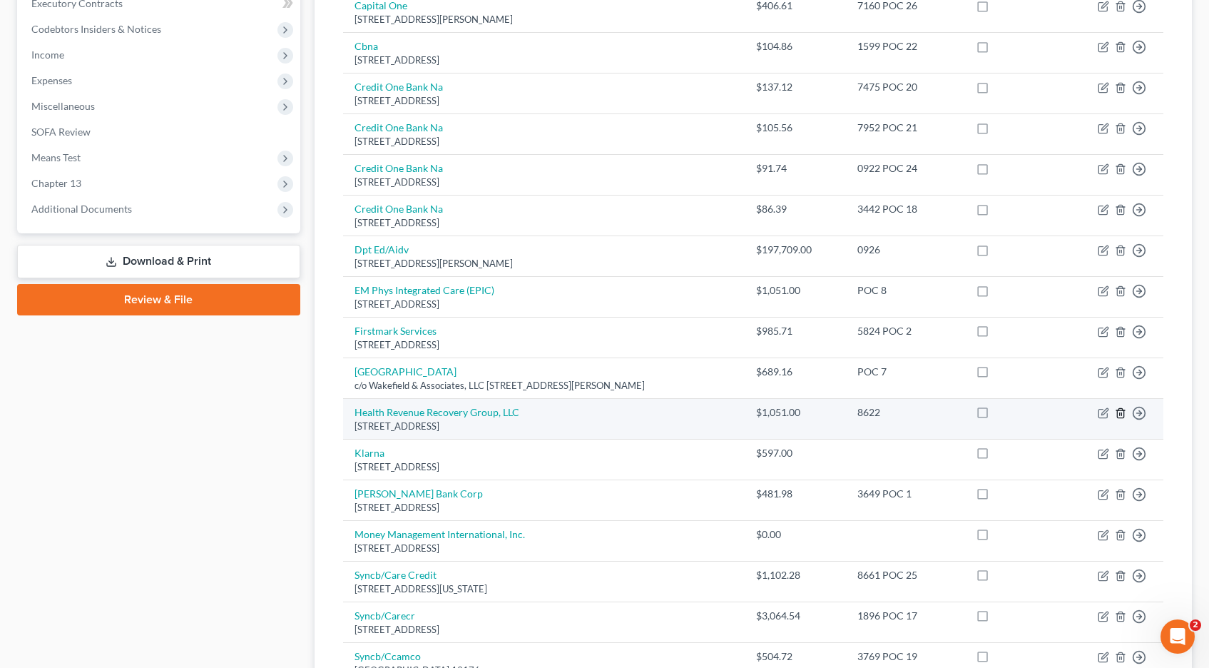
click at [1121, 414] on icon "button" at bounding box center [1120, 412] width 11 height 11
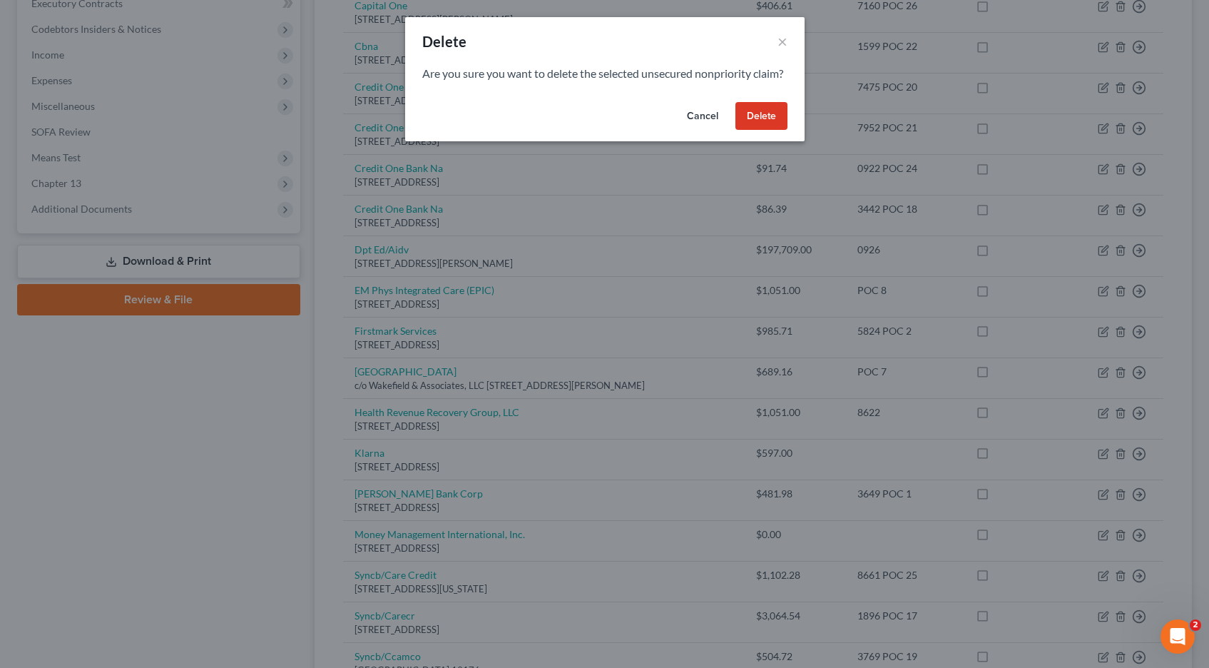
click at [755, 131] on button "Delete" at bounding box center [761, 116] width 52 height 29
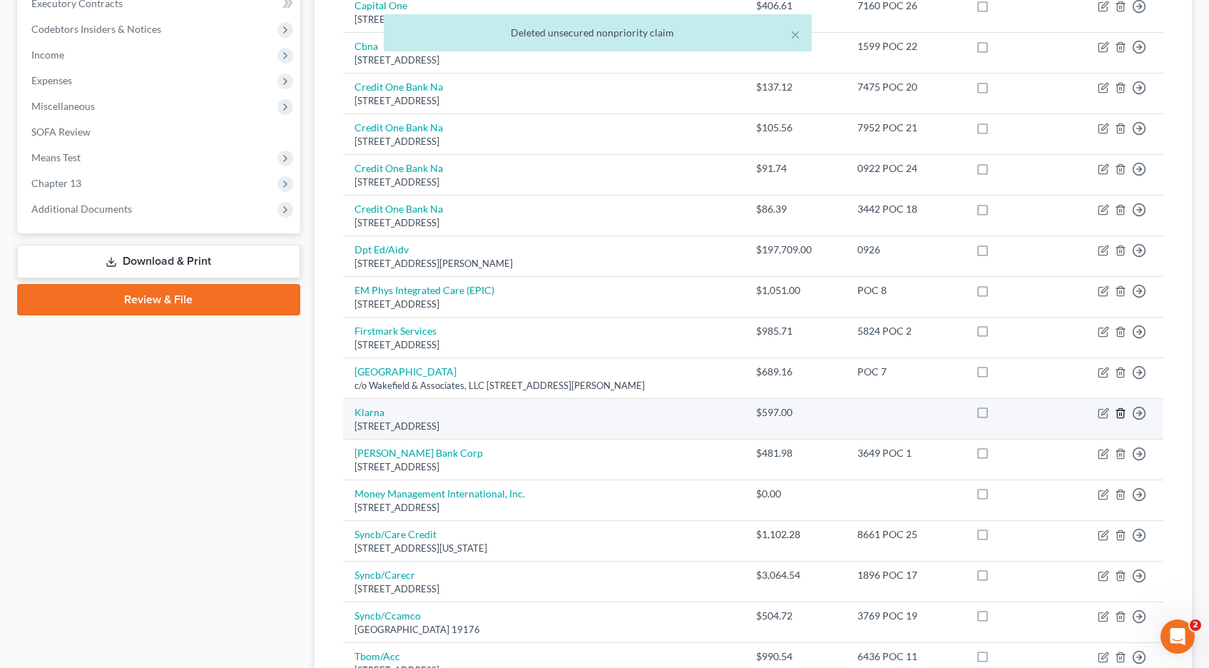
click at [1123, 412] on icon "button" at bounding box center [1120, 412] width 11 height 11
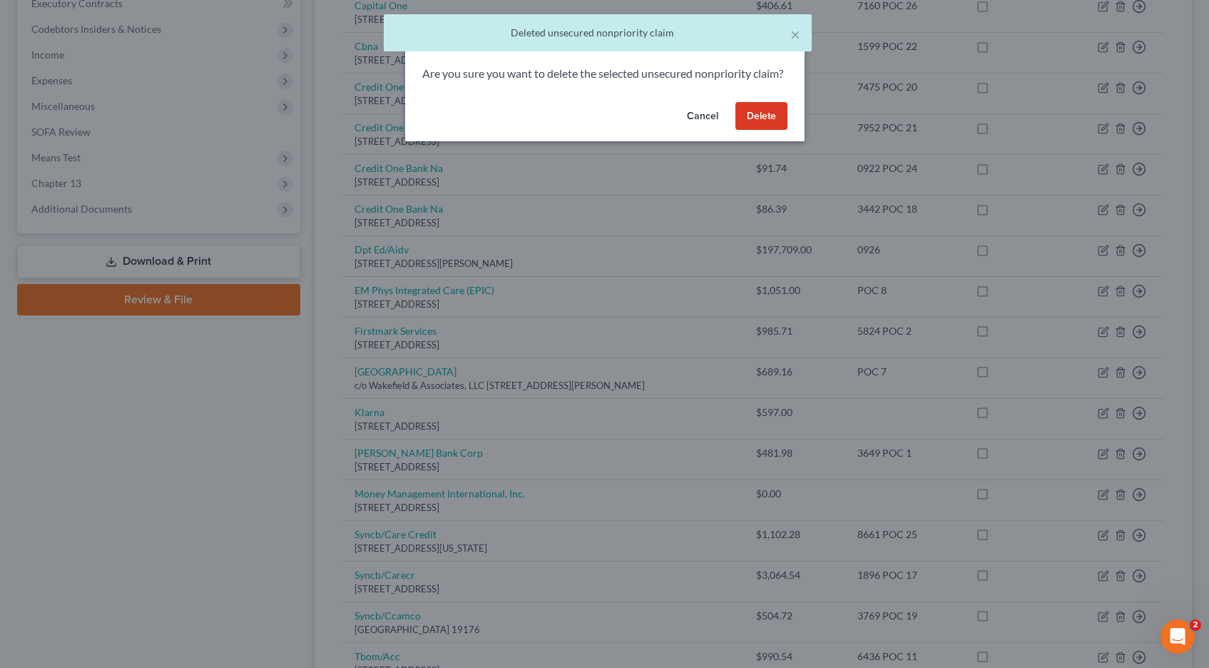
click at [763, 128] on button "Delete" at bounding box center [761, 116] width 52 height 29
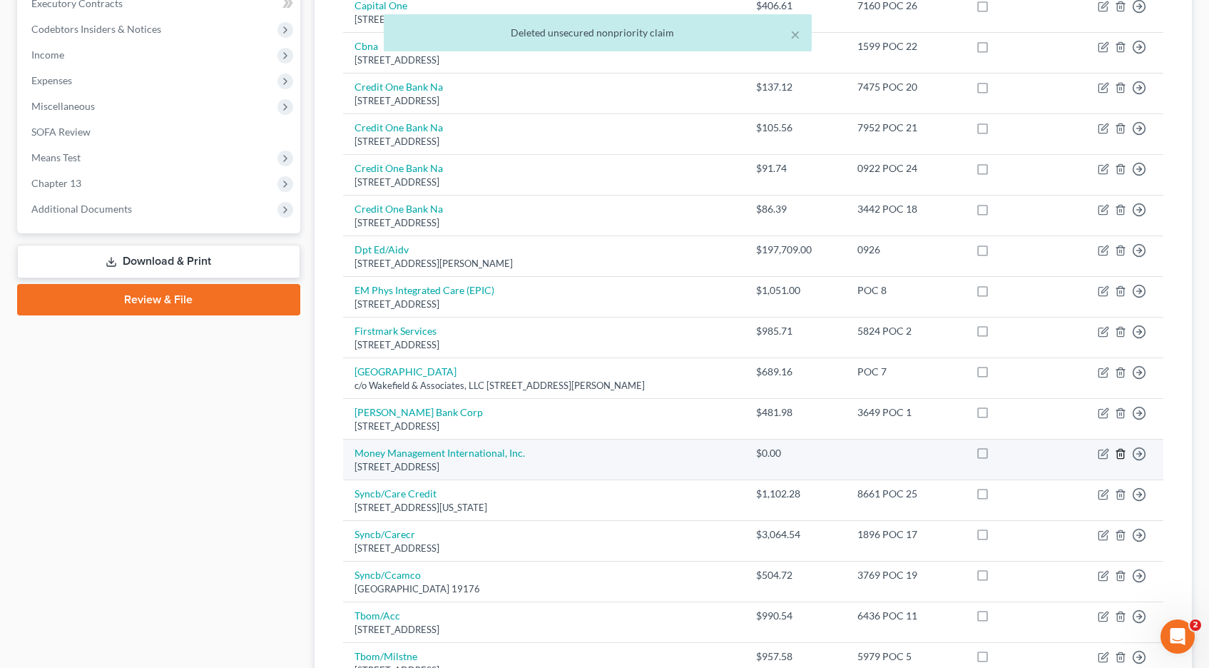
click at [1123, 454] on icon "button" at bounding box center [1120, 453] width 6 height 9
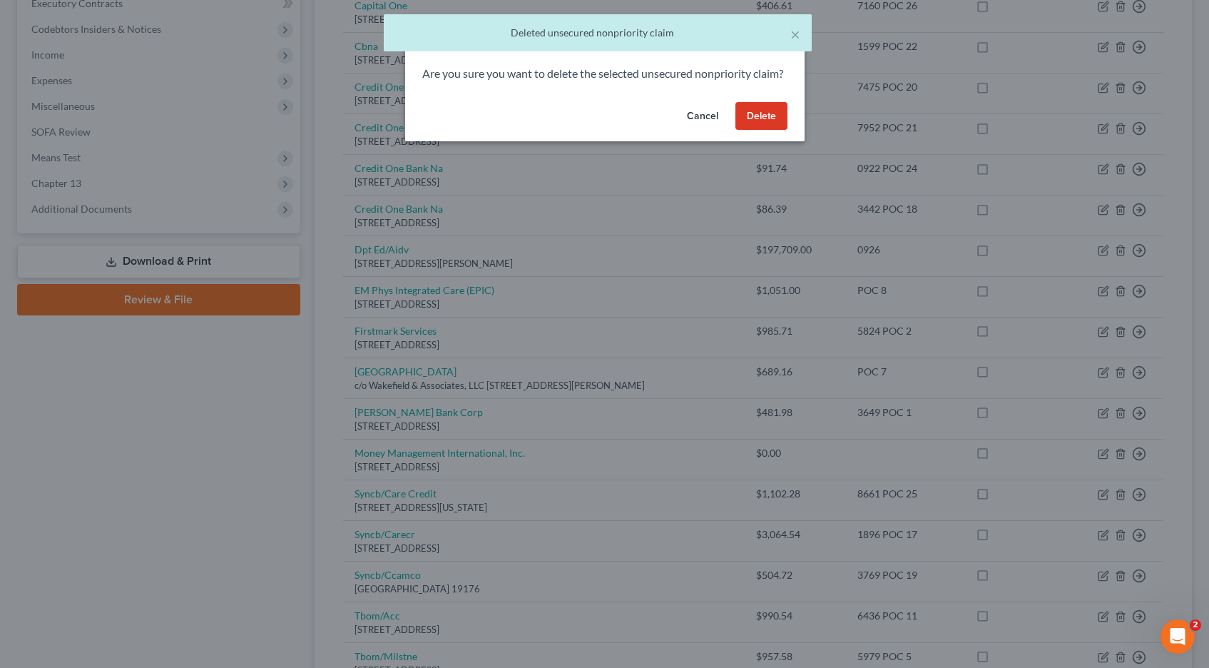
click at [760, 131] on button "Delete" at bounding box center [761, 116] width 52 height 29
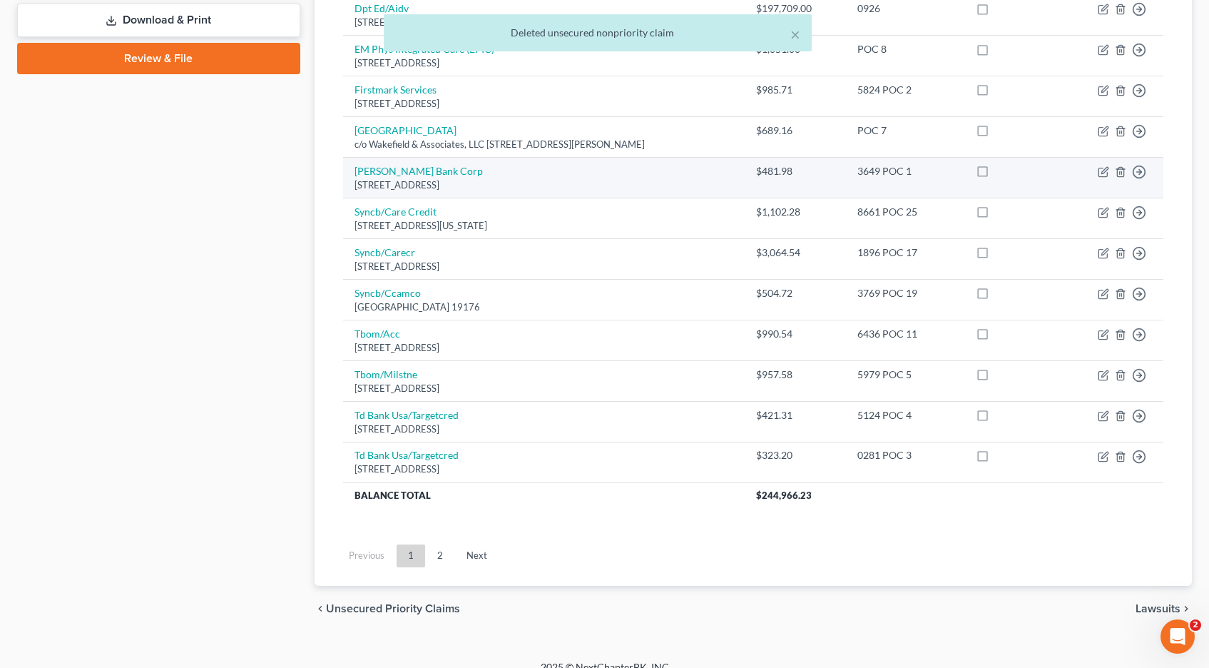
scroll to position [699, 0]
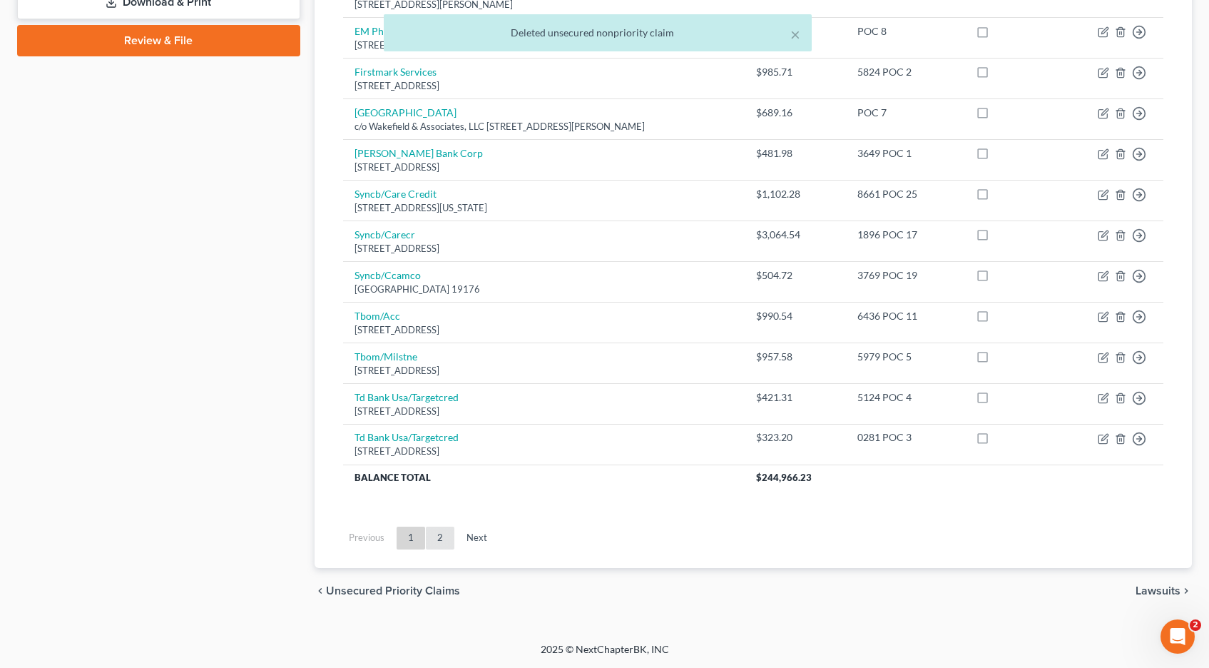
click at [446, 540] on link "2" at bounding box center [440, 537] width 29 height 23
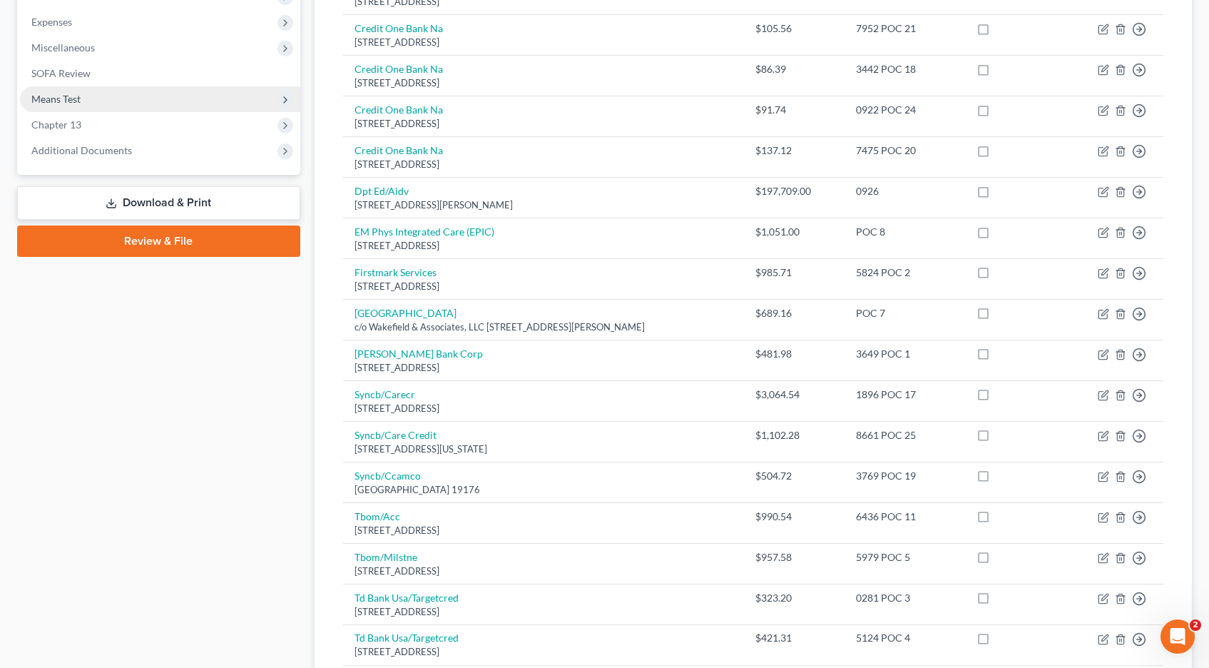
scroll to position [501, 0]
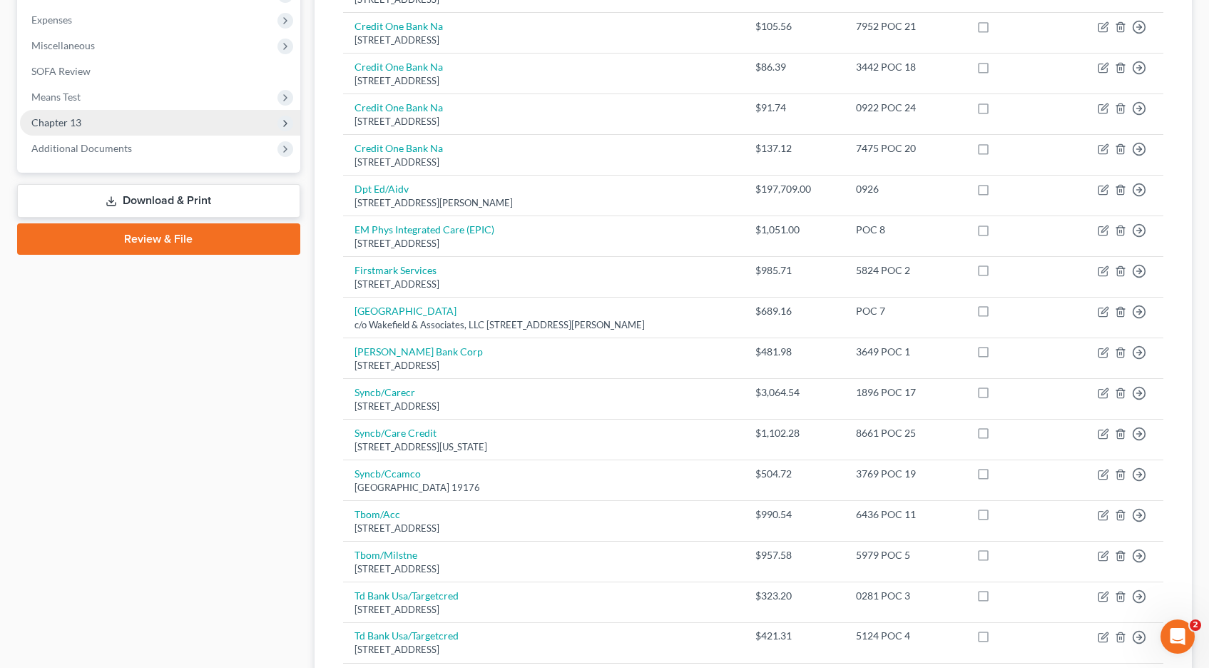
click at [78, 121] on span "Chapter 13" at bounding box center [56, 122] width 50 height 12
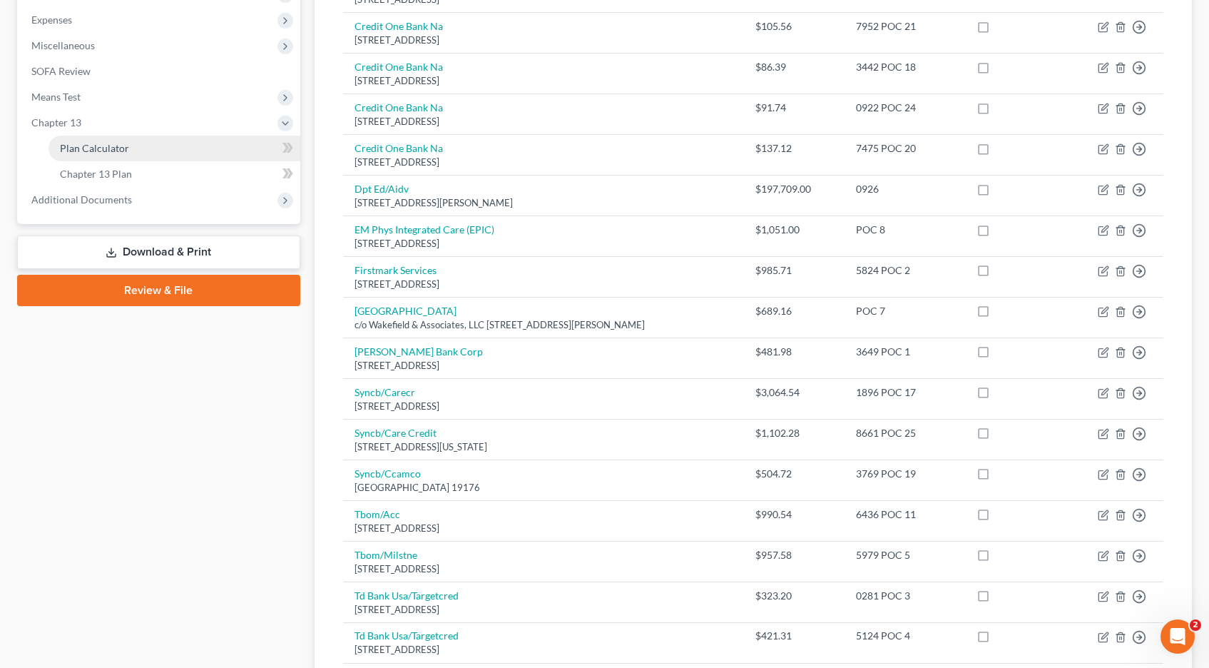
click at [84, 145] on span "Plan Calculator" at bounding box center [94, 148] width 69 height 12
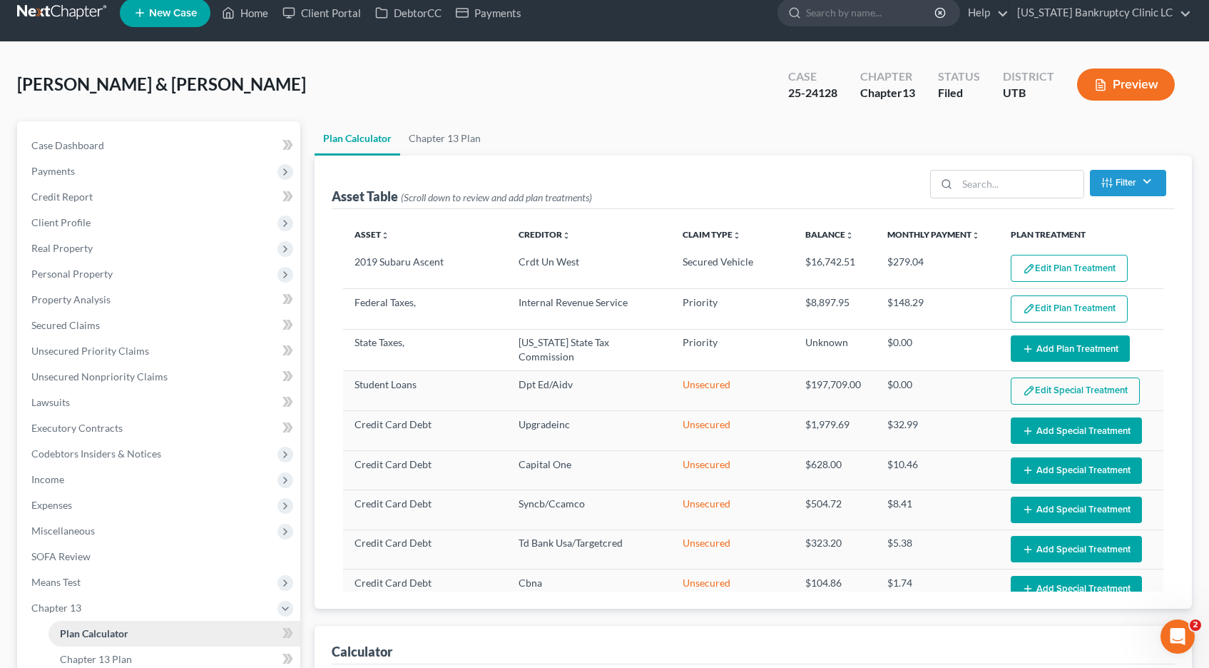
select select "59"
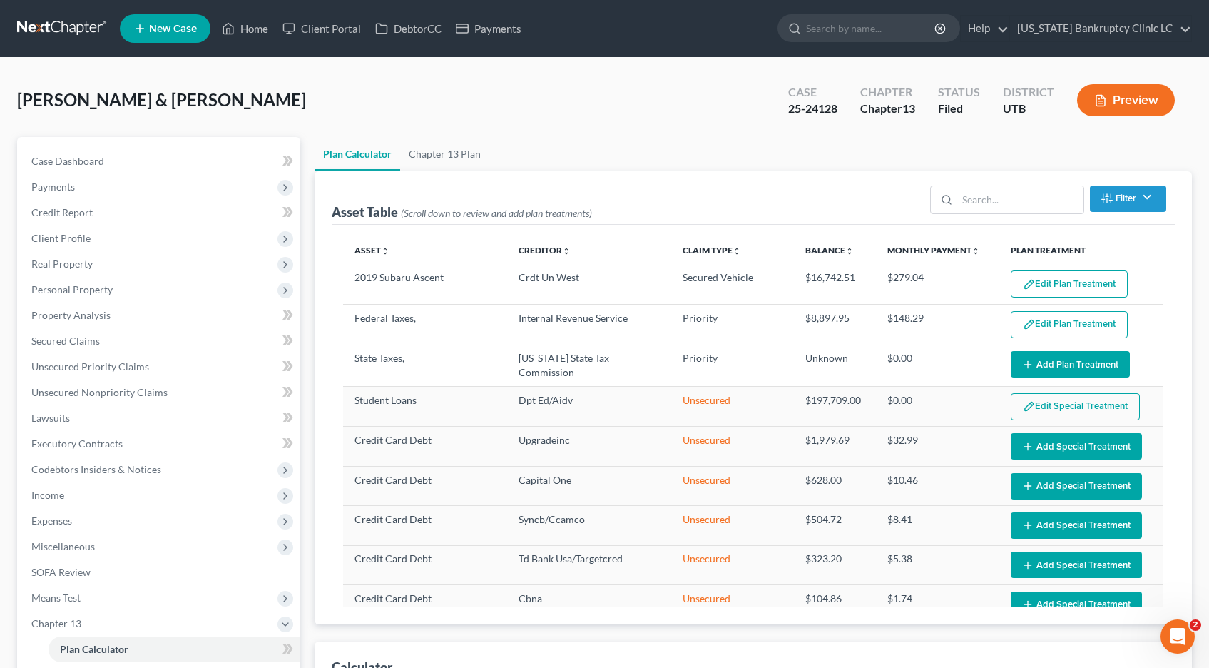
click at [67, 29] on link at bounding box center [62, 29] width 91 height 26
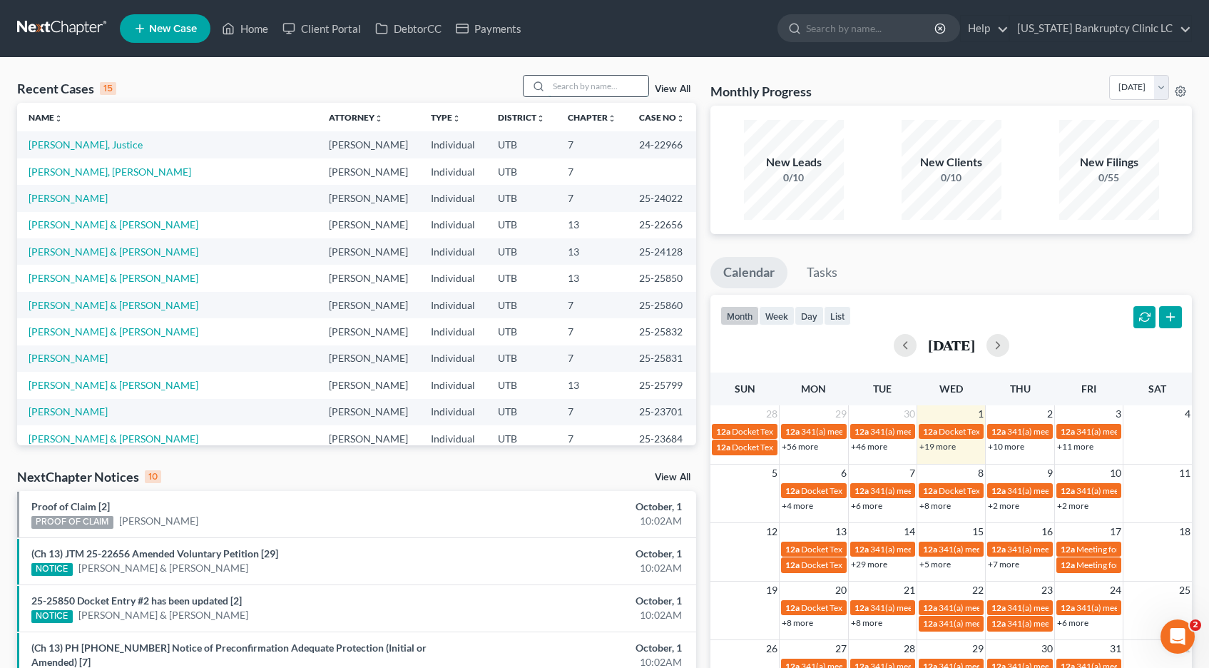
click at [597, 88] on input "search" at bounding box center [599, 86] width 100 height 21
type input "ehrler"
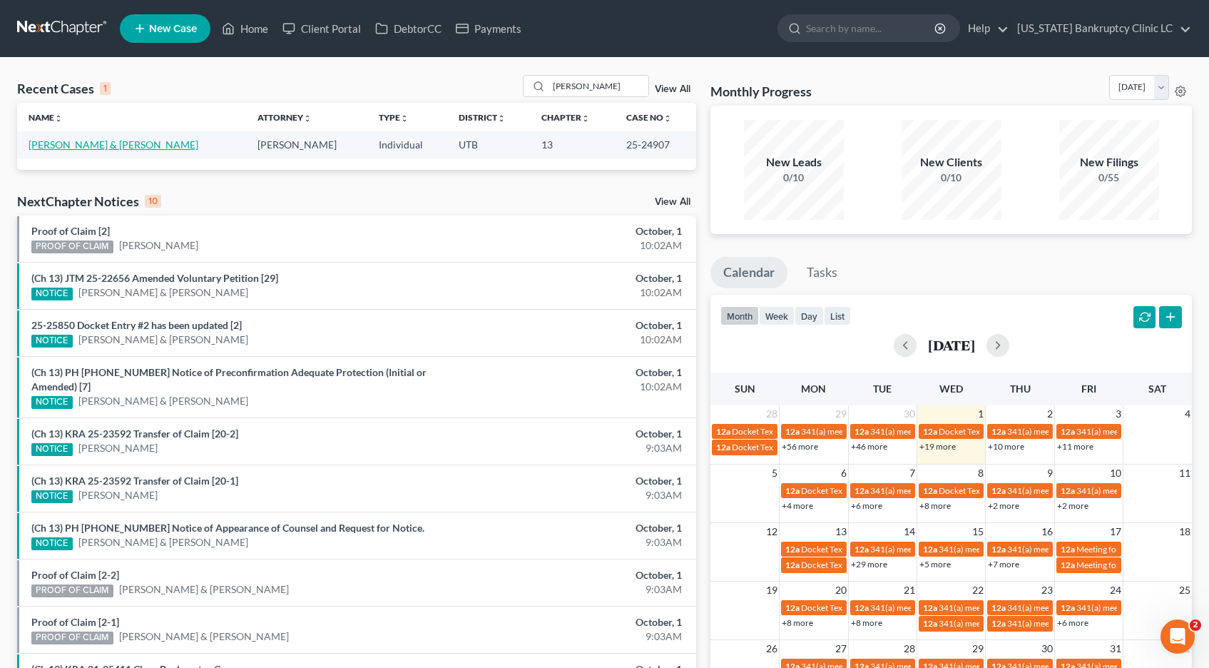
click at [93, 147] on link "[PERSON_NAME] & [PERSON_NAME]" at bounding box center [114, 144] width 170 height 12
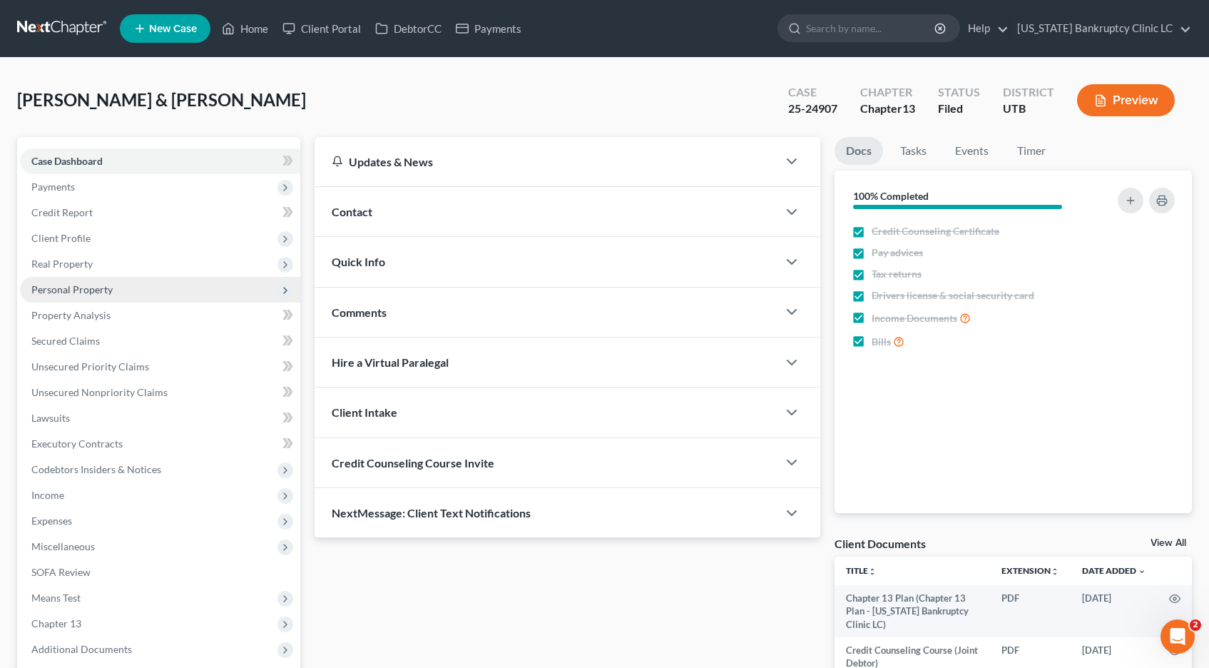
click at [71, 285] on span "Personal Property" at bounding box center [71, 289] width 81 height 12
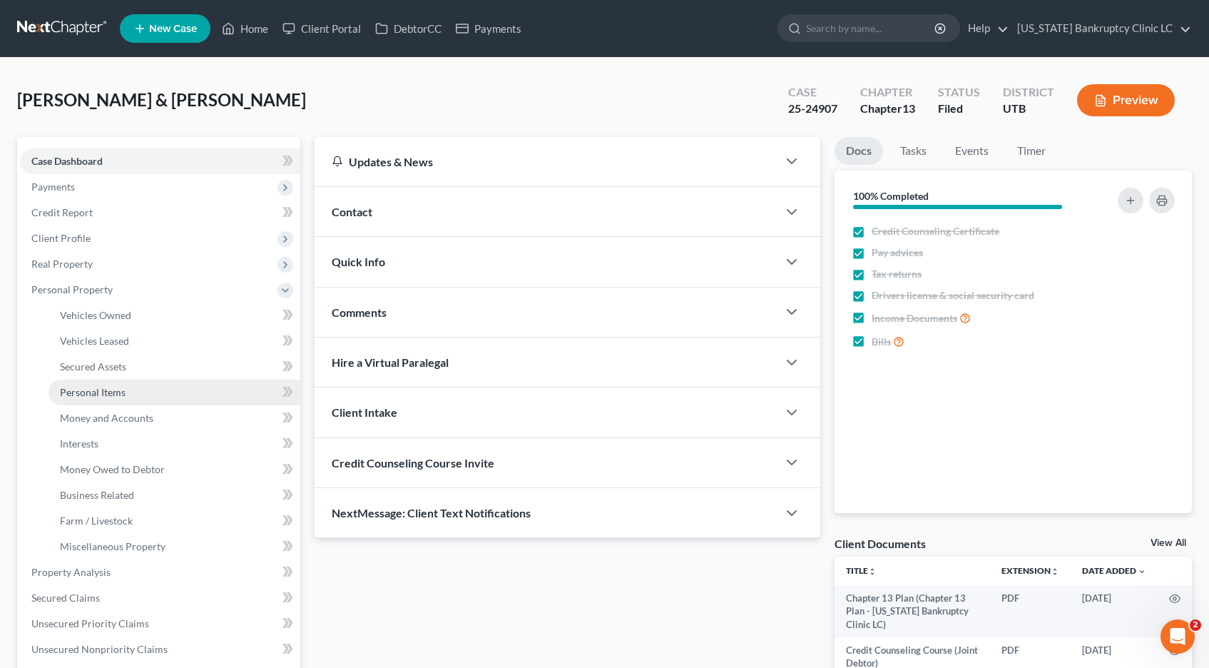
click at [93, 391] on span "Personal Items" at bounding box center [93, 392] width 66 height 12
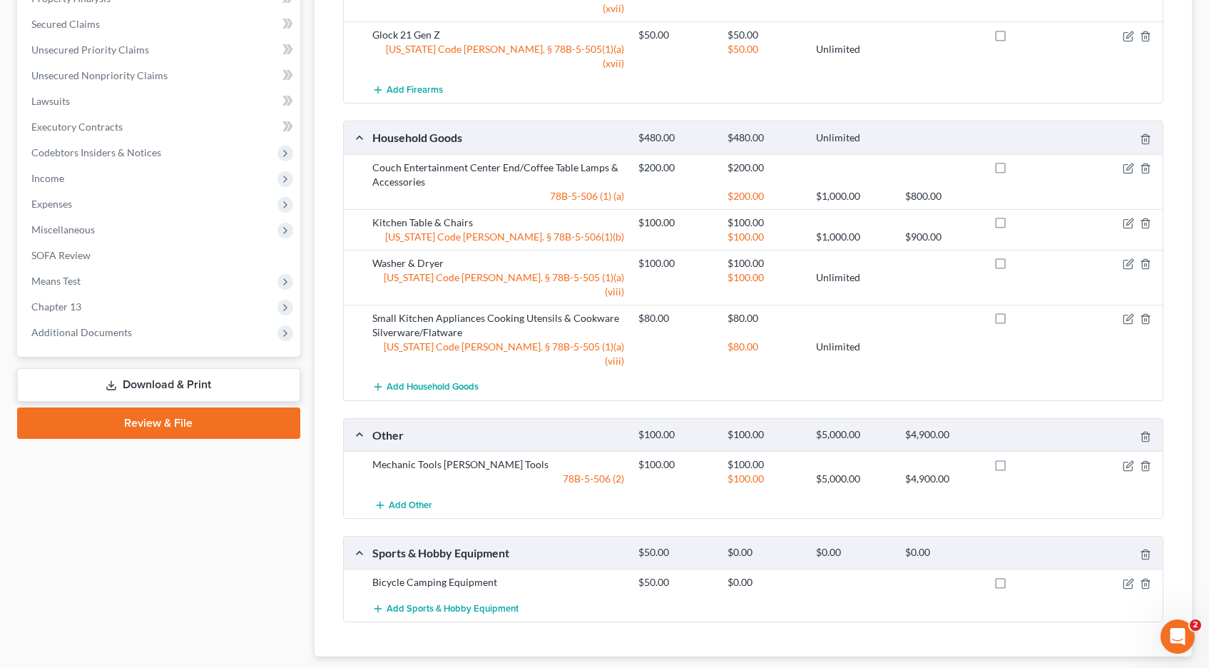
scroll to position [605, 0]
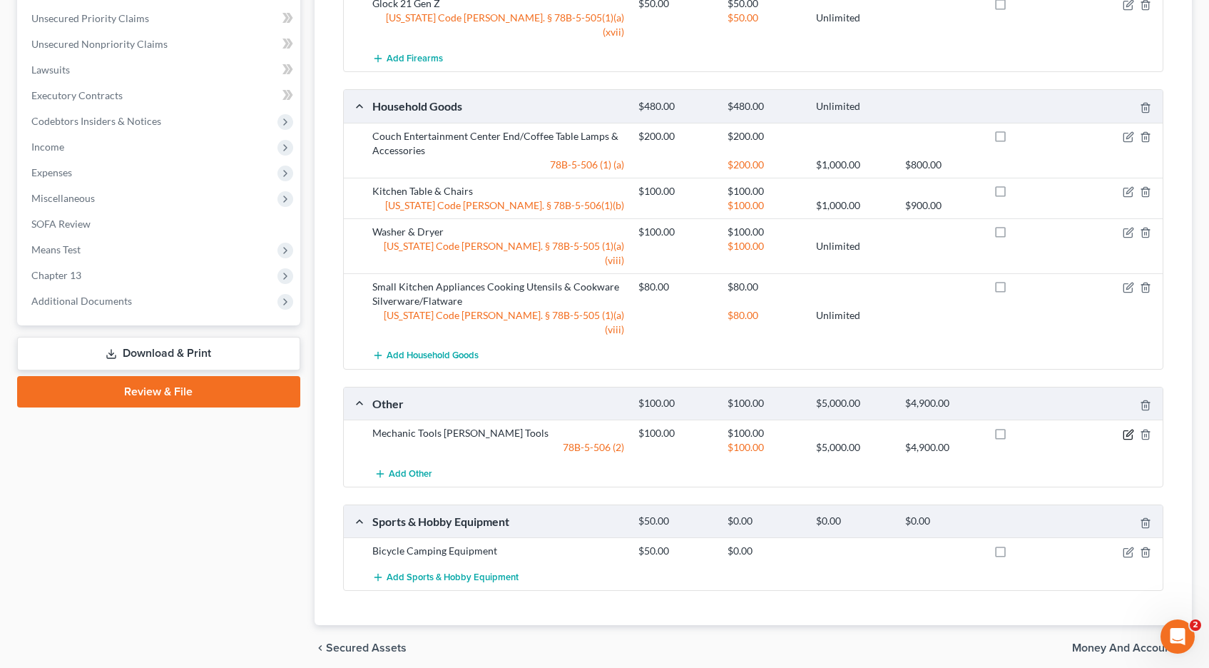
click at [1130, 429] on icon "button" at bounding box center [1128, 434] width 11 height 11
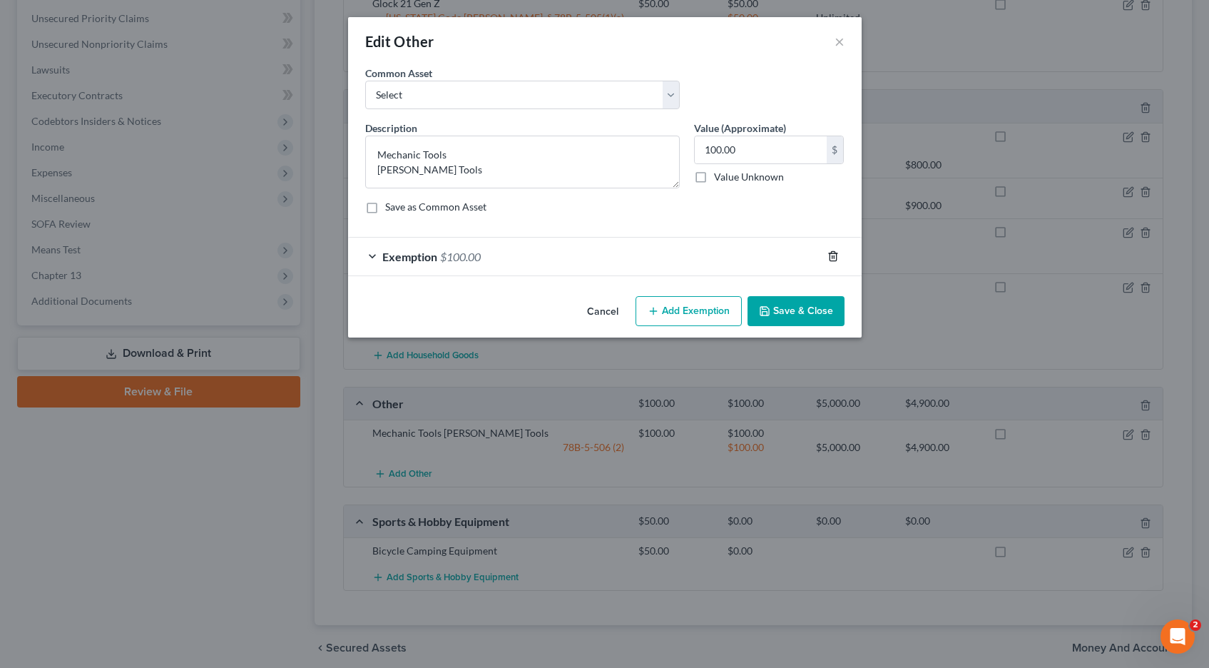
click at [836, 257] on icon "button" at bounding box center [833, 256] width 6 height 9
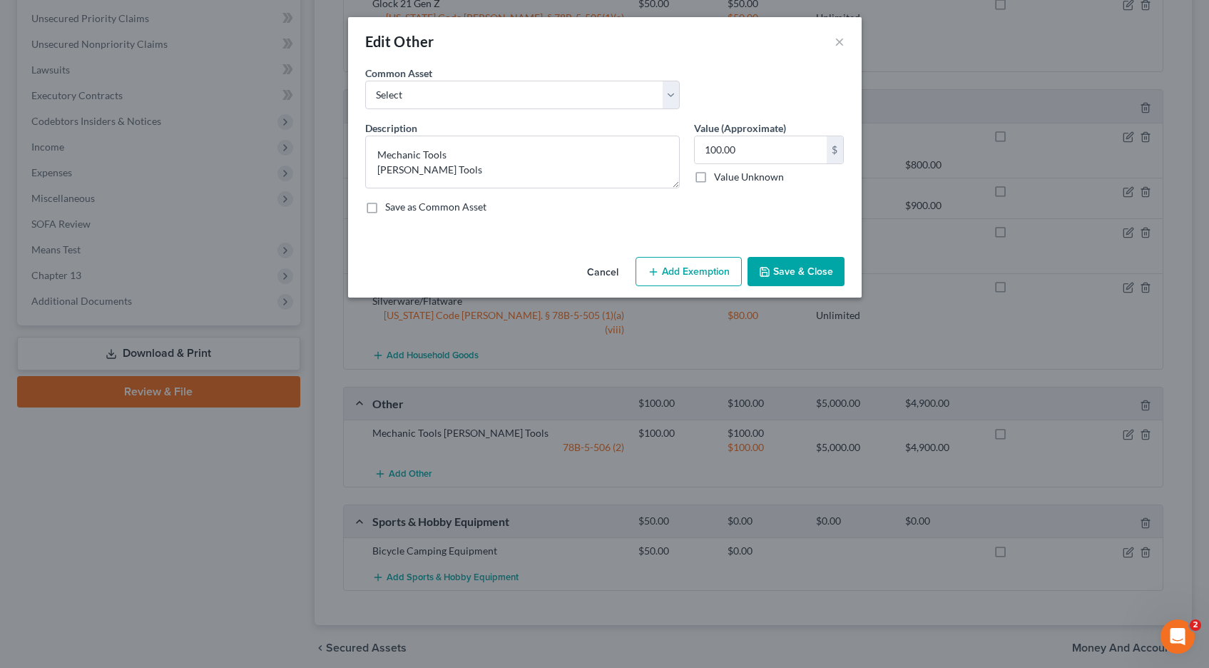
click at [801, 268] on button "Save & Close" at bounding box center [796, 272] width 97 height 30
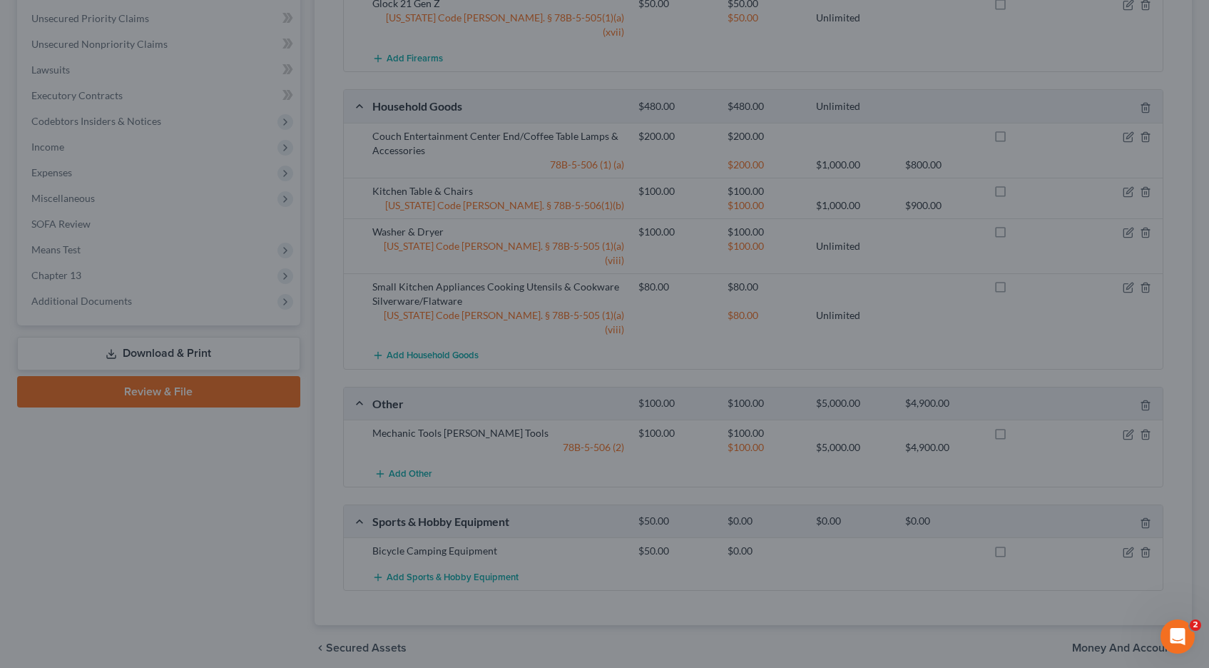
scroll to position [591, 0]
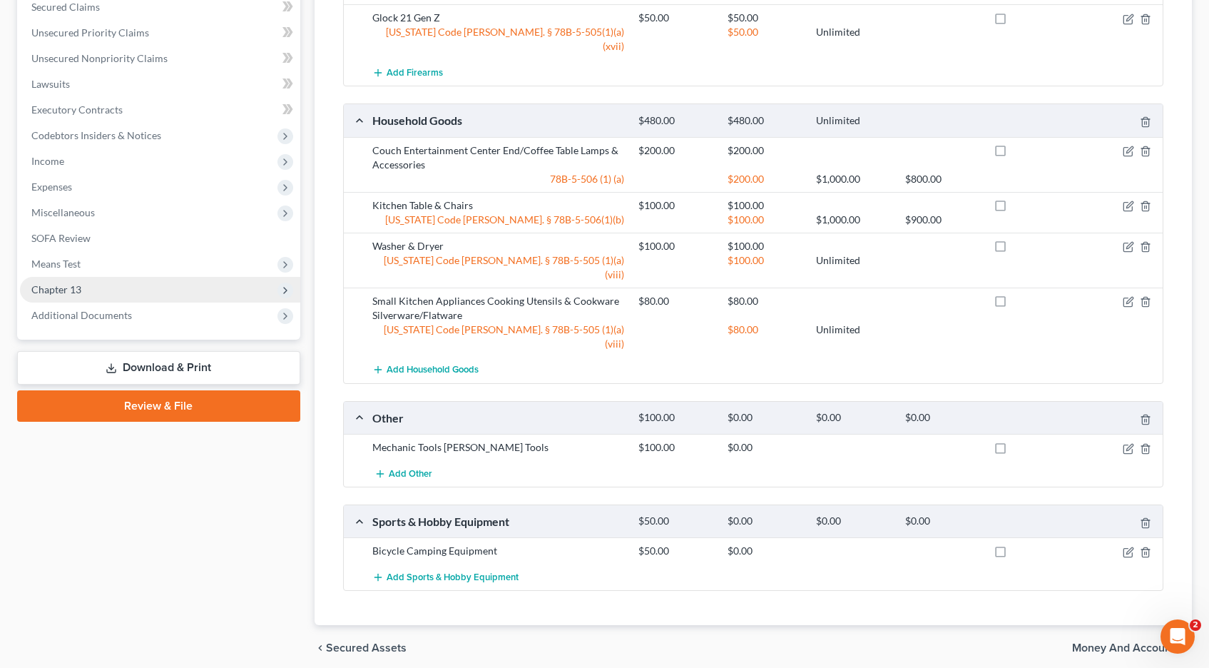
click at [83, 284] on span "Chapter 13" at bounding box center [160, 290] width 280 height 26
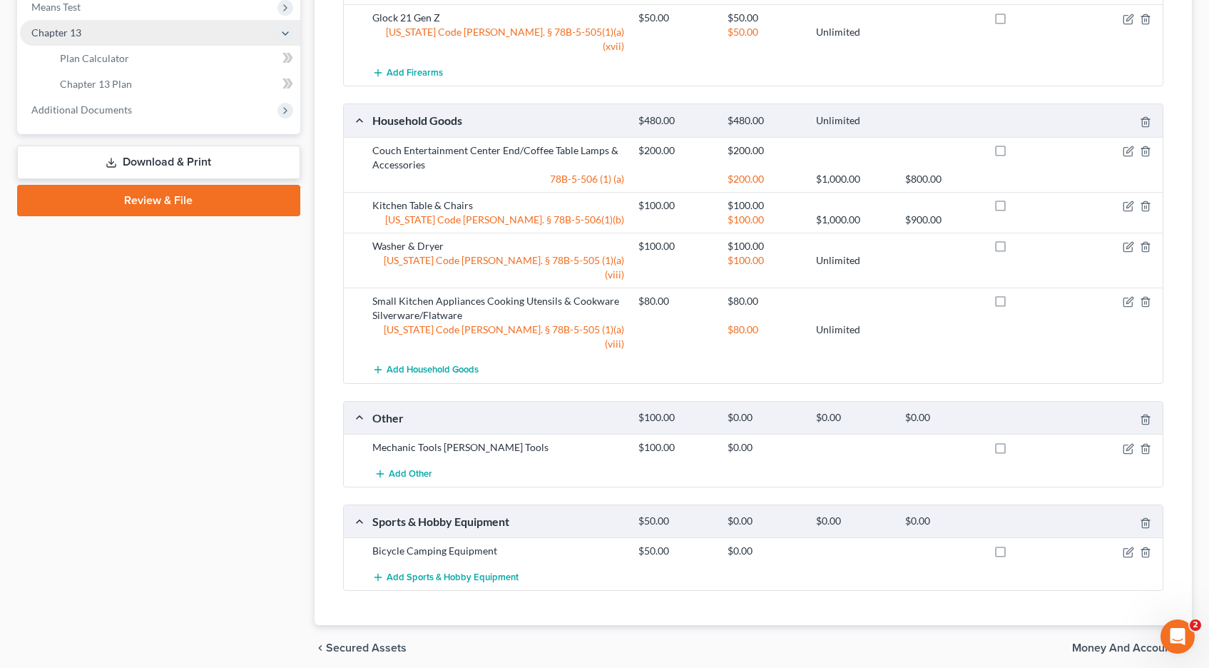
scroll to position [334, 0]
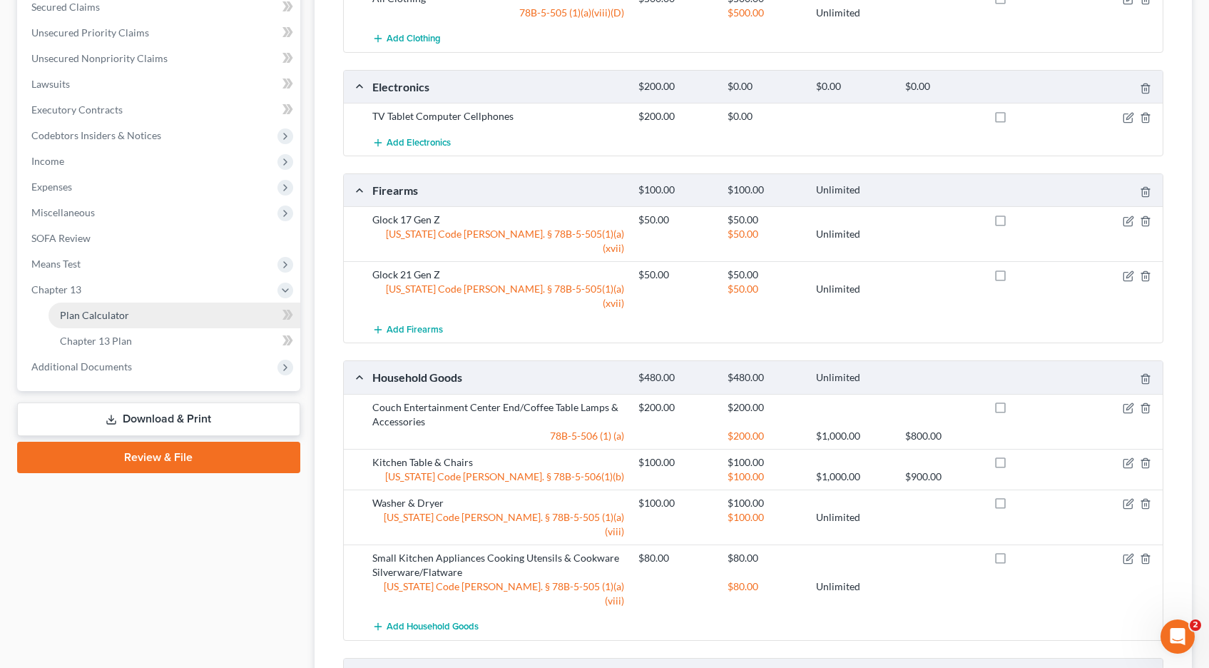
click at [83, 315] on span "Plan Calculator" at bounding box center [94, 315] width 69 height 12
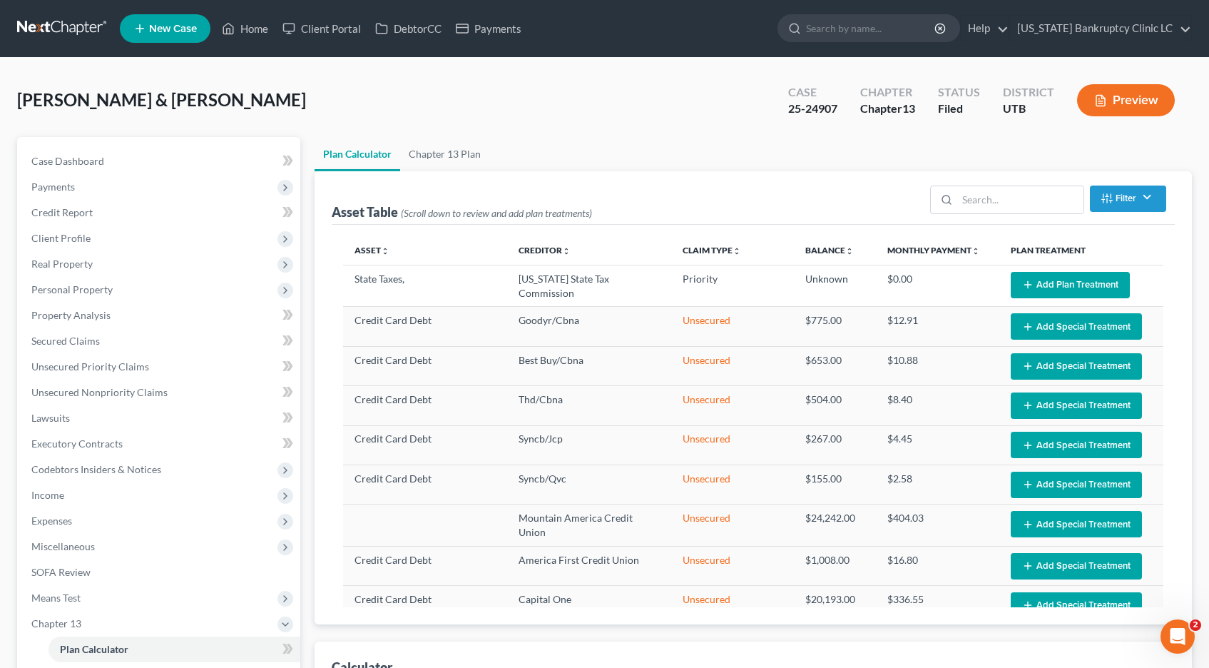
scroll to position [223, 0]
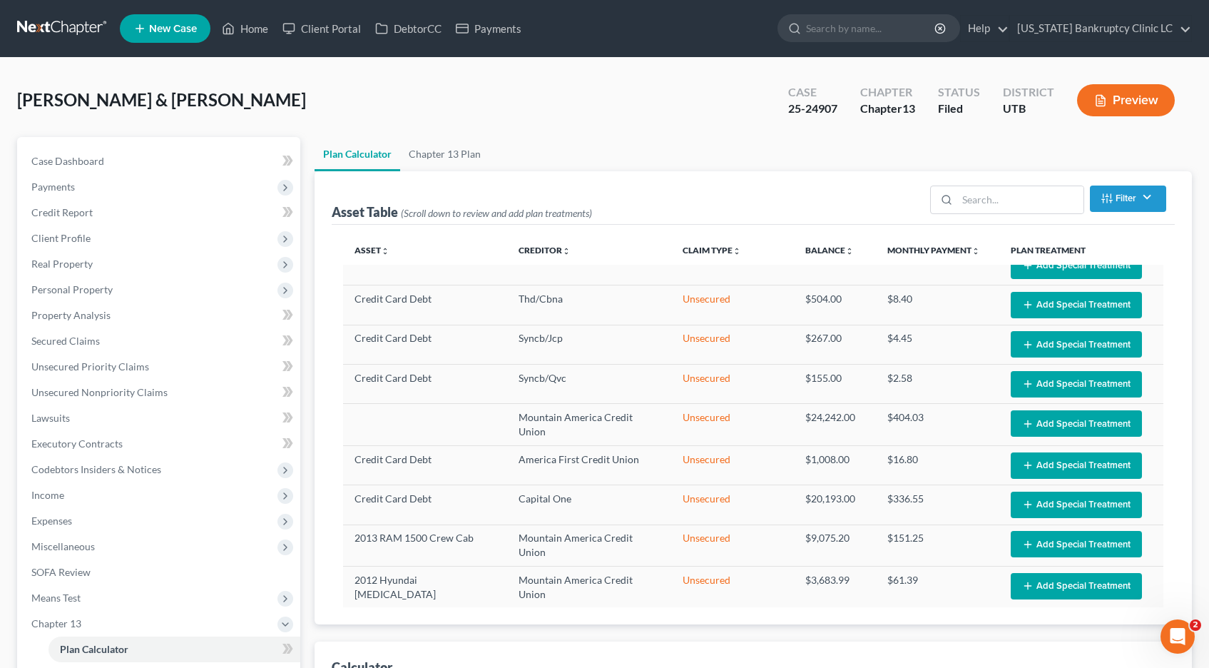
select select "59"
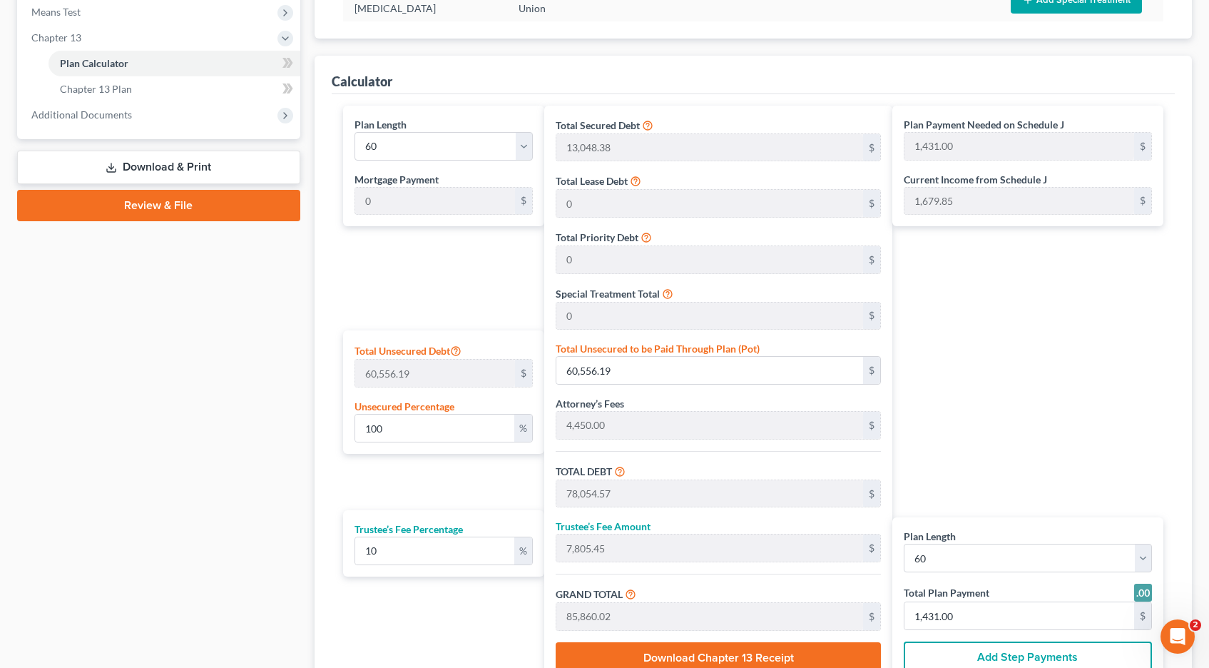
scroll to position [589, 0]
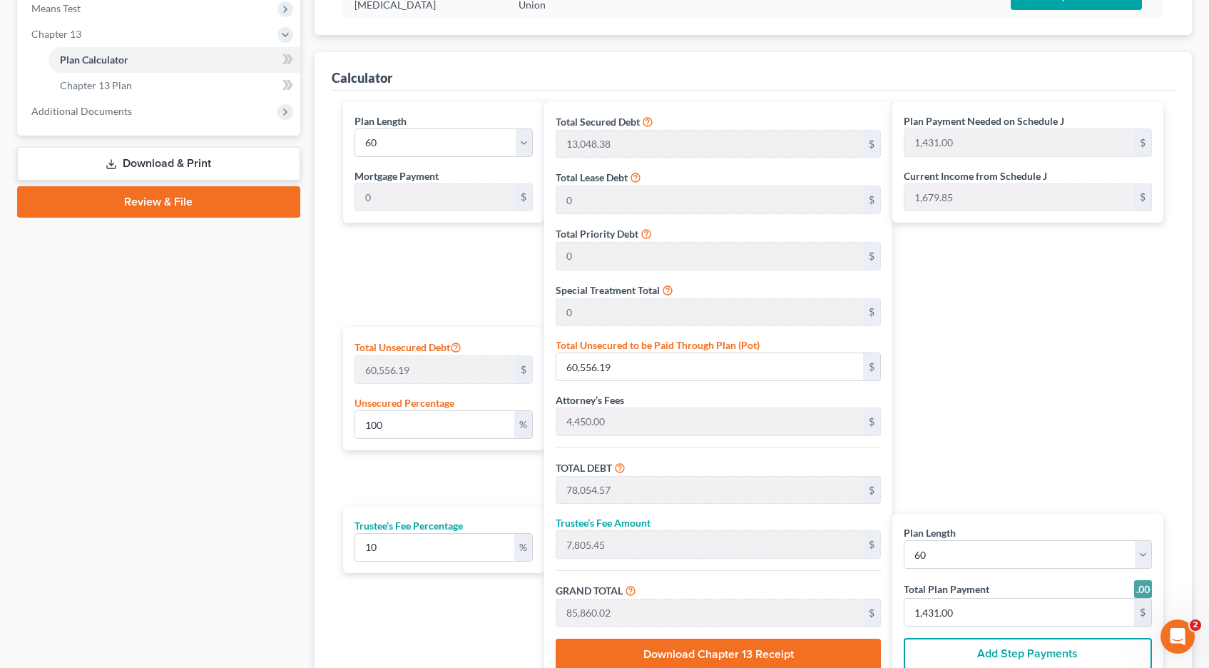
click at [165, 158] on link "Download & Print" at bounding box center [158, 164] width 283 height 34
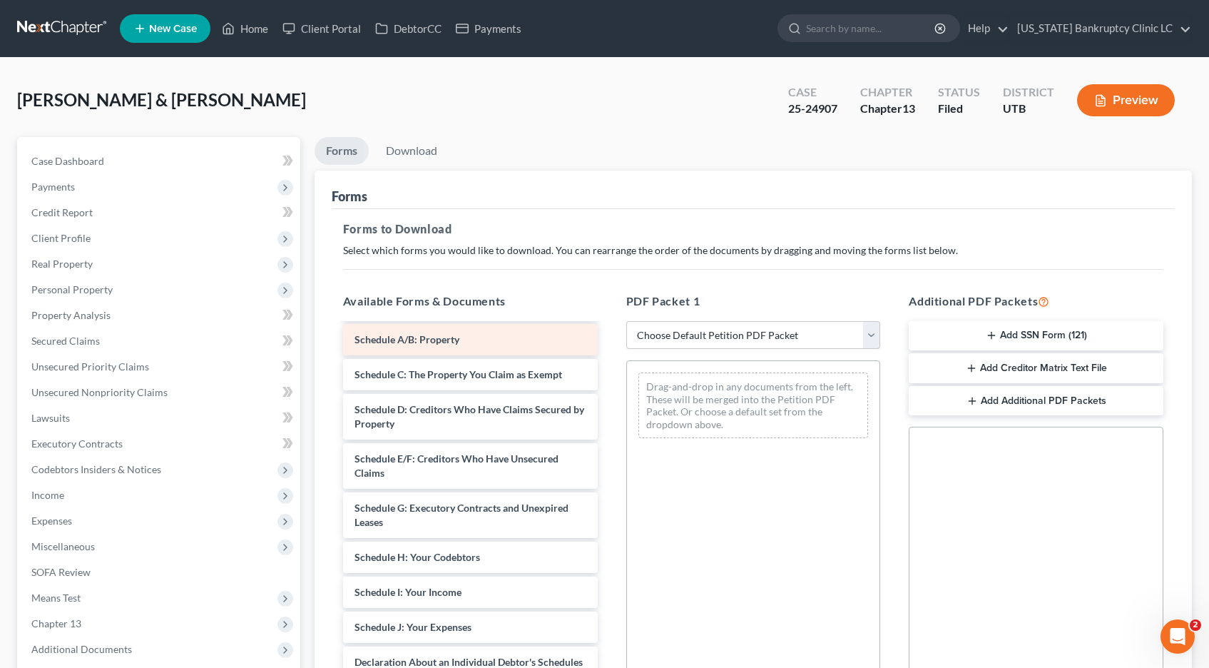
scroll to position [2, 0]
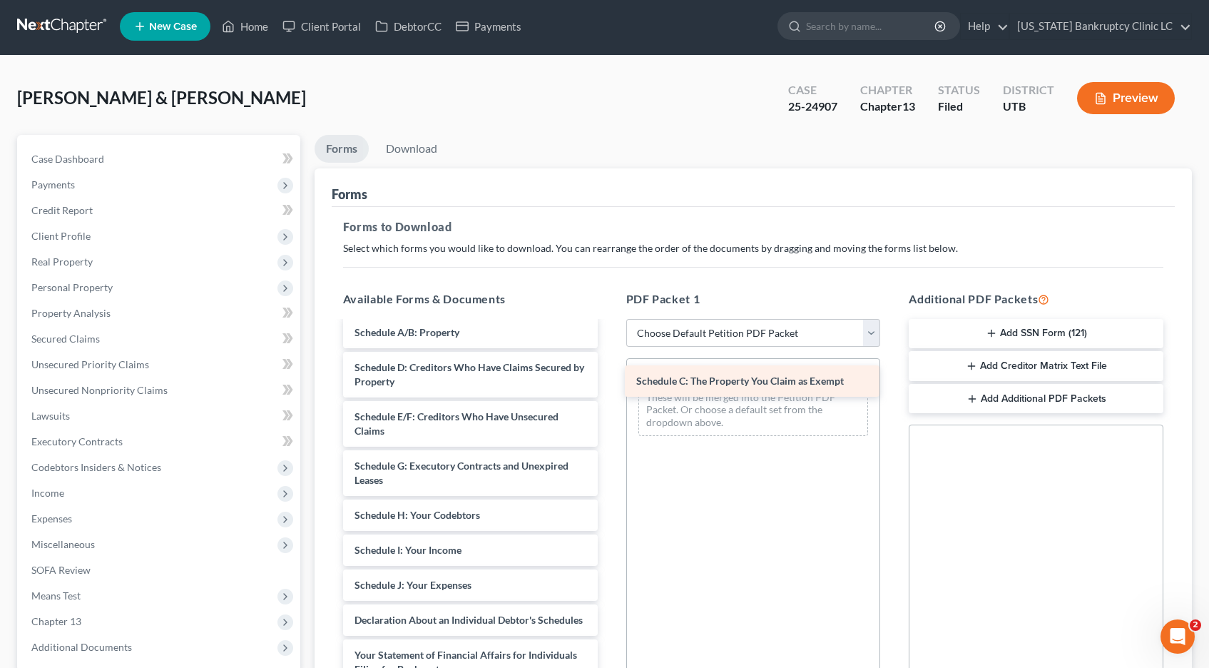
drag, startPoint x: 367, startPoint y: 374, endPoint x: 648, endPoint y: 384, distance: 281.9
click at [609, 384] on div "Schedule C: The Property You Claim as Exempt Chapter 13 Plan (Chapter 13 Plan -…" at bounding box center [470, 518] width 277 height 810
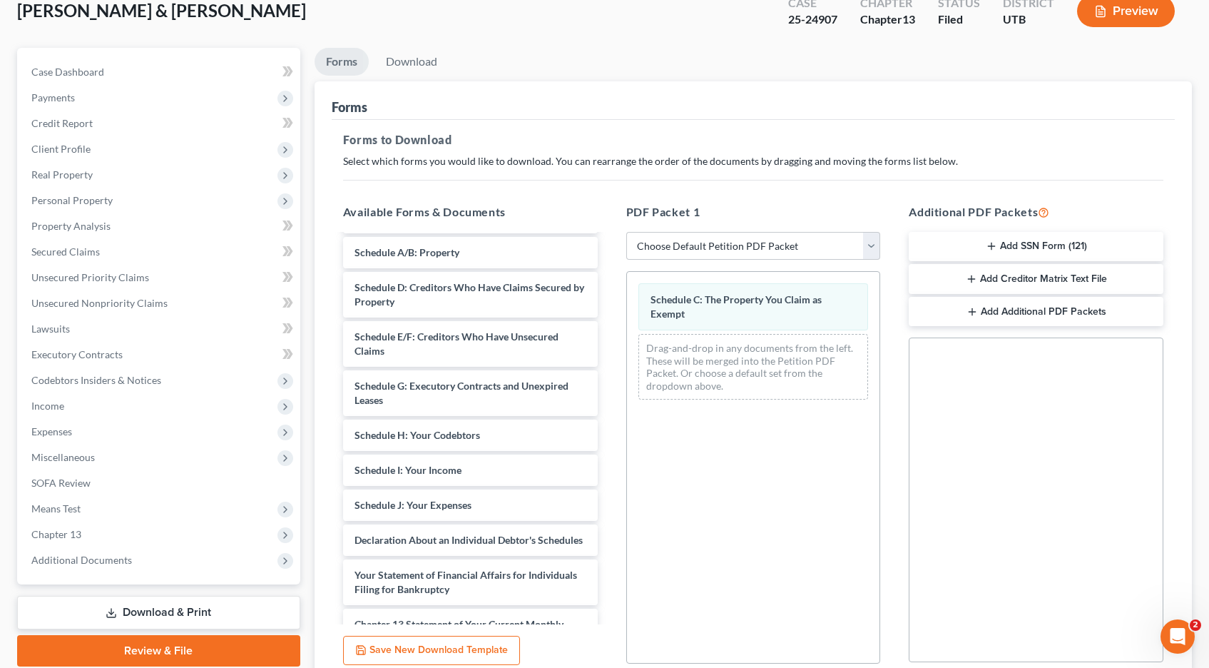
scroll to position [213, 0]
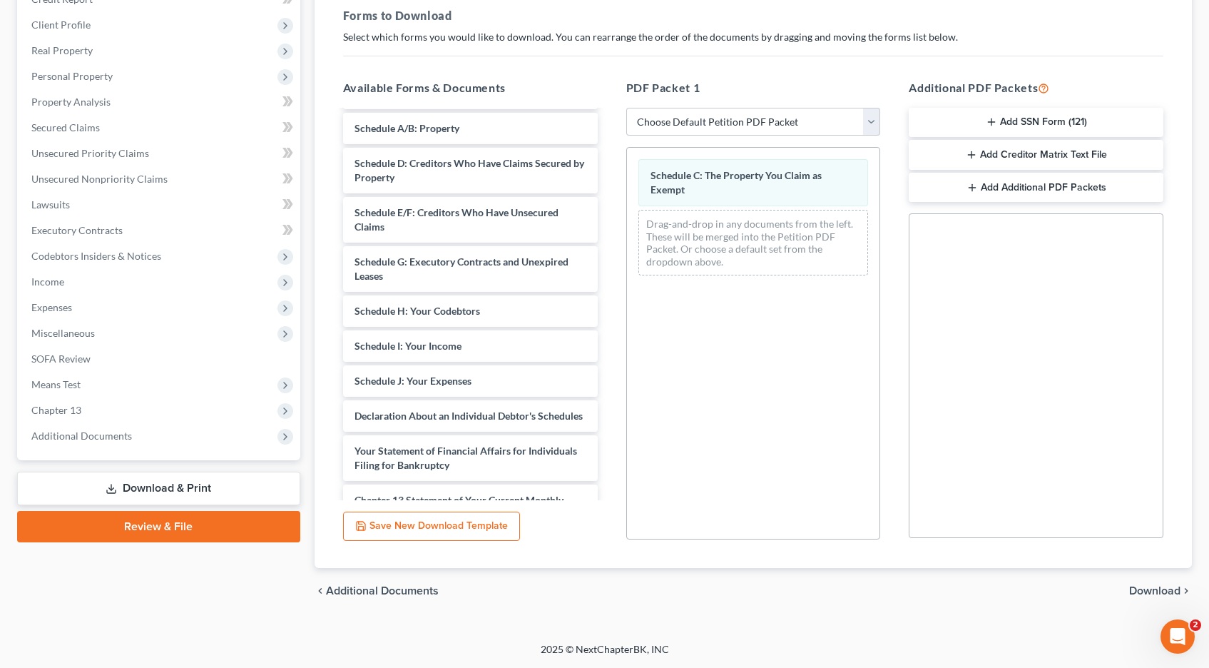
click at [1155, 588] on span "Download" at bounding box center [1154, 590] width 51 height 11
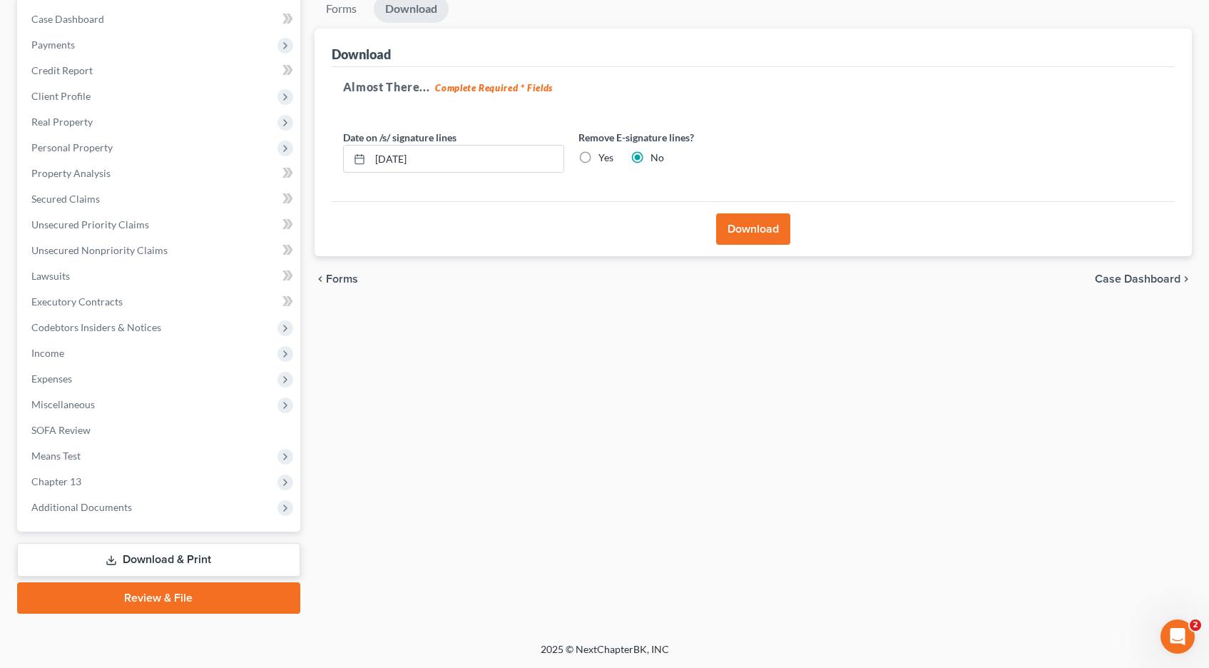
click at [735, 230] on button "Download" at bounding box center [753, 228] width 74 height 31
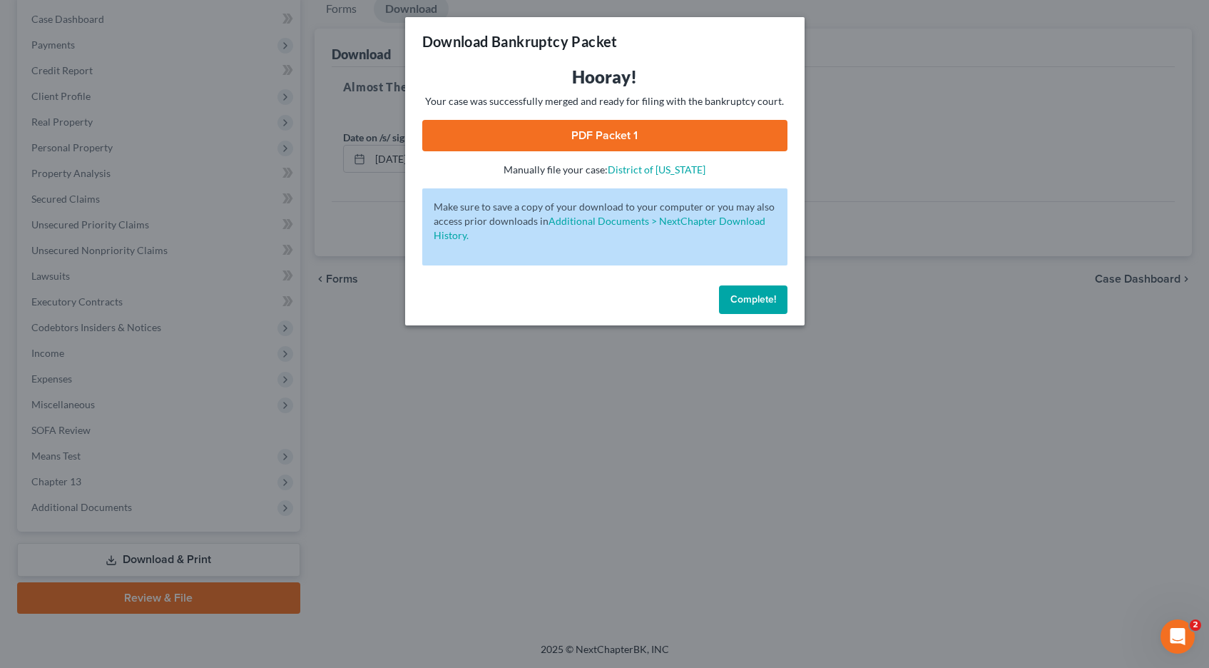
click at [556, 133] on link "PDF Packet 1" at bounding box center [604, 135] width 365 height 31
click at [748, 297] on span "Complete!" at bounding box center [753, 299] width 46 height 12
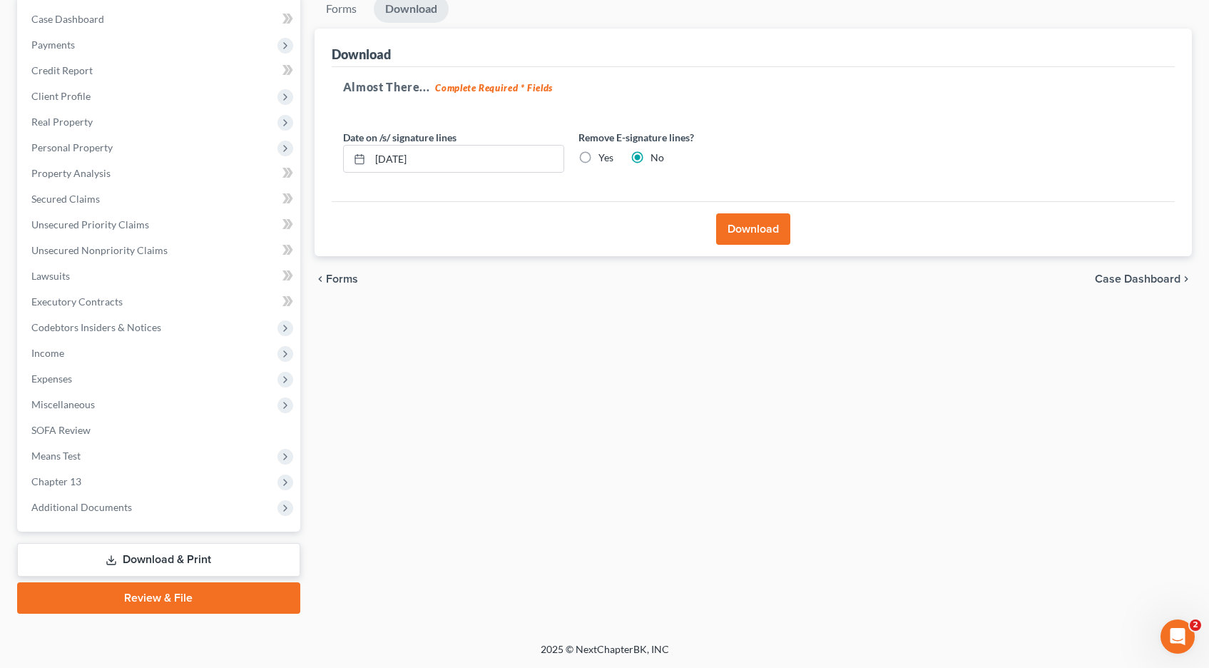
scroll to position [0, 0]
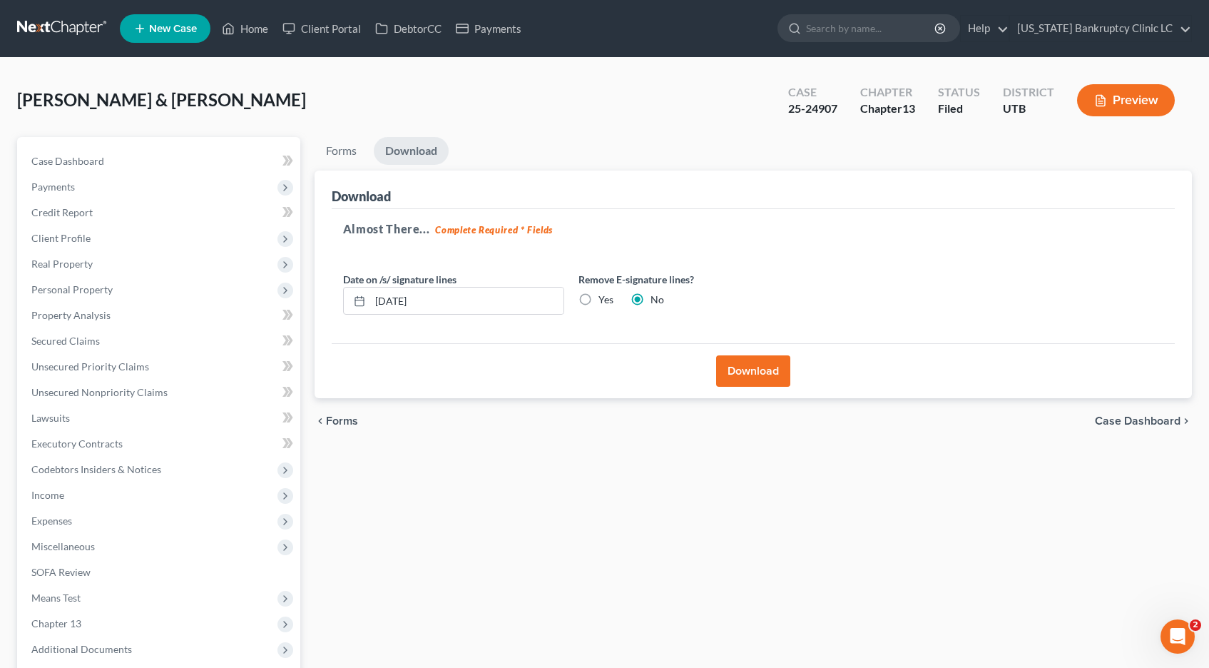
click at [51, 24] on link at bounding box center [62, 29] width 91 height 26
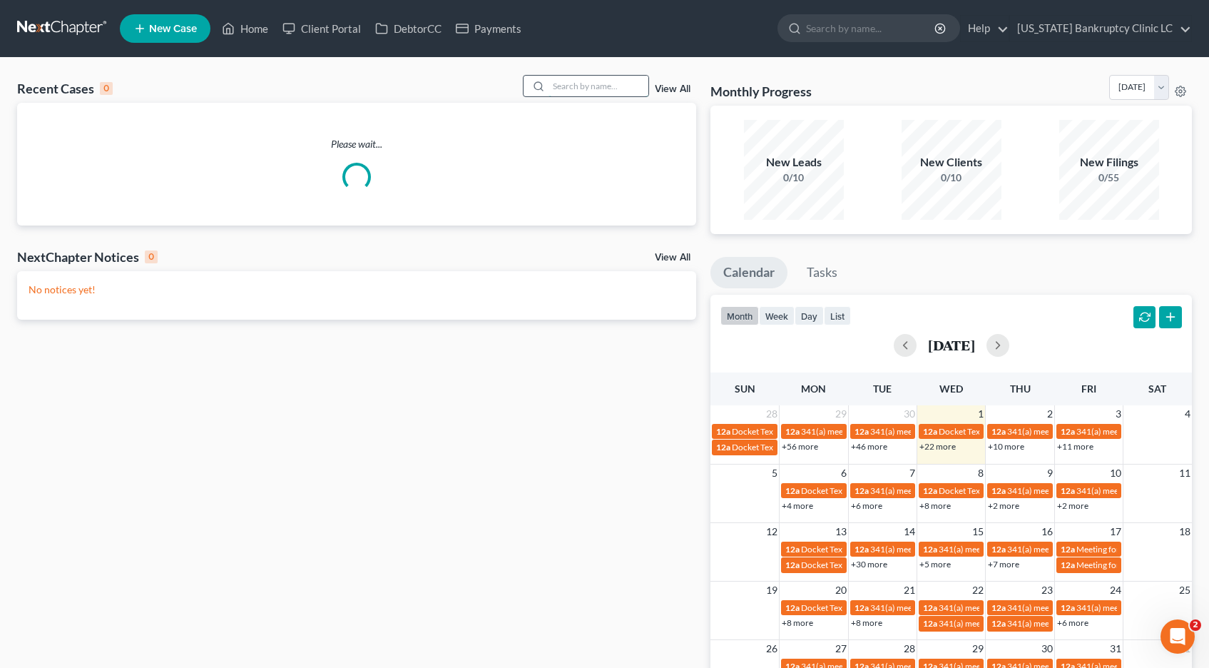
click at [586, 92] on input "search" at bounding box center [599, 86] width 100 height 21
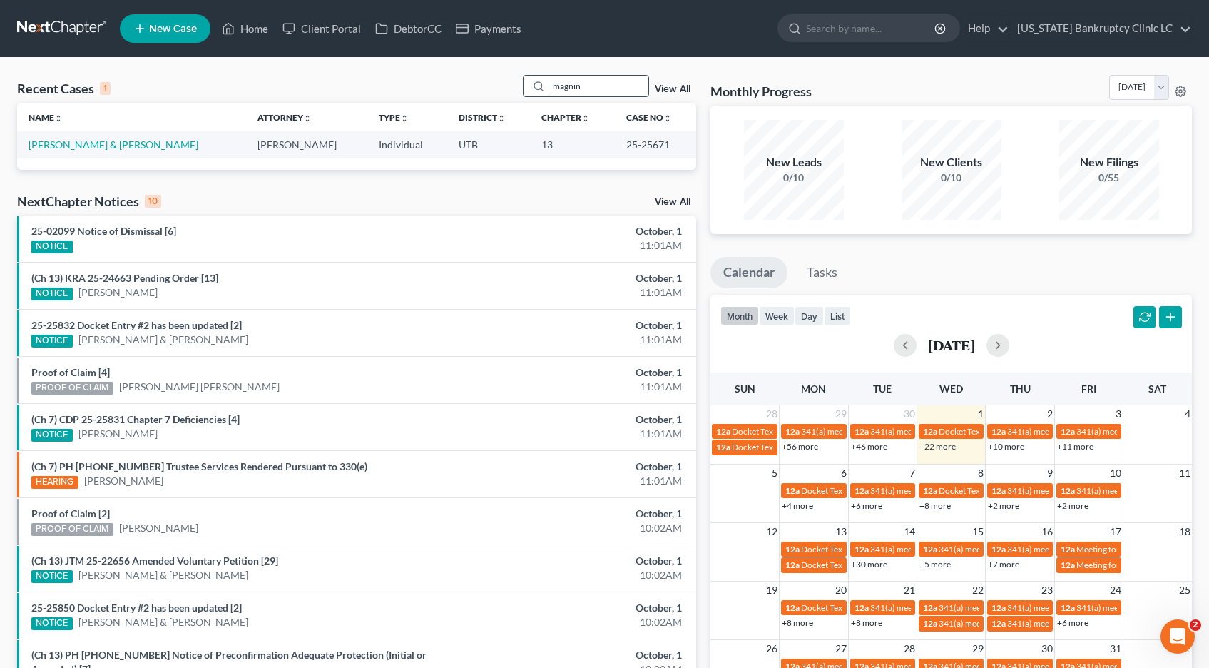
type input "magnin"
click at [103, 141] on link "[PERSON_NAME] & [PERSON_NAME]" at bounding box center [114, 144] width 170 height 12
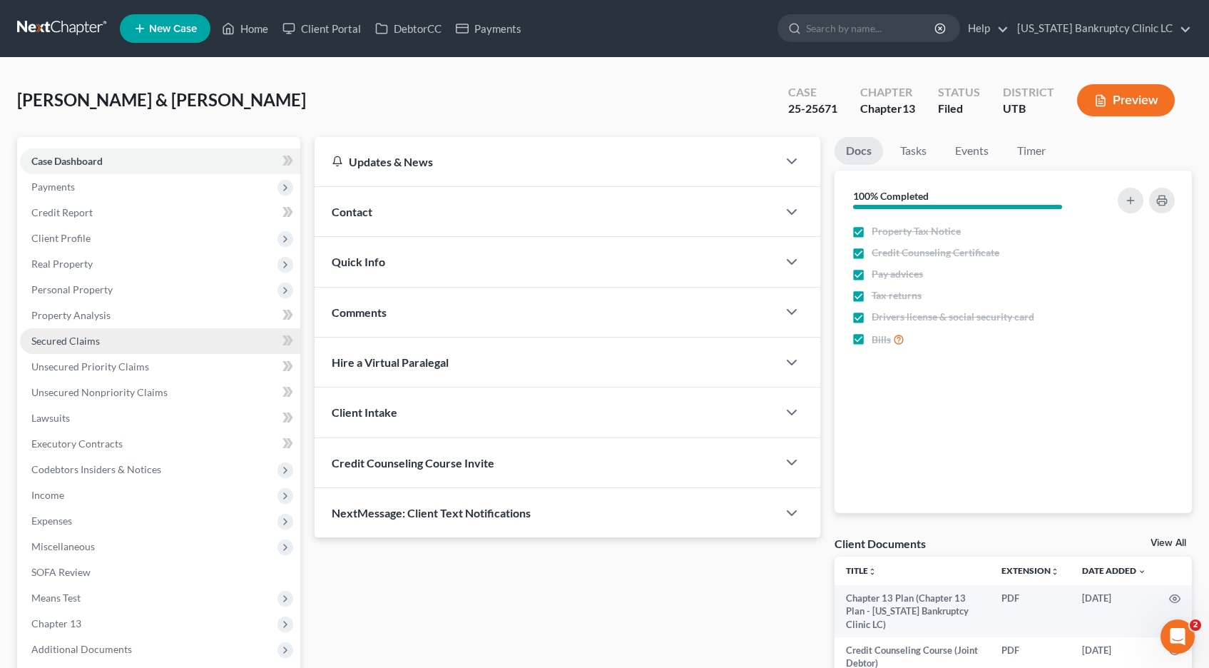
click at [76, 342] on span "Secured Claims" at bounding box center [65, 341] width 68 height 12
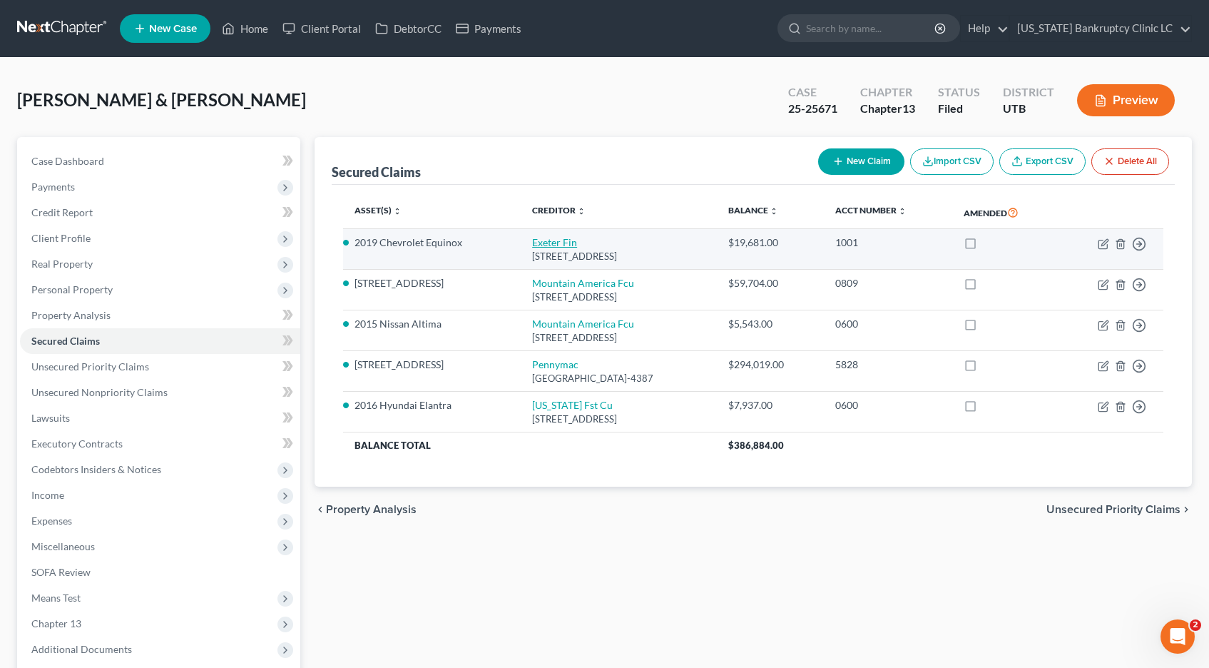
click at [536, 242] on link "Exeter Fin" at bounding box center [554, 242] width 45 height 12
select select "45"
select select "1"
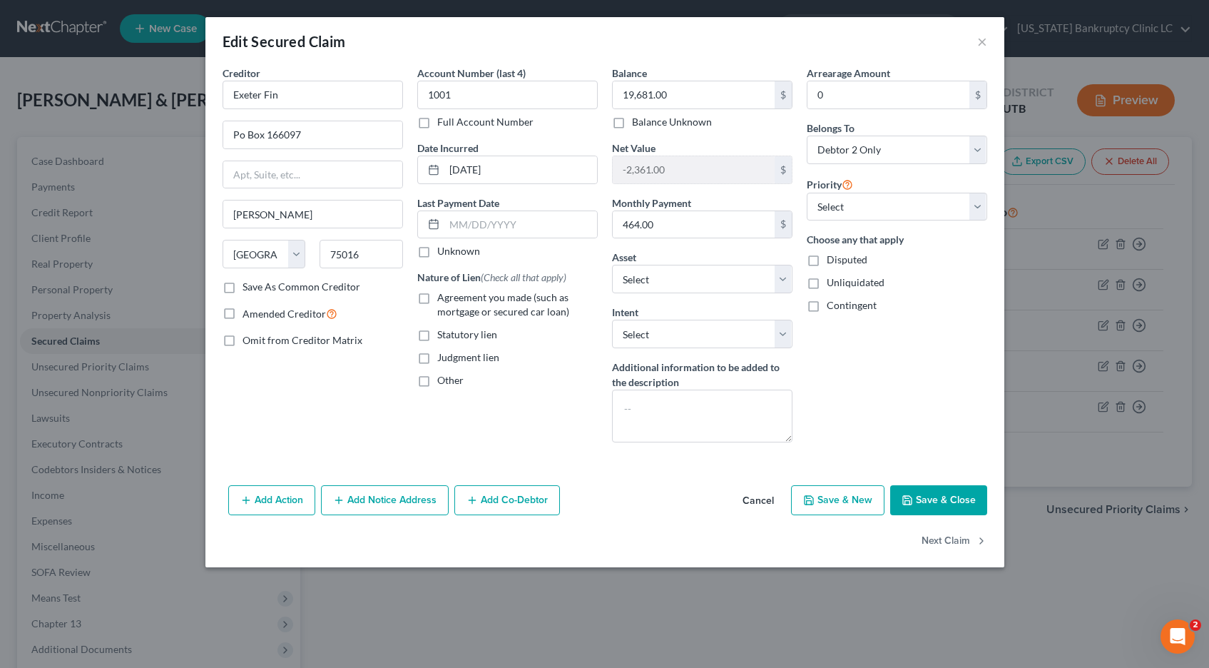
click at [437, 125] on label "Full Account Number" at bounding box center [485, 122] width 96 height 14
click at [443, 124] on input "Full Account Number" at bounding box center [447, 119] width 9 height 9
click at [477, 96] on input "1001" at bounding box center [507, 95] width 180 height 29
type input "1001 POC 4"
type input "19,896.73"
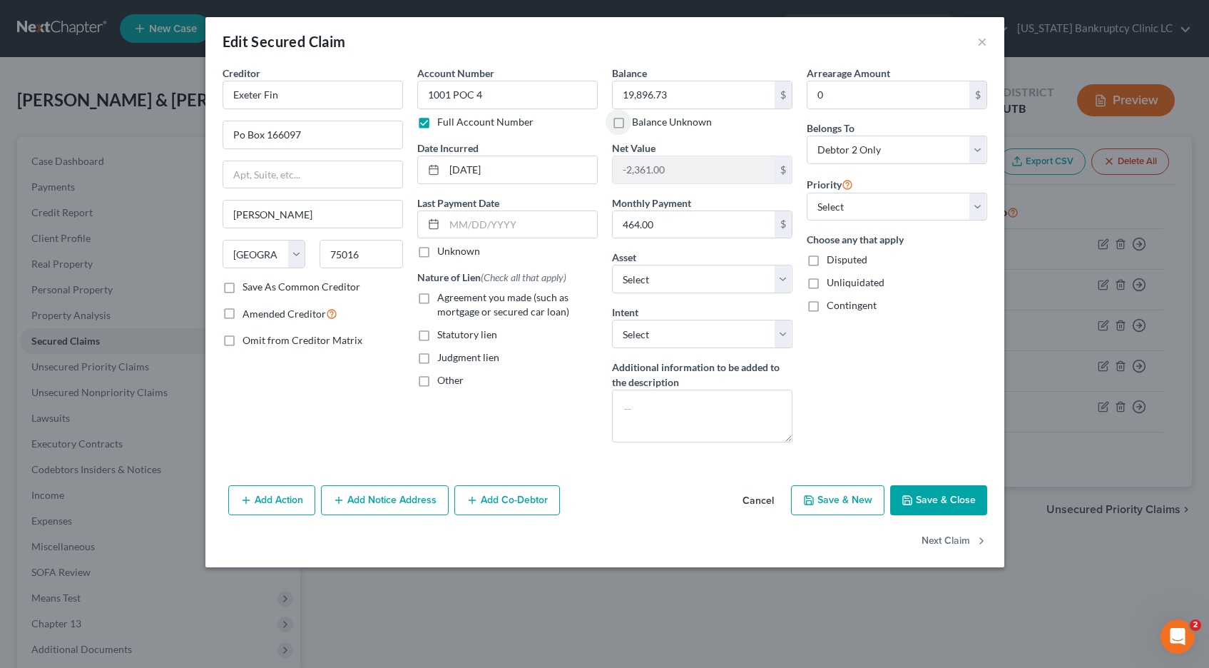
click at [959, 501] on button "Save & Close" at bounding box center [938, 500] width 97 height 30
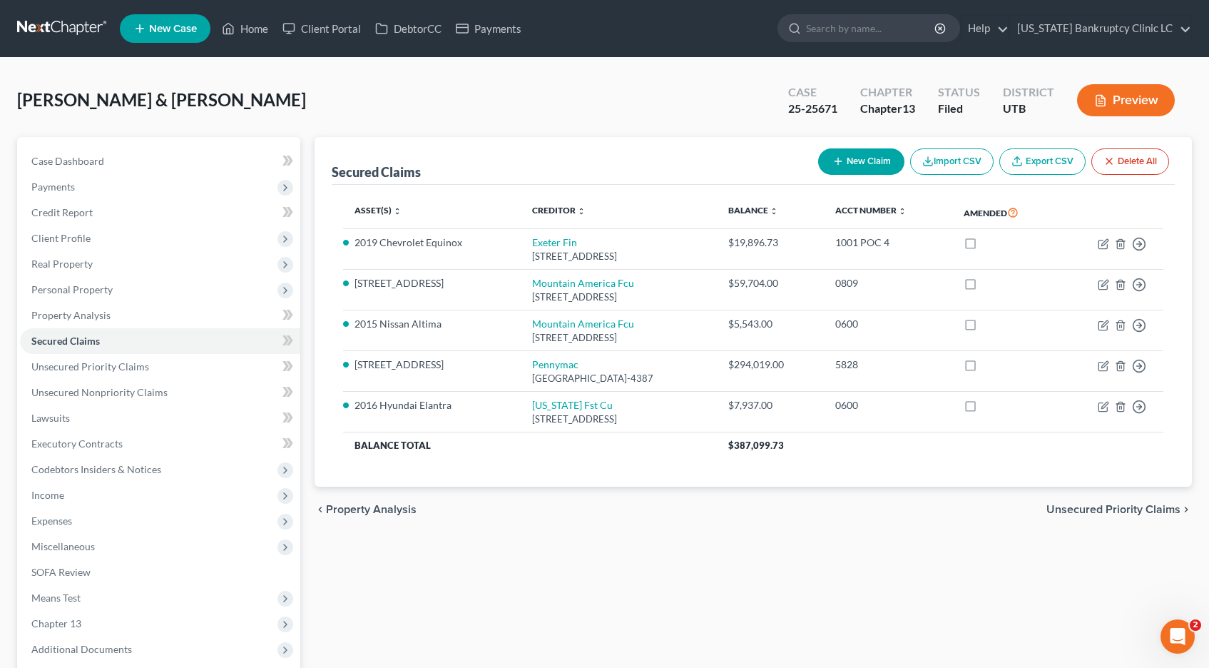
click at [41, 29] on link at bounding box center [62, 29] width 91 height 26
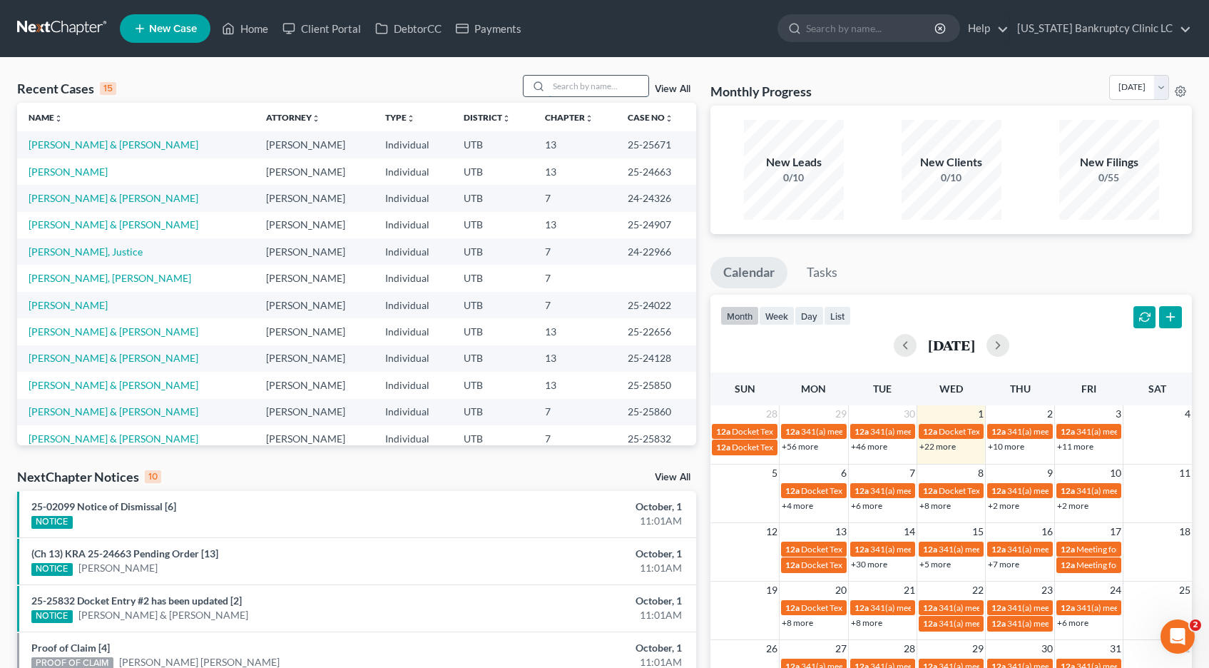
click at [577, 84] on input "search" at bounding box center [599, 86] width 100 height 21
type input "reddish"
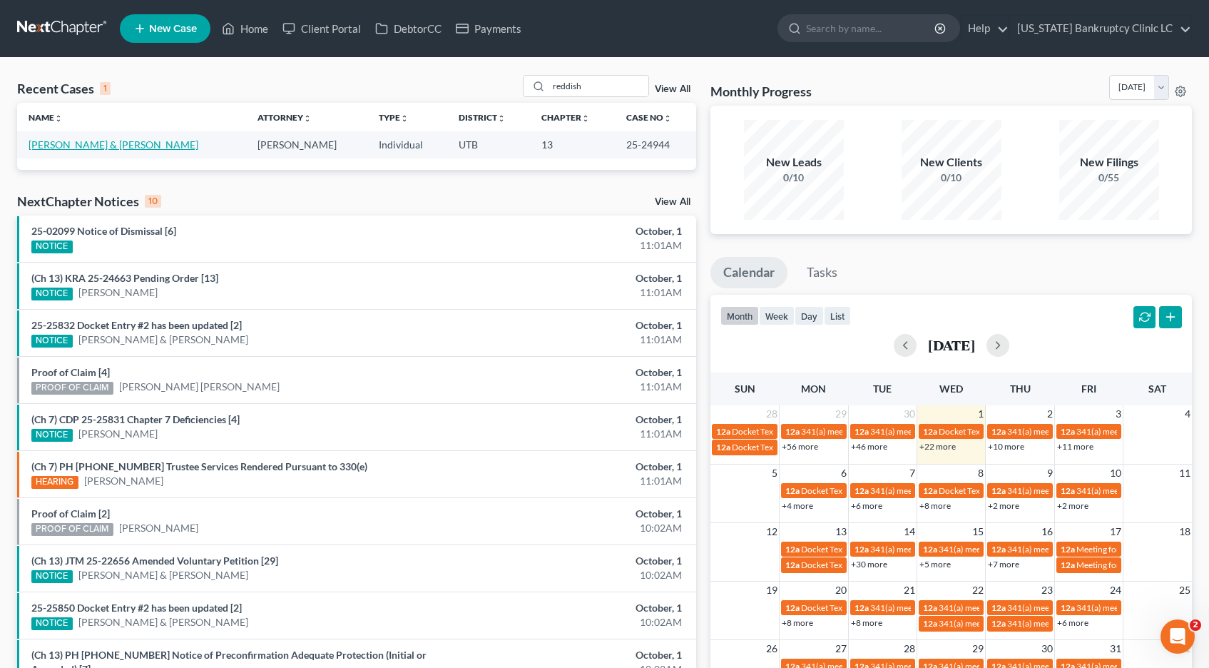
click at [66, 146] on link "[PERSON_NAME] & [PERSON_NAME]" at bounding box center [114, 144] width 170 height 12
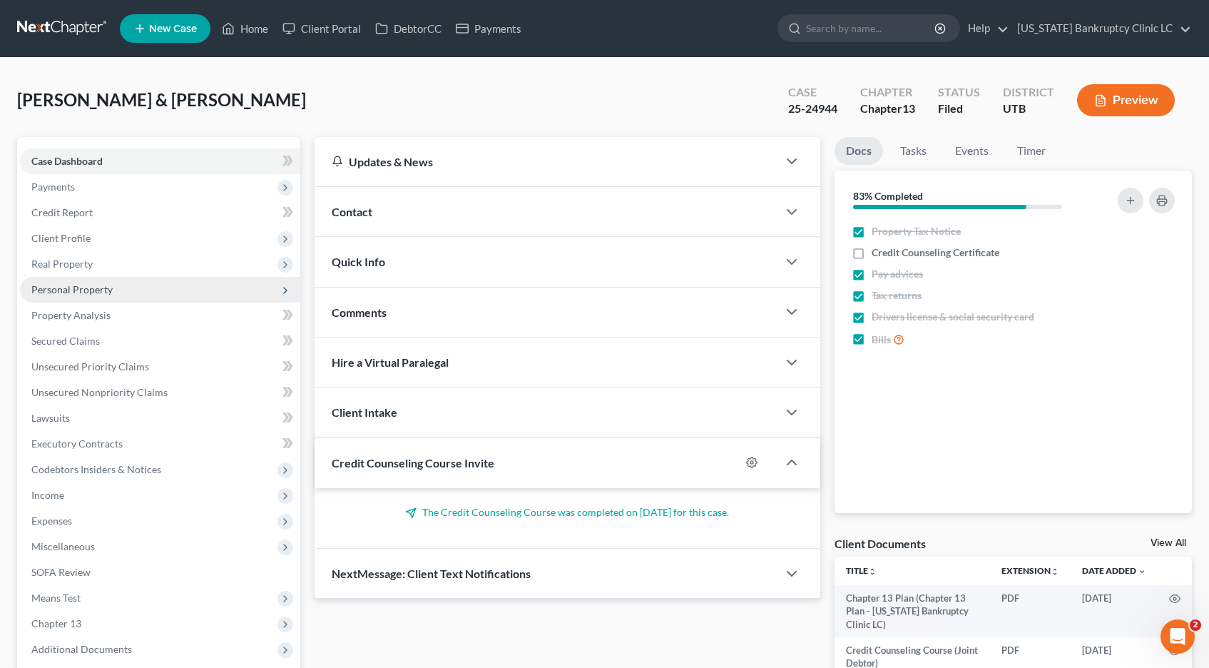
click at [77, 290] on span "Personal Property" at bounding box center [71, 289] width 81 height 12
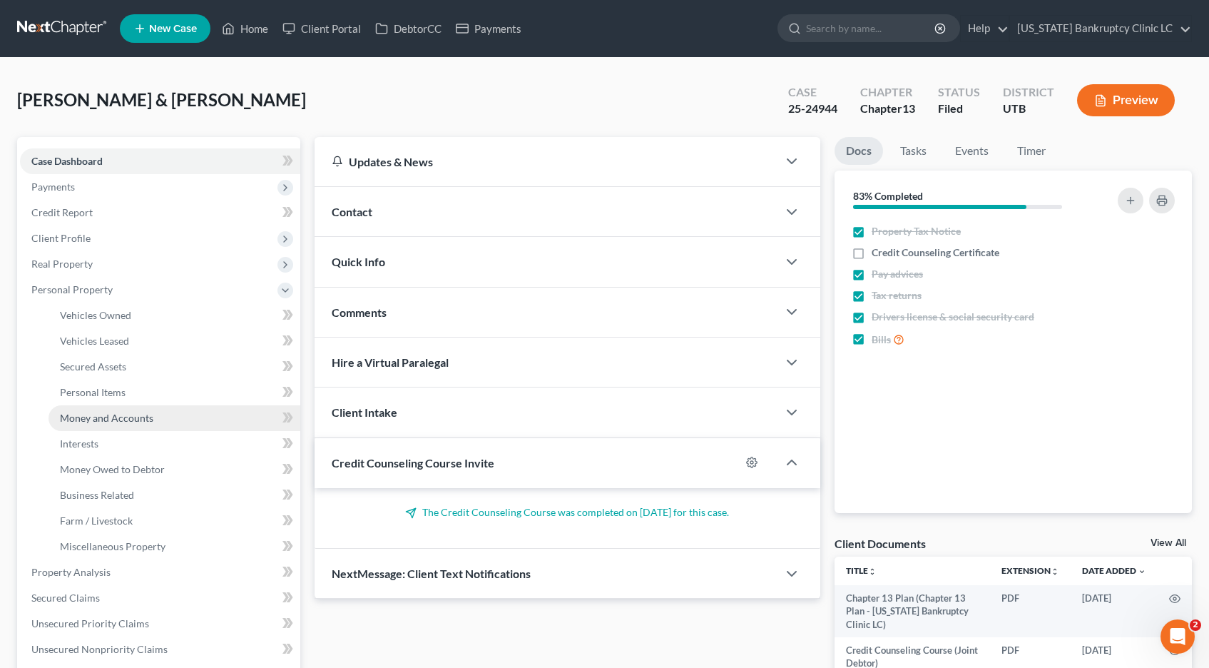
click at [87, 422] on span "Money and Accounts" at bounding box center [106, 418] width 93 height 12
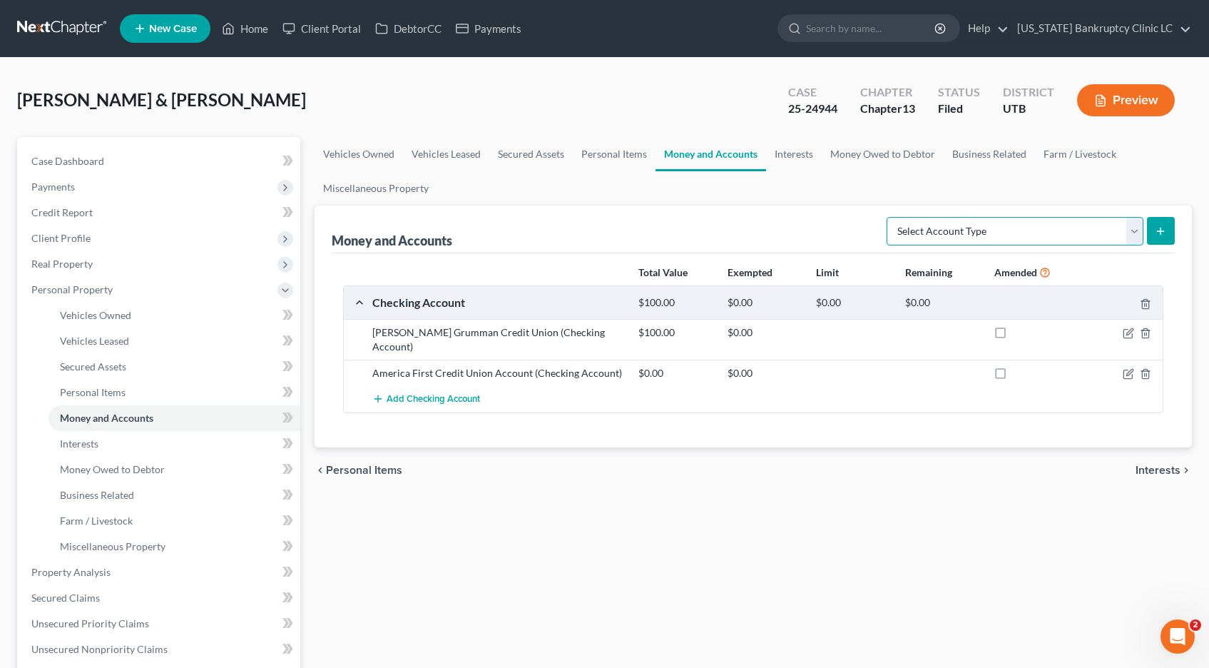
click at [1134, 231] on select "Select Account Type Brokerage Cash on Hand Certificates of Deposit Checking Acc…" at bounding box center [1015, 231] width 257 height 29
select select "savings"
click at [889, 217] on select "Select Account Type Brokerage Cash on Hand Certificates of Deposit Checking Acc…" at bounding box center [1015, 231] width 257 height 29
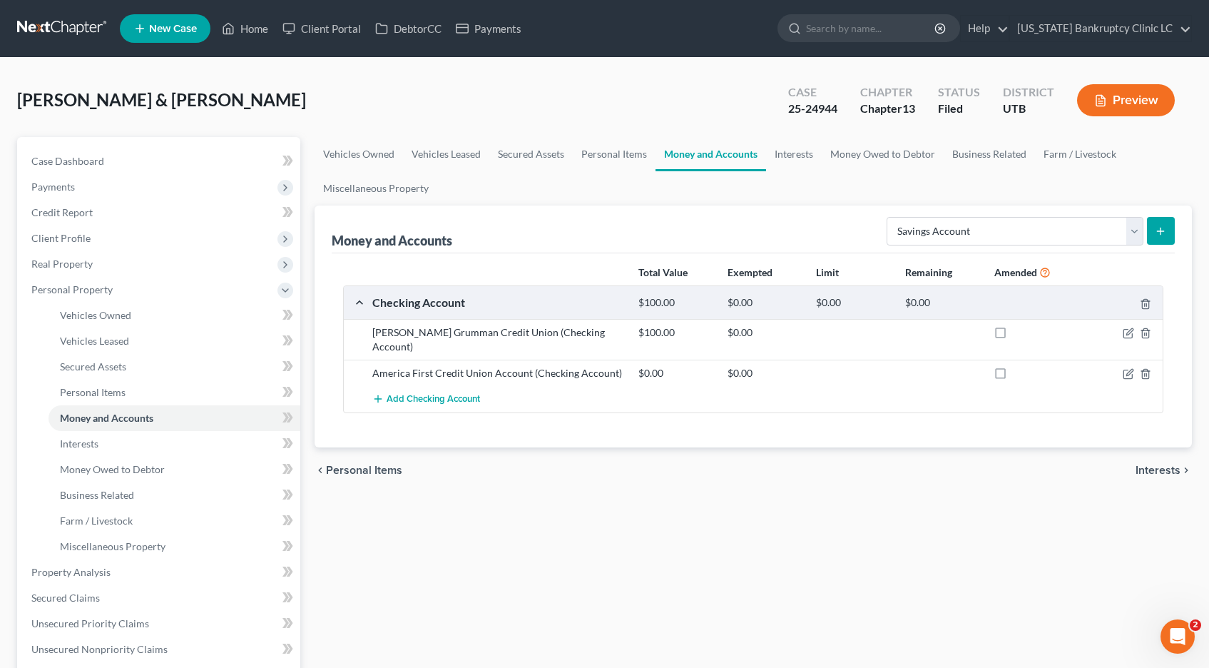
click at [1161, 228] on line "submit" at bounding box center [1161, 231] width 0 height 6
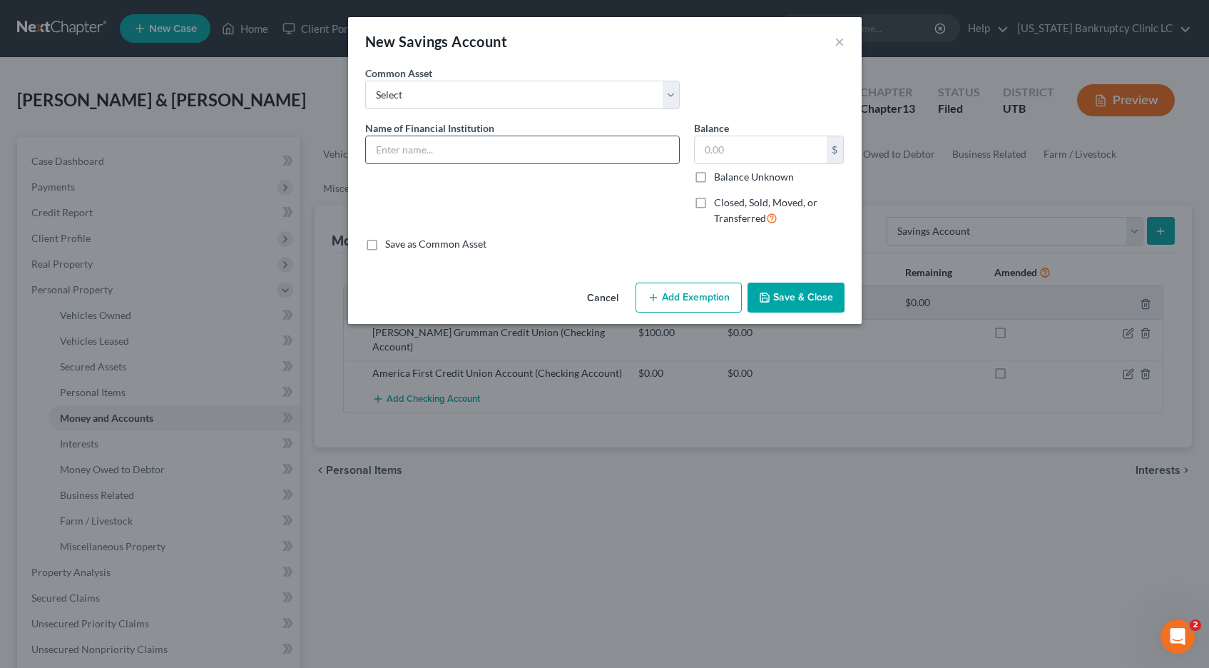
click at [456, 146] on input "text" at bounding box center [522, 149] width 313 height 27
type input "America First Credit Union Account #1723"
click at [709, 151] on input "text" at bounding box center [761, 149] width 132 height 27
type input "1,806.57"
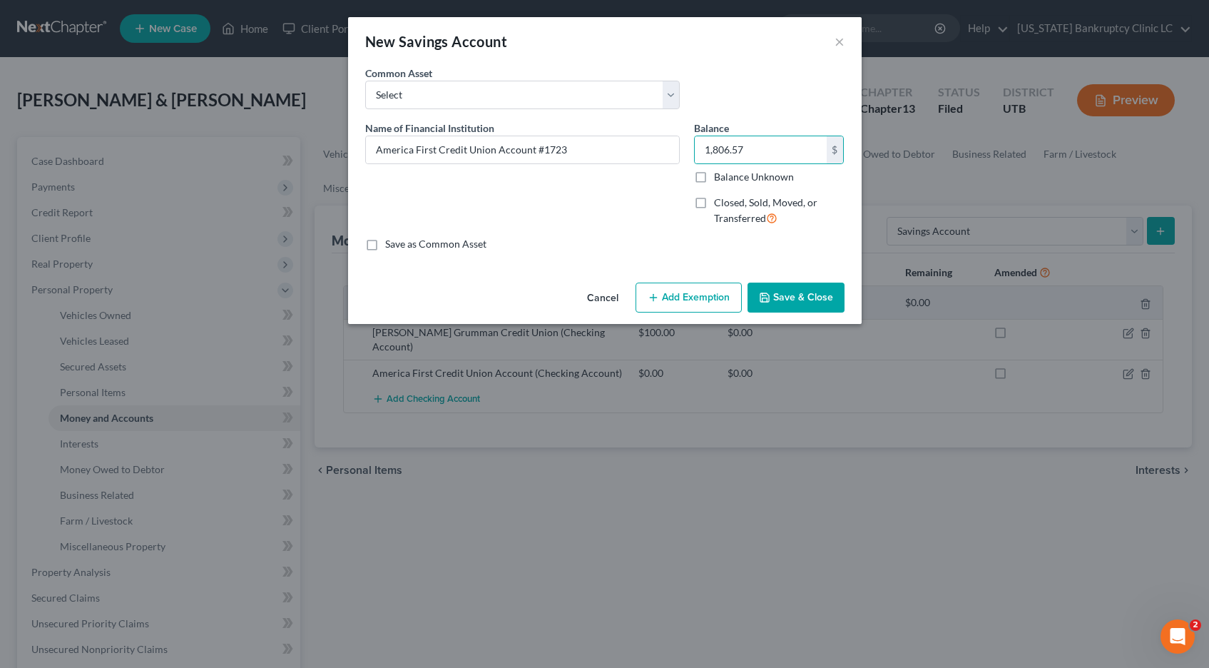
click at [785, 300] on button "Save & Close" at bounding box center [796, 297] width 97 height 30
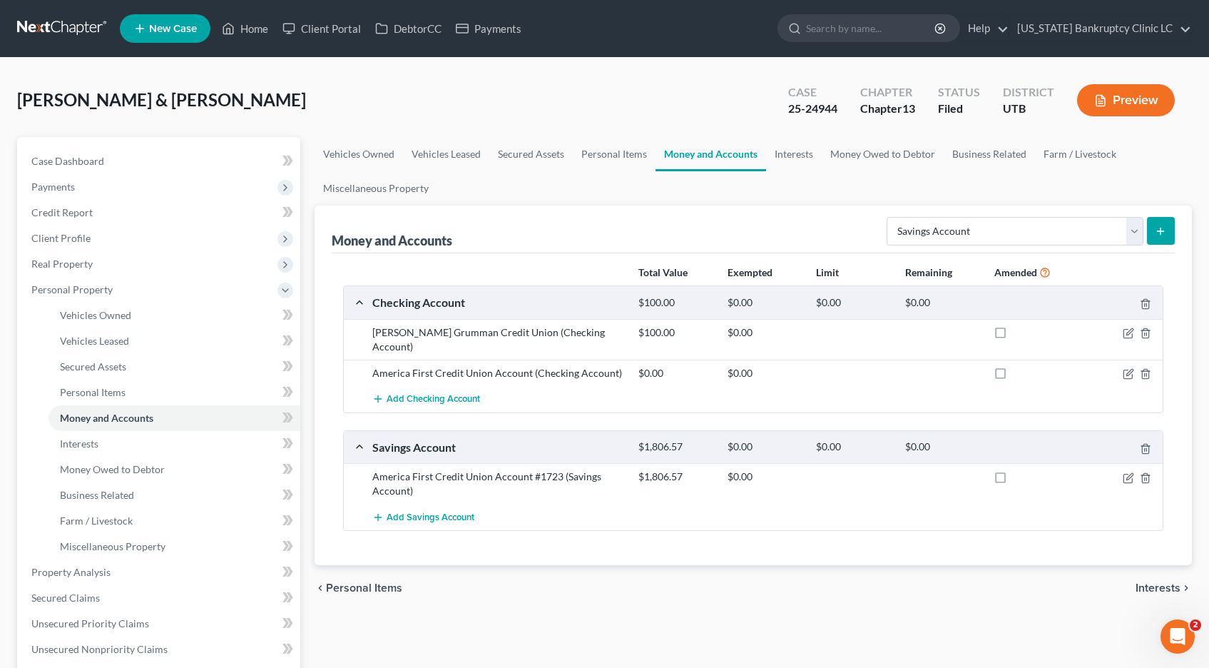
click at [429, 366] on div "America First Credit Union Account (Checking Account)" at bounding box center [498, 373] width 266 height 14
click at [1128, 368] on icon "button" at bounding box center [1128, 373] width 11 height 11
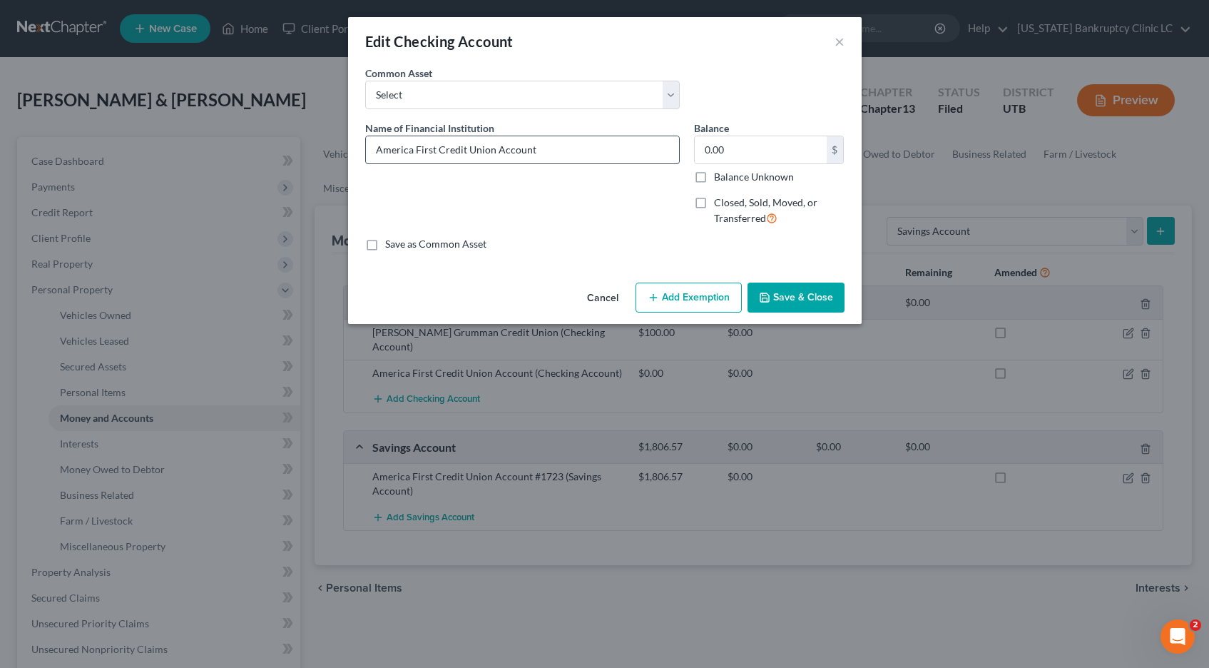
click at [623, 157] on input "America First Credit Union Account" at bounding box center [522, 149] width 313 height 27
type input "America First Credit Union Account #1723"
click at [799, 297] on button "Save & Close" at bounding box center [796, 297] width 97 height 30
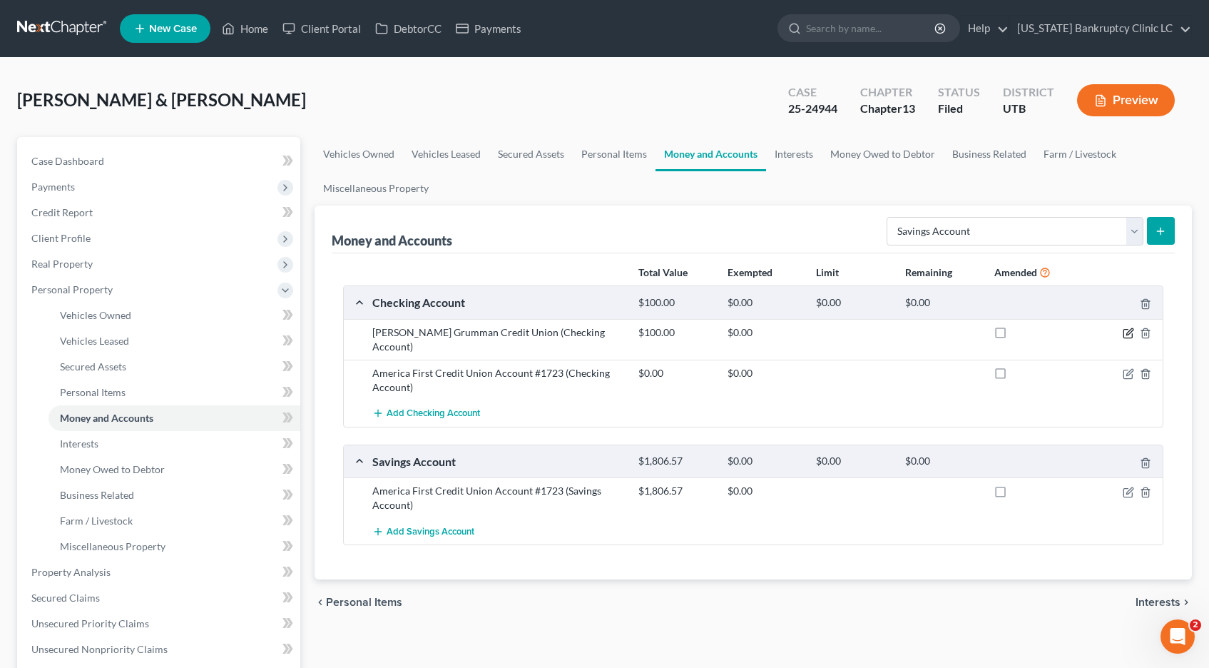
click at [1125, 333] on icon "button" at bounding box center [1128, 332] width 11 height 11
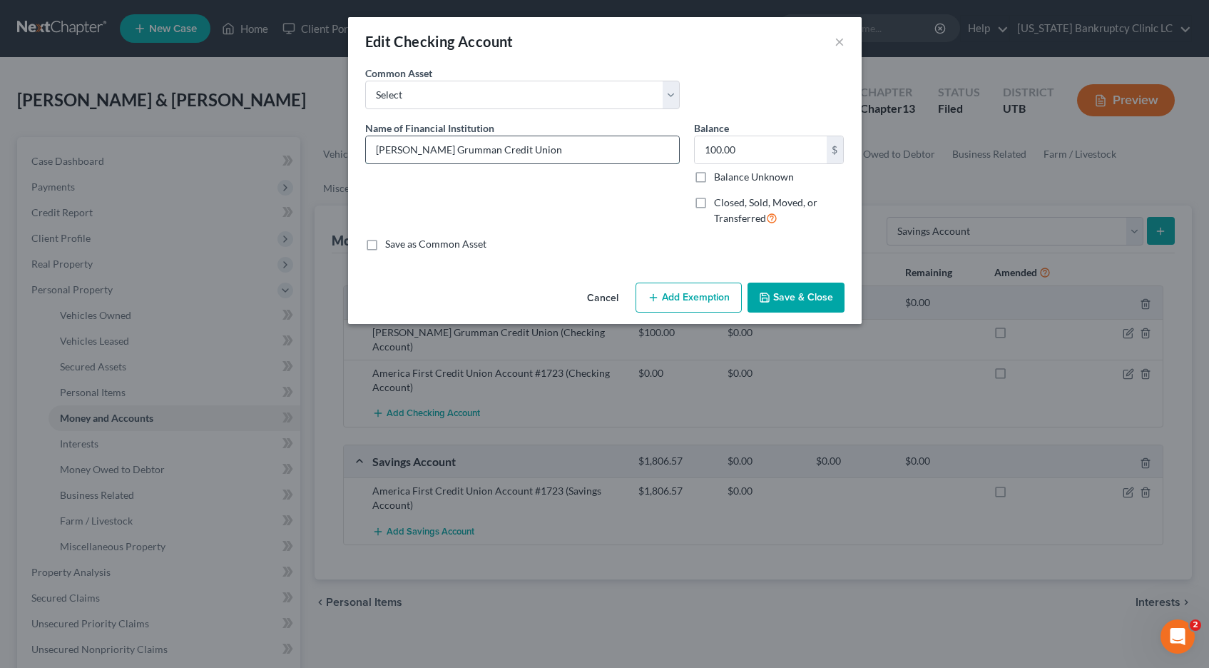
click at [574, 149] on input "[PERSON_NAME] Grumman Credit Union" at bounding box center [522, 149] width 313 height 27
type input "[PERSON_NAME] Grumman Credit Union Account #8088"
click at [737, 154] on input "100.00" at bounding box center [761, 149] width 132 height 27
type input "1,018.64"
click at [785, 302] on button "Save & Close" at bounding box center [796, 297] width 97 height 30
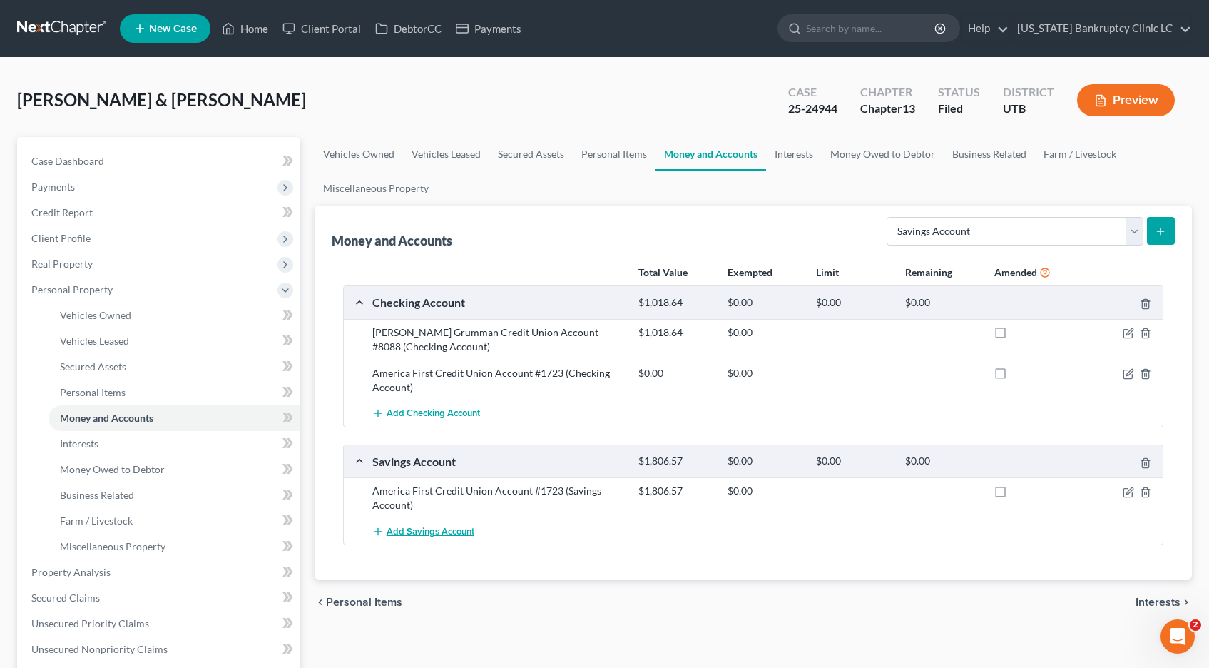
click at [424, 534] on span "Add Savings Account" at bounding box center [431, 531] width 88 height 11
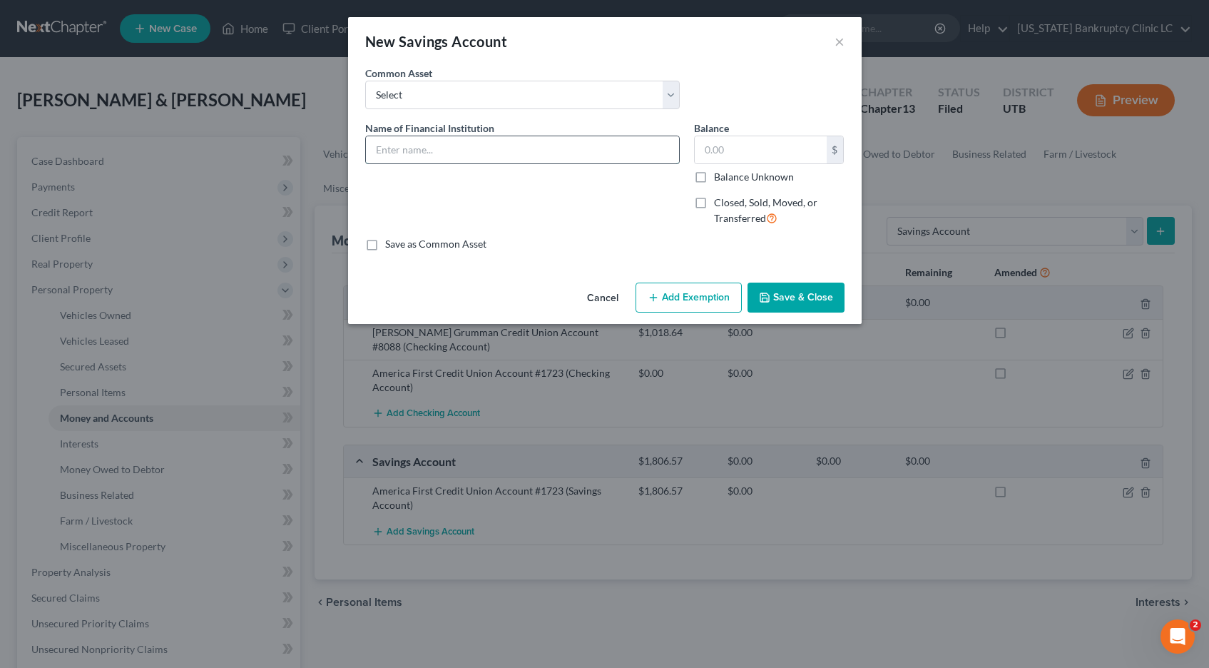
click at [409, 149] on input "text" at bounding box center [522, 149] width 313 height 27
type input "[PERSON_NAME] Grumman Credit Union Account #7285"
type input "5.00"
click at [815, 307] on button "Save & Close" at bounding box center [796, 297] width 97 height 30
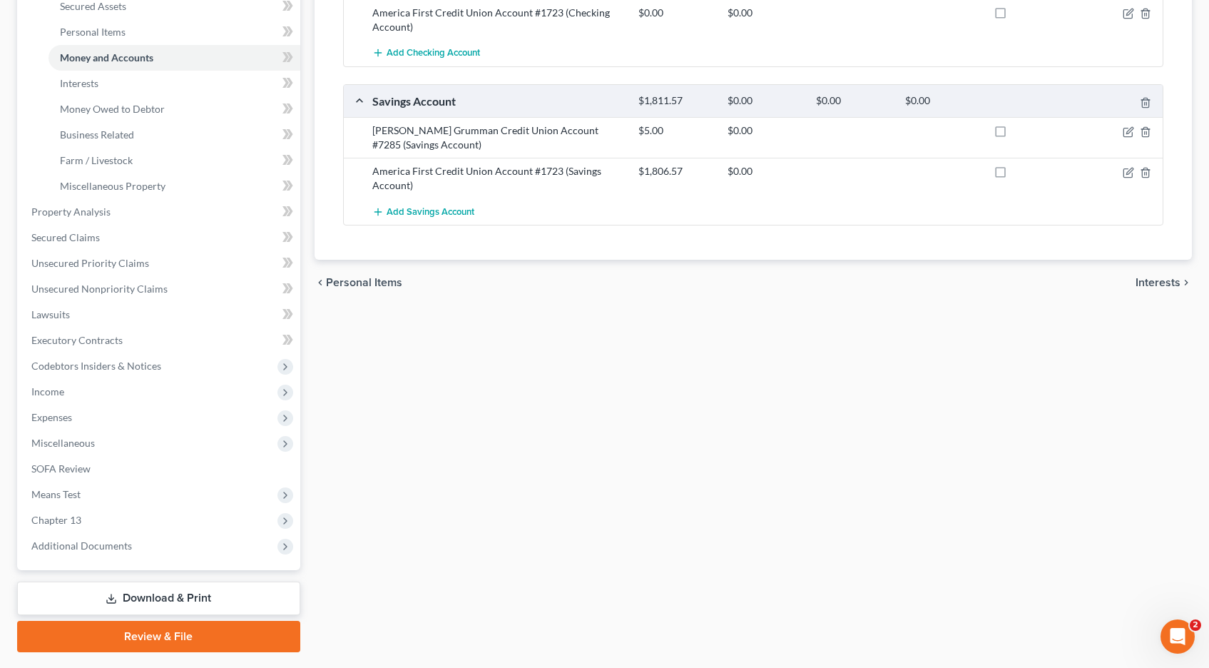
scroll to position [399, 0]
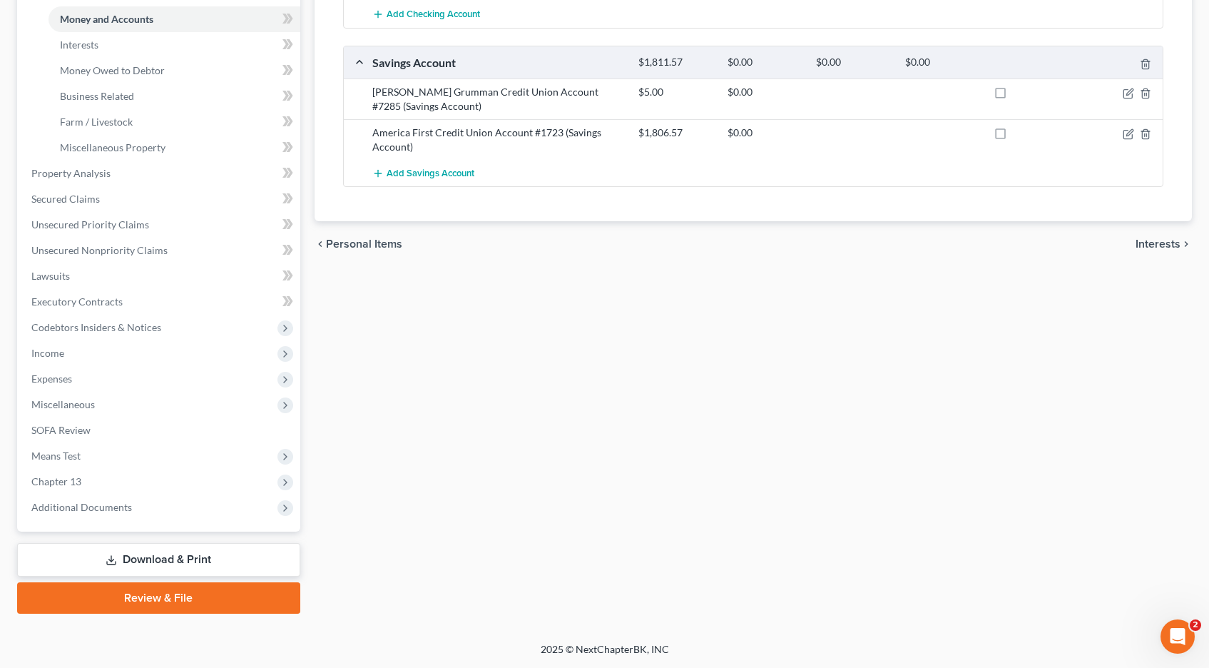
click at [137, 558] on link "Download & Print" at bounding box center [158, 560] width 283 height 34
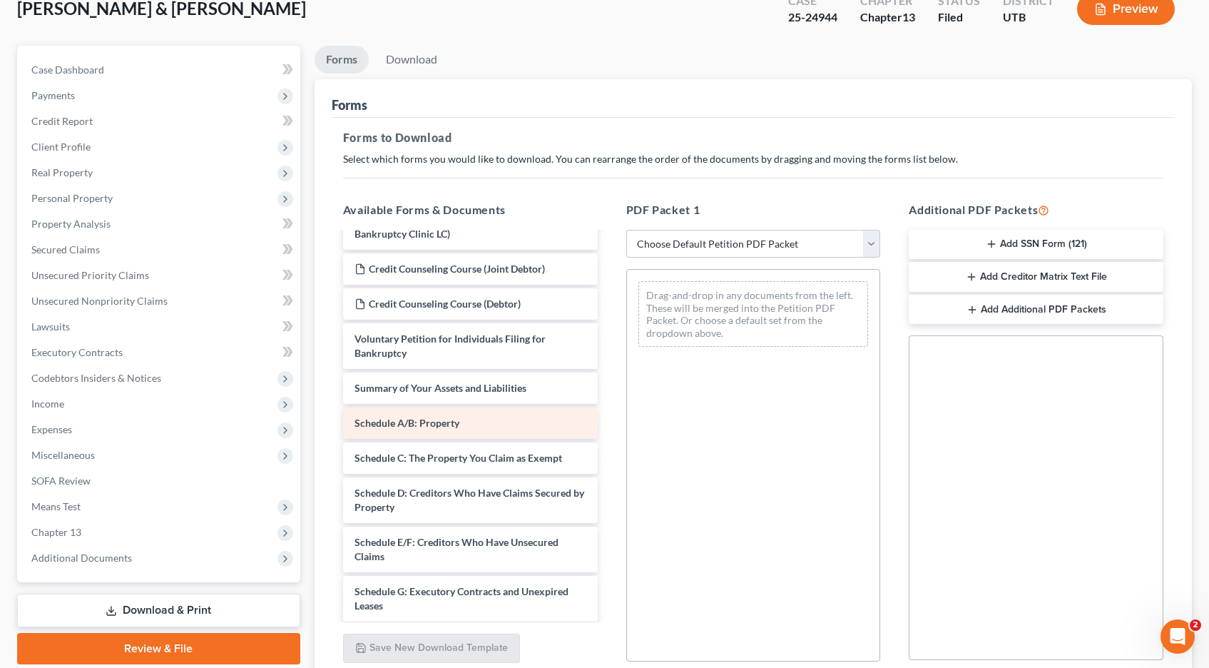
scroll to position [30, 0]
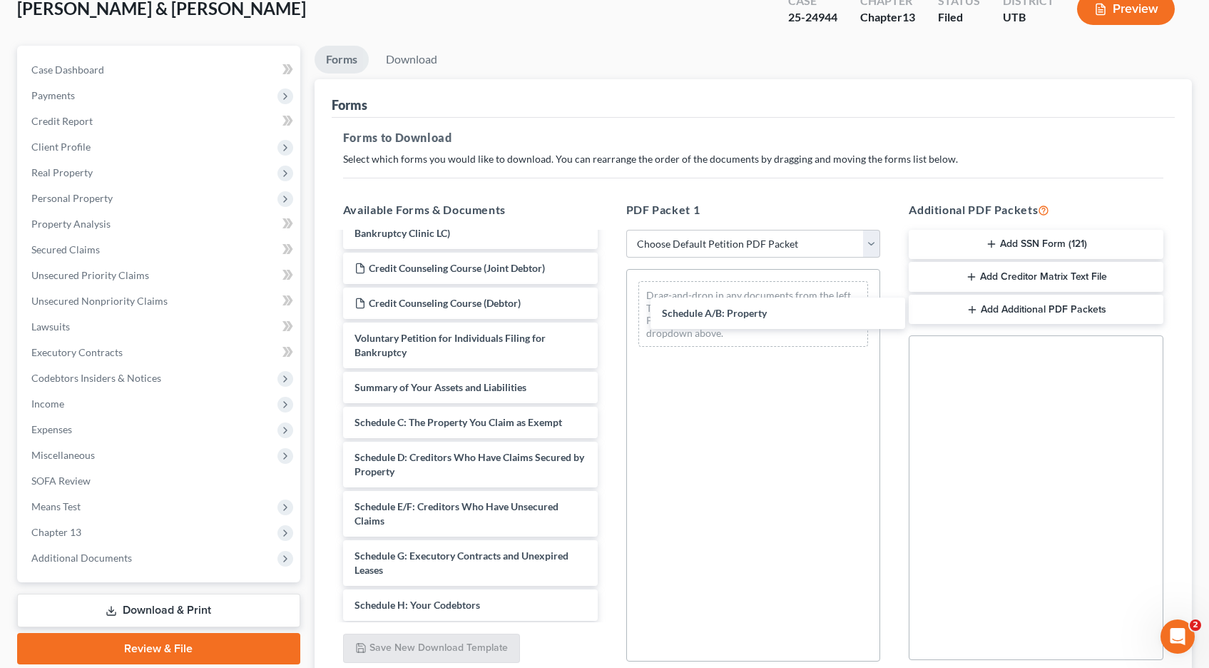
drag, startPoint x: 407, startPoint y: 423, endPoint x: 714, endPoint y: 325, distance: 321.9
click at [609, 314] on div "Schedule A/B: Property Chapter 13 Plan (Chapter 13 Plan - [US_STATE] Bankruptcy…" at bounding box center [470, 608] width 277 height 810
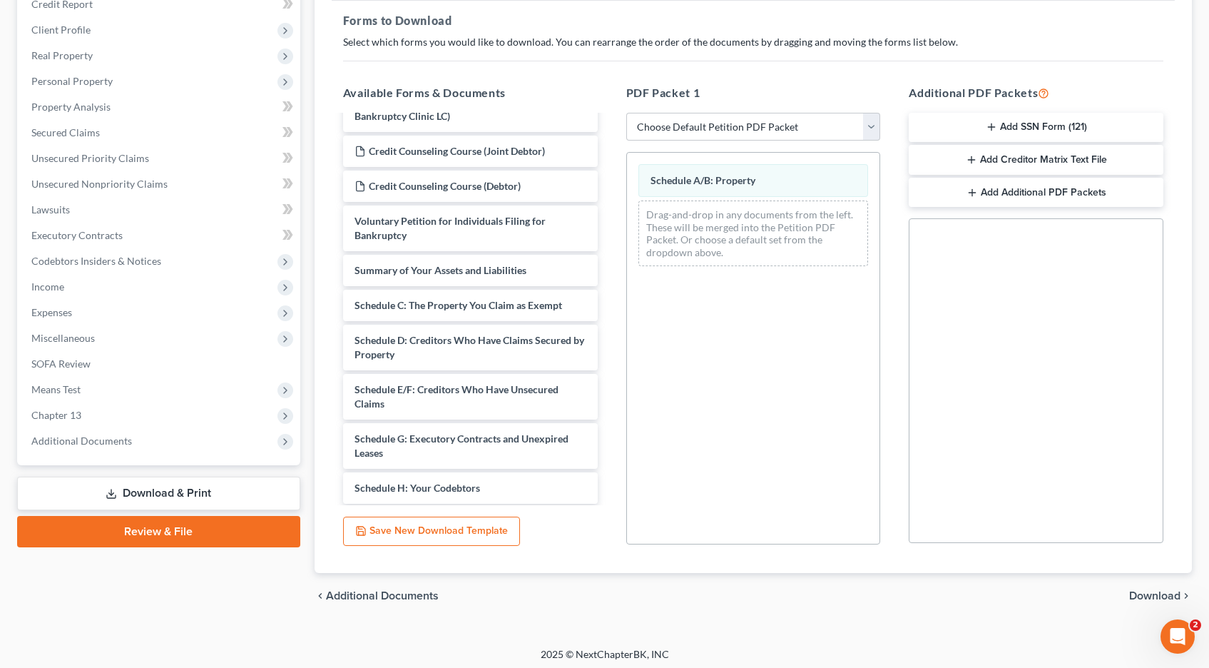
scroll to position [213, 0]
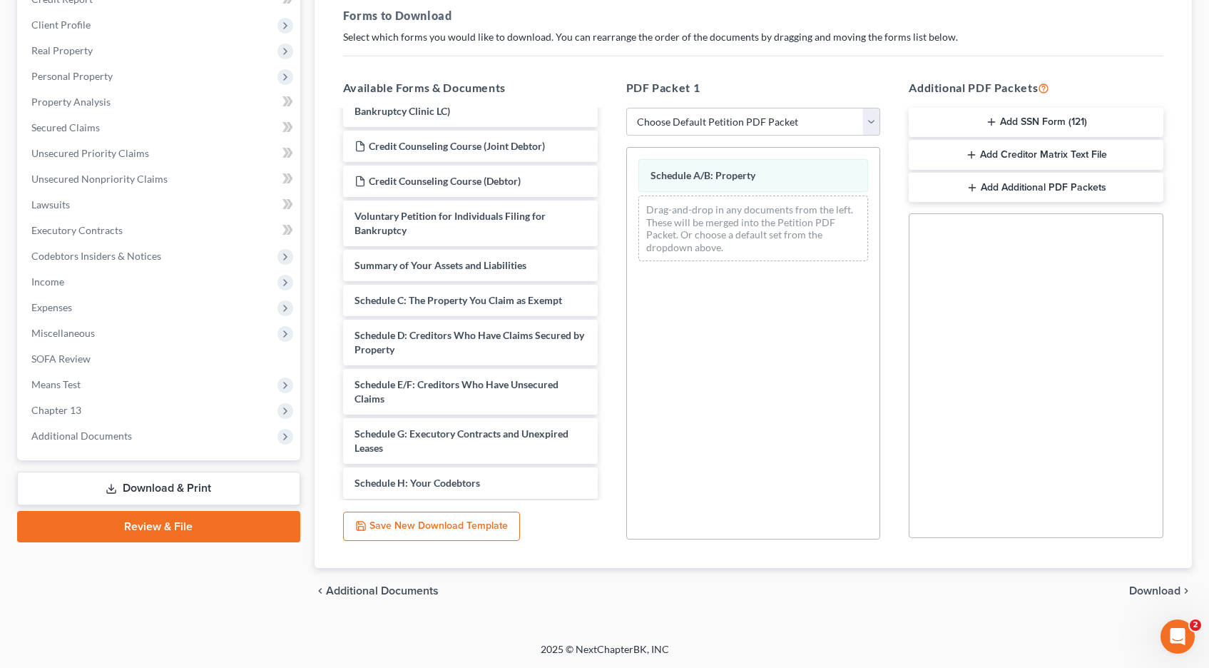
click at [1148, 590] on span "Download" at bounding box center [1154, 590] width 51 height 11
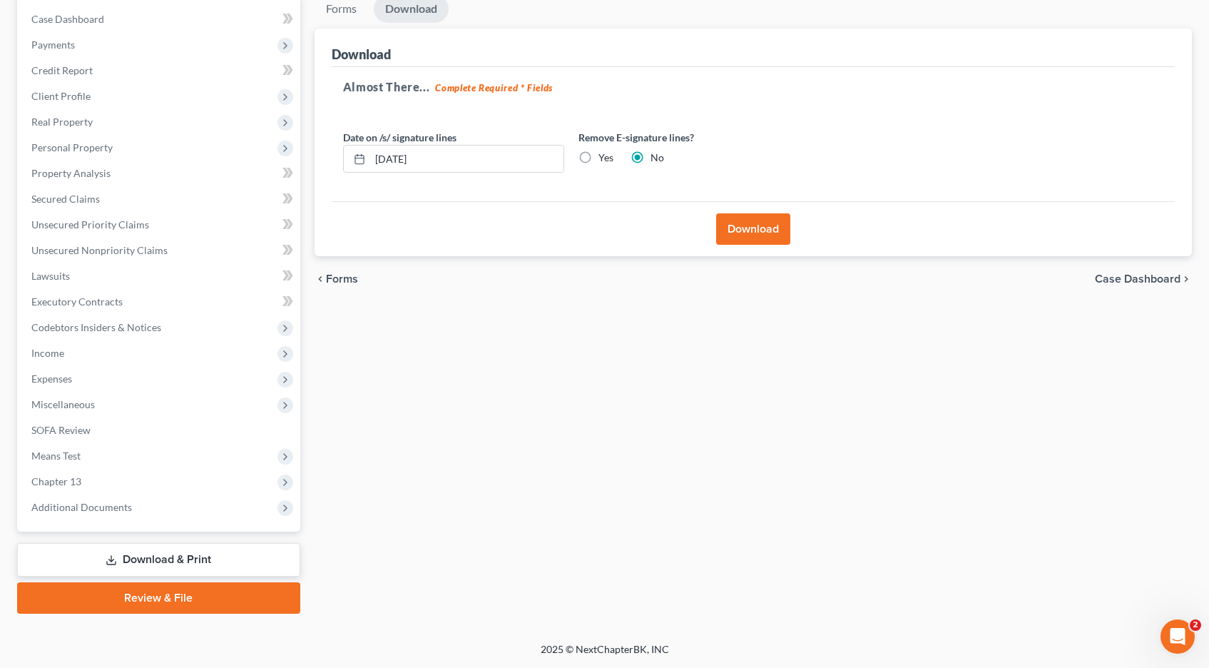
click at [750, 228] on button "Download" at bounding box center [753, 228] width 74 height 31
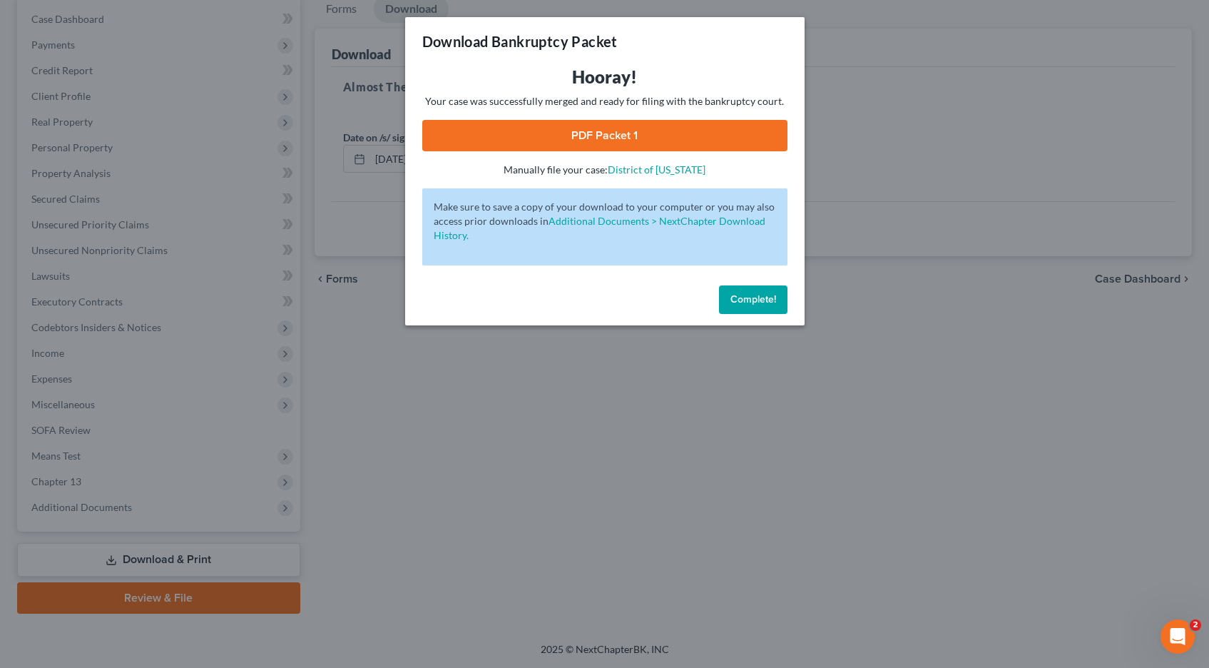
click at [614, 142] on link "PDF Packet 1" at bounding box center [604, 135] width 365 height 31
click at [745, 300] on span "Complete!" at bounding box center [753, 299] width 46 height 12
